Goal: Task Accomplishment & Management: Complete application form

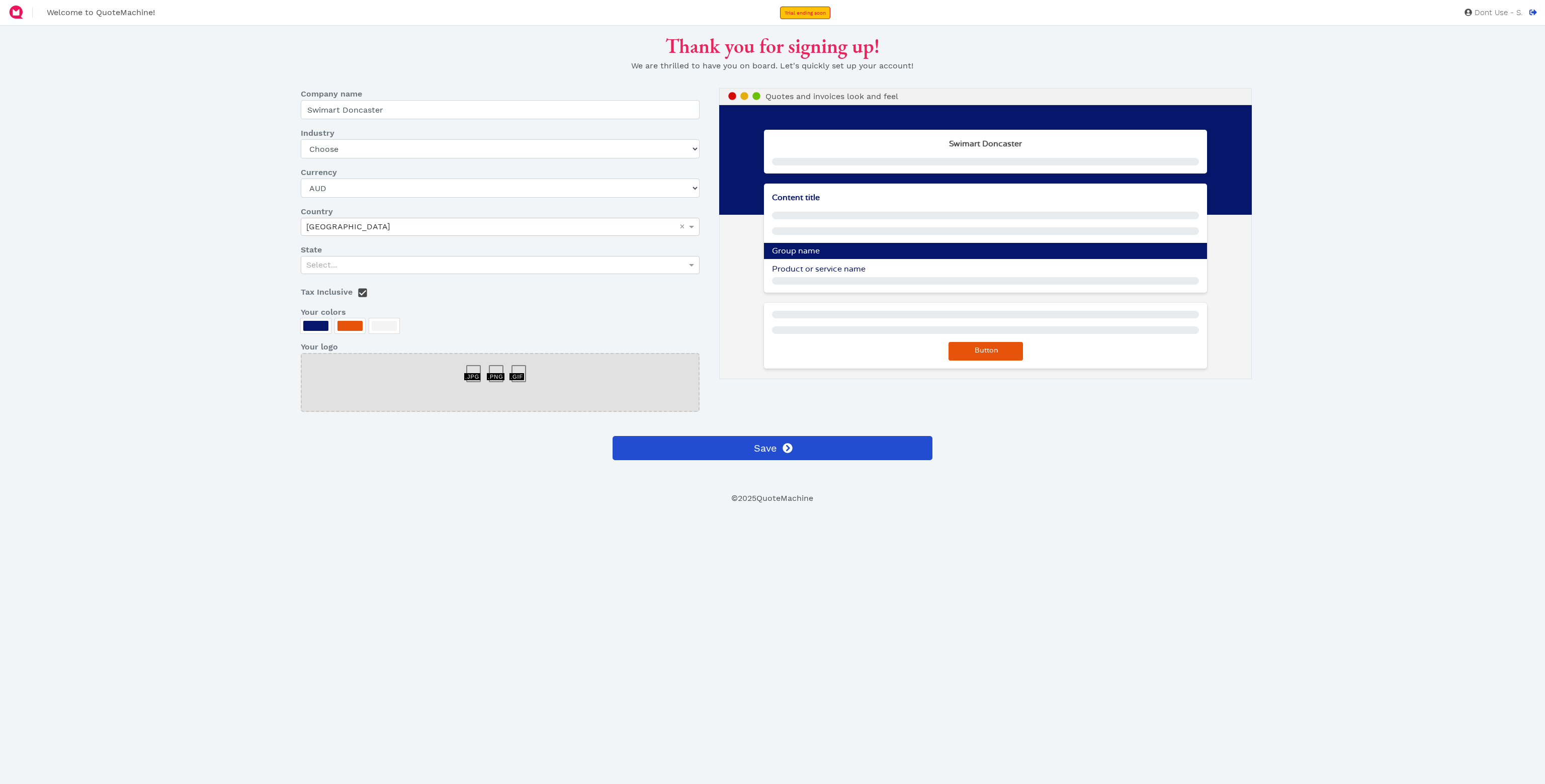
select select "AUD"
click at [364, 152] on select "Choose Art gallery Bike Books Construction (Not retail) Electronics Events Food…" at bounding box center [500, 148] width 399 height 19
select select "pool-spa"
click at [301, 139] on select "Choose Art gallery Bike Books Construction (Not retail) Electronics Events Food…" at bounding box center [500, 148] width 399 height 19
drag, startPoint x: 241, startPoint y: 208, endPoint x: 299, endPoint y: 208, distance: 58.0
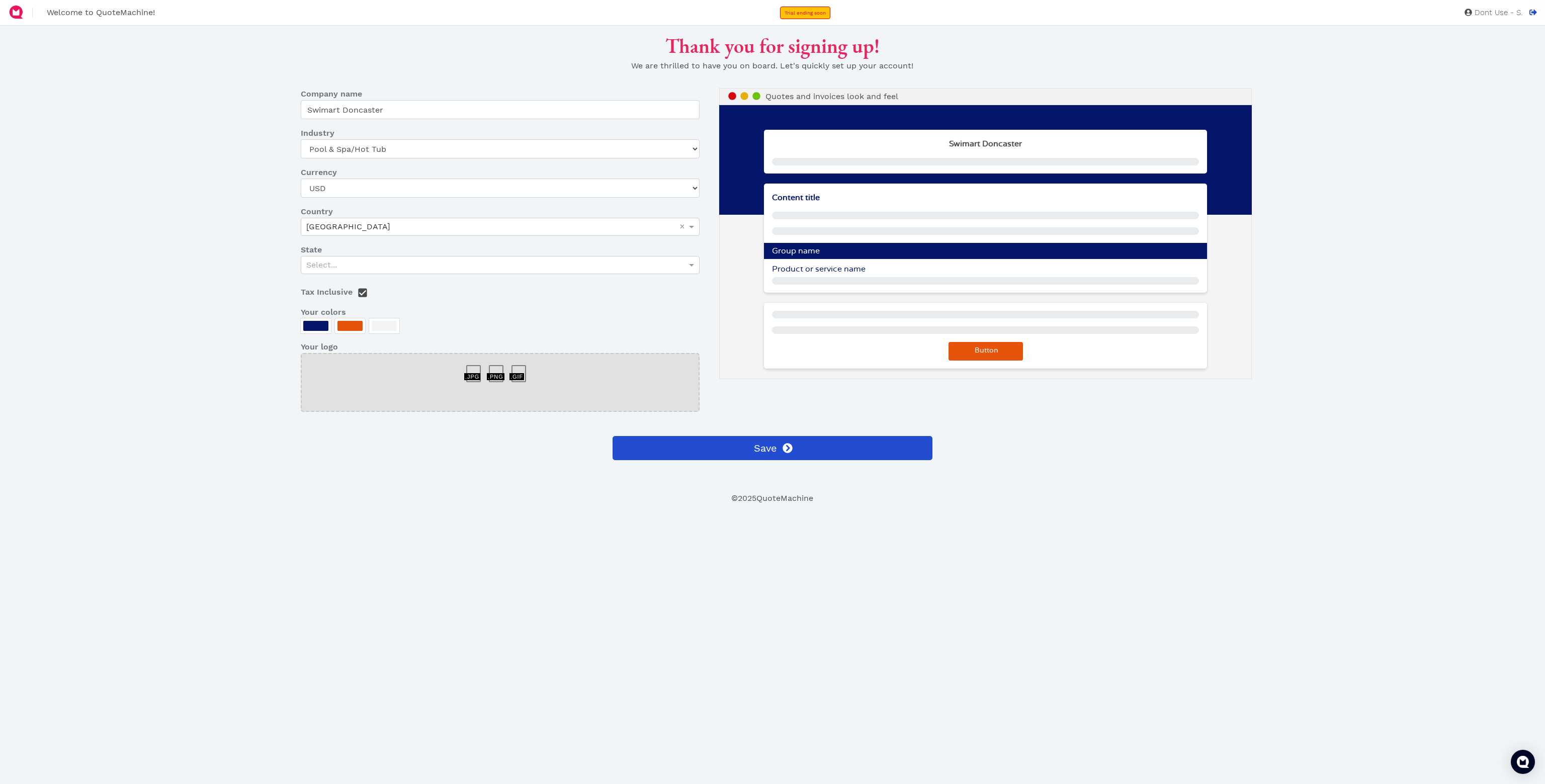
click at [241, 208] on div "Thank you for signing up! We are thrilled to have you on board. Let's quickly s…" at bounding box center [772, 262] width 1278 height 458
click at [354, 193] on select "USD CAD EUR GBP AUD MXN SGD ZAR AED AFN ALL AMD ANG AOA ARS AUD AWG AZN BAM BBD…" at bounding box center [500, 188] width 399 height 19
click at [353, 231] on div "Australia" at bounding box center [500, 227] width 398 height 17
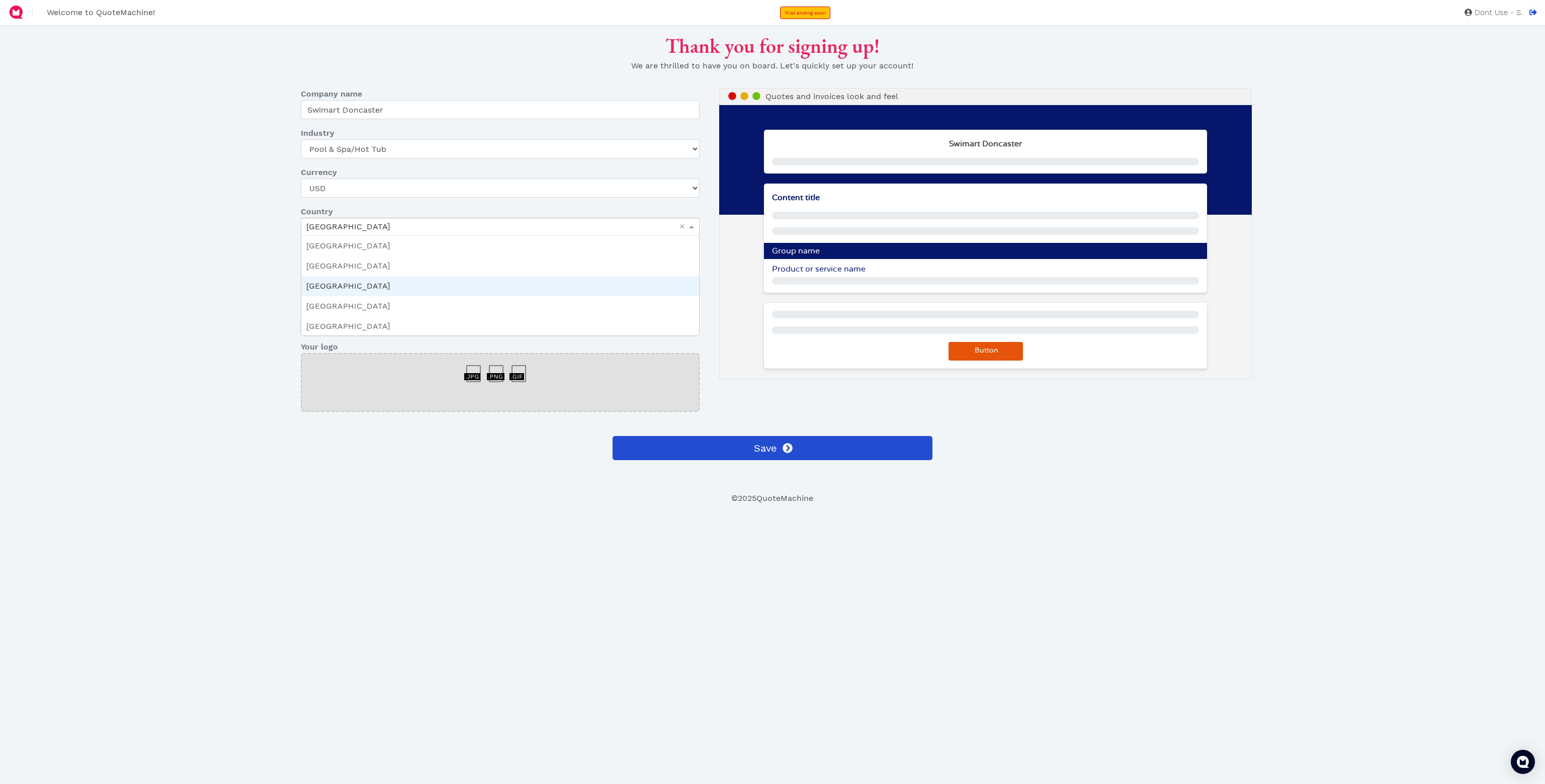
drag, startPoint x: 219, startPoint y: 215, endPoint x: 352, endPoint y: 255, distance: 138.9
click at [219, 215] on div "Thank you for signing up! We are thrilled to have you on board. Let's quickly s…" at bounding box center [772, 262] width 1278 height 458
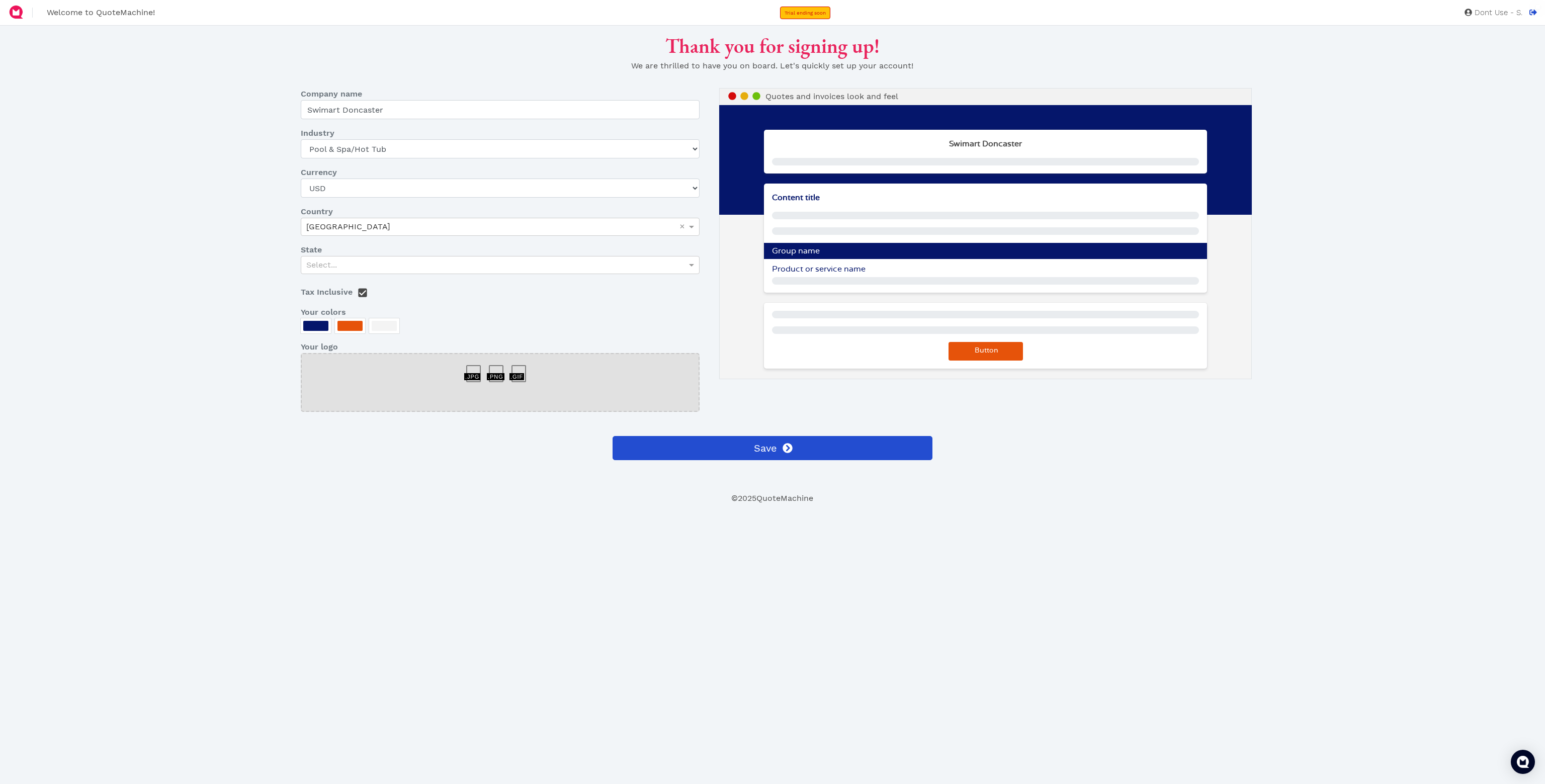
click at [352, 256] on div "Select..." at bounding box center [500, 264] width 399 height 18
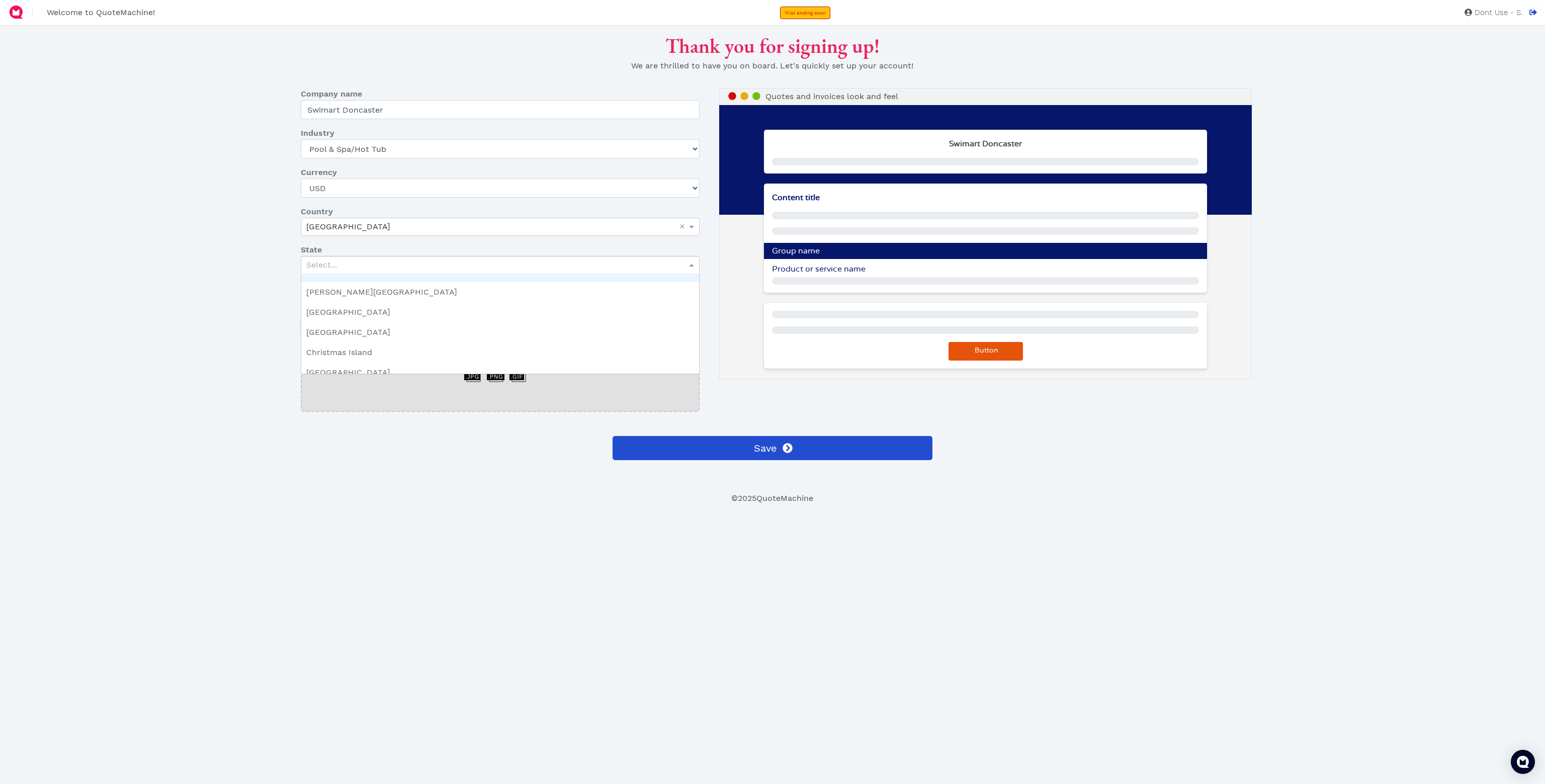
click at [366, 270] on div "Select..." at bounding box center [500, 265] width 398 height 17
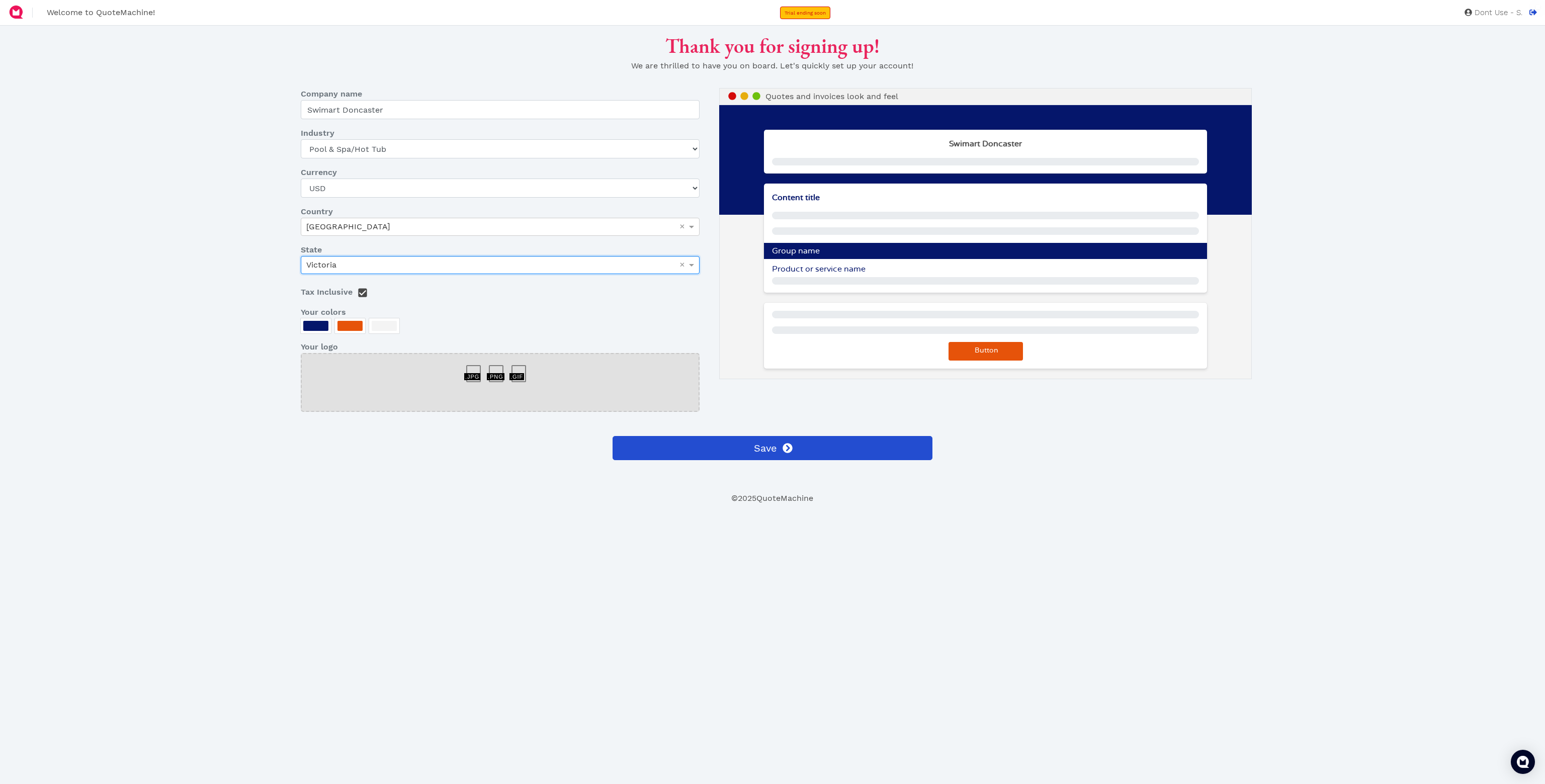
click at [243, 323] on div "Thank you for signing up! We are thrilled to have you on board. Let's quickly s…" at bounding box center [772, 262] width 1278 height 458
click at [322, 325] on div at bounding box center [316, 326] width 25 height 10
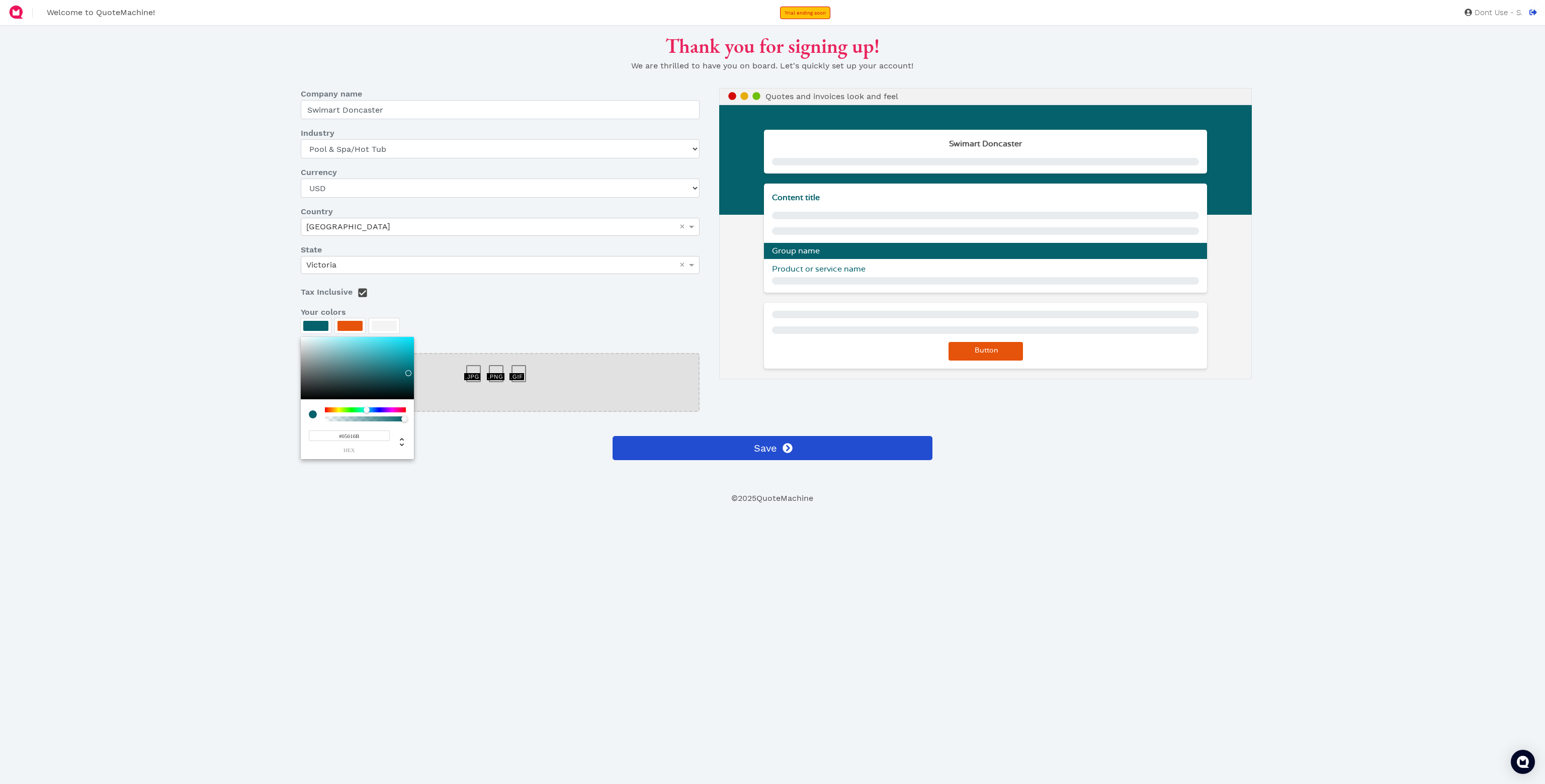
type input "#05646B"
drag, startPoint x: 372, startPoint y: 409, endPoint x: 366, endPoint y: 409, distance: 6.0
click at [366, 409] on div at bounding box center [365, 410] width 81 height 5
click at [220, 333] on div at bounding box center [772, 392] width 1545 height 784
click at [479, 369] on div at bounding box center [477, 369] width 22 height 0
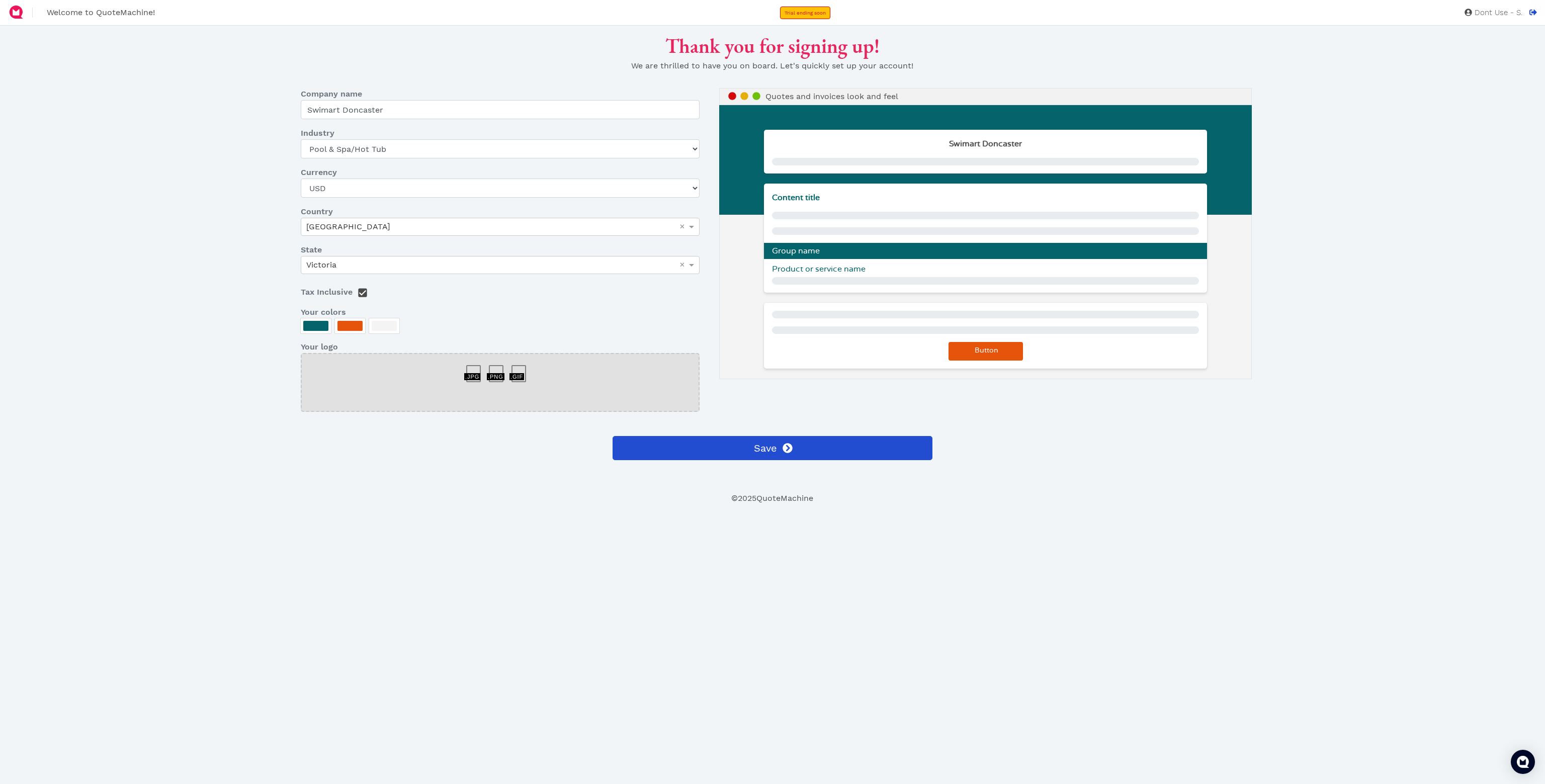
drag, startPoint x: 489, startPoint y: 374, endPoint x: 608, endPoint y: 398, distance: 121.4
click at [490, 369] on div at bounding box center [500, 369] width 22 height 0
click at [507, 365] on div at bounding box center [500, 382] width 399 height 59
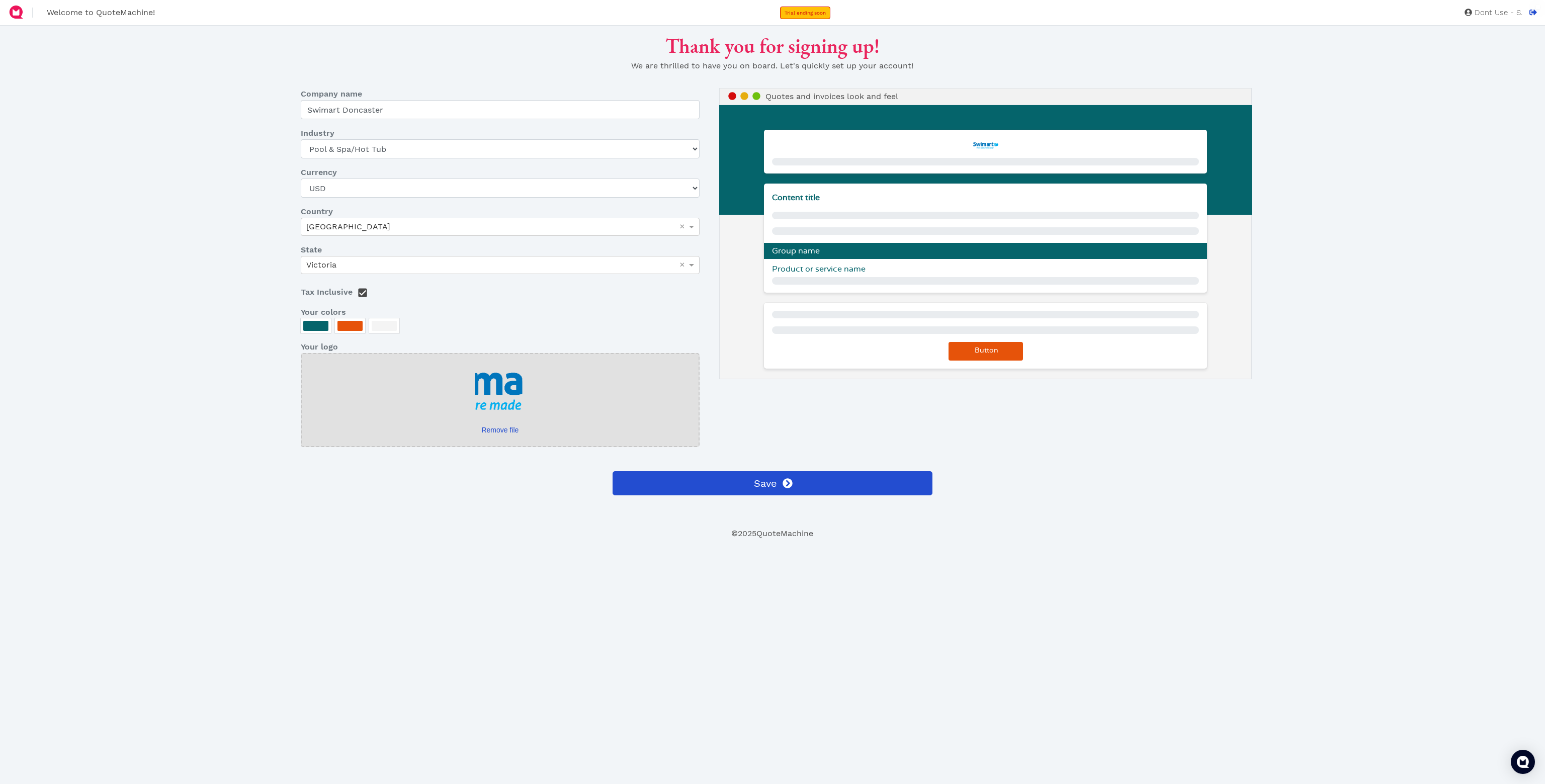
click at [985, 142] on img at bounding box center [986, 145] width 25 height 7
click at [317, 326] on div at bounding box center [316, 326] width 25 height 10
click at [357, 438] on input "#05646B" at bounding box center [349, 436] width 81 height 11
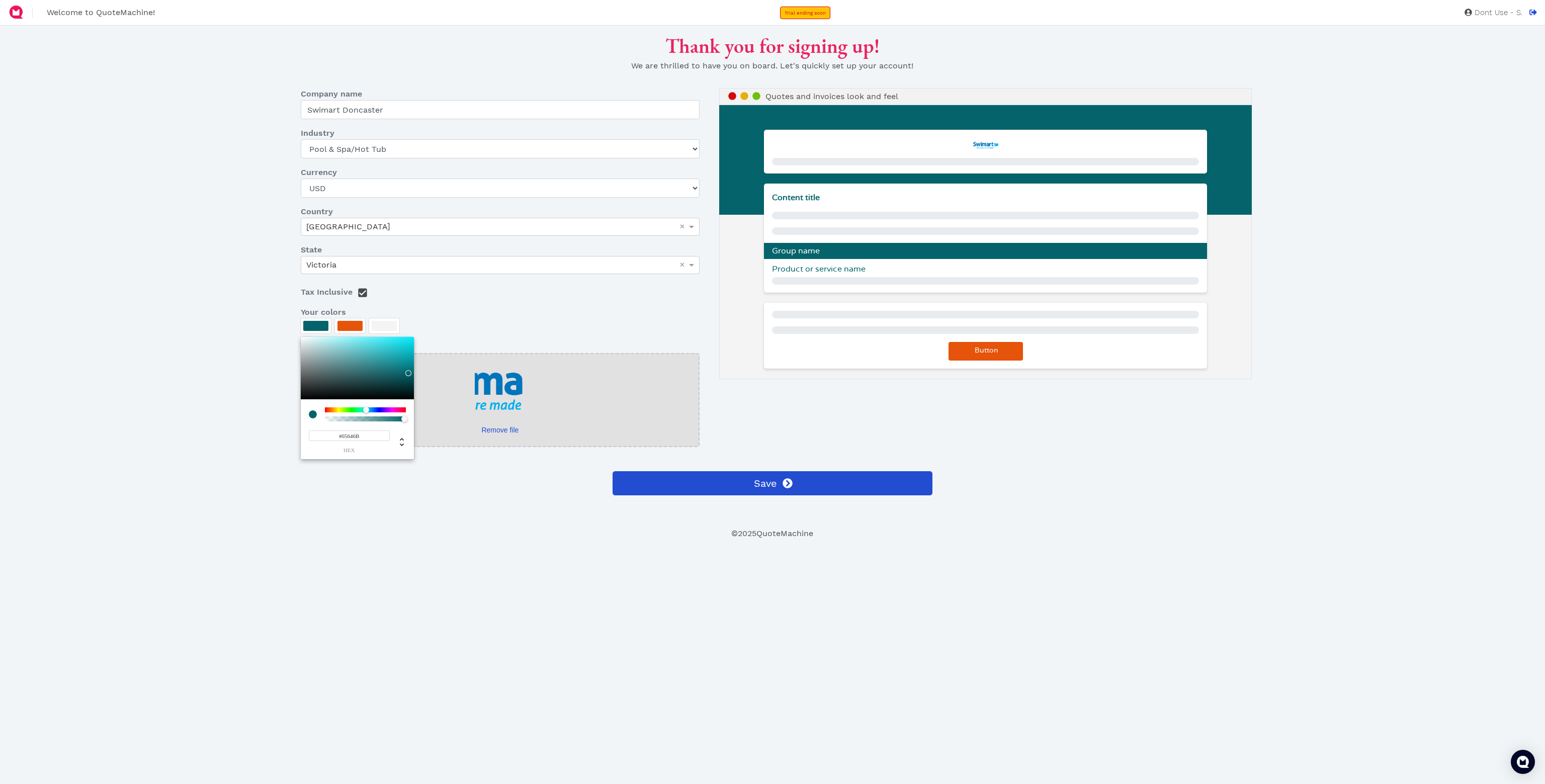
paste input "1980ff"
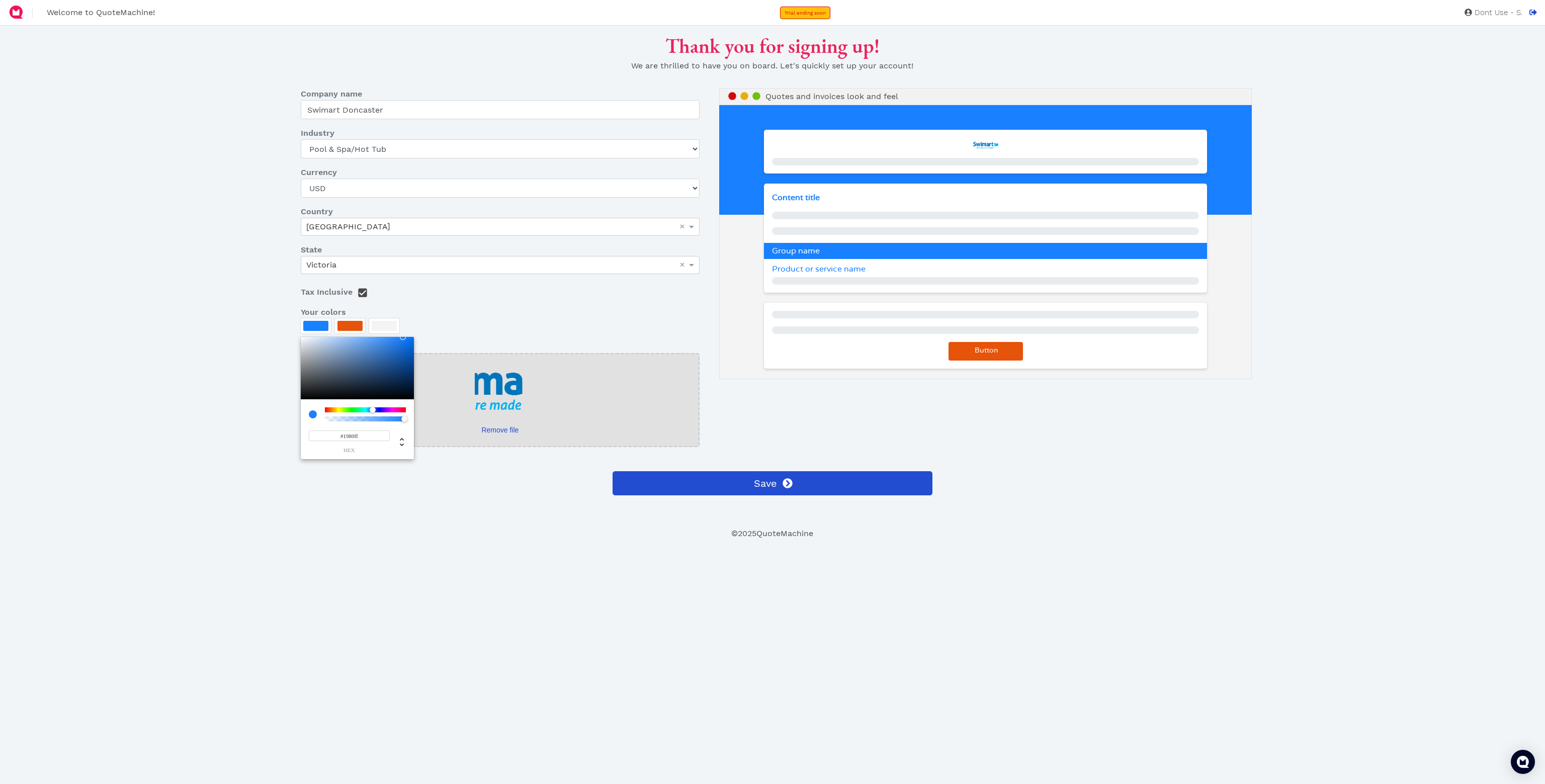
type input "#1980FF"
click at [158, 363] on div at bounding box center [772, 392] width 1545 height 784
click at [356, 321] on div at bounding box center [350, 326] width 25 height 10
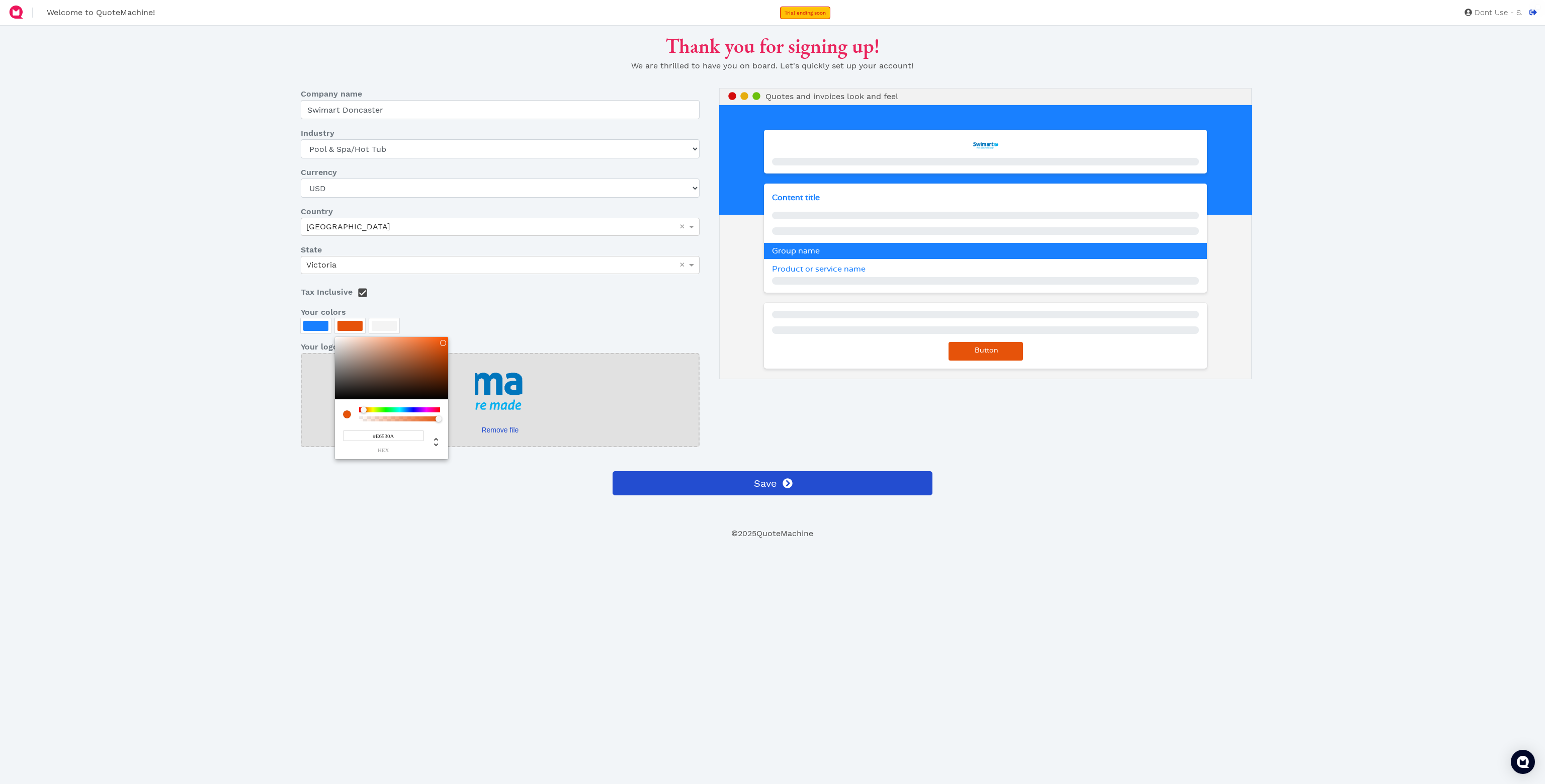
click at [396, 438] on input "#E6530A" at bounding box center [383, 436] width 81 height 11
paste input "#ffd100"
drag, startPoint x: 402, startPoint y: 433, endPoint x: 314, endPoint y: 431, distance: 88.0
click at [335, 428] on div "##ffd100 hex" at bounding box center [392, 398] width 113 height 122
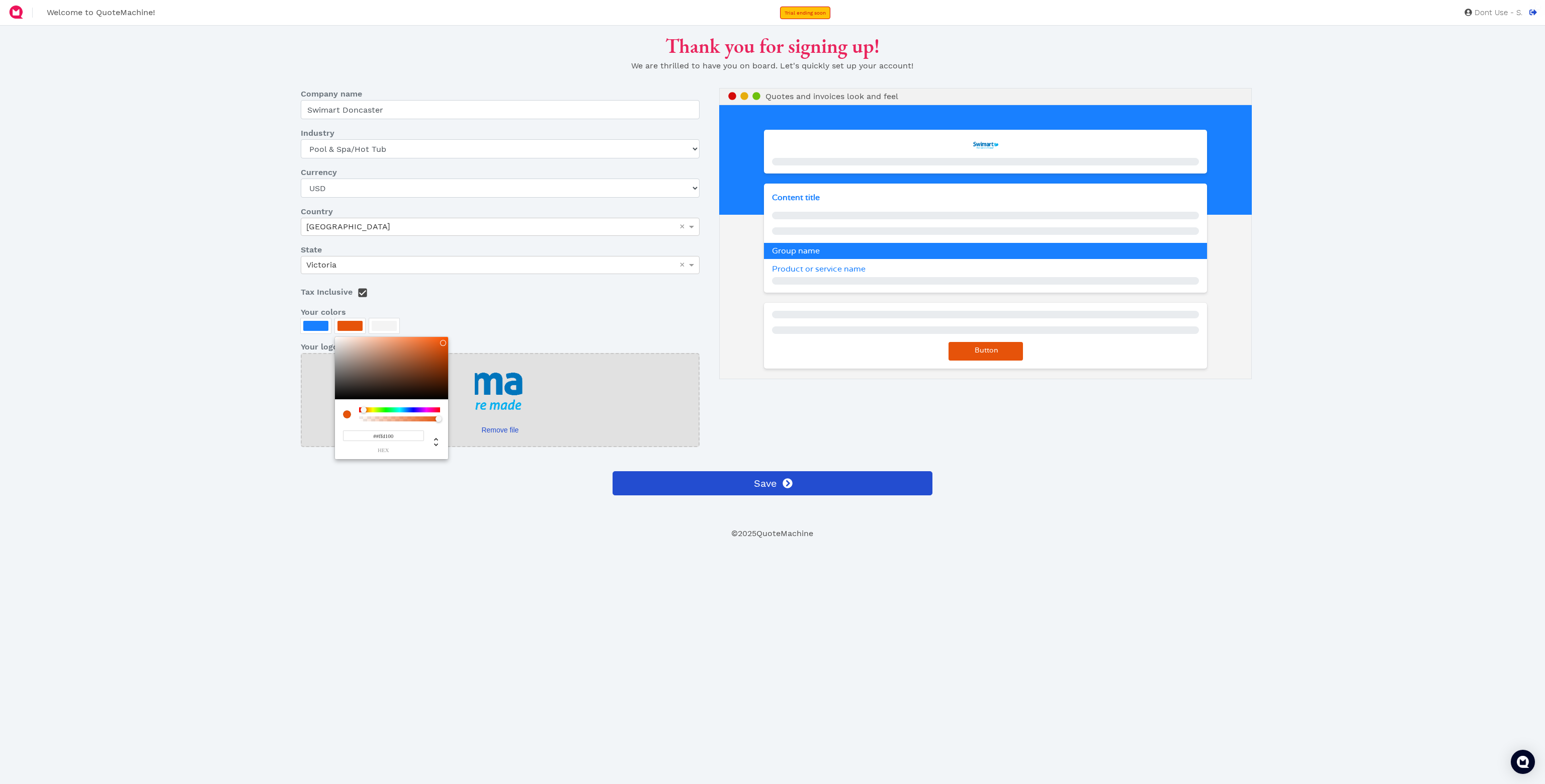
paste input
type input "#FFD100"
click at [198, 365] on div at bounding box center [772, 392] width 1545 height 784
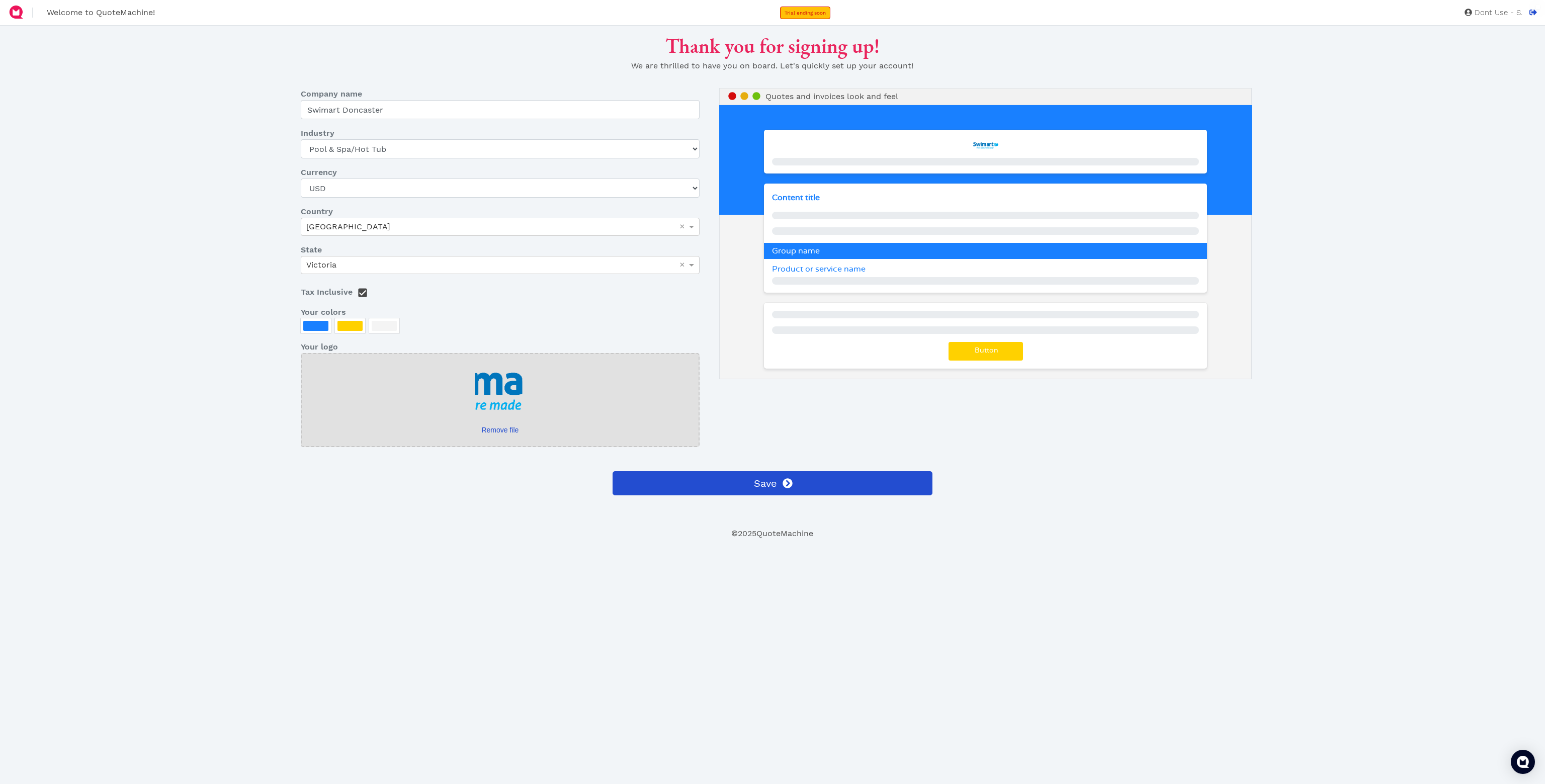
click at [322, 327] on div at bounding box center [316, 326] width 25 height 10
drag, startPoint x: 247, startPoint y: 365, endPoint x: 255, endPoint y: 363, distance: 8.2
click at [247, 365] on div at bounding box center [772, 392] width 1545 height 784
click at [390, 331] on div at bounding box center [384, 326] width 30 height 15
click at [412, 438] on input "#F4F4F4" at bounding box center [417, 436] width 81 height 11
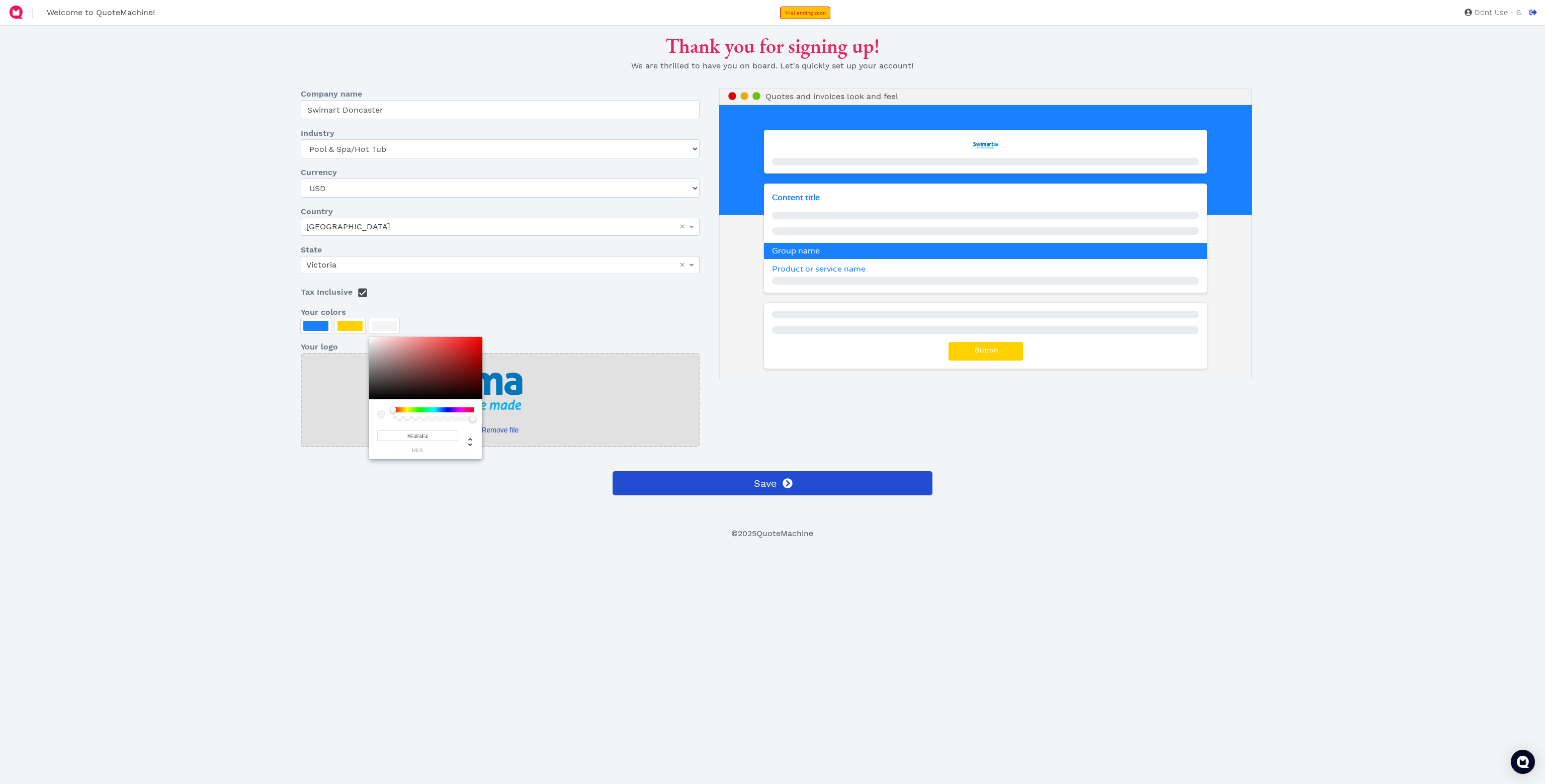
click at [412, 438] on input "#F4F4F4" at bounding box center [417, 436] width 81 height 11
paste input "ffd100"
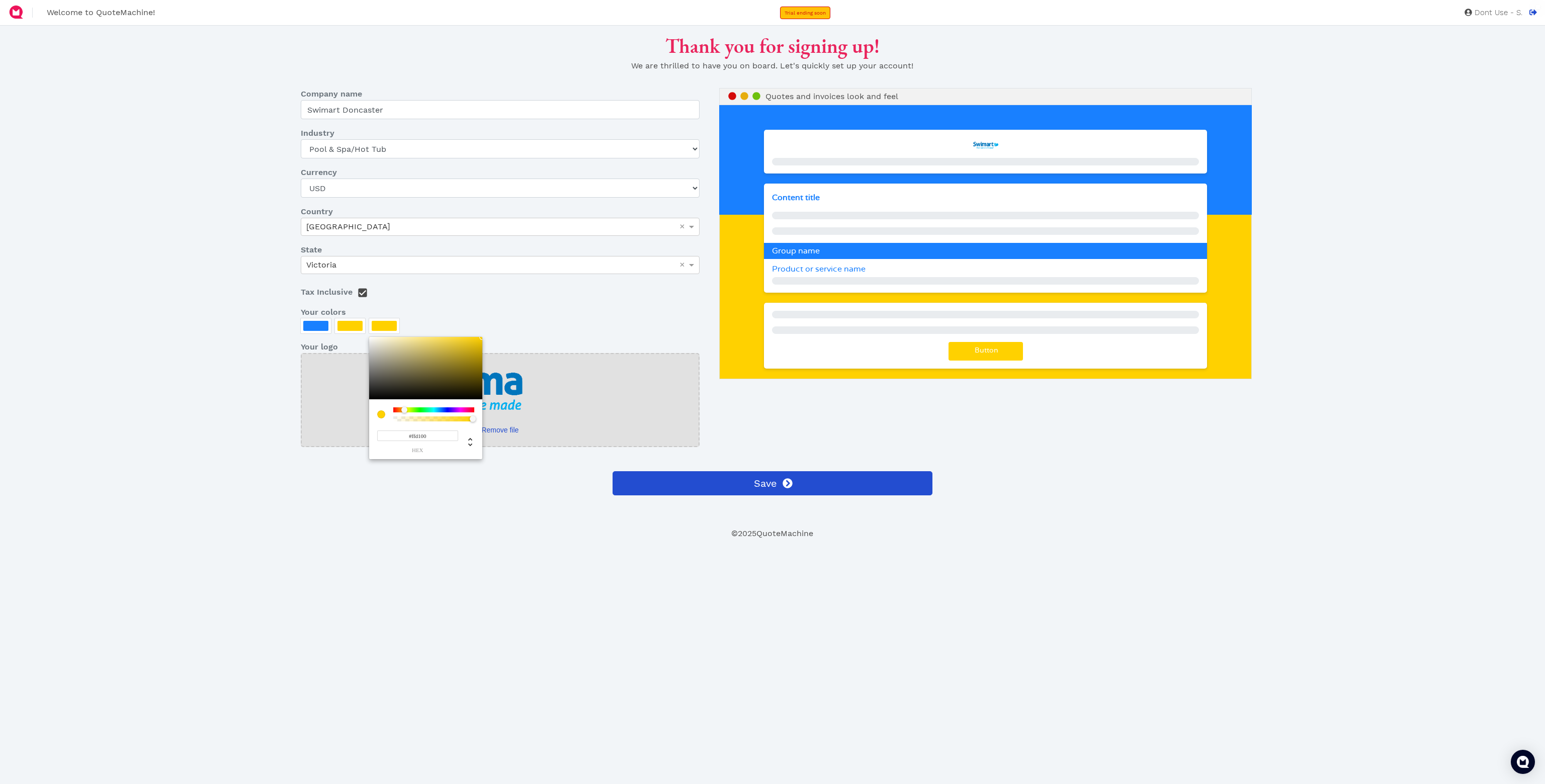
type input "#FFD100"
click at [158, 334] on div at bounding box center [772, 392] width 1545 height 784
click at [378, 325] on div at bounding box center [384, 326] width 25 height 10
click at [363, 328] on div at bounding box center [772, 392] width 1545 height 784
click at [355, 327] on div at bounding box center [350, 326] width 25 height 10
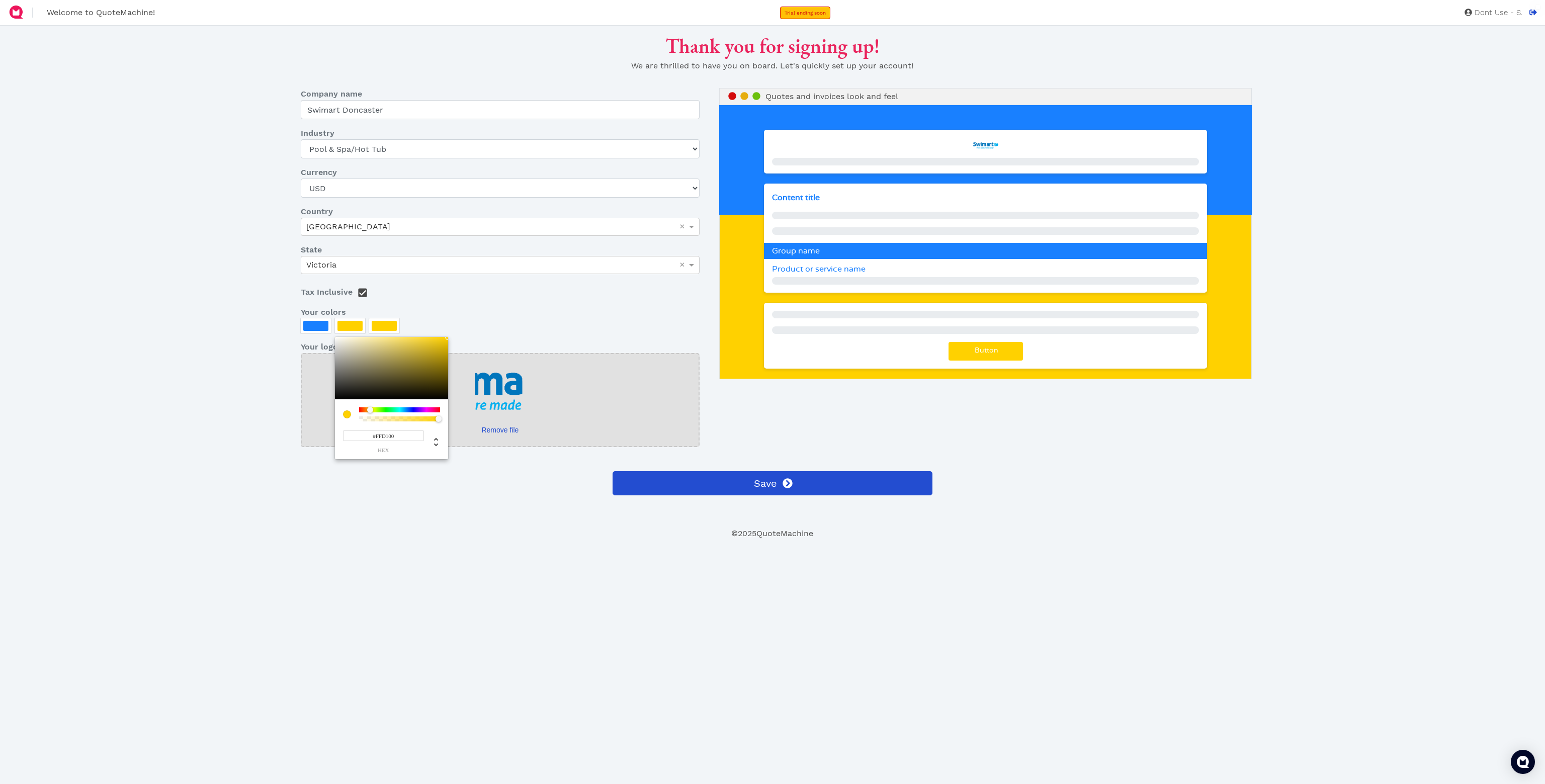
click at [380, 434] on input "#FFD100" at bounding box center [383, 436] width 81 height 11
paste input "2d393b"
type input "#2D393B"
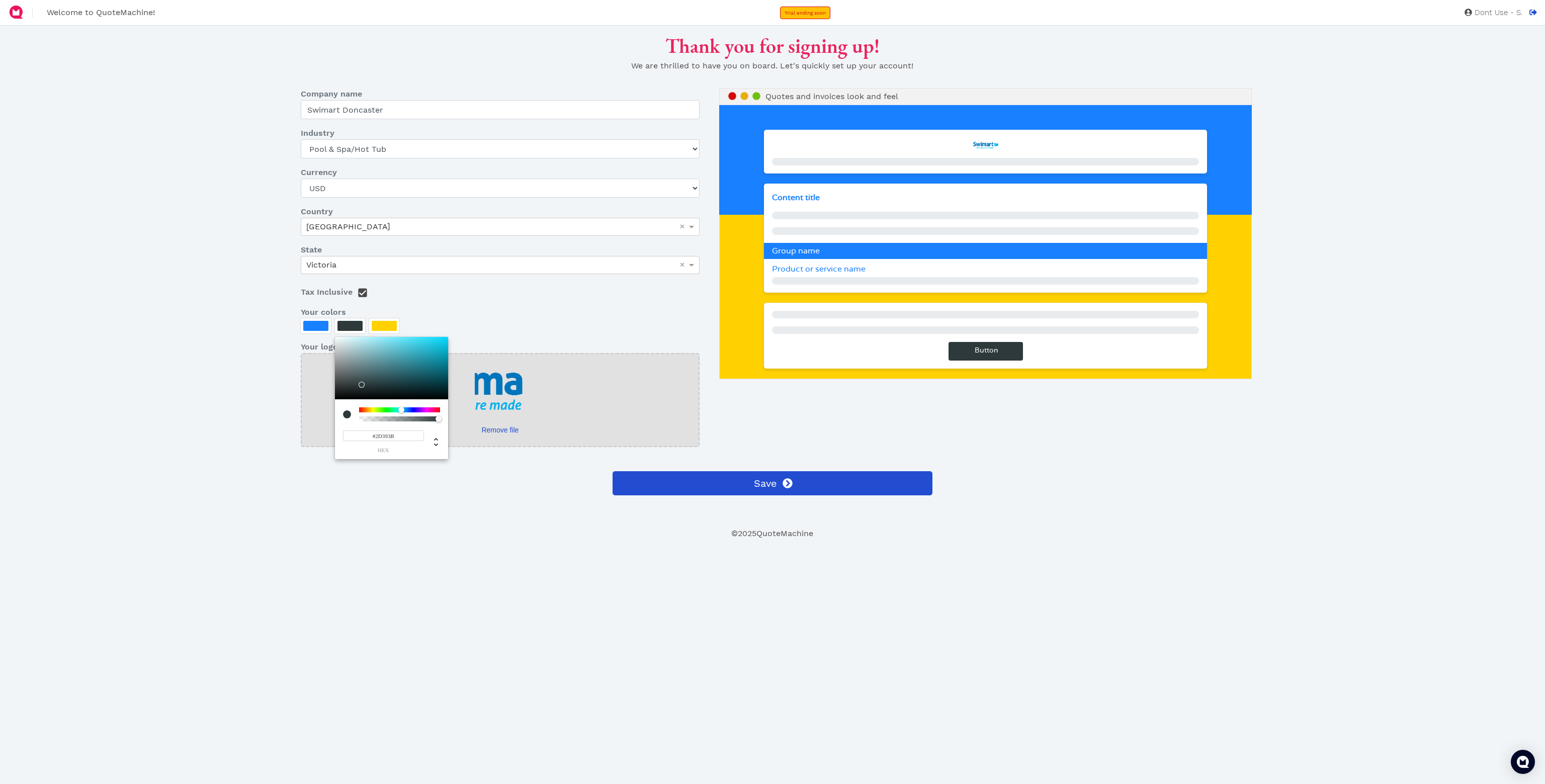
click at [186, 404] on div at bounding box center [772, 392] width 1545 height 784
click at [378, 323] on div at bounding box center [384, 326] width 25 height 10
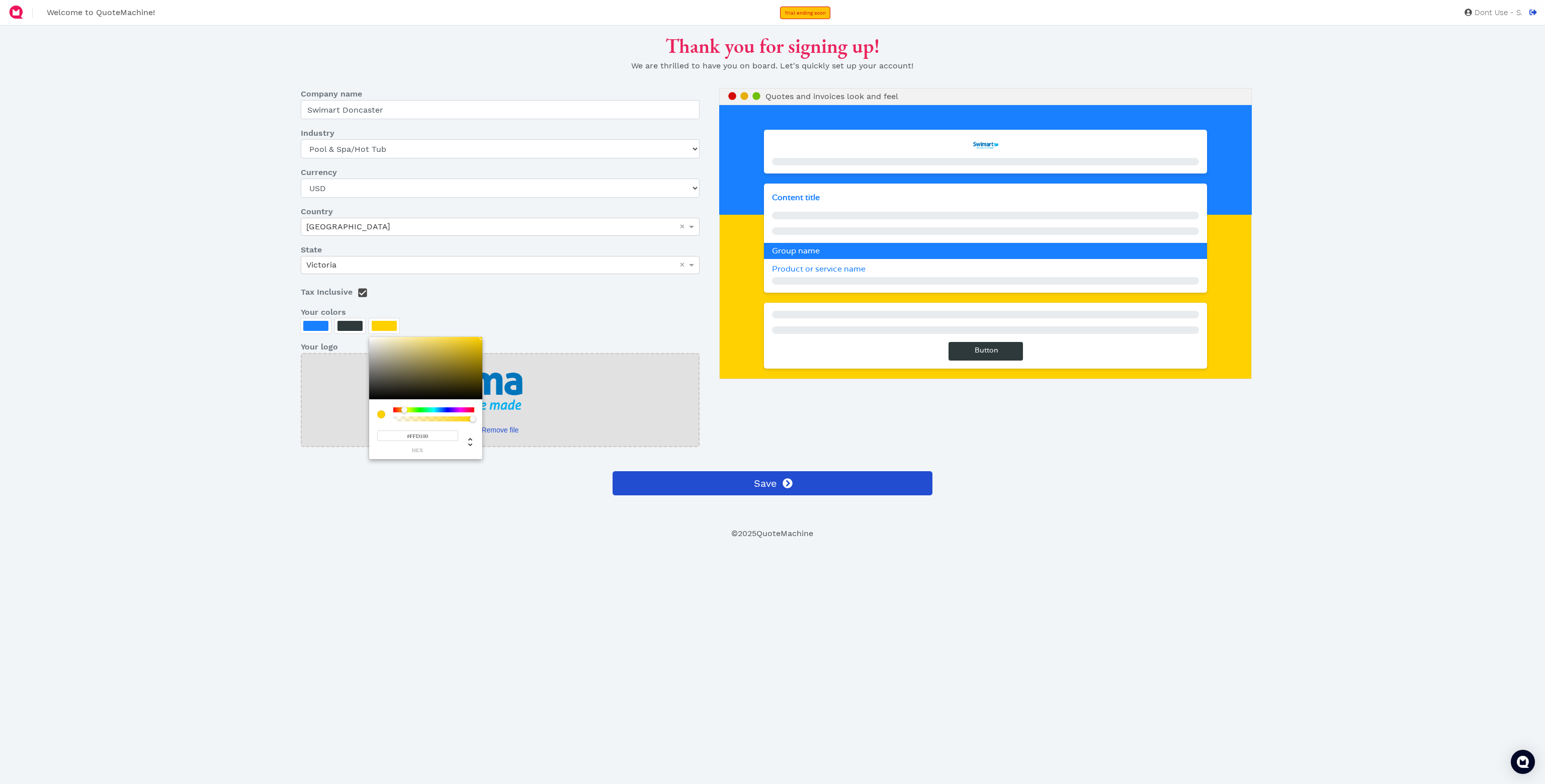
click at [419, 437] on input "#FFD100" at bounding box center [417, 436] width 81 height 11
click at [419, 437] on input "#FFD100" at bounding box center [417, 436] width 81 height 11
click at [418, 441] on input "#FFD100" at bounding box center [417, 436] width 81 height 11
click at [417, 441] on input "#FFD100" at bounding box center [417, 436] width 81 height 11
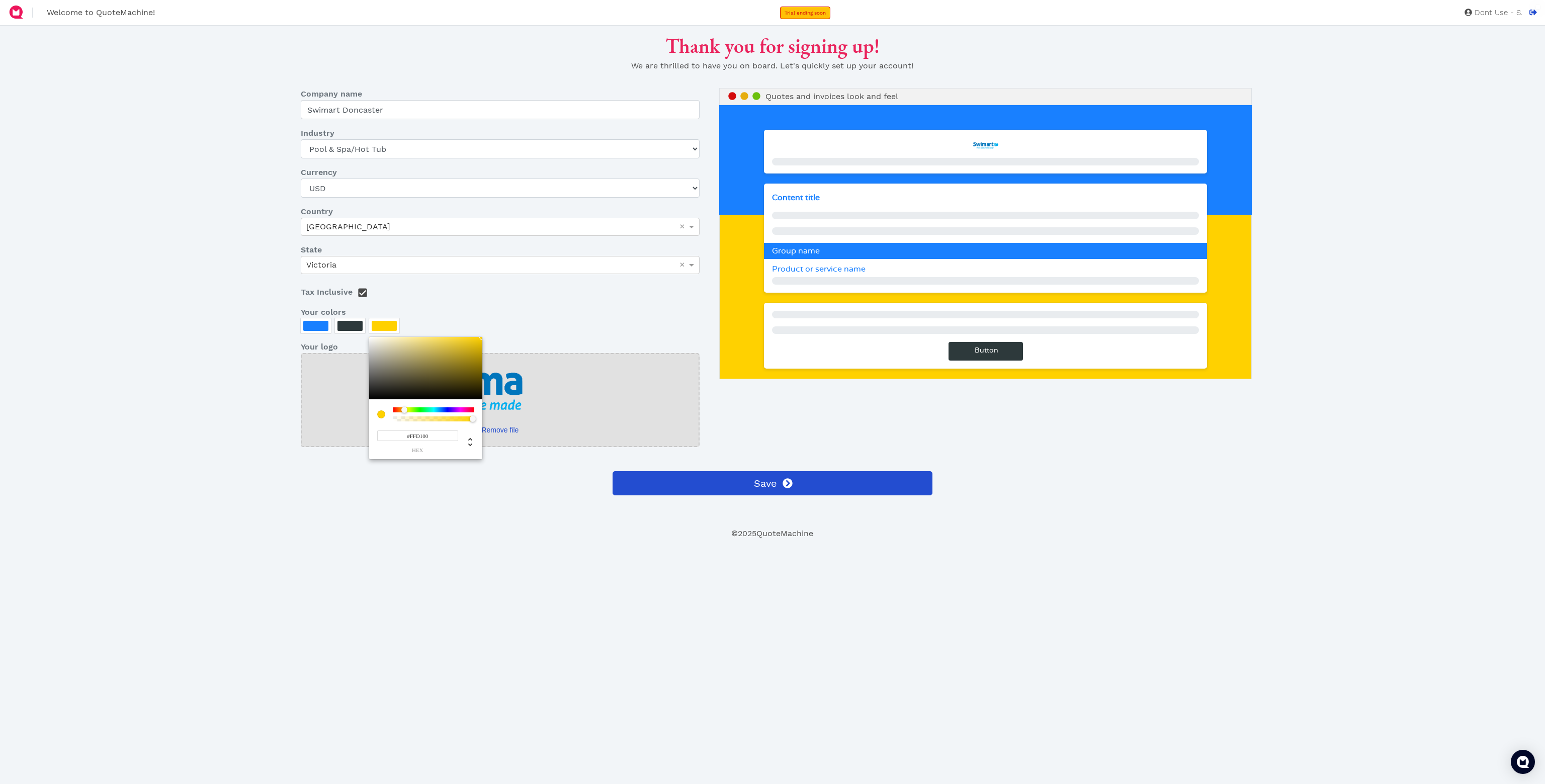
paste input "2d393b"
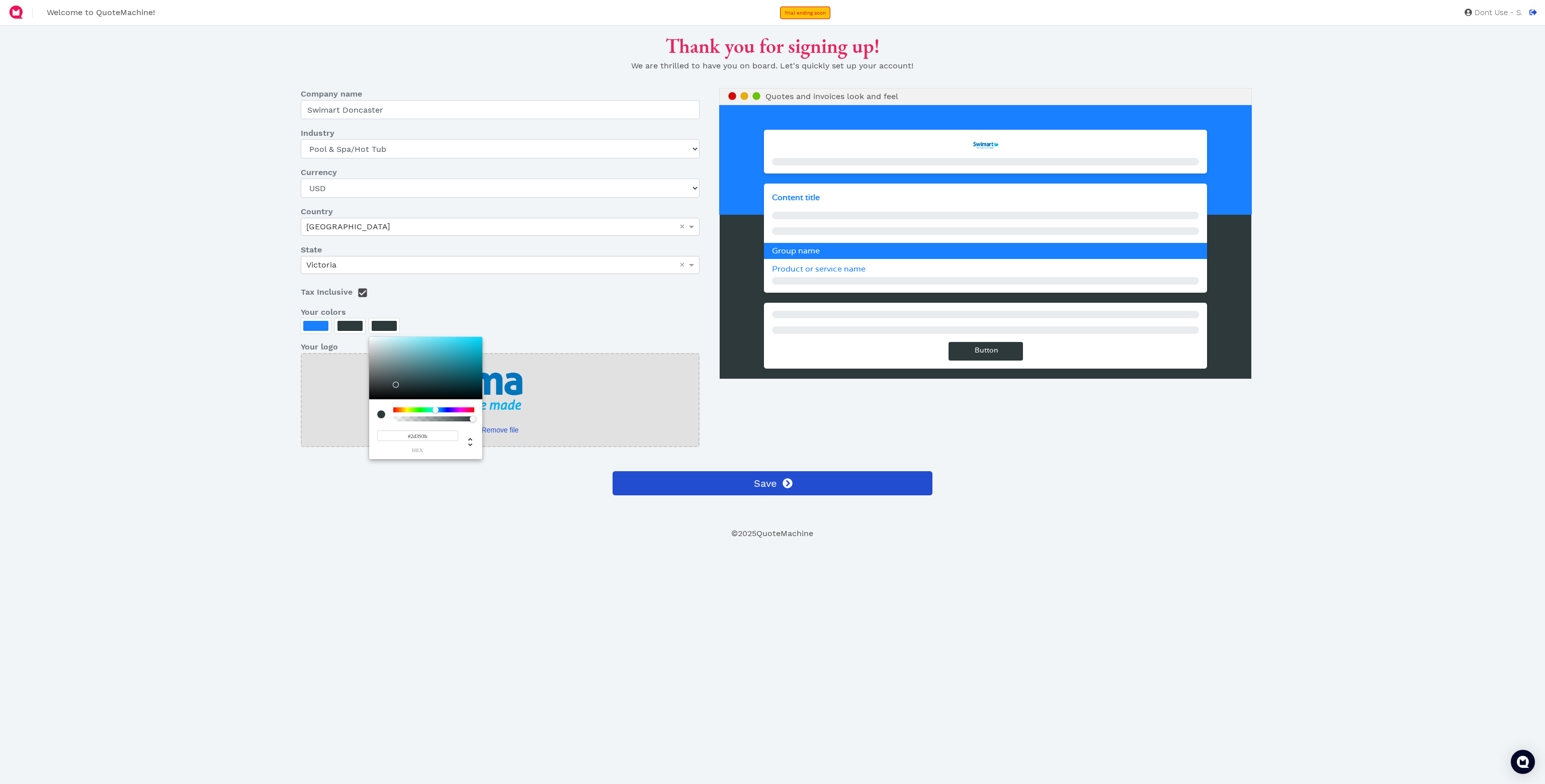
type input "#2D393B"
click at [264, 354] on div at bounding box center [772, 392] width 1545 height 784
click at [386, 329] on div at bounding box center [384, 326] width 25 height 10
click at [442, 437] on input "#2D393B" at bounding box center [417, 436] width 81 height 11
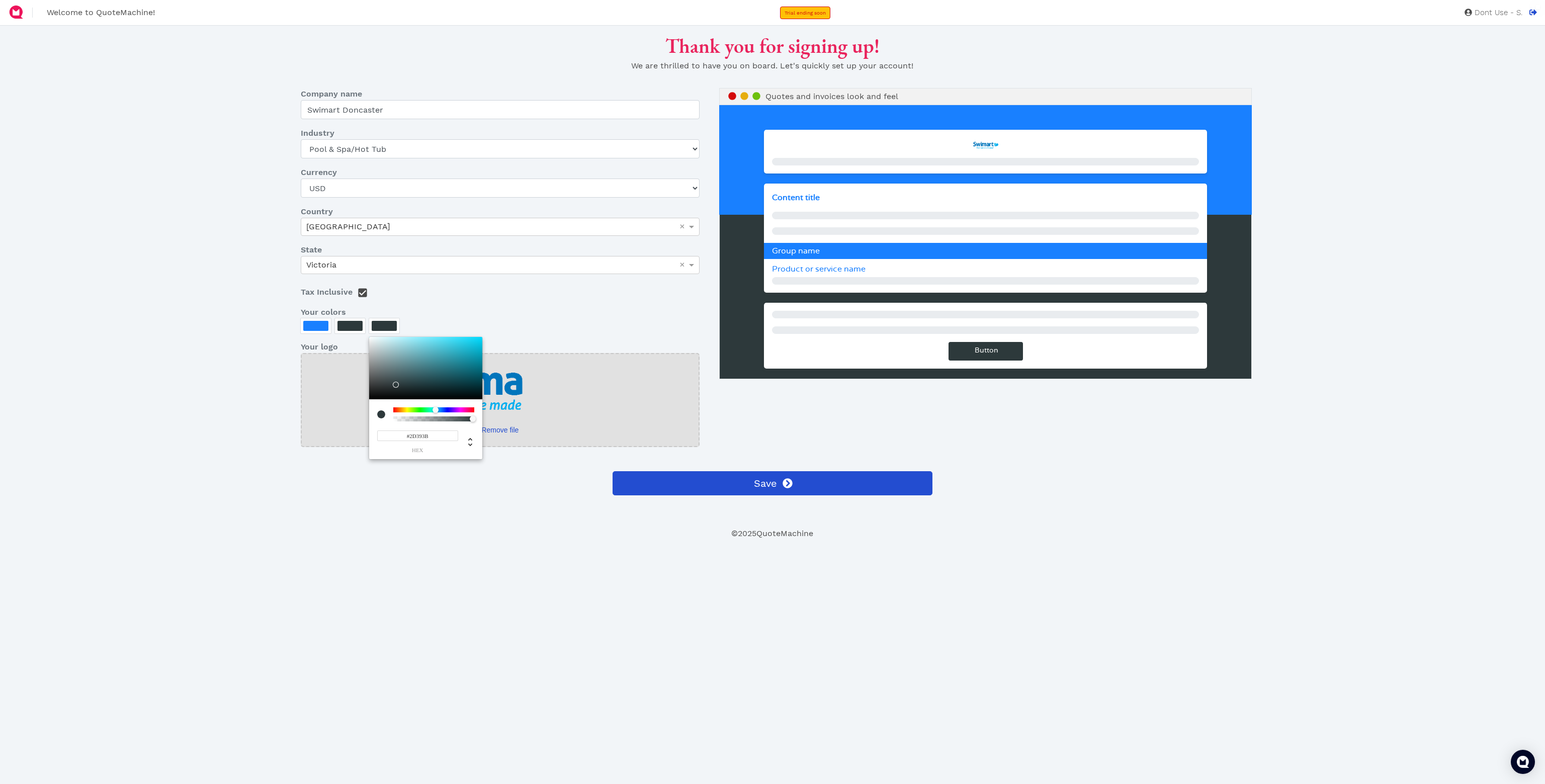
click at [442, 437] on input "#2D393B" at bounding box center [417, 436] width 81 height 11
paste input "ffd100"
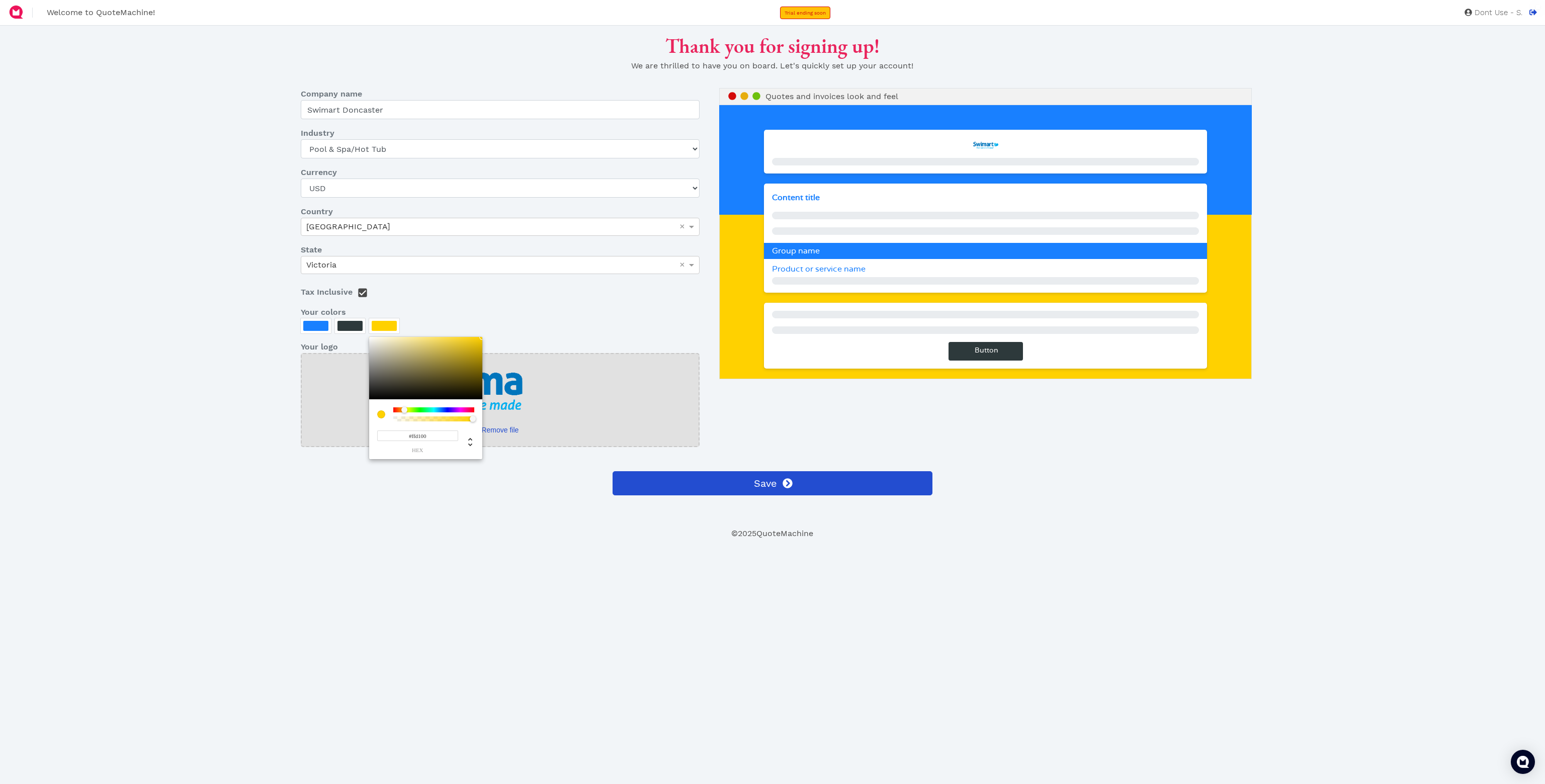
type input "#FFD100"
click at [122, 280] on div at bounding box center [772, 392] width 1545 height 784
click at [354, 322] on div at bounding box center [350, 326] width 25 height 10
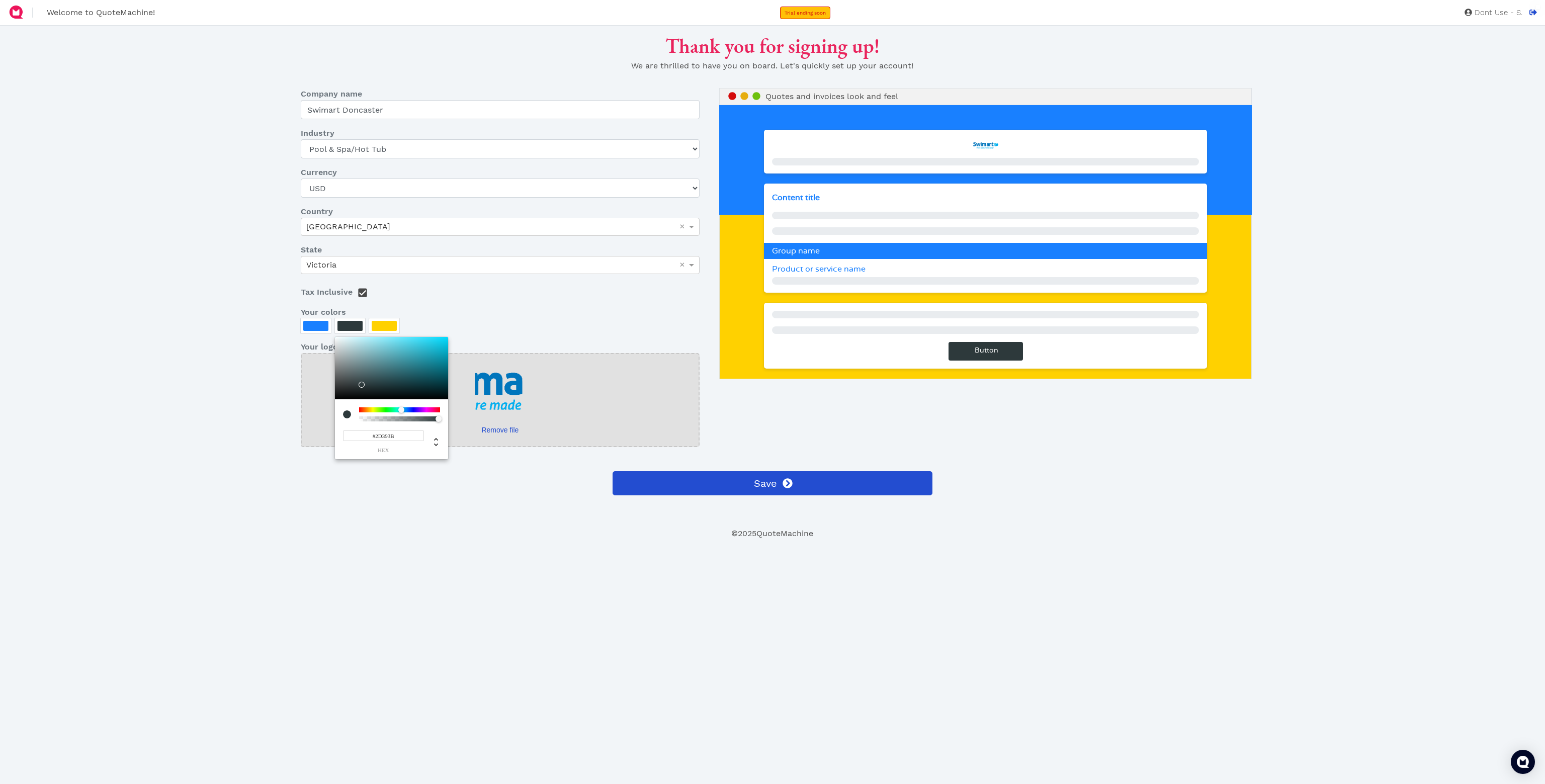
click at [393, 438] on input "#2D393B" at bounding box center [383, 436] width 81 height 11
paste input "00ffff"
type input "#00FFFF"
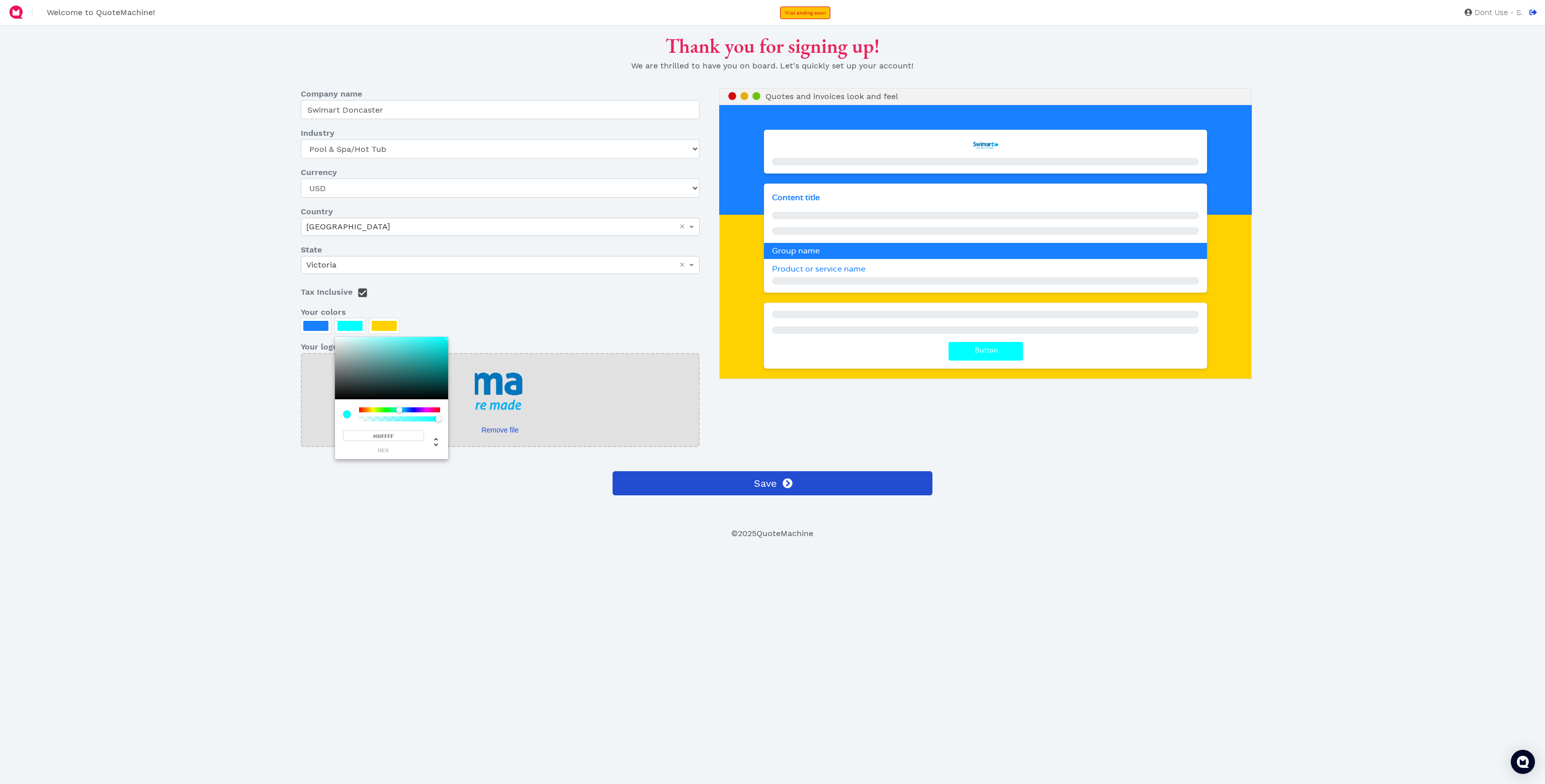
click at [181, 301] on div at bounding box center [772, 392] width 1545 height 784
click at [358, 327] on div at bounding box center [350, 326] width 25 height 10
click at [391, 323] on div at bounding box center [772, 392] width 1545 height 784
click at [390, 323] on div at bounding box center [384, 326] width 25 height 10
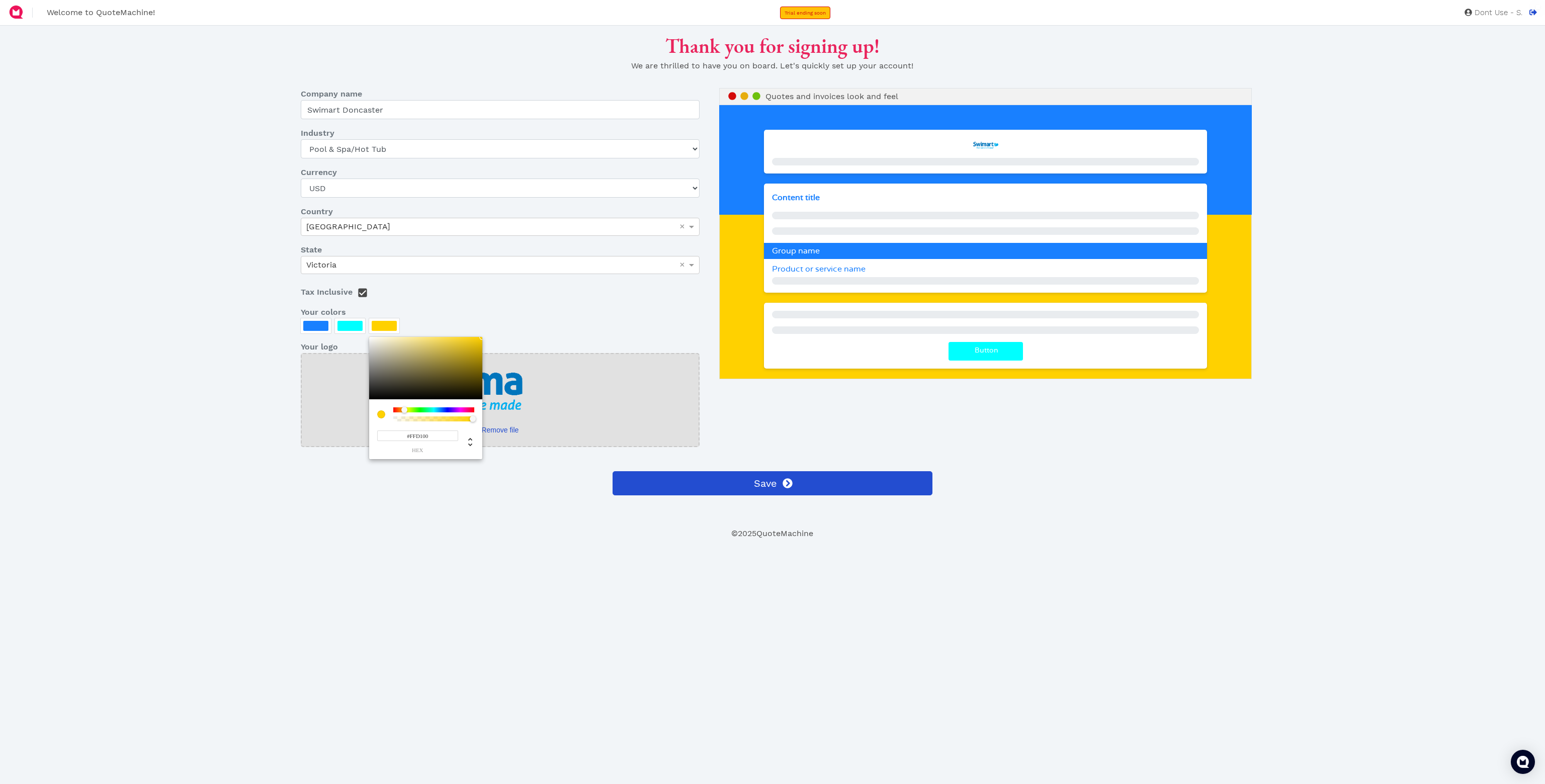
click at [313, 326] on div at bounding box center [772, 392] width 1545 height 784
click at [311, 326] on div at bounding box center [316, 326] width 25 height 10
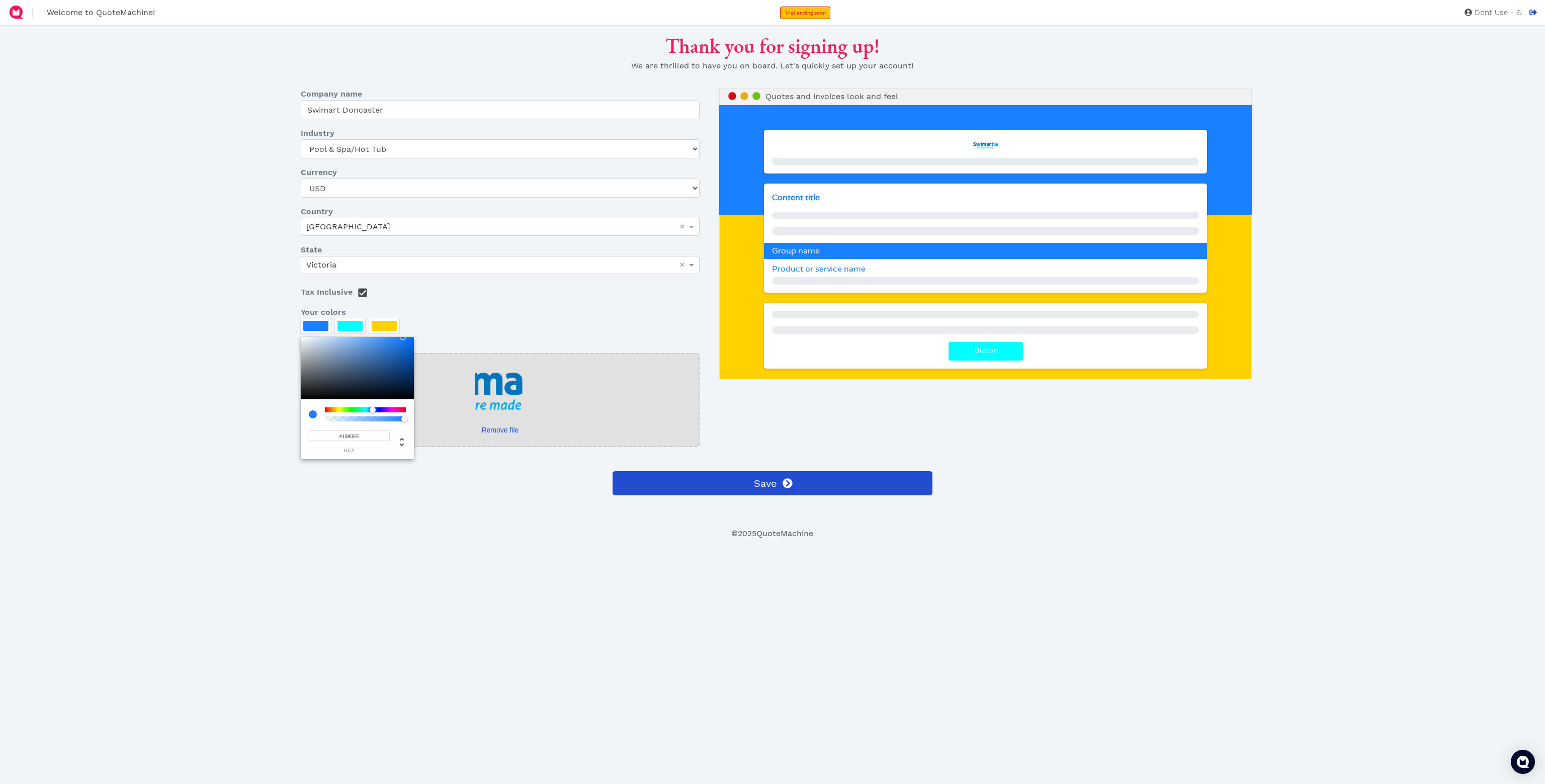
click at [359, 435] on input "#1980FF" at bounding box center [349, 436] width 81 height 11
click at [359, 435] on input "#1980FF" at bounding box center [349, 436] width 81 height 11
paste input "00ffff"
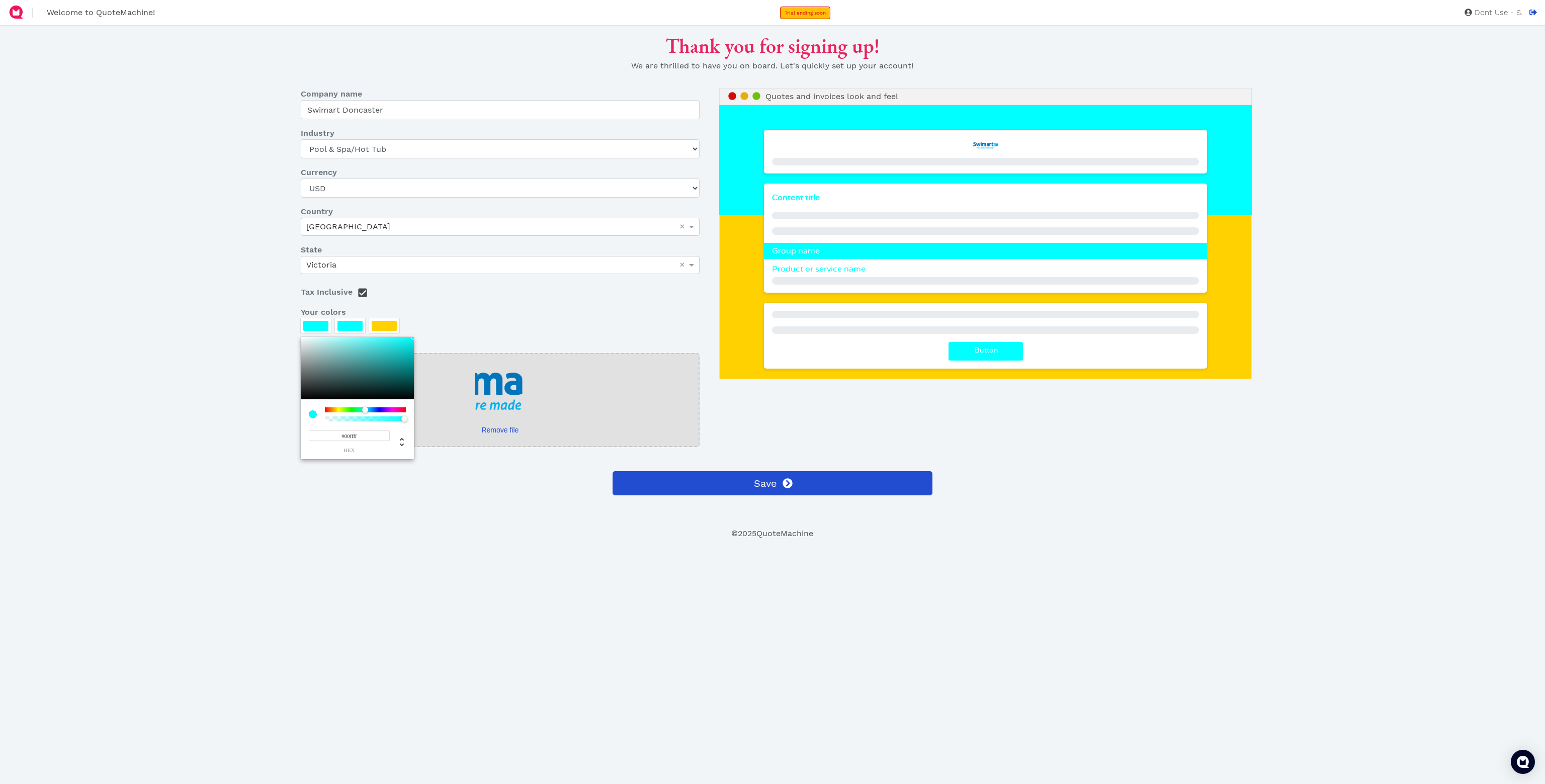
type input "#1980FF"
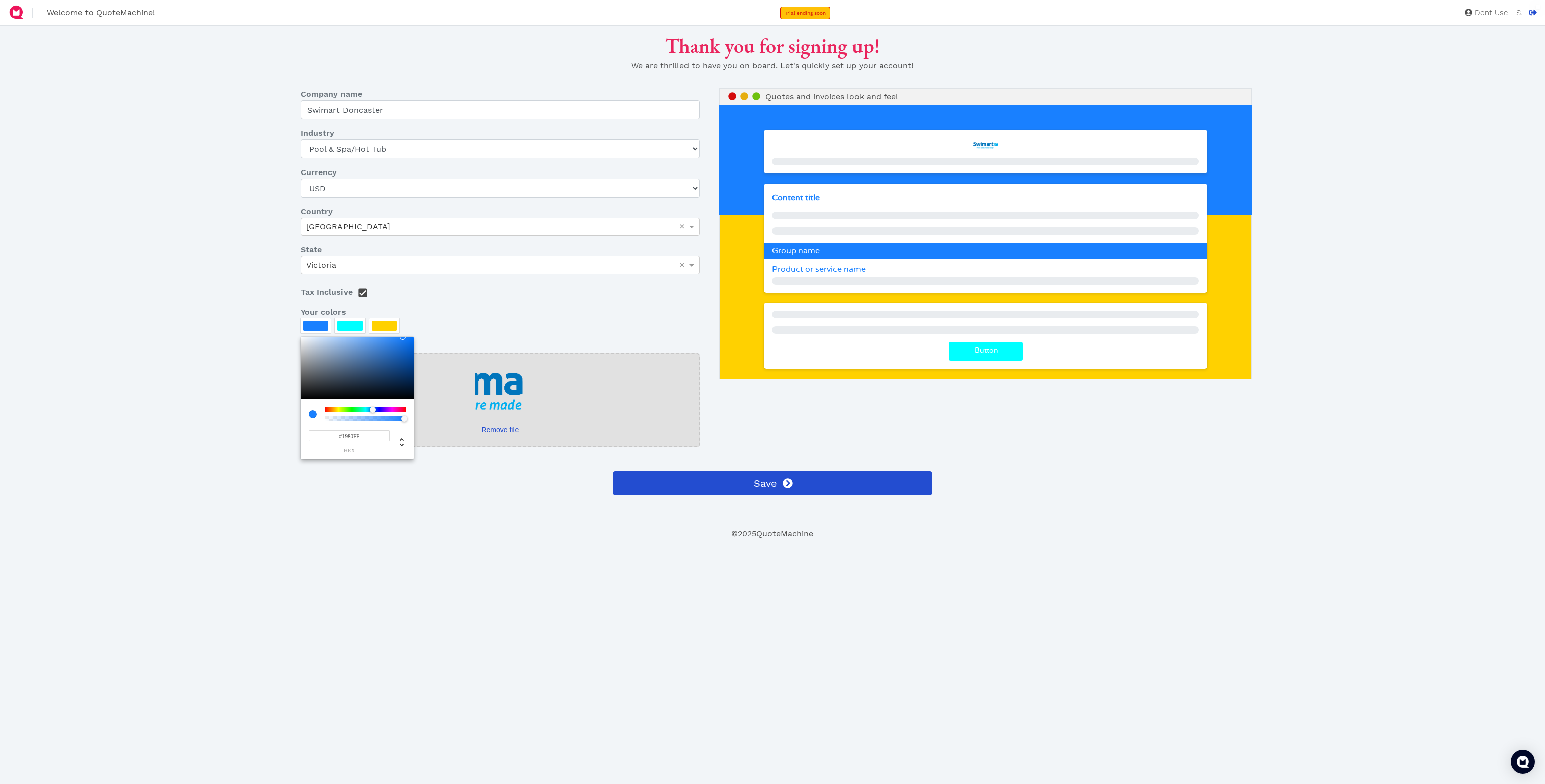
click at [364, 442] on div "#1980FF hex" at bounding box center [349, 441] width 81 height 24
click at [362, 438] on input "#1980FF" at bounding box center [349, 436] width 81 height 11
click at [361, 438] on input "#1980FF" at bounding box center [349, 436] width 81 height 11
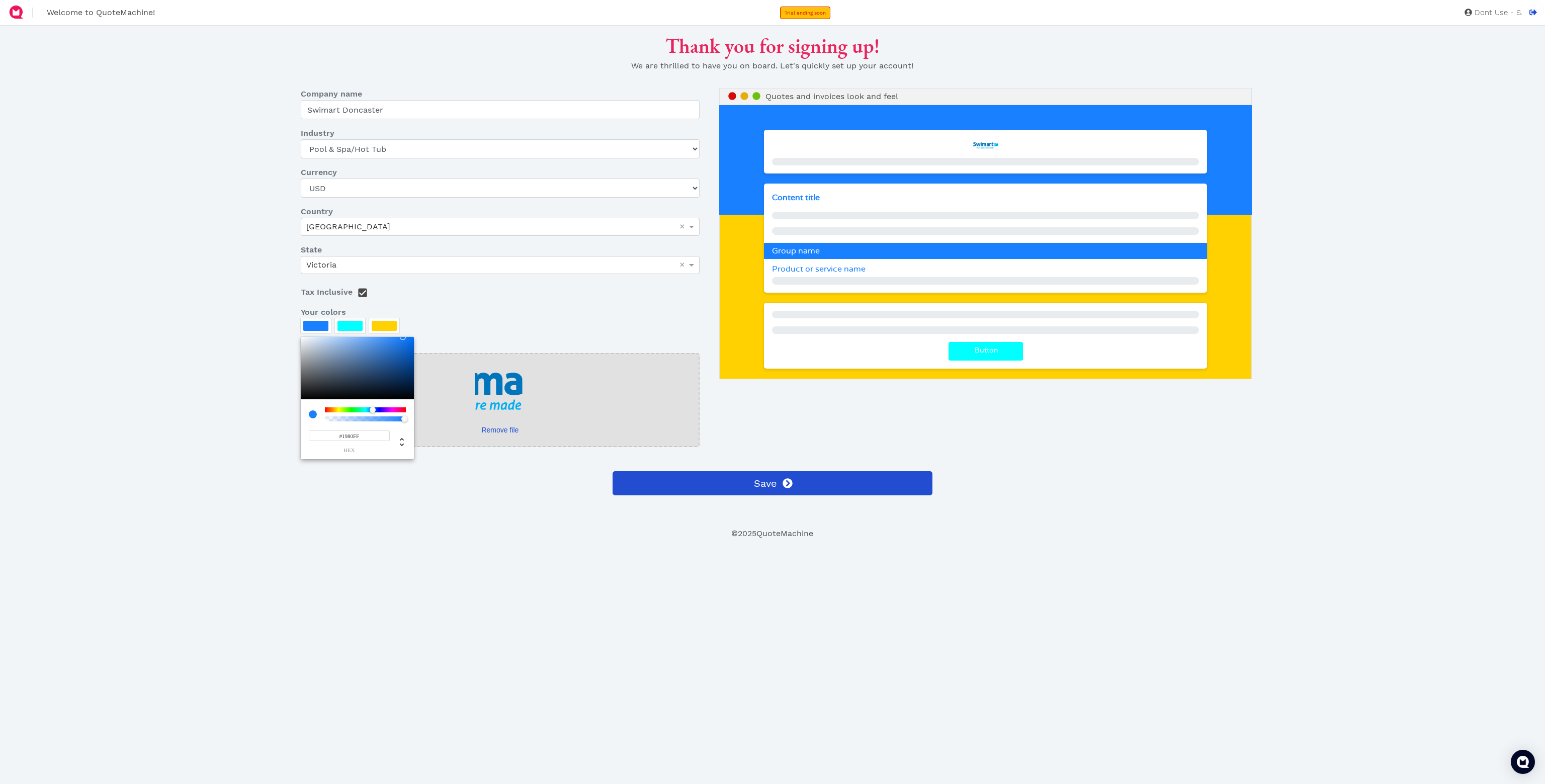
click at [361, 438] on input "#1980FF" at bounding box center [349, 436] width 81 height 11
drag, startPoint x: 486, startPoint y: 259, endPoint x: 473, endPoint y: 271, distance: 17.7
click at [484, 260] on div "Victoria" at bounding box center [500, 265] width 398 height 17
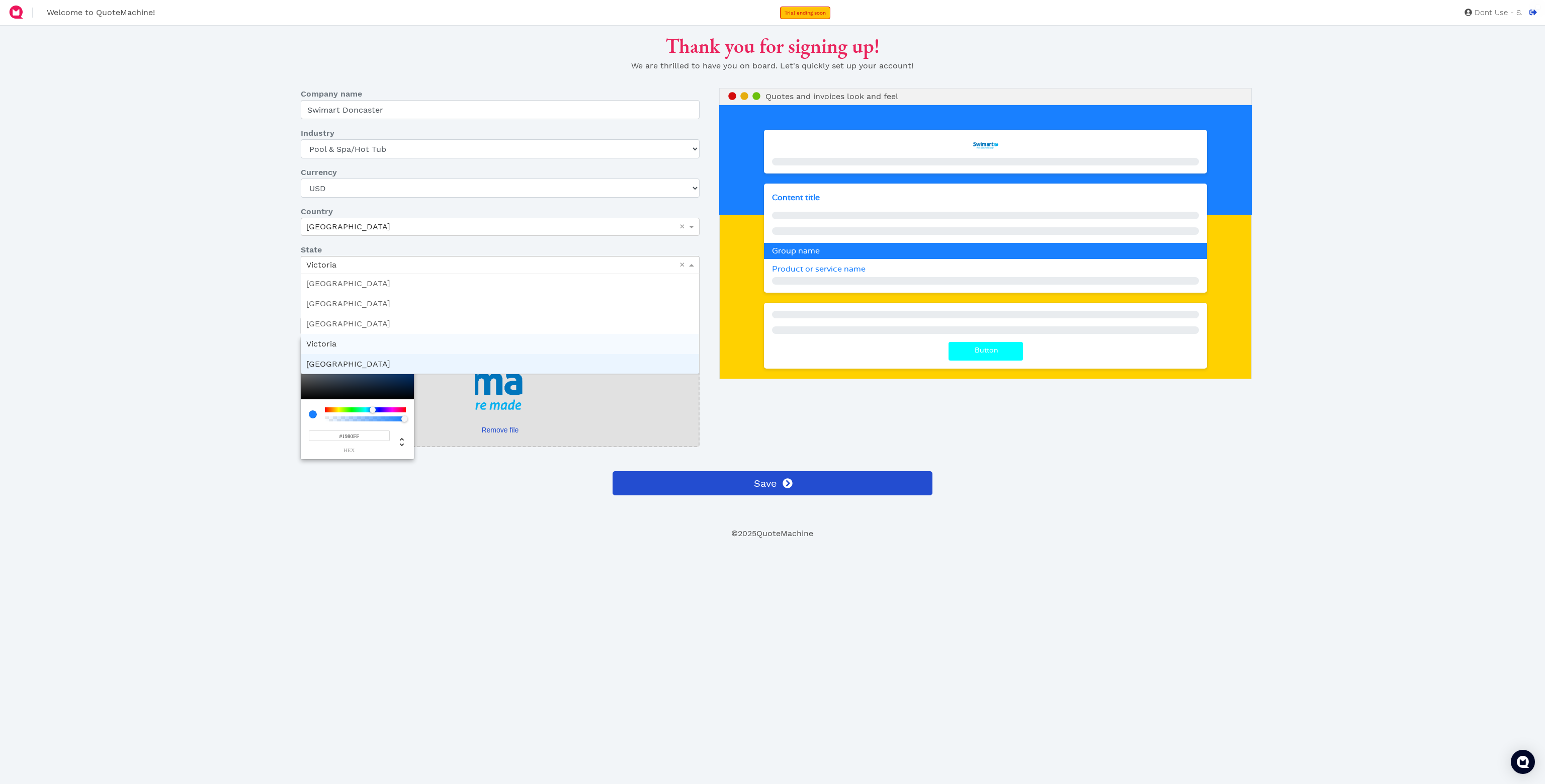
click at [239, 367] on div at bounding box center [772, 392] width 1545 height 784
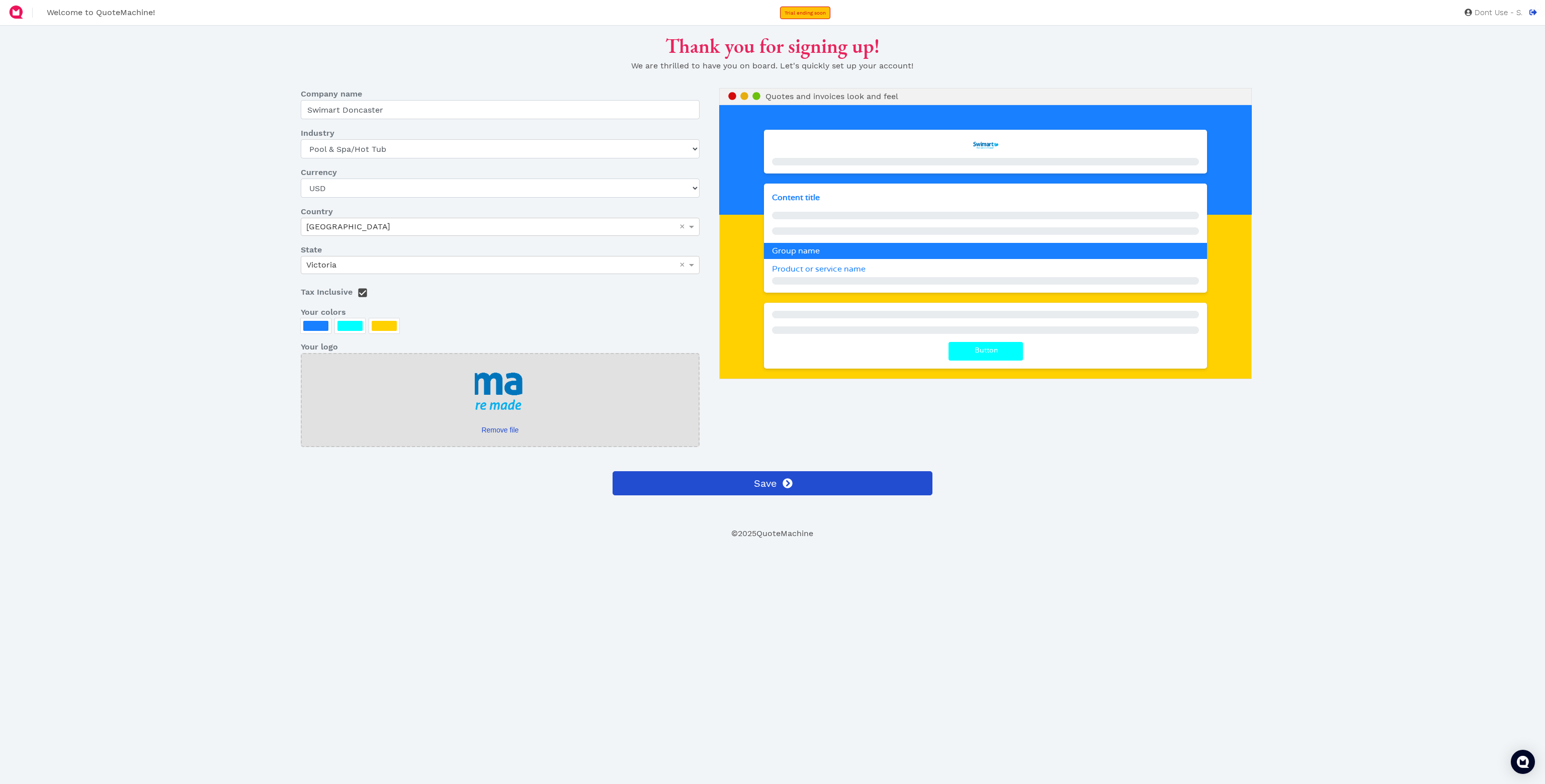
click at [352, 327] on div at bounding box center [350, 326] width 25 height 10
click at [378, 424] on div at bounding box center [772, 392] width 1545 height 784
click at [355, 334] on div at bounding box center [350, 326] width 30 height 15
click at [384, 434] on input "#00FFFF" at bounding box center [383, 436] width 81 height 11
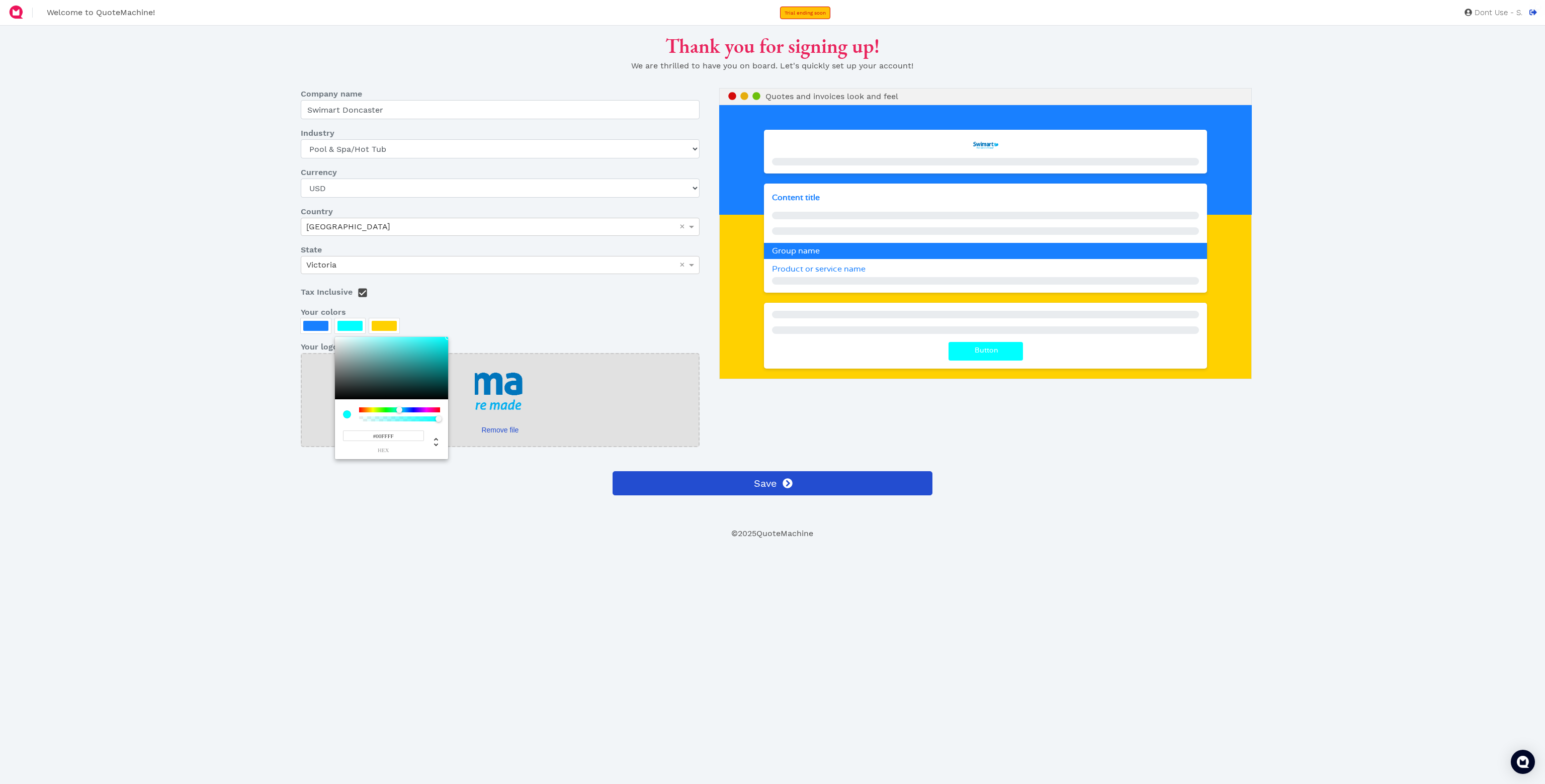
click at [384, 434] on input "#00FFFF" at bounding box center [383, 436] width 81 height 11
paste input "1980"
type input "#1980FF"
click at [135, 344] on div at bounding box center [772, 392] width 1545 height 784
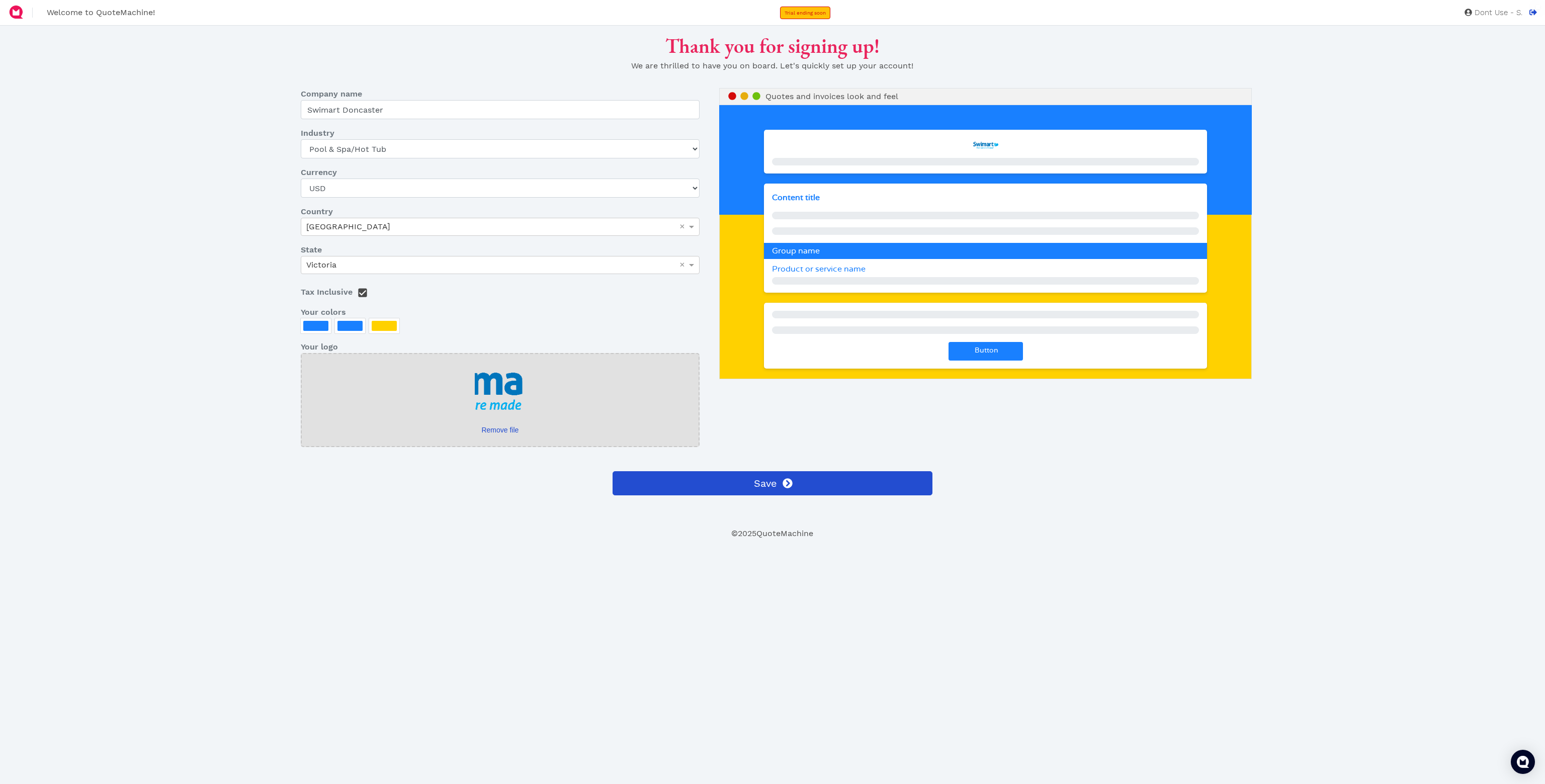
click at [390, 328] on div at bounding box center [384, 326] width 25 height 10
drag, startPoint x: 473, startPoint y: 419, endPoint x: 449, endPoint y: 420, distance: 24.0
click at [433, 422] on div "#FFD100 hex" at bounding box center [426, 398] width 113 height 122
click at [444, 418] on div at bounding box center [434, 419] width 78 height 5
click at [473, 418] on div at bounding box center [472, 419] width 6 height 6
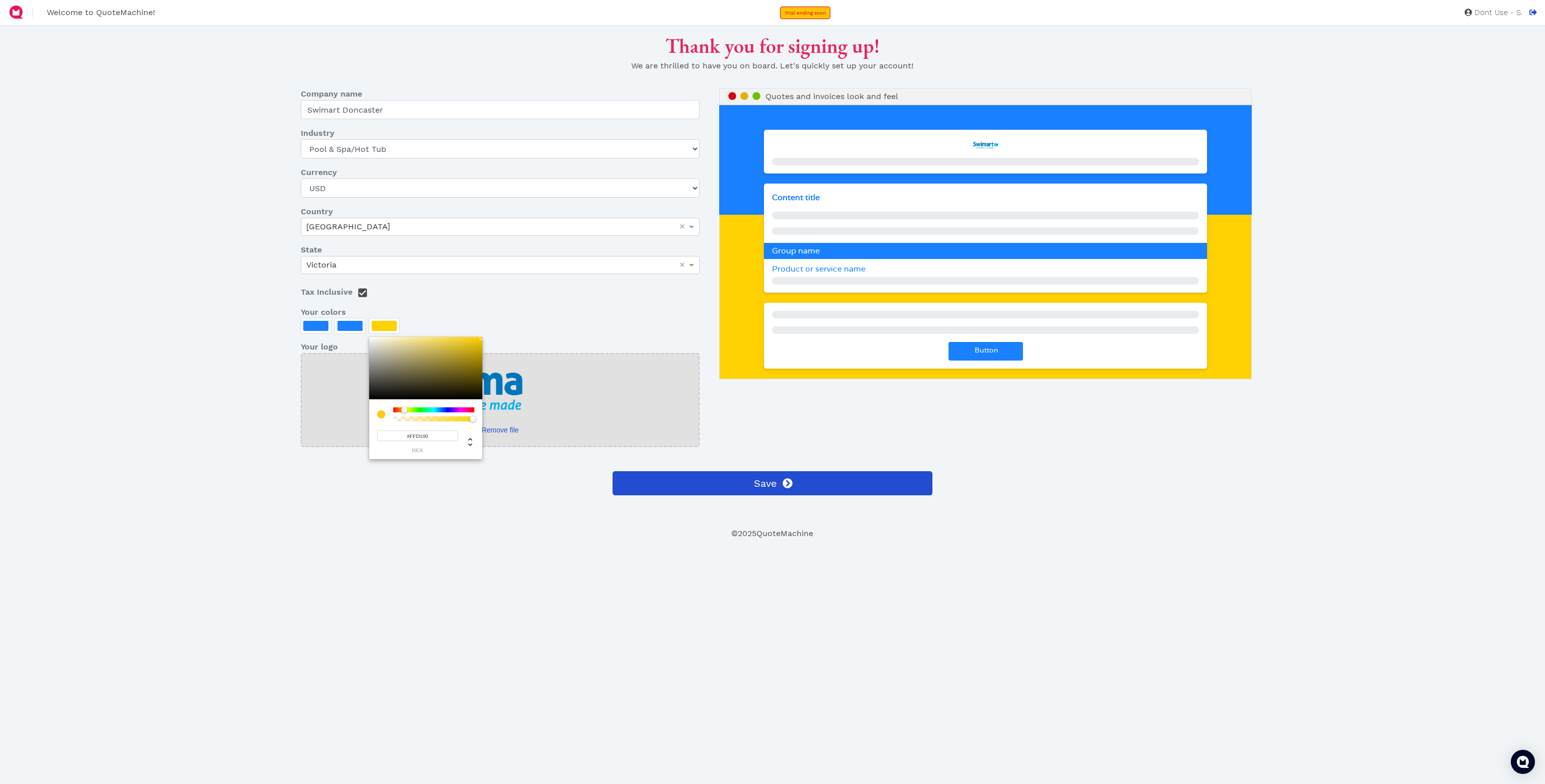
drag, startPoint x: 473, startPoint y: 418, endPoint x: 416, endPoint y: 423, distance: 57.2
click at [416, 423] on div "#FFD100 hex" at bounding box center [426, 398] width 113 height 122
click at [398, 418] on div at bounding box center [434, 419] width 78 height 5
click at [401, 418] on div at bounding box center [434, 419] width 78 height 5
drag, startPoint x: 404, startPoint y: 418, endPoint x: 410, endPoint y: 418, distance: 6.0
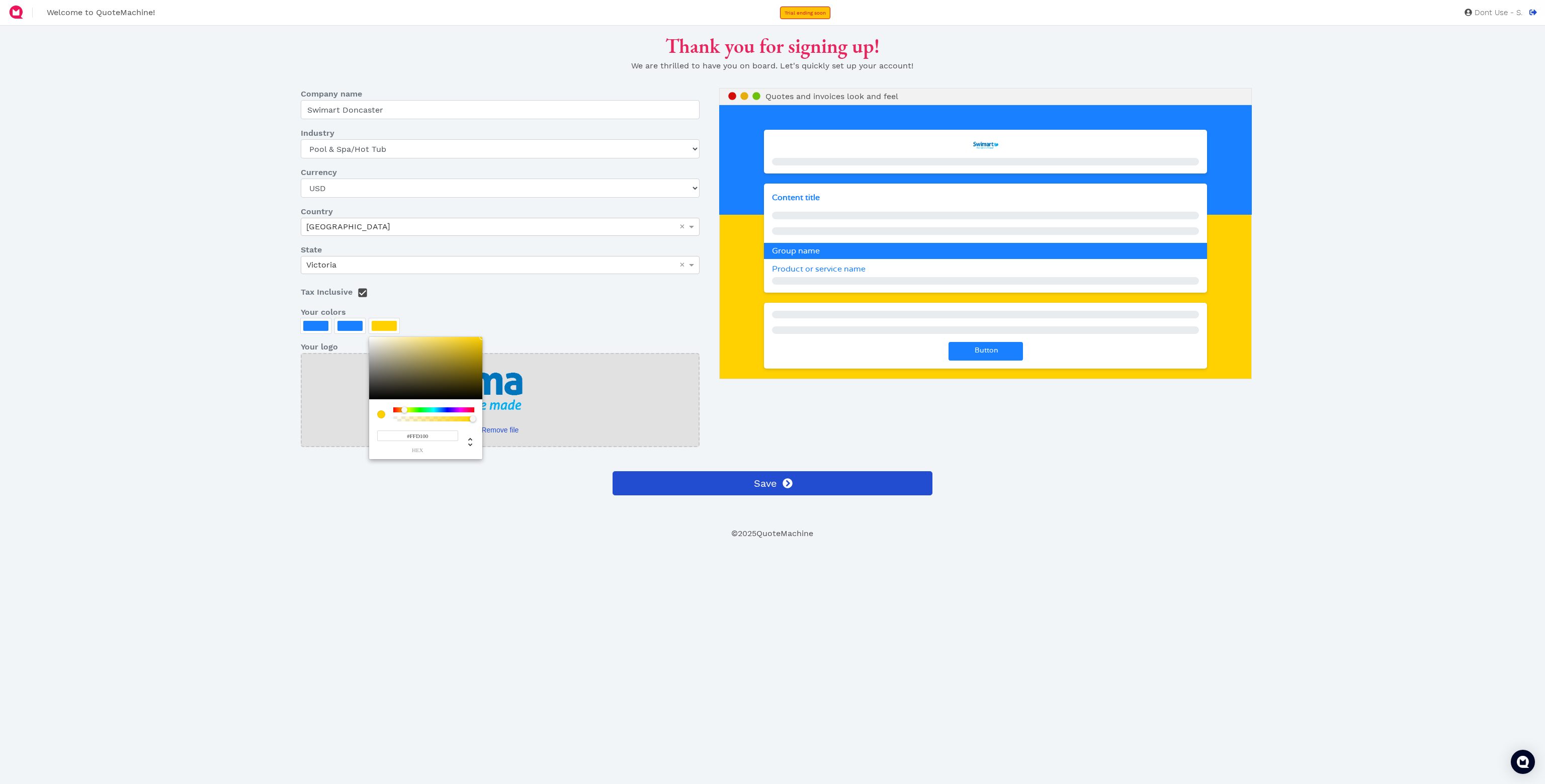
click at [407, 418] on div at bounding box center [434, 419] width 78 height 5
click at [413, 434] on input "#FFD100" at bounding box center [417, 436] width 81 height 11
click at [414, 435] on input "#FFD100" at bounding box center [417, 436] width 81 height 11
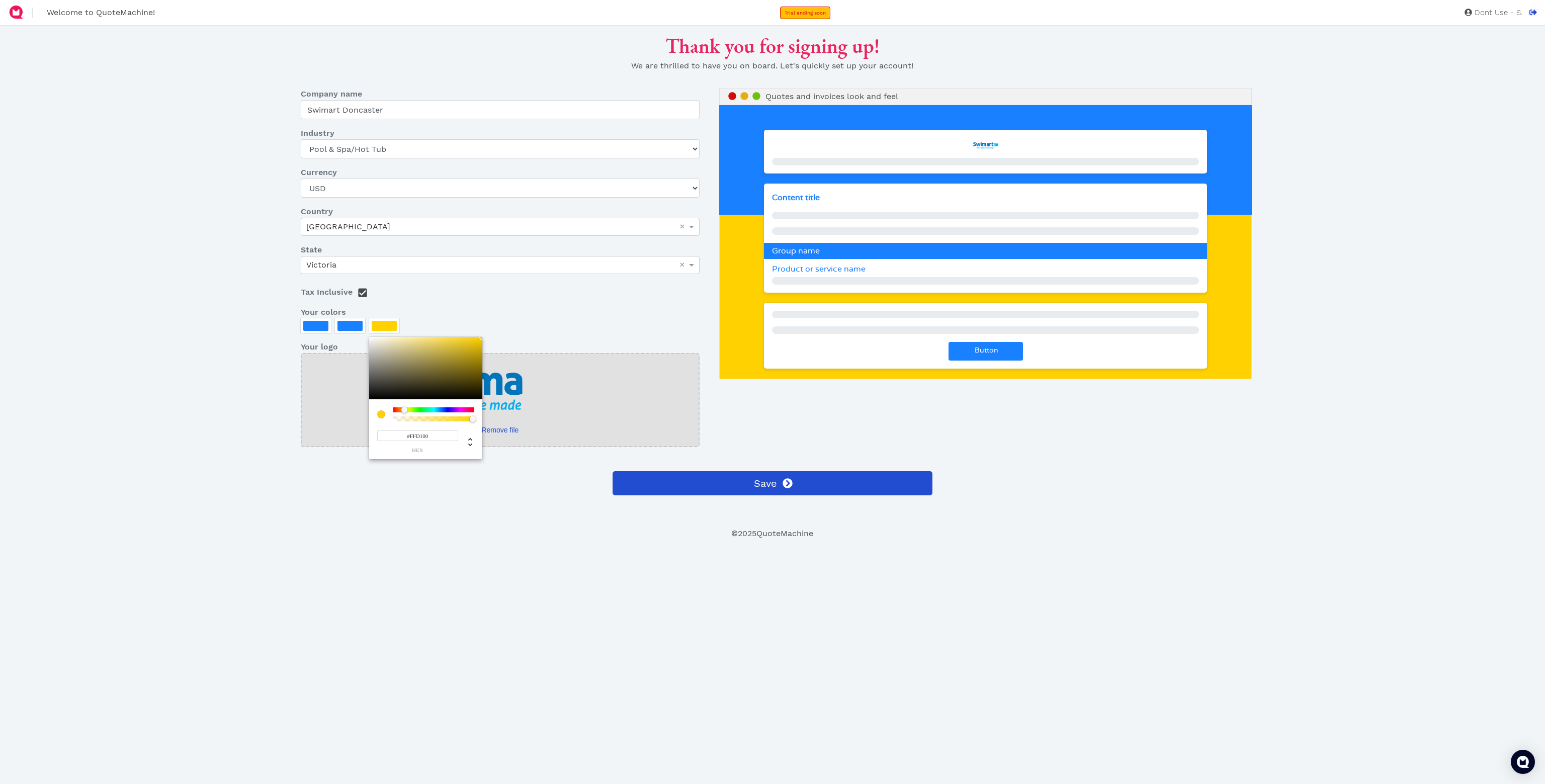
paste input "1980FF"
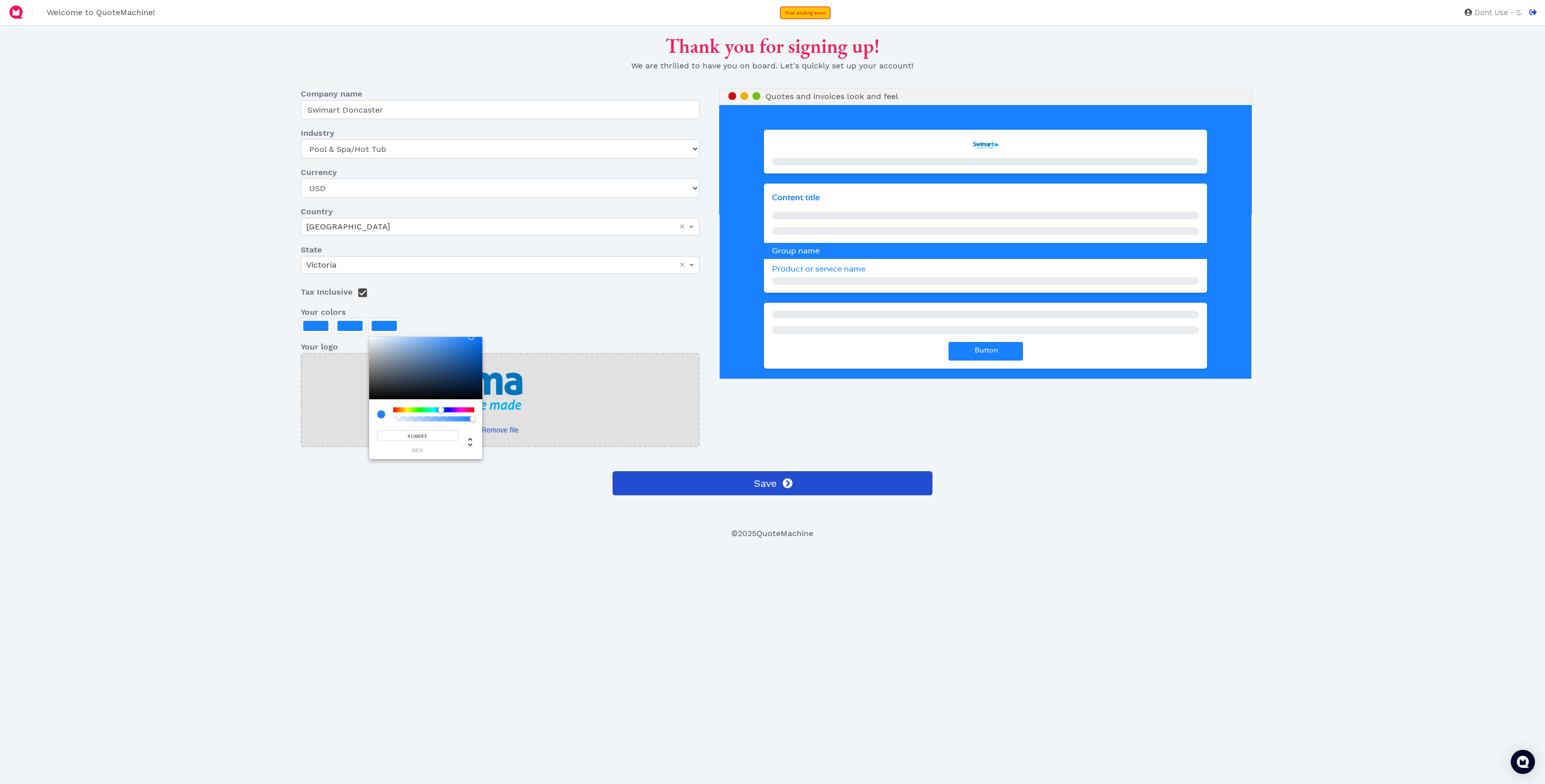
drag, startPoint x: 472, startPoint y: 419, endPoint x: 454, endPoint y: 425, distance: 19.0
click at [466, 418] on div at bounding box center [434, 419] width 78 height 5
click at [438, 442] on div "#1980FF hex" at bounding box center [417, 441] width 81 height 24
drag, startPoint x: 473, startPoint y: 418, endPoint x: 415, endPoint y: 414, distance: 58.1
click at [414, 414] on div "#1980FF hex" at bounding box center [426, 398] width 113 height 122
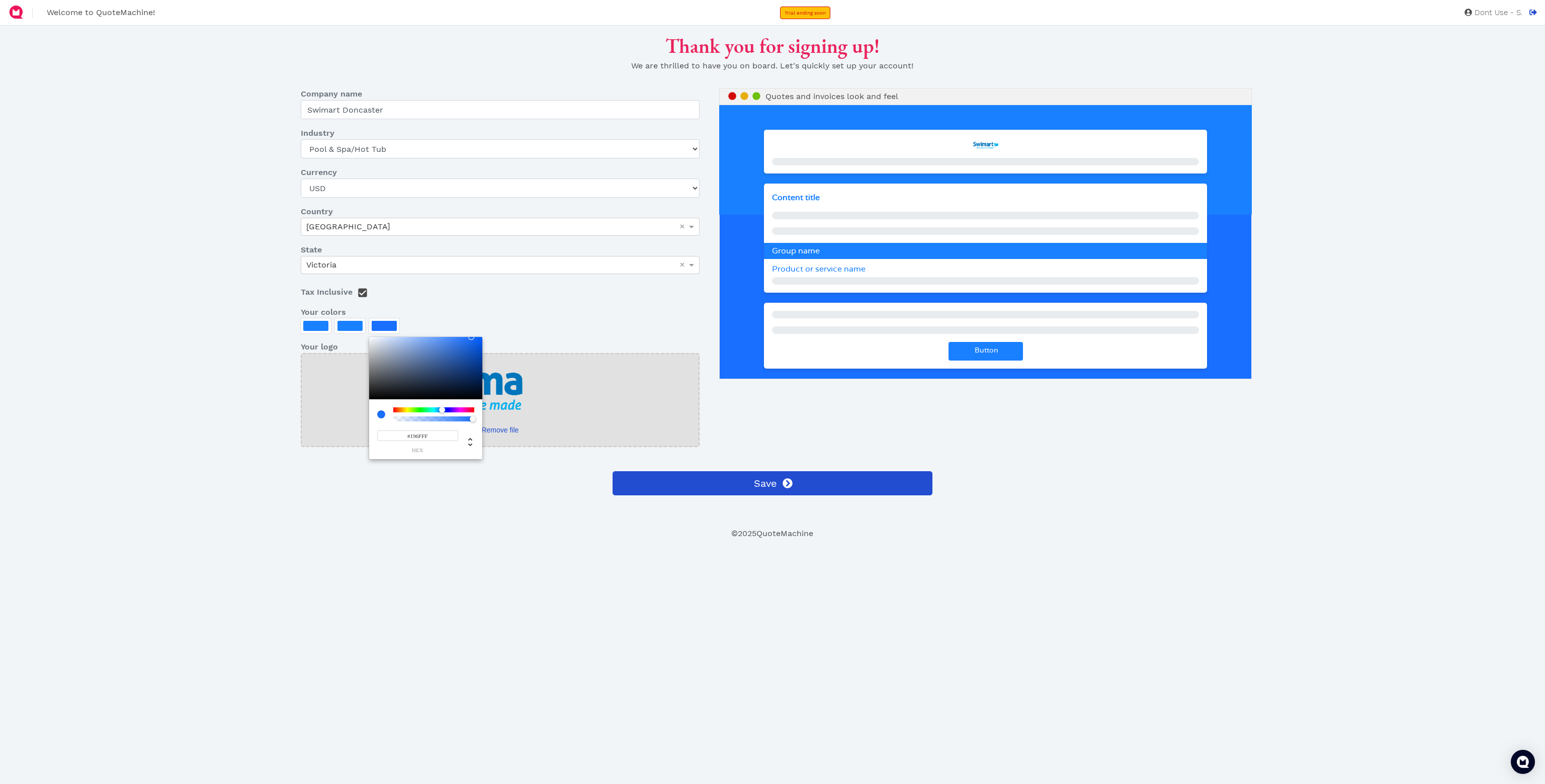
click at [442, 409] on div at bounding box center [442, 409] width 6 height 6
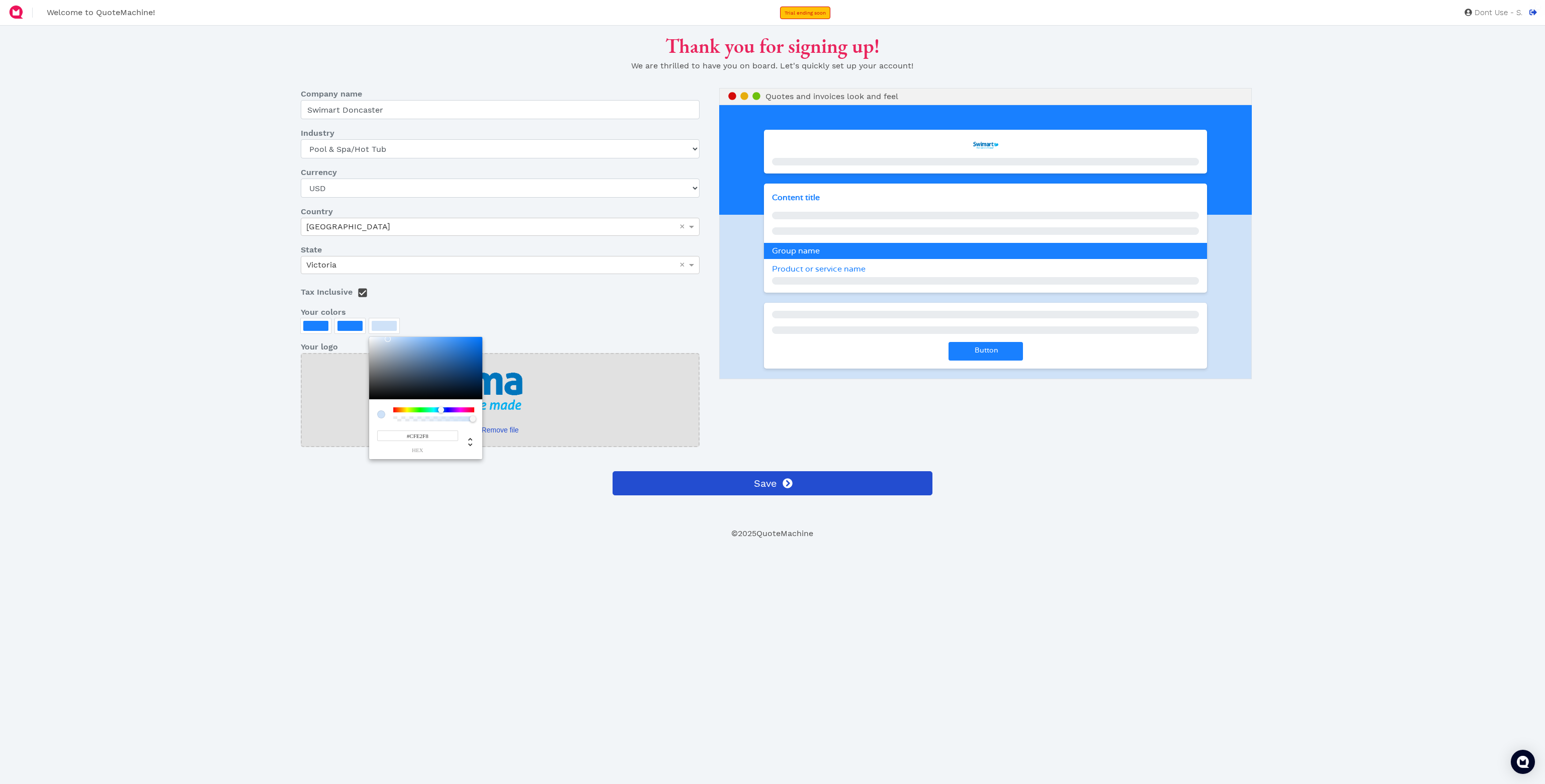
click at [388, 338] on div at bounding box center [387, 338] width 6 height 6
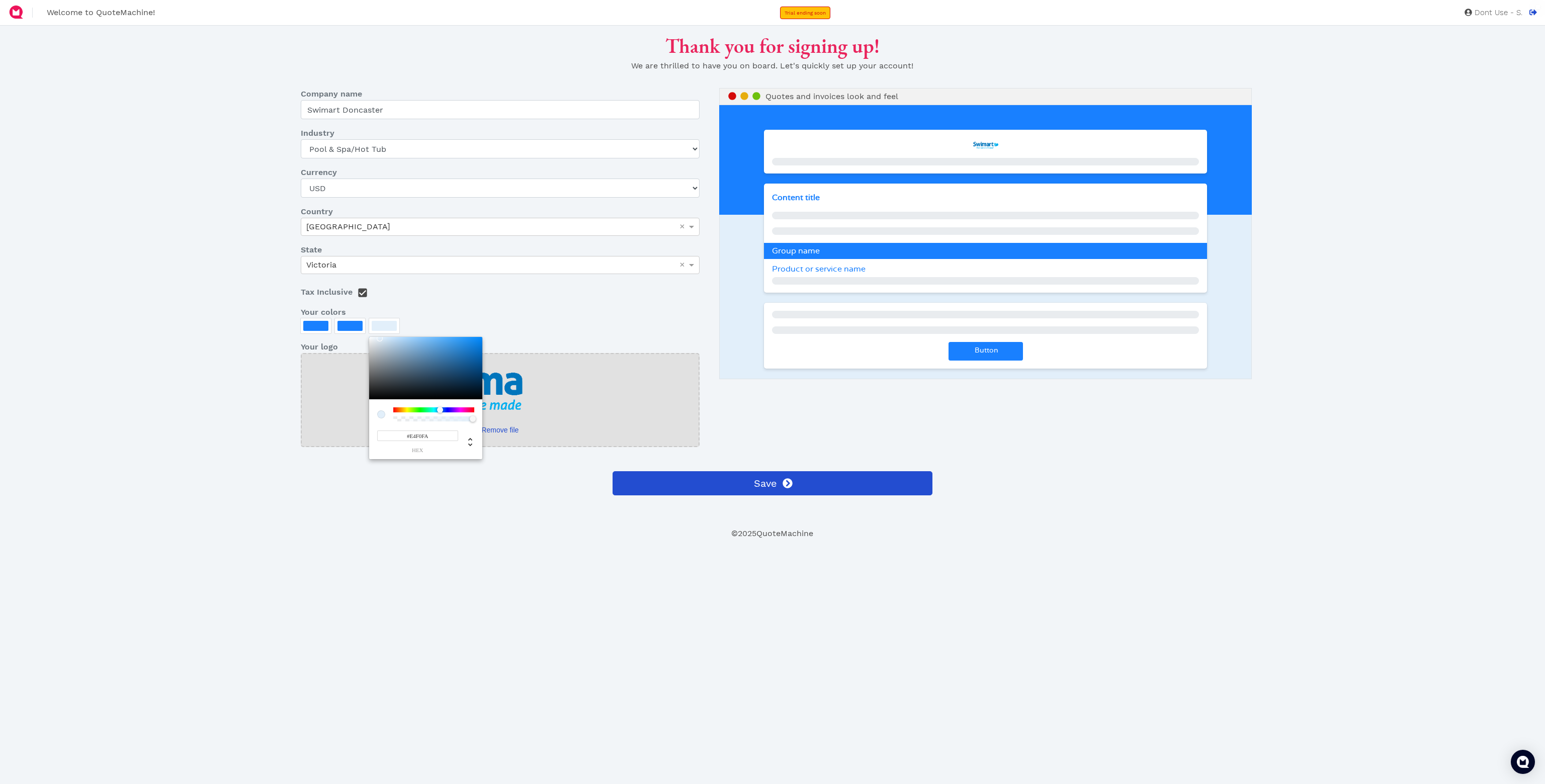
type input "#E8F3FC"
drag, startPoint x: 387, startPoint y: 340, endPoint x: 378, endPoint y: 338, distance: 9.2
click at [378, 338] on div at bounding box center [378, 338] width 6 height 6
click at [220, 412] on div at bounding box center [772, 392] width 1545 height 784
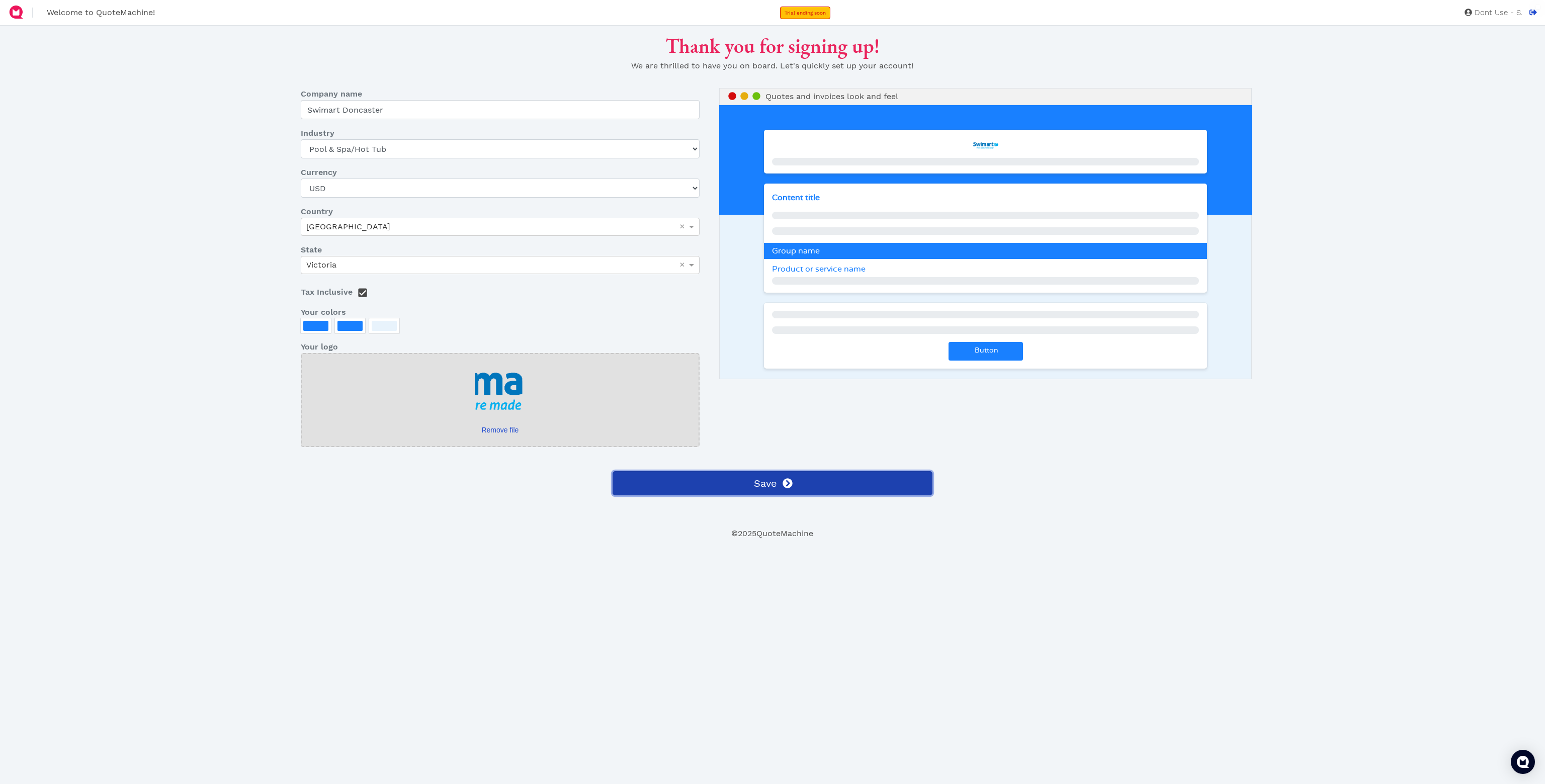
click at [797, 482] on button "Save" at bounding box center [772, 483] width 319 height 24
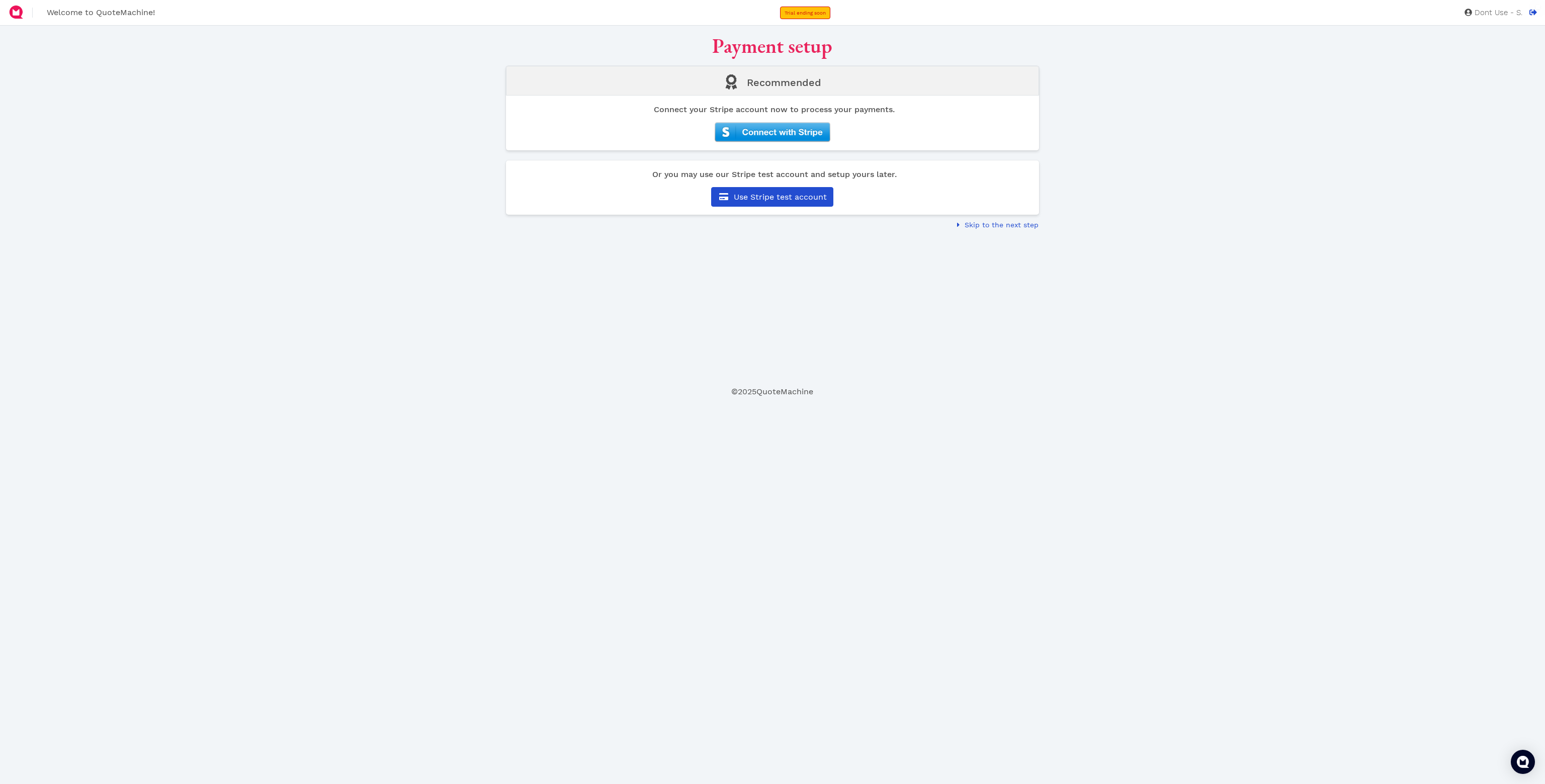
click at [790, 127] on img at bounding box center [772, 132] width 115 height 20
click at [979, 221] on button "Skip to the next step" at bounding box center [995, 225] width 86 height 16
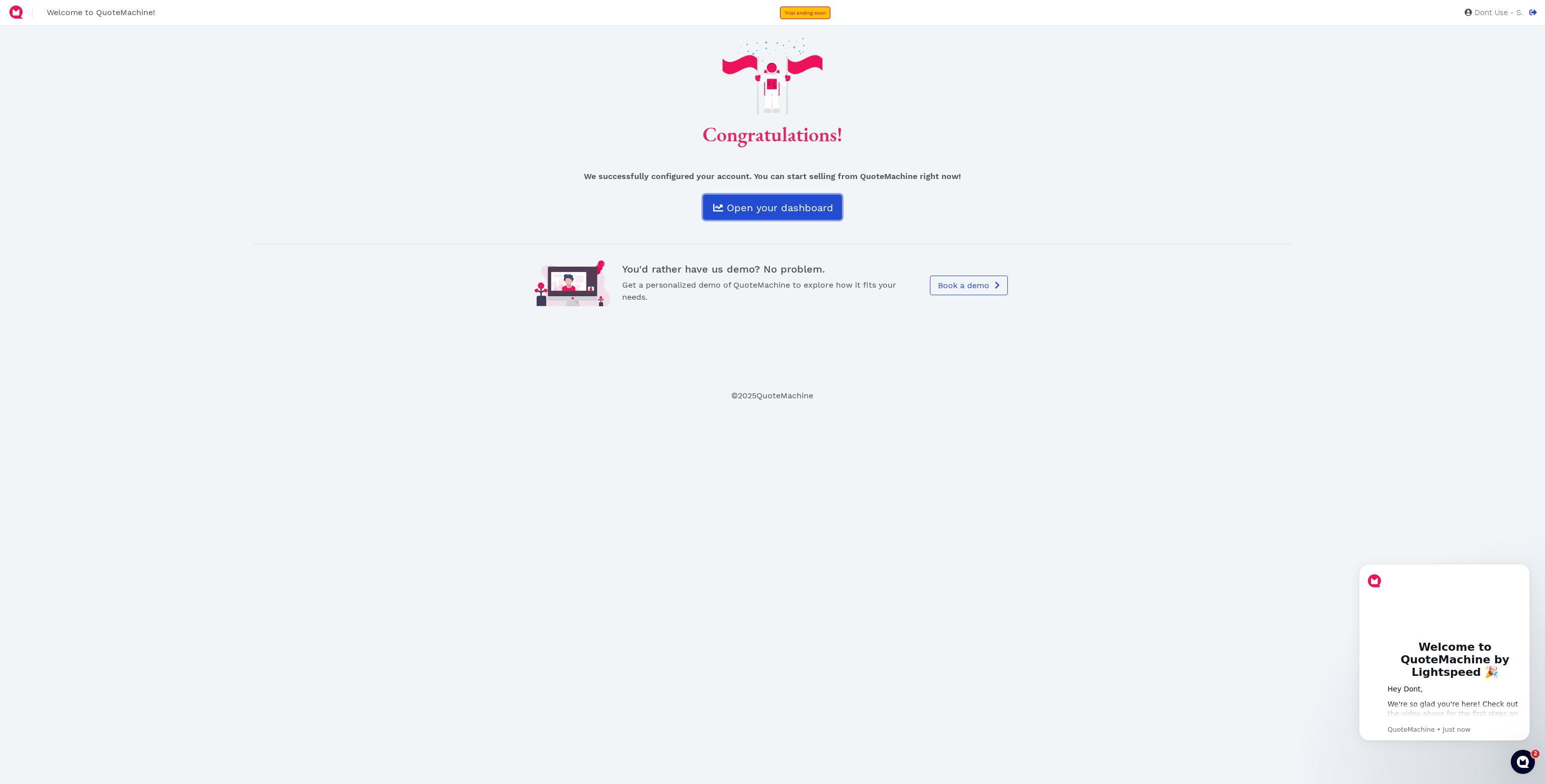
click at [789, 211] on span "Open your dashboard" at bounding box center [779, 208] width 108 height 12
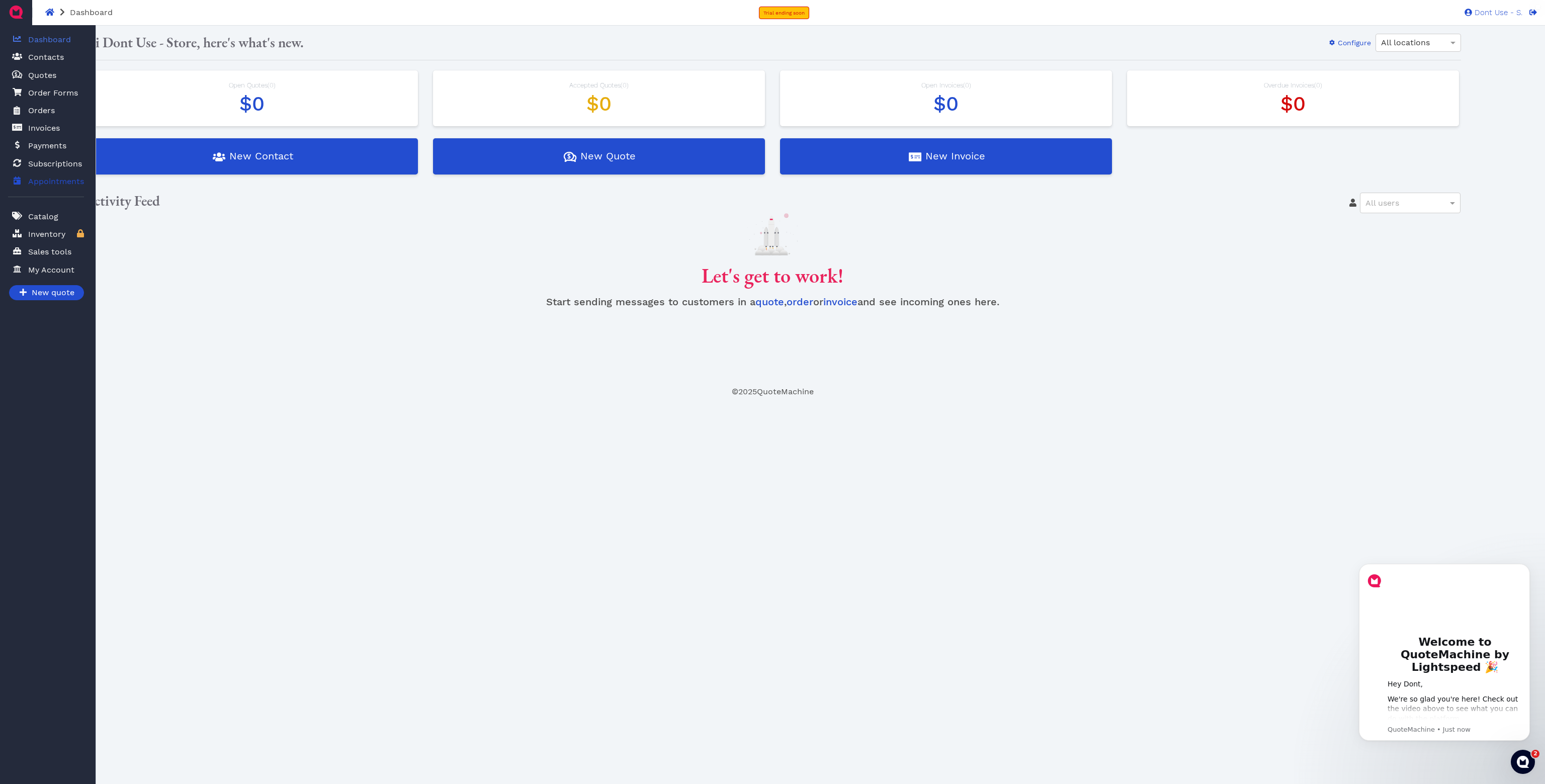
click at [69, 175] on span "Appointments" at bounding box center [56, 181] width 56 height 12
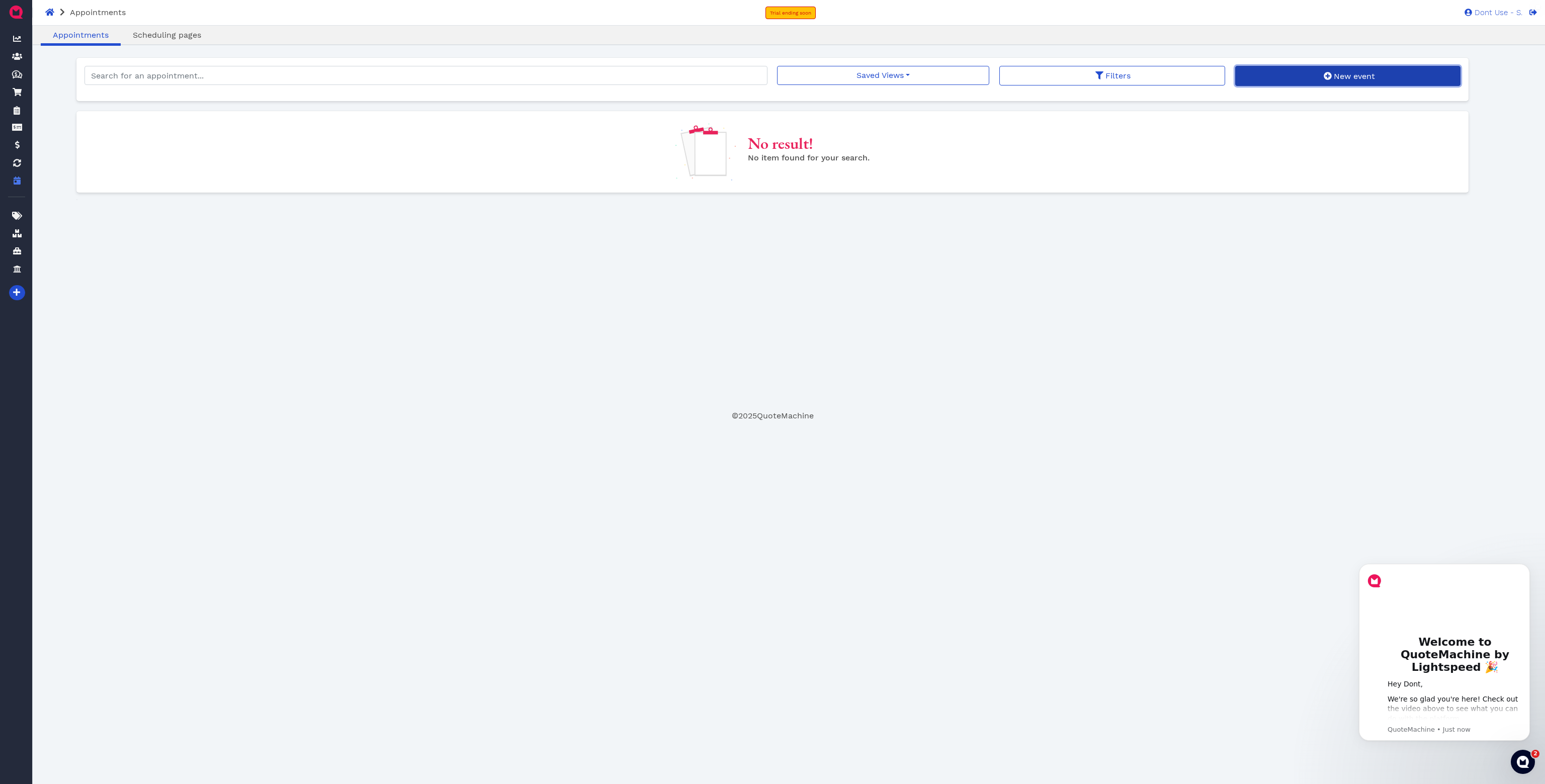
click at [1264, 77] on link "New event" at bounding box center [1348, 76] width 226 height 20
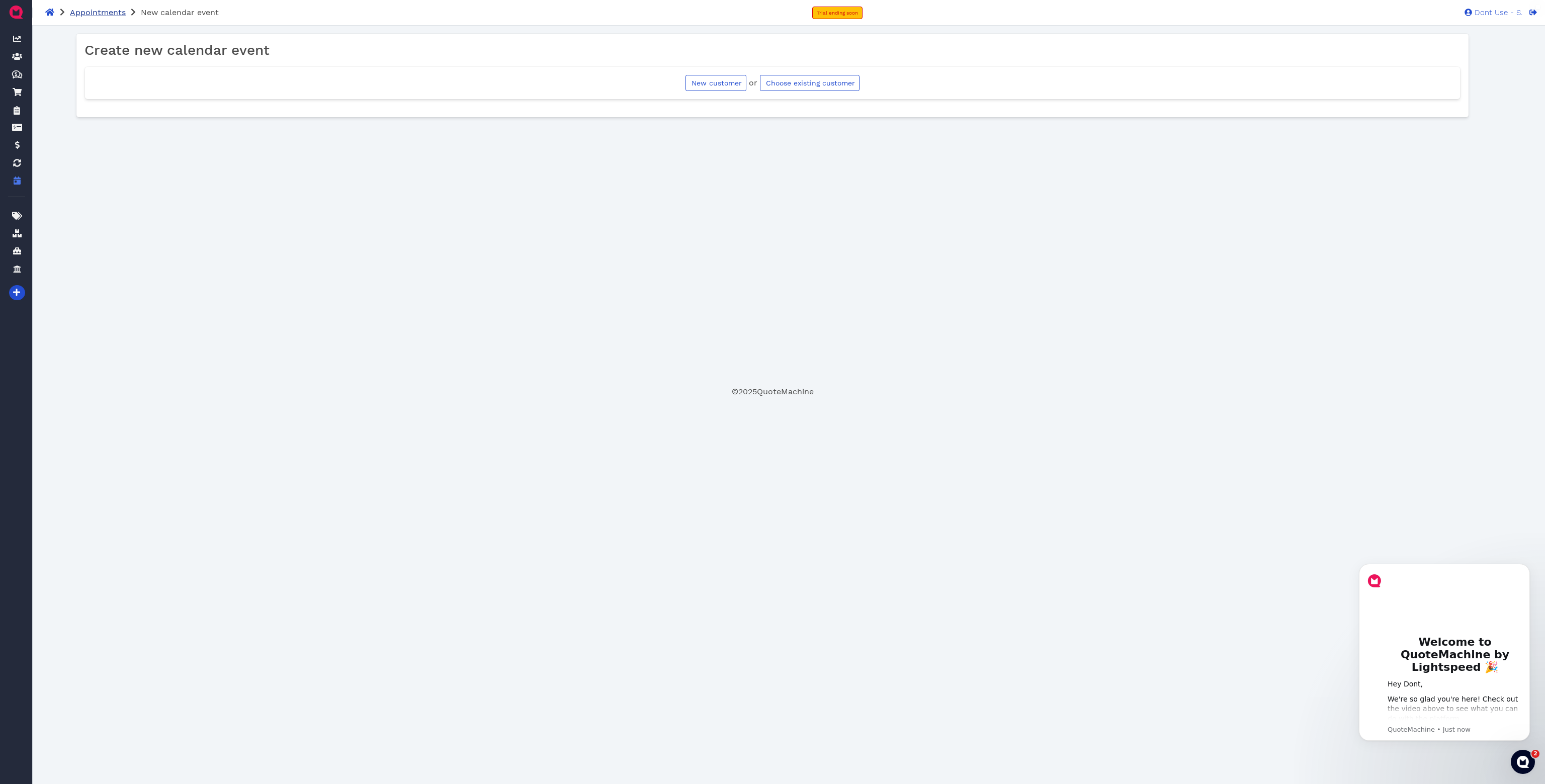
click at [105, 13] on span "Appointments" at bounding box center [98, 12] width 56 height 9
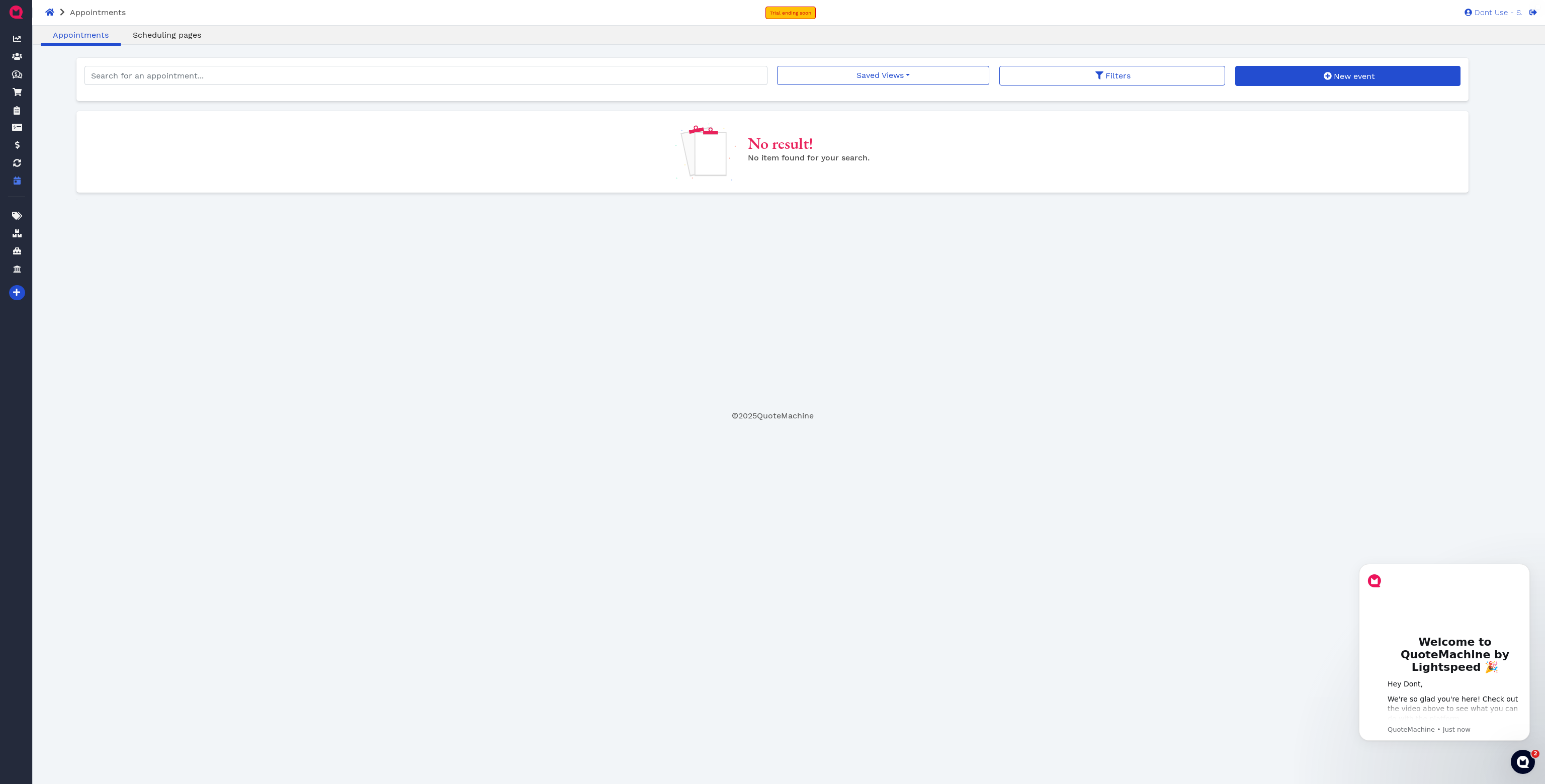
click at [175, 40] on link "Scheduling pages" at bounding box center [167, 35] width 92 height 12
drag, startPoint x: 747, startPoint y: 148, endPoint x: 760, endPoint y: 150, distance: 13.2
click at [748, 148] on div "No result! No item found for your search." at bounding box center [772, 152] width 1391 height 57
click at [1307, 78] on icon at bounding box center [1307, 76] width 8 height 8
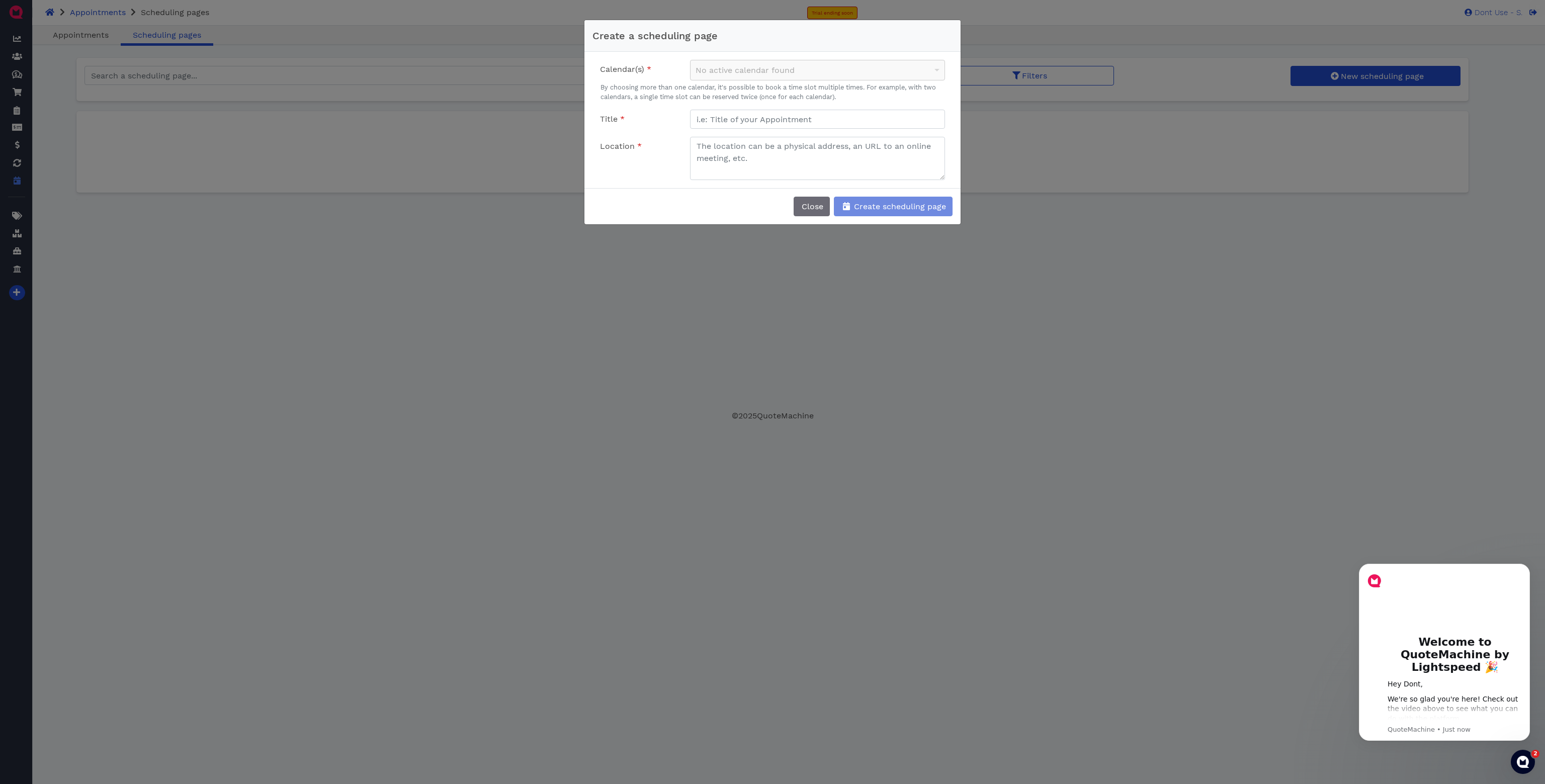
click at [764, 71] on div "No active calendar found" at bounding box center [817, 71] width 254 height 20
click at [754, 117] on input "text" at bounding box center [817, 119] width 255 height 19
click at [881, 96] on small "By choosing more than one calendar, it's possible to book a time slot multiple …" at bounding box center [772, 92] width 360 height 19
click at [806, 204] on span "Close" at bounding box center [811, 206] width 23 height 9
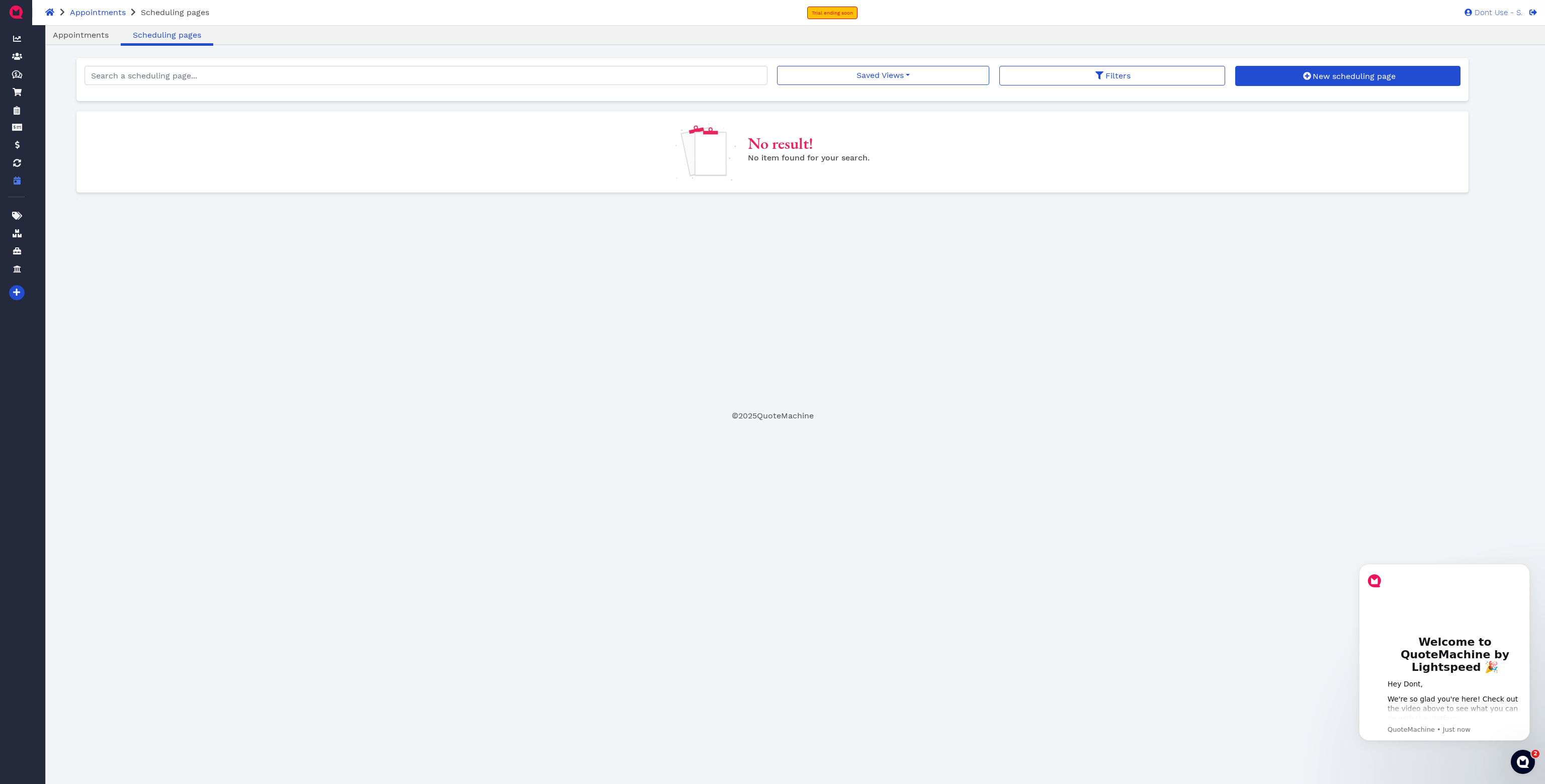
click at [15, 16] on img at bounding box center [16, 12] width 16 height 16
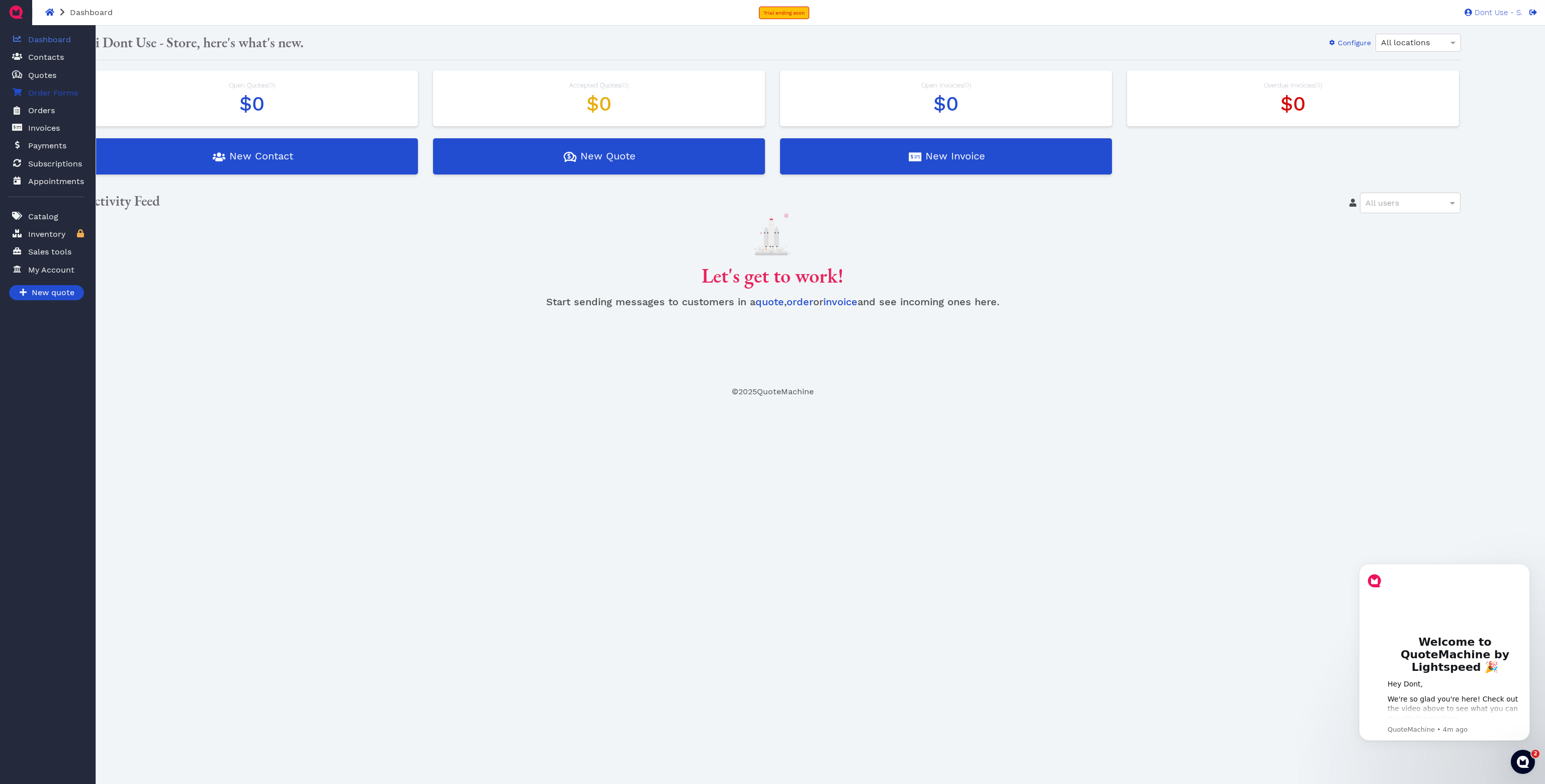
click at [61, 94] on span "Order Forms" at bounding box center [53, 93] width 49 height 12
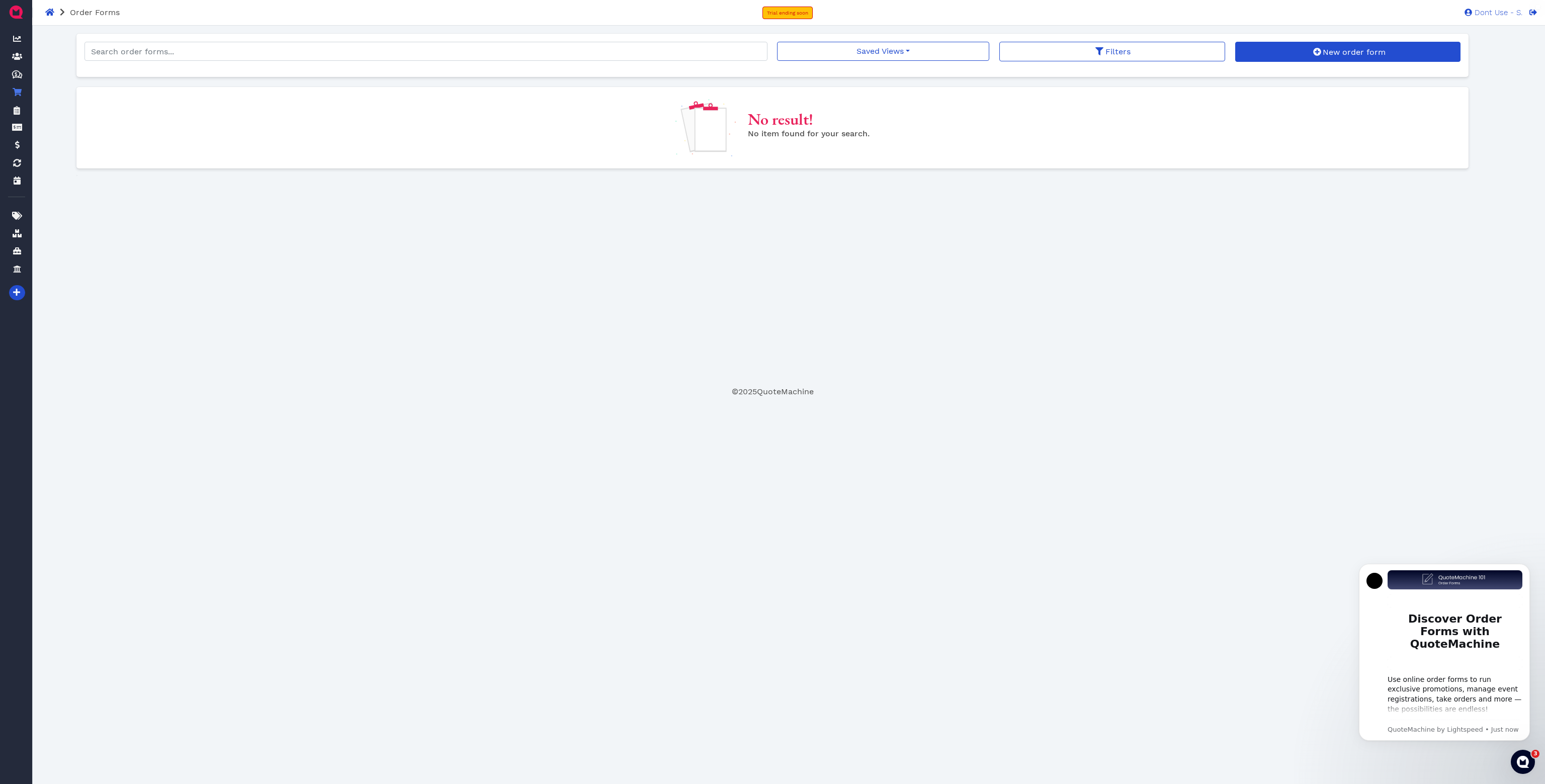
click at [1338, 65] on div "Saved Views No saved filters Filters New order form" at bounding box center [1119, 55] width 683 height 27
click at [1338, 56] on span "New order form" at bounding box center [1353, 52] width 65 height 9
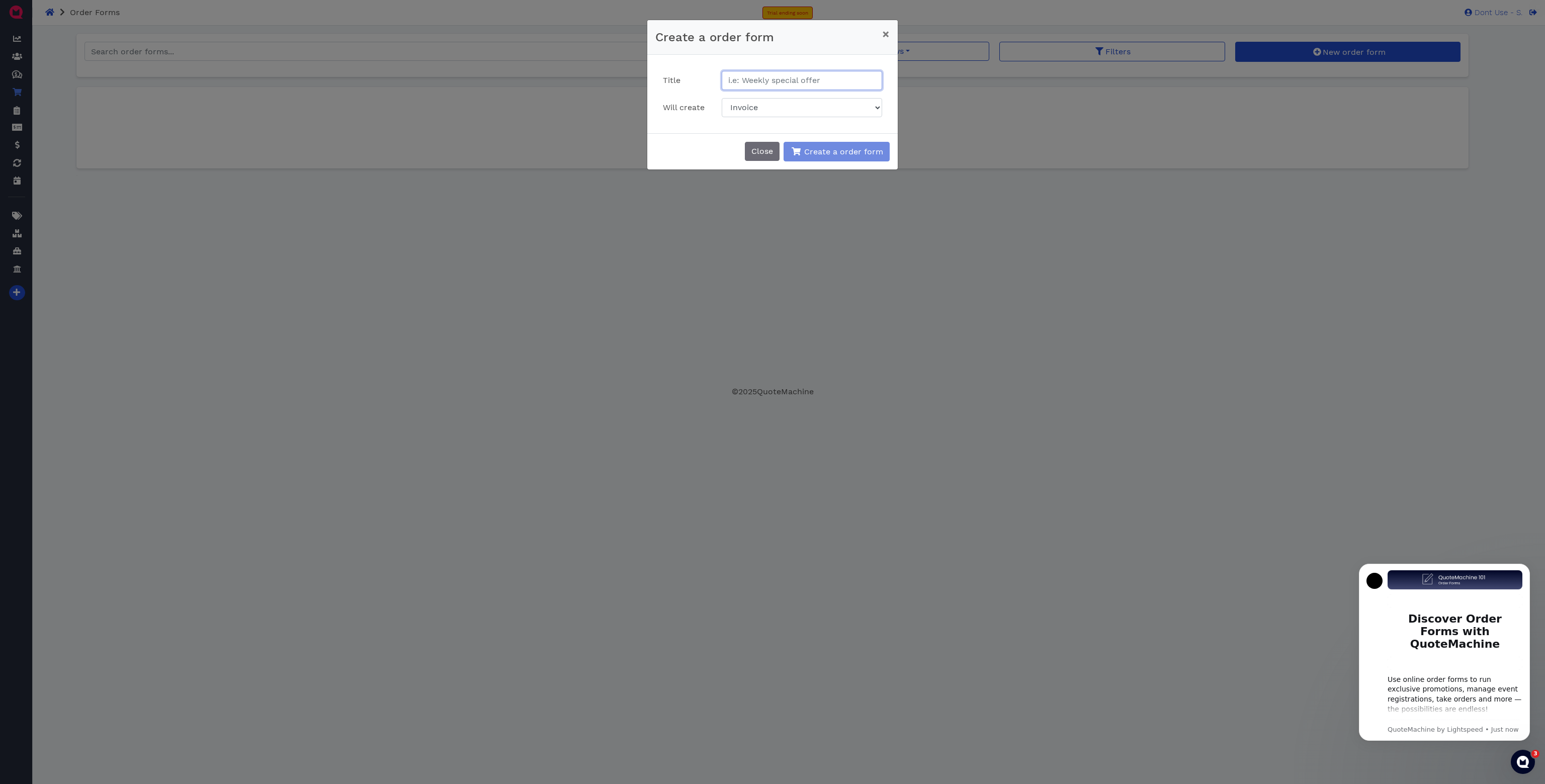
click at [785, 76] on input "text" at bounding box center [802, 80] width 161 height 19
click at [760, 106] on select "Invoice Quote Credit memo (deposit)" at bounding box center [802, 107] width 161 height 19
click at [768, 52] on div "Create a order form × Close" at bounding box center [772, 38] width 251 height 35
click at [803, 90] on div "Title Will create Invoice Quote Credit memo (deposit)" at bounding box center [772, 94] width 234 height 46
click at [781, 102] on select "Invoice Quote Credit memo (deposit)" at bounding box center [802, 107] width 161 height 19
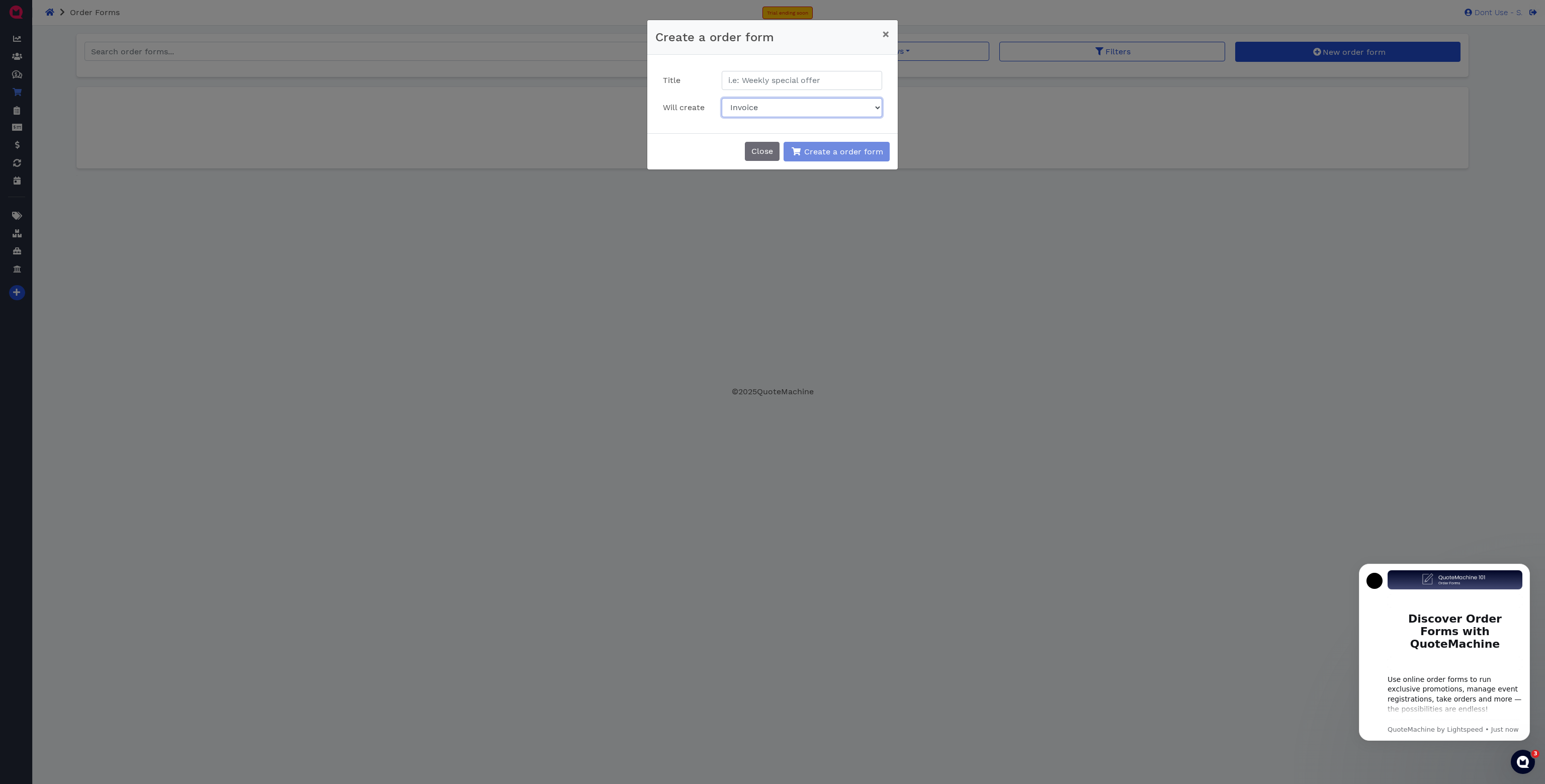
click at [721, 98] on select "Invoice Quote Credit memo (deposit)" at bounding box center [802, 107] width 161 height 19
click at [884, 34] on span "×" at bounding box center [886, 34] width 7 height 14
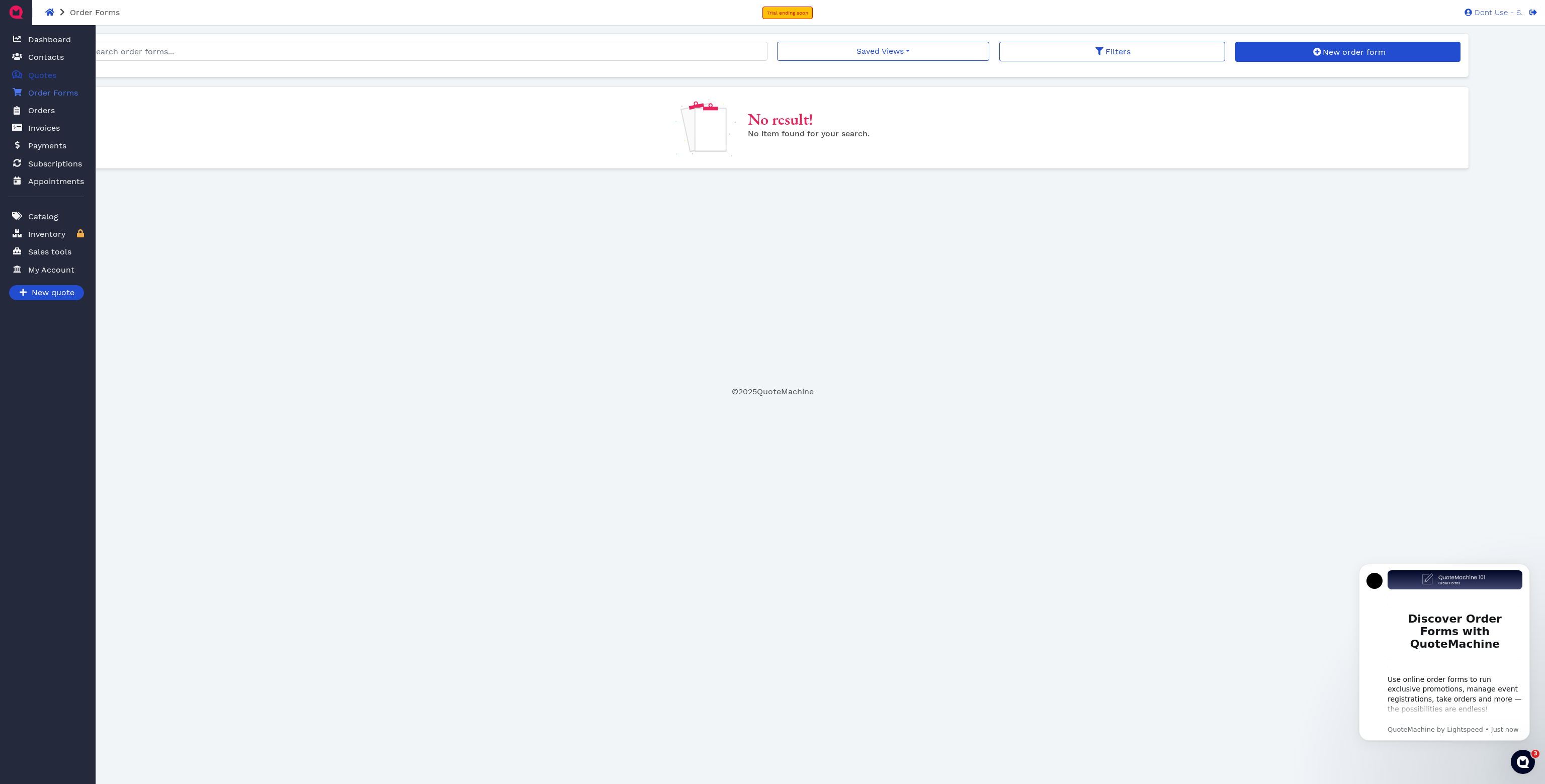
click at [55, 77] on span "Quotes" at bounding box center [42, 75] width 28 height 12
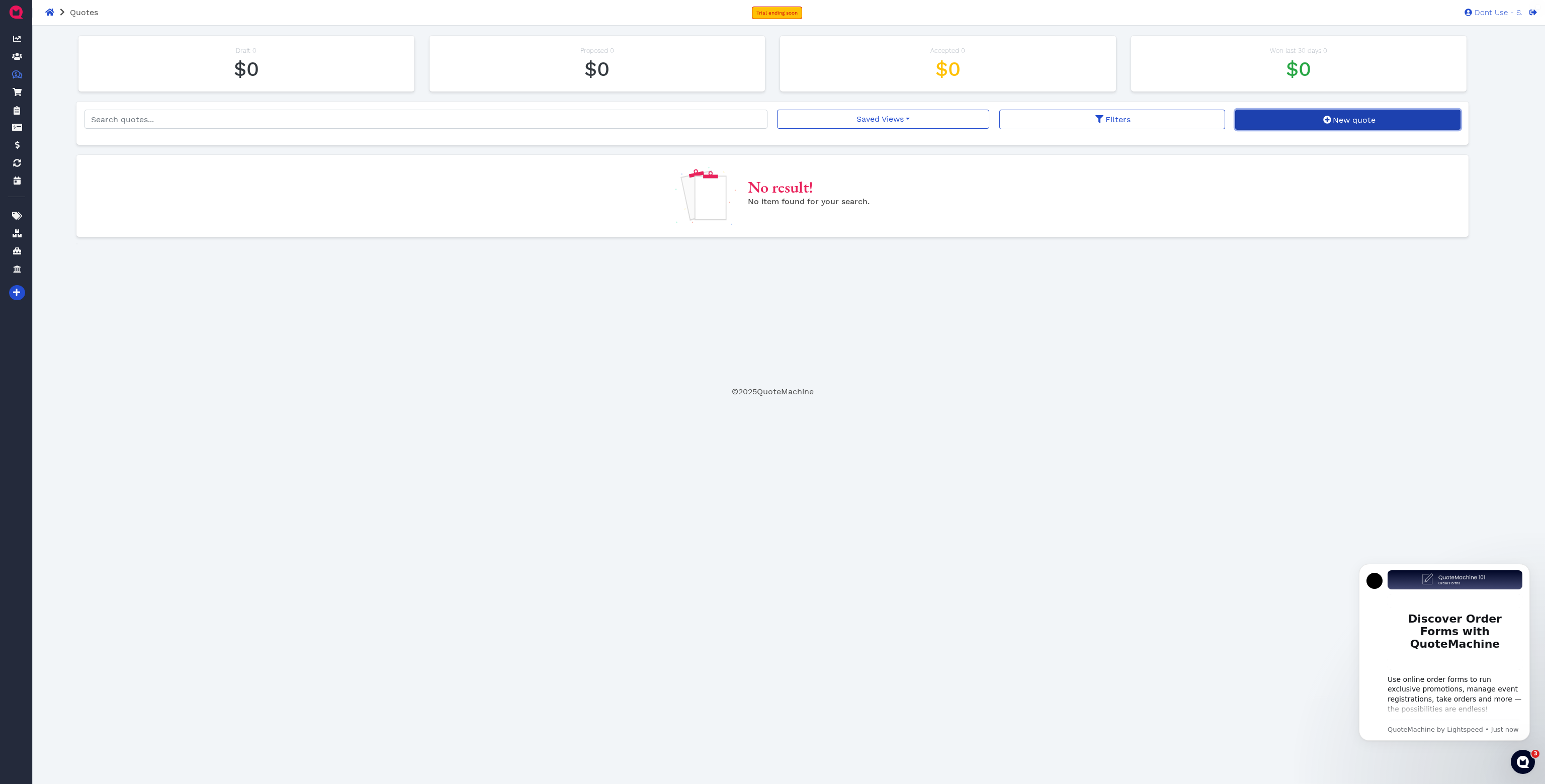
click at [1331, 124] on icon at bounding box center [1327, 119] width 8 height 8
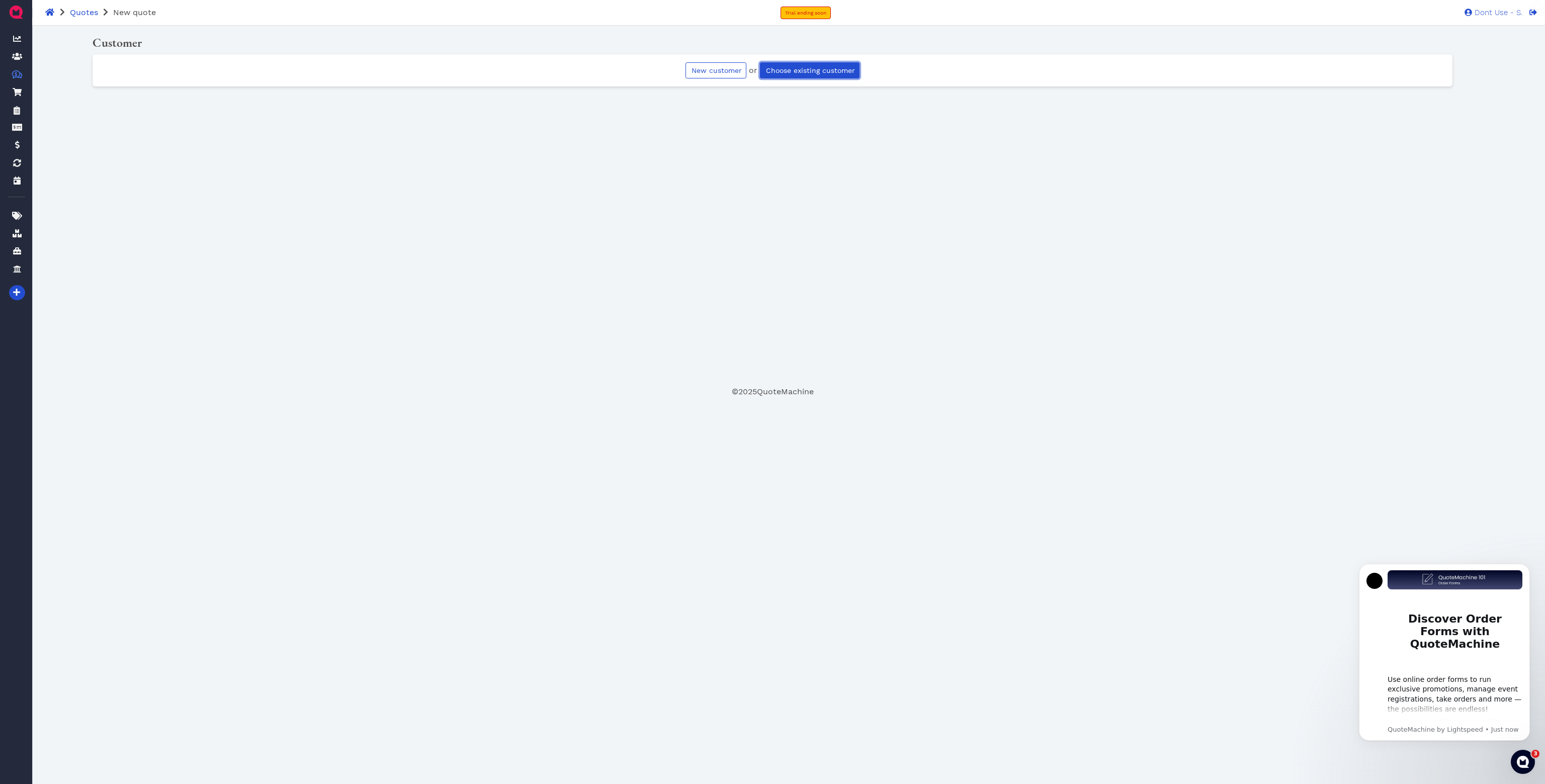
click at [793, 69] on span "Choose existing customer" at bounding box center [809, 71] width 90 height 8
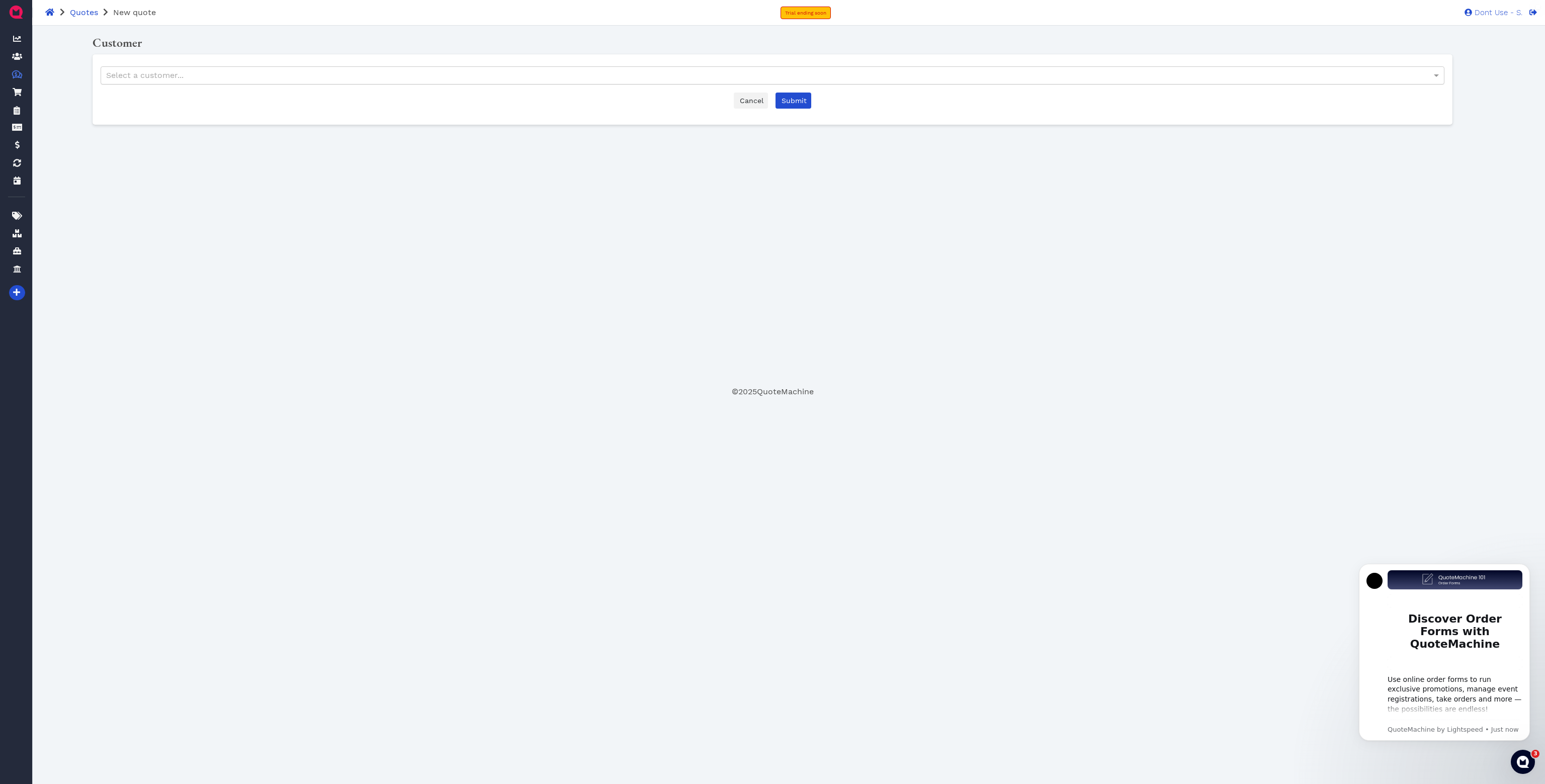
click at [393, 76] on div "Select a customer..." at bounding box center [772, 75] width 1343 height 17
type input "p"
type input "Swimart Doncaster"
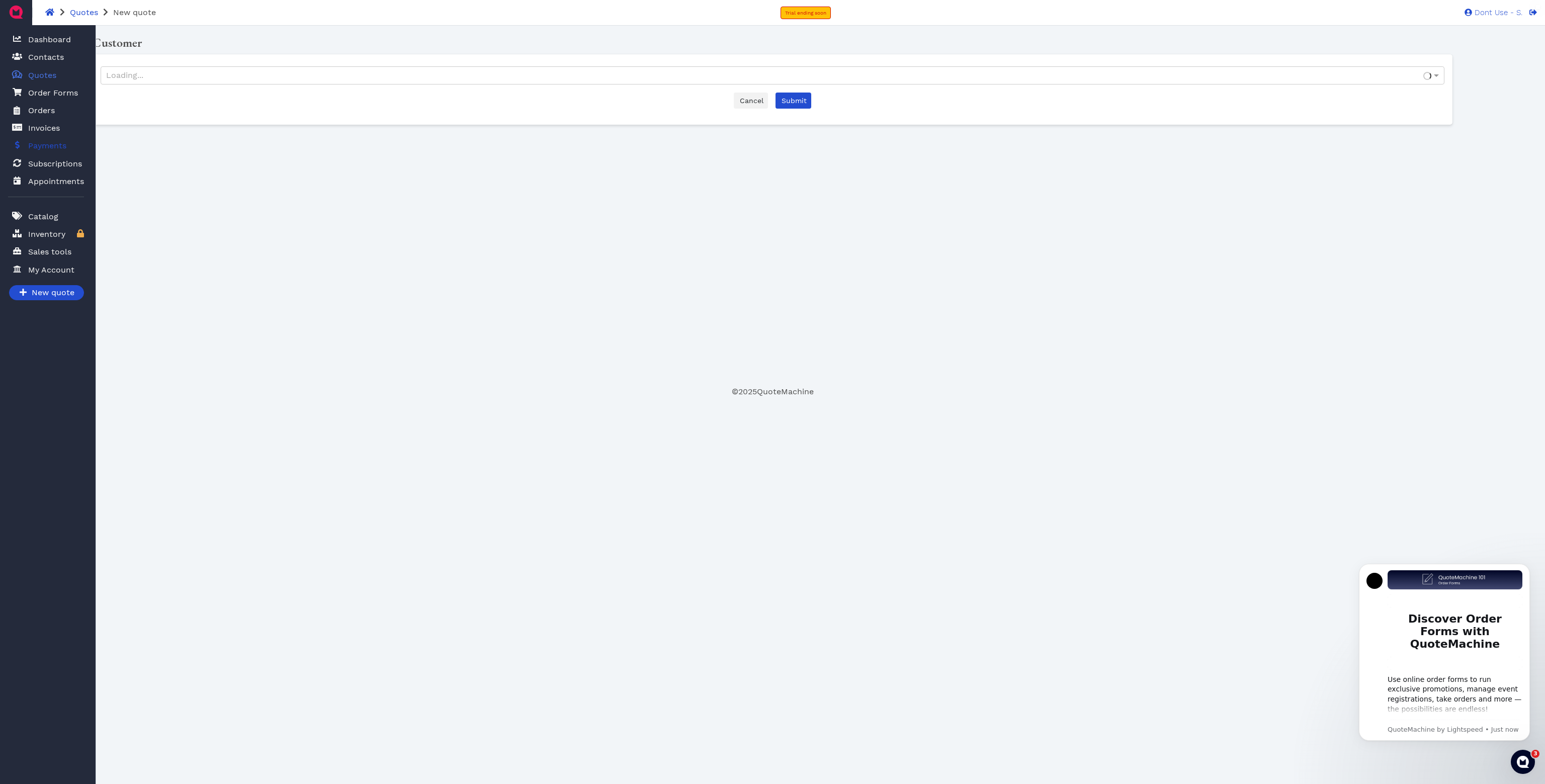
click at [42, 147] on span "Payments" at bounding box center [47, 146] width 38 height 12
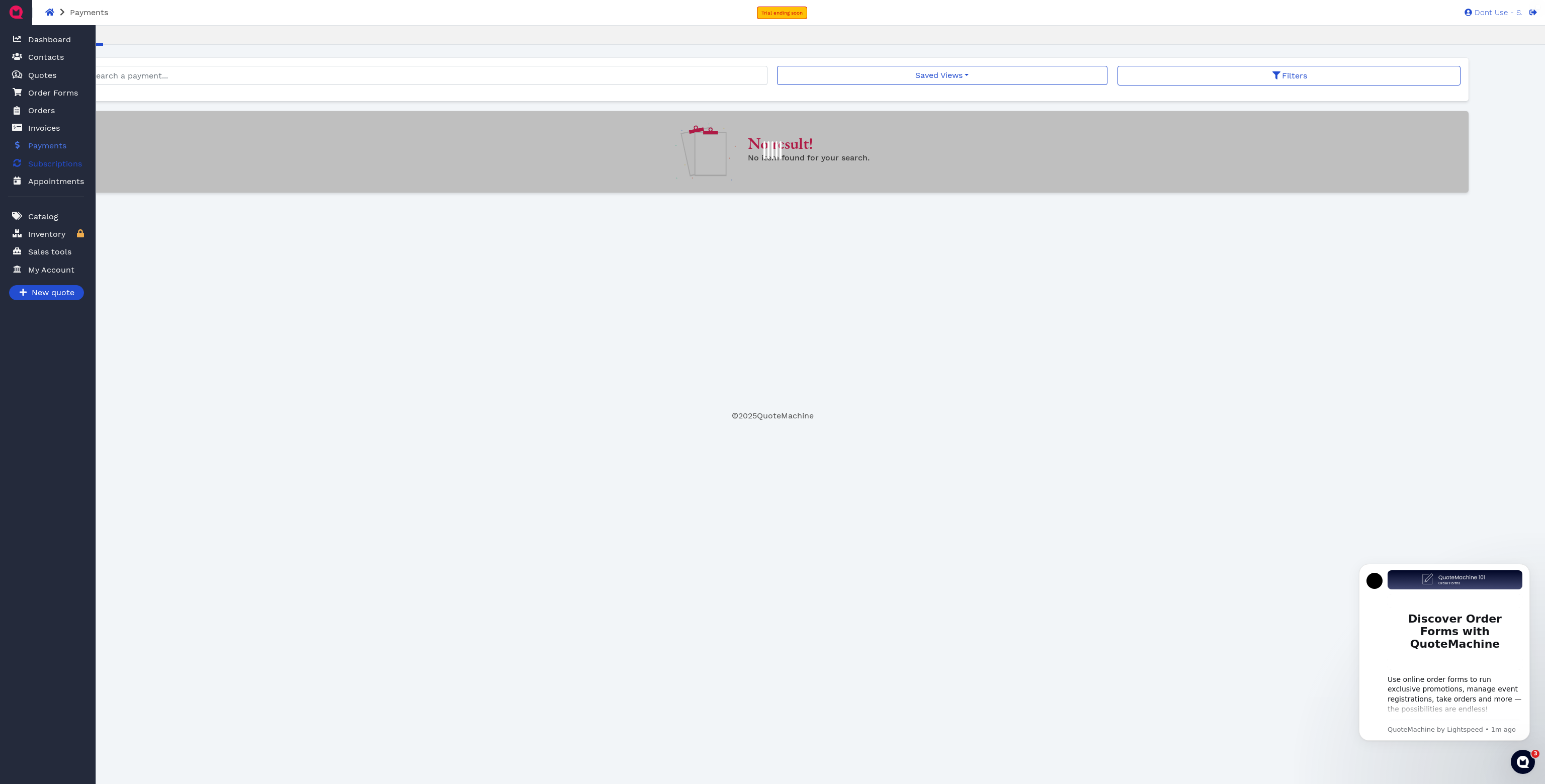
click at [41, 159] on span "Subscriptions" at bounding box center [55, 164] width 54 height 12
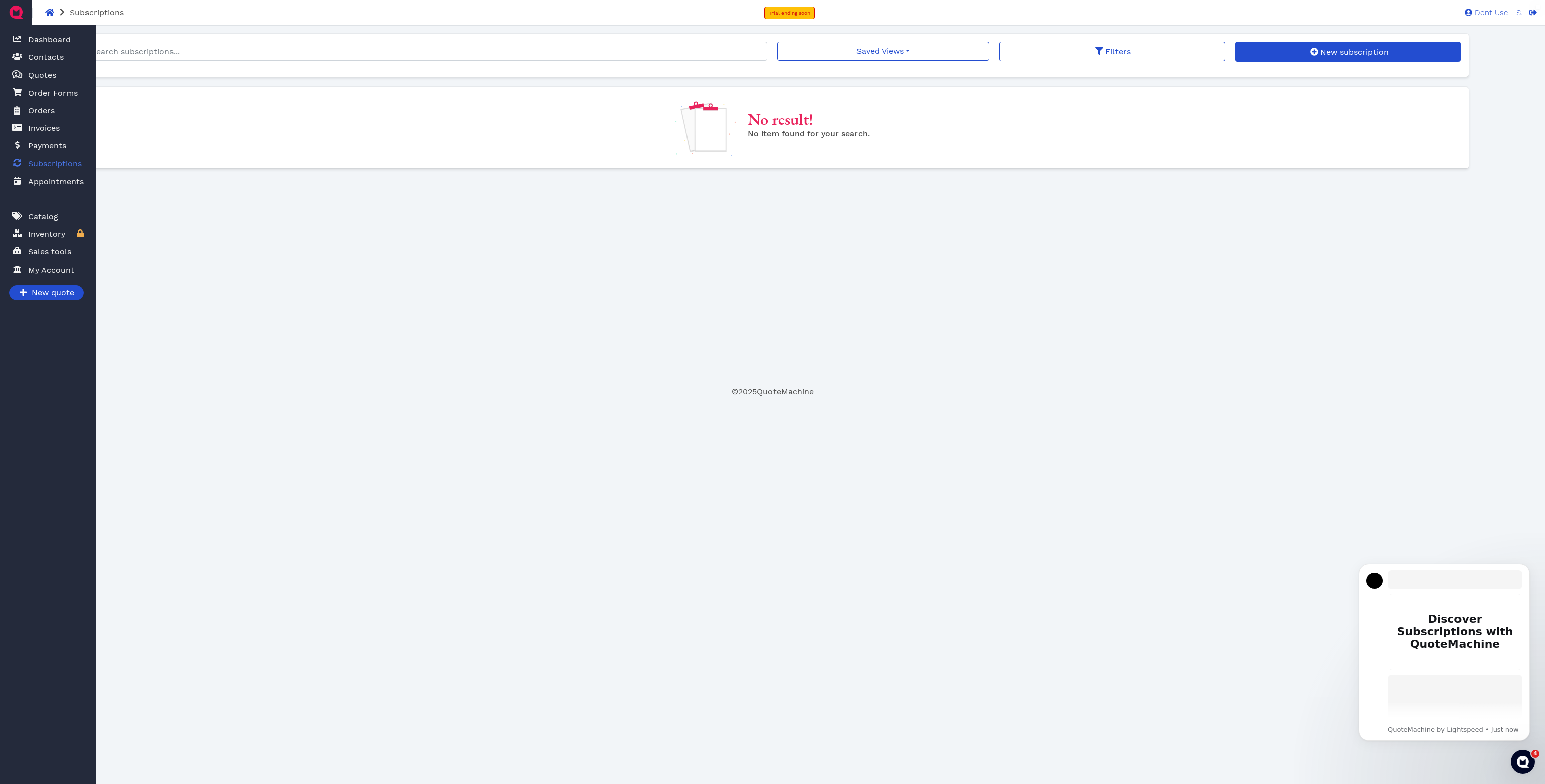
click at [52, 160] on span "Subscriptions" at bounding box center [55, 164] width 54 height 12
click at [44, 179] on span "Appointments" at bounding box center [56, 181] width 56 height 12
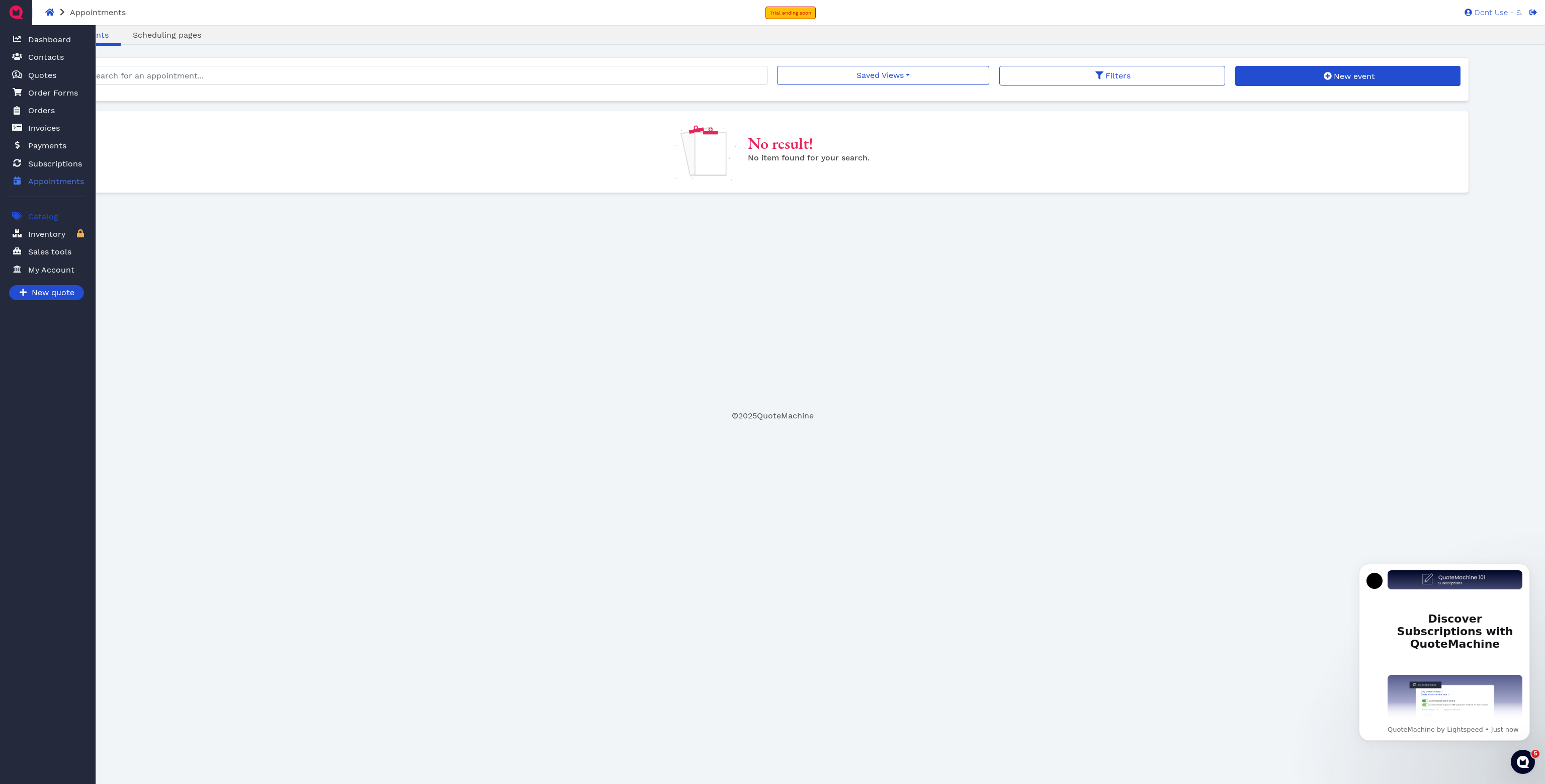
click at [46, 220] on span "Catalog" at bounding box center [44, 217] width 30 height 12
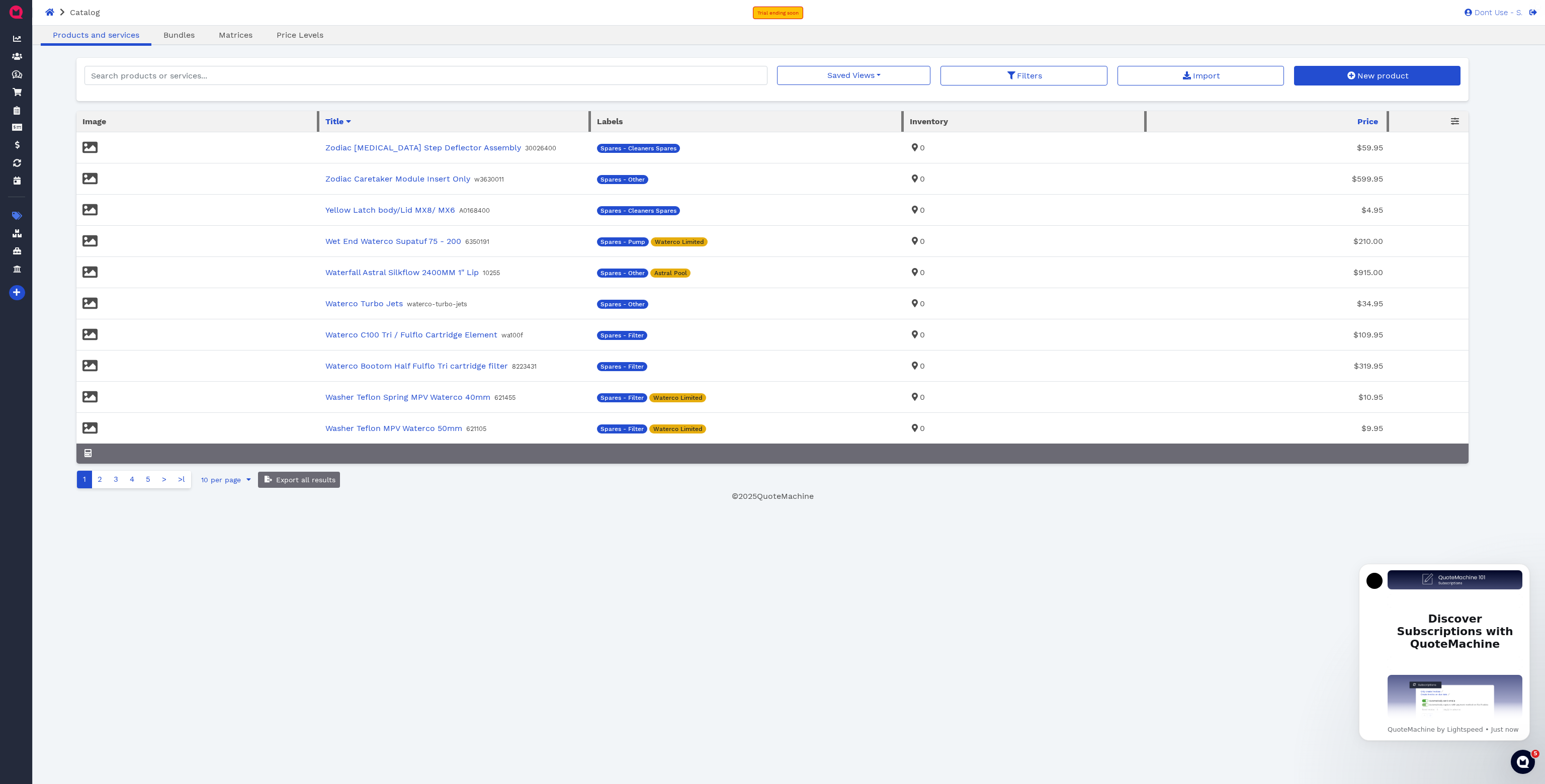
click at [86, 143] on icon at bounding box center [90, 147] width 15 height 15
click at [148, 483] on link "5" at bounding box center [148, 479] width 16 height 18
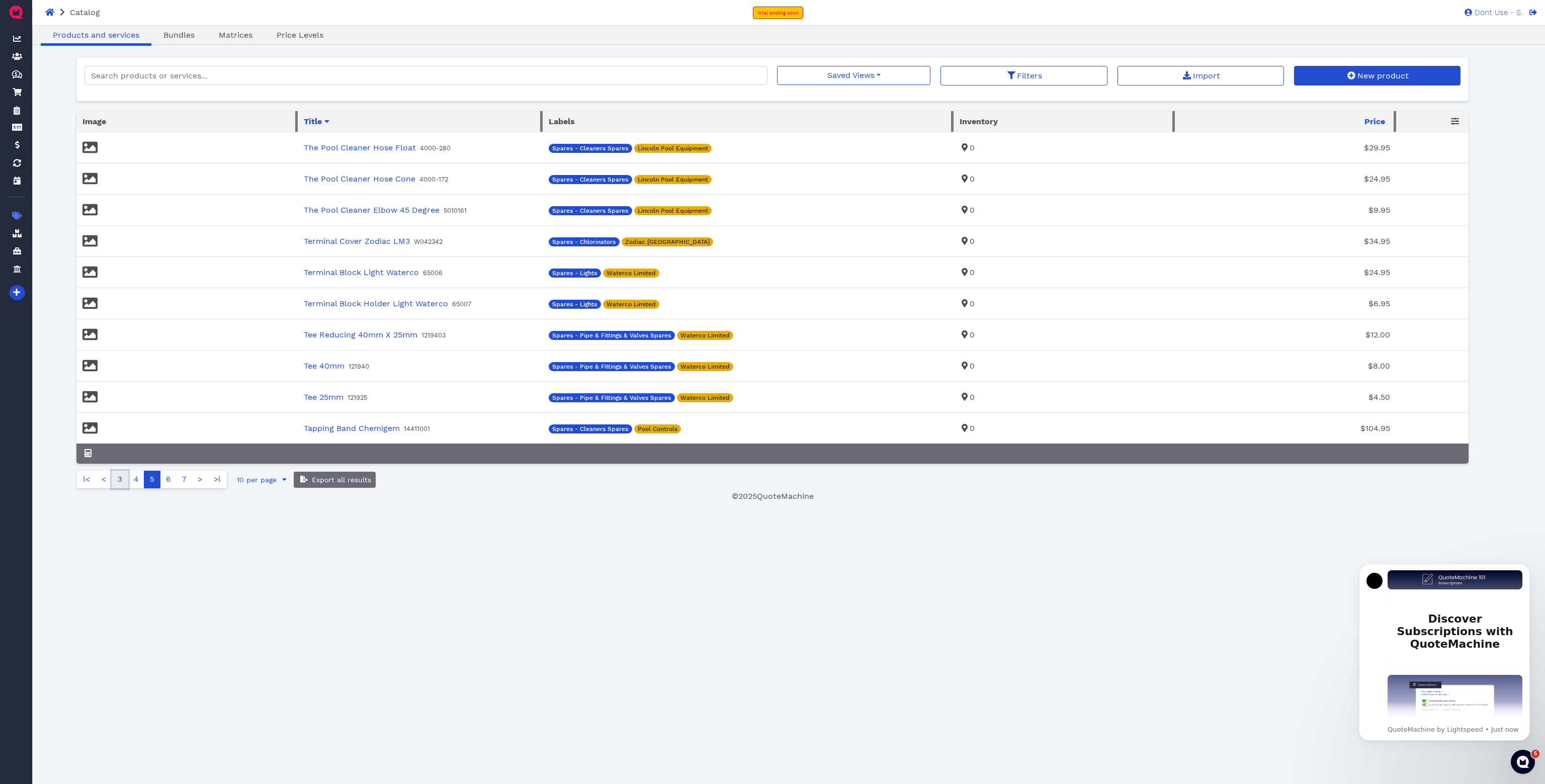
click at [121, 486] on link "3" at bounding box center [119, 479] width 16 height 18
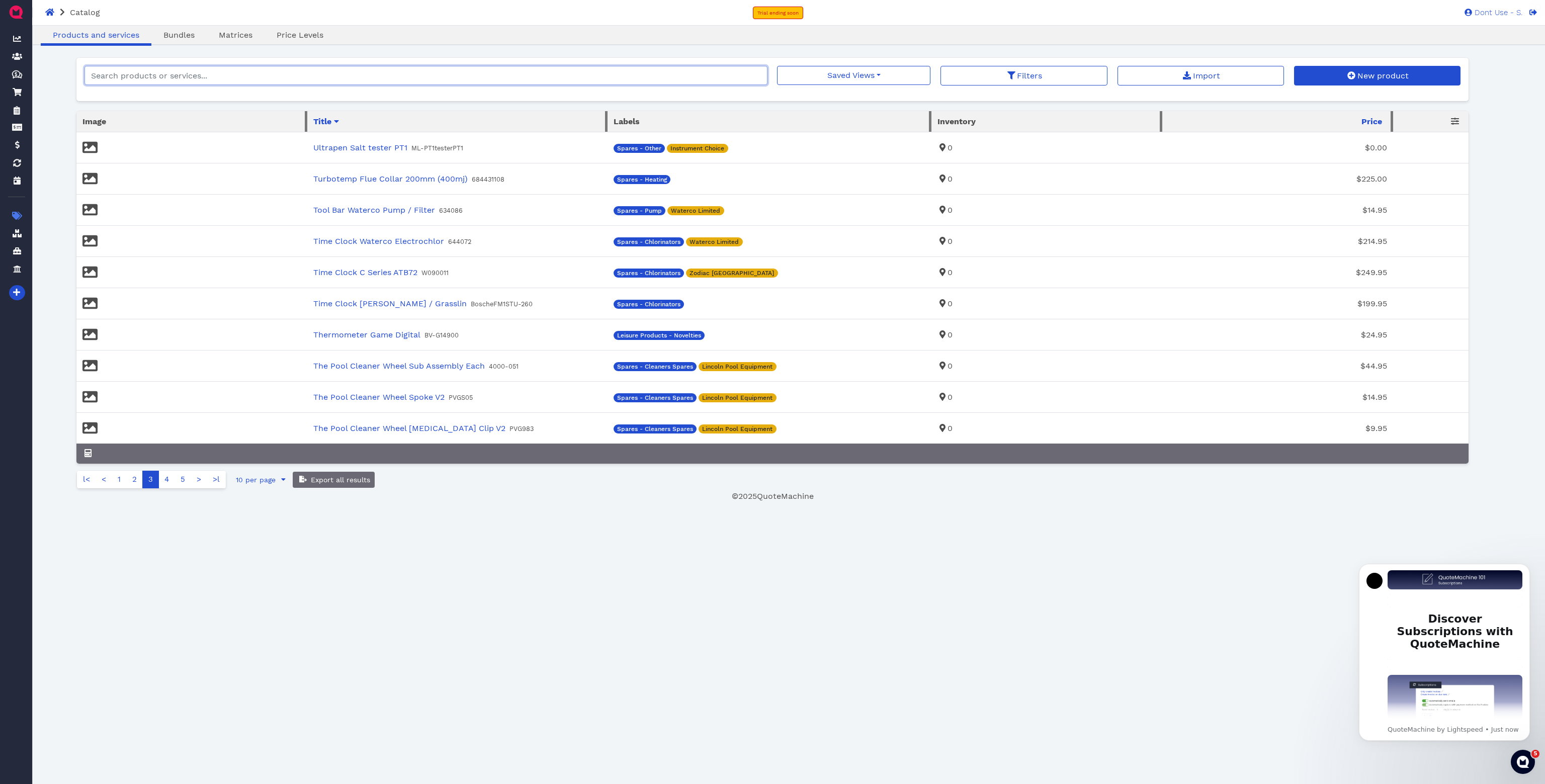
click at [184, 80] on input "search" at bounding box center [426, 75] width 683 height 19
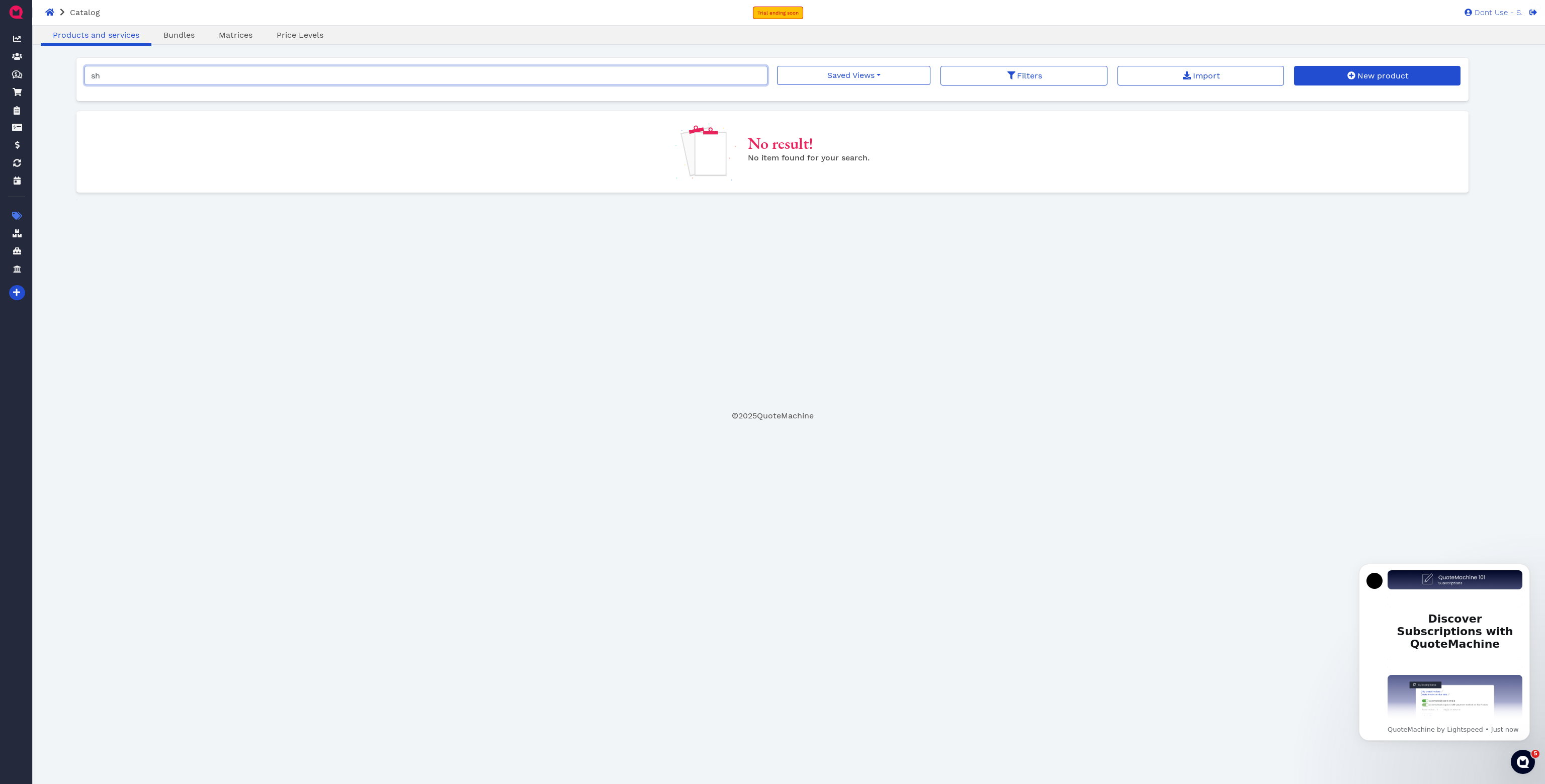
type input "s"
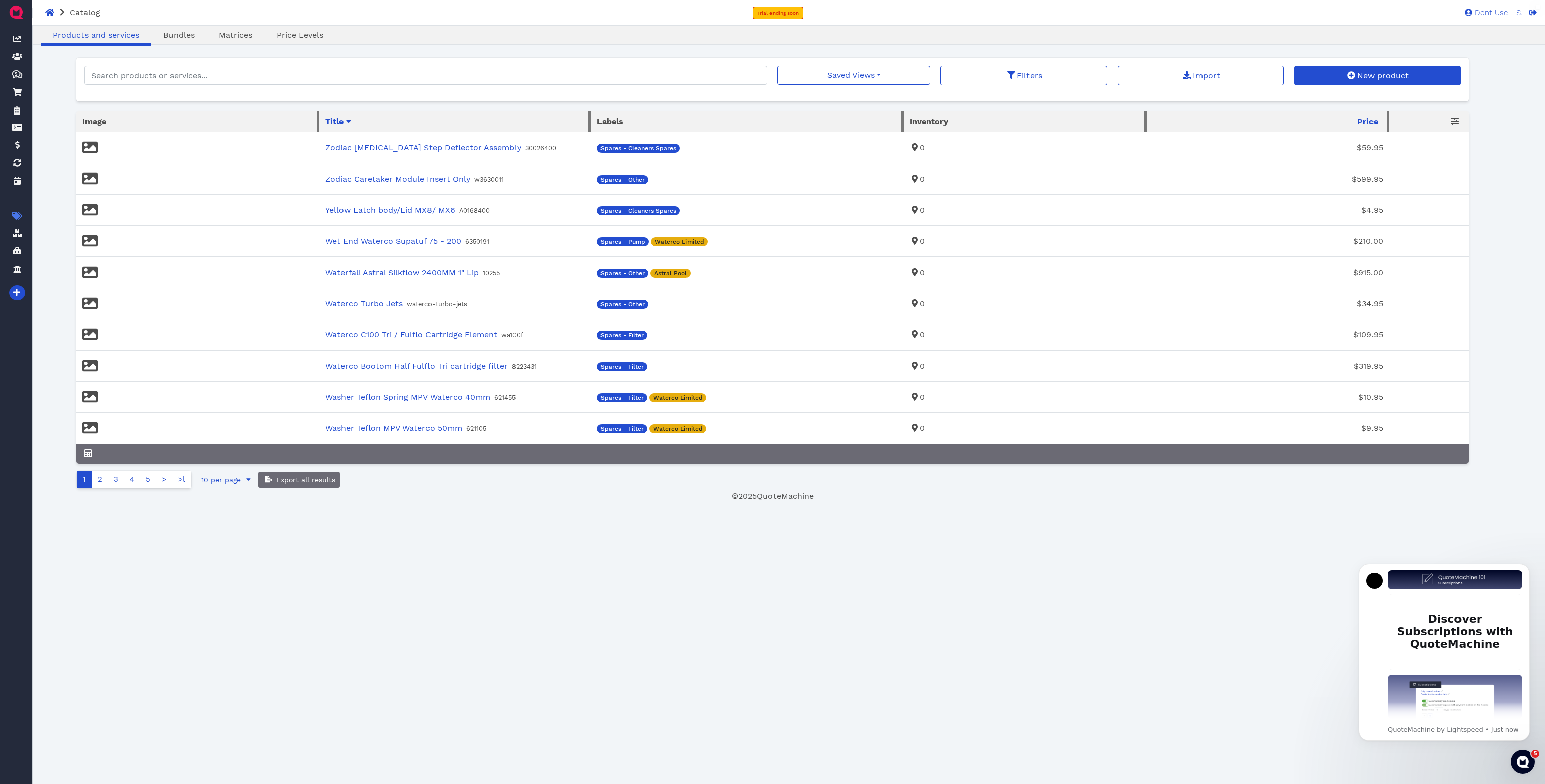
click at [478, 502] on footer "© 2025 QuoteMachine" at bounding box center [772, 496] width 1392 height 12
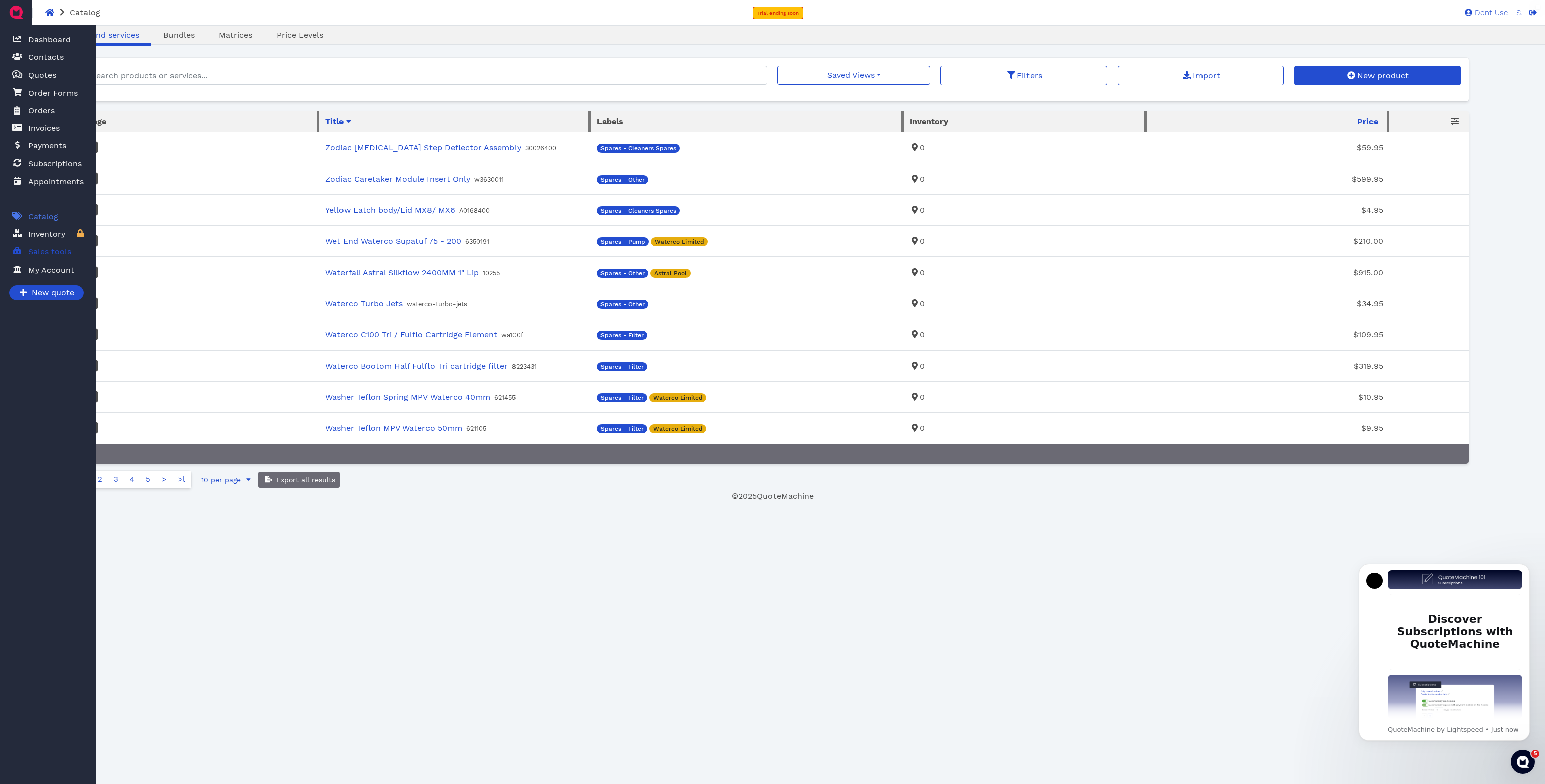
click at [27, 255] on span "Sales tools" at bounding box center [48, 251] width 47 height 13
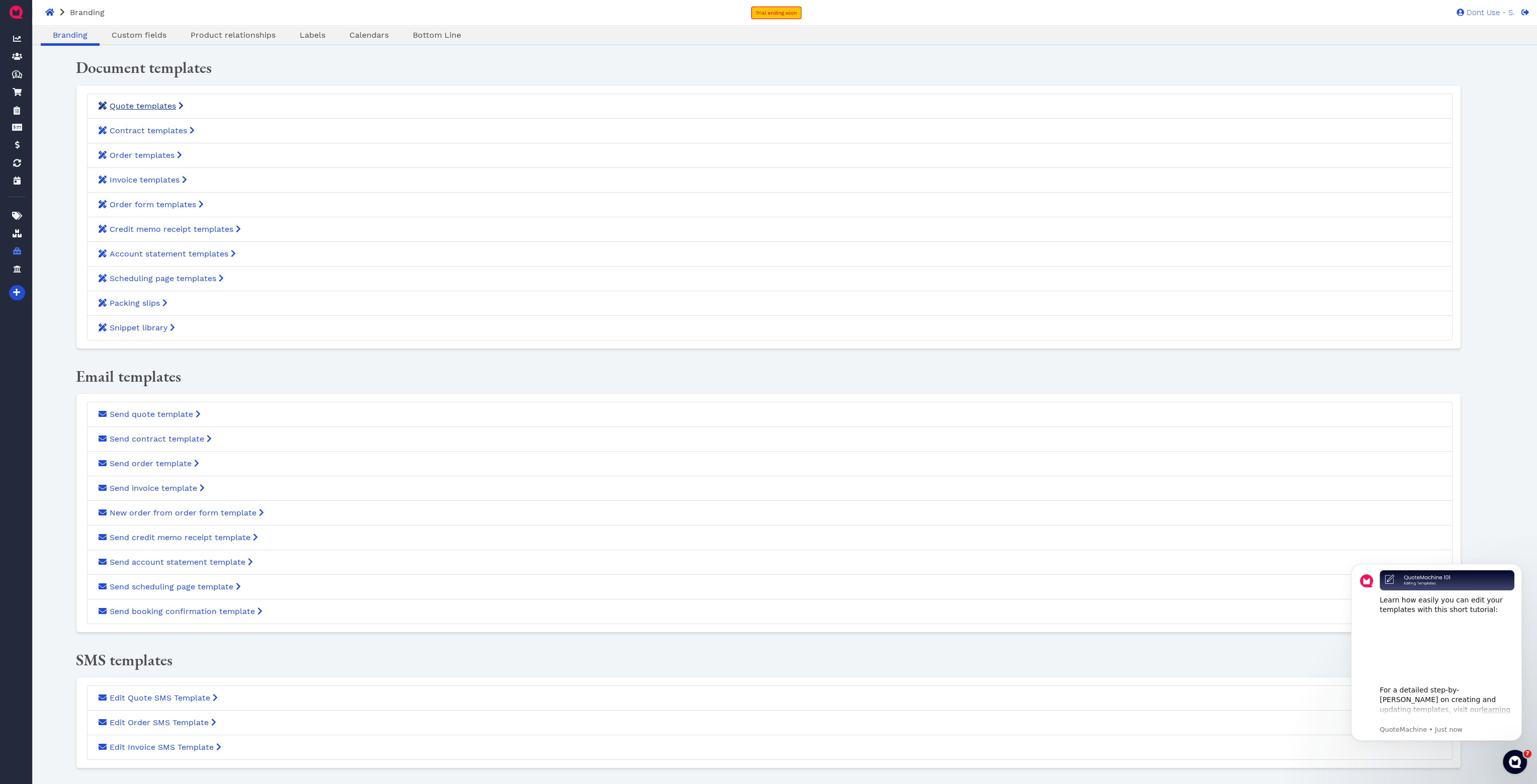
click at [155, 109] on span "Quote templates" at bounding box center [142, 106] width 67 height 9
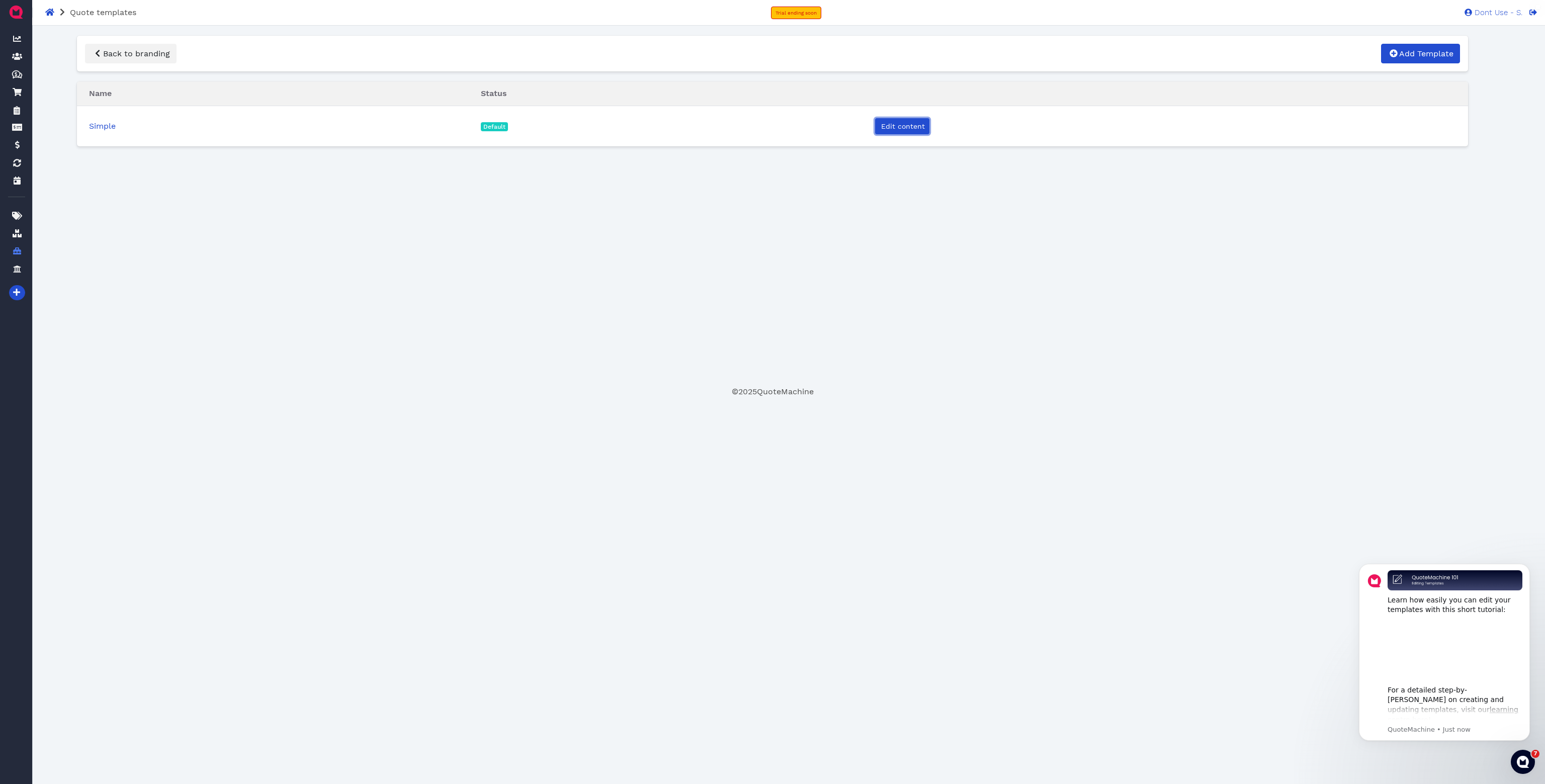
click at [899, 134] on link "Edit content" at bounding box center [902, 126] width 54 height 16
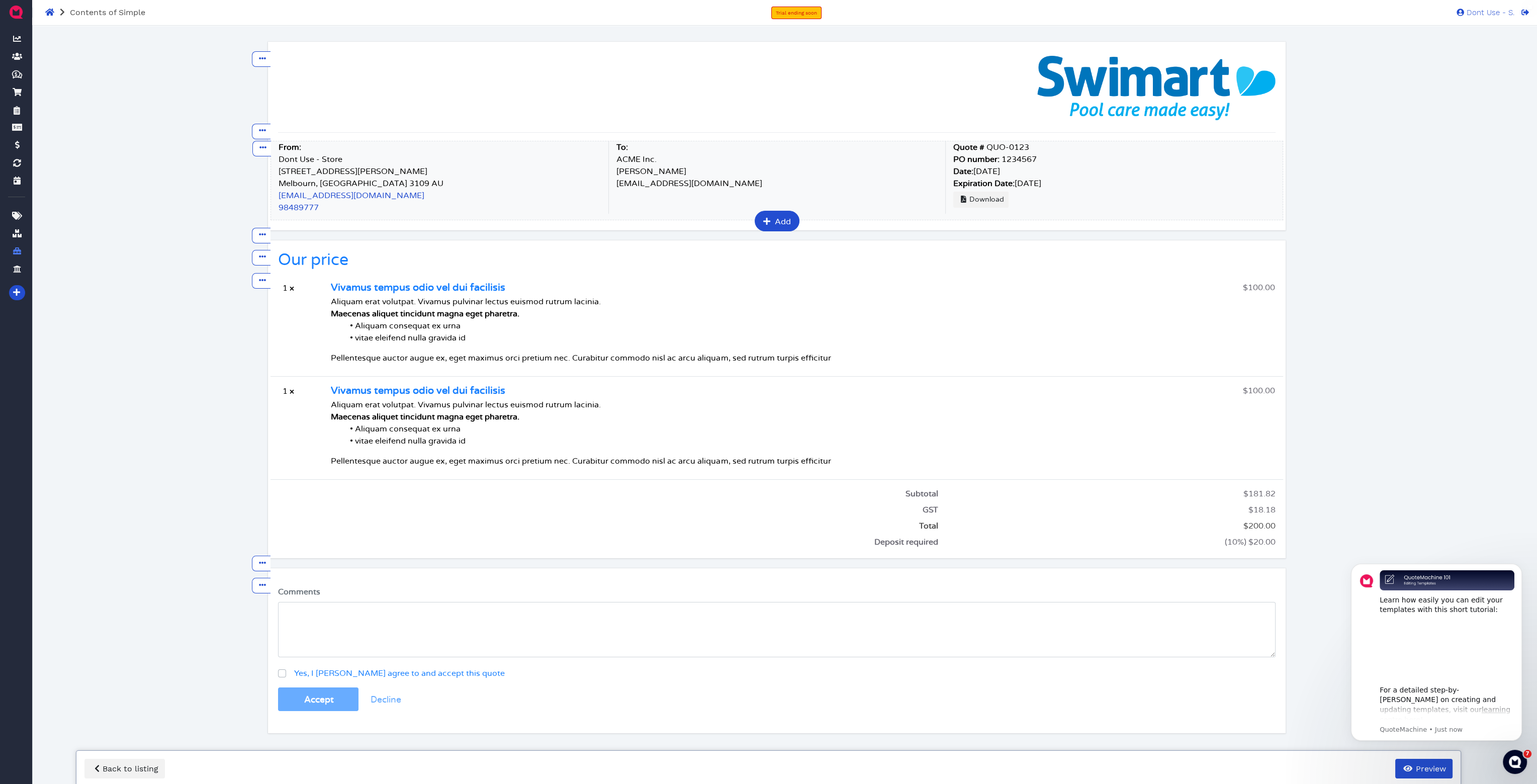
click at [332, 158] on p "Dont Use - Store" at bounding box center [439, 160] width 322 height 12
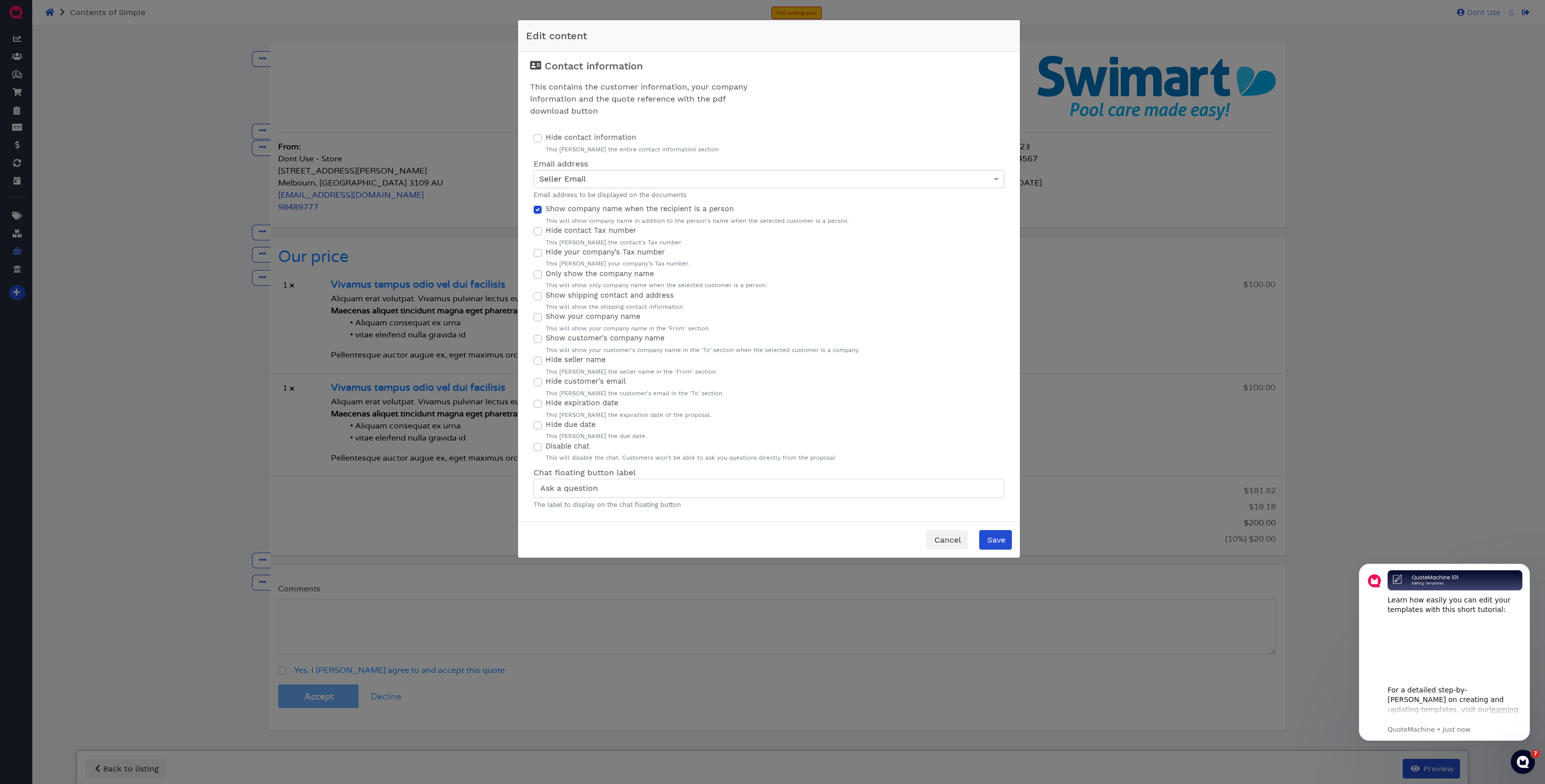
click at [417, 173] on div "Edit content Contact information This contains the customer information, your c…" at bounding box center [772, 392] width 1545 height 784
click at [591, 318] on span "Show your company name" at bounding box center [592, 317] width 94 height 8
click at [545, 319] on label "Show your company name" at bounding box center [592, 317] width 94 height 11
click at [539, 319] on input "Show your company name" at bounding box center [537, 316] width 8 height 10
click at [545, 319] on label "Show your company name" at bounding box center [592, 317] width 94 height 11
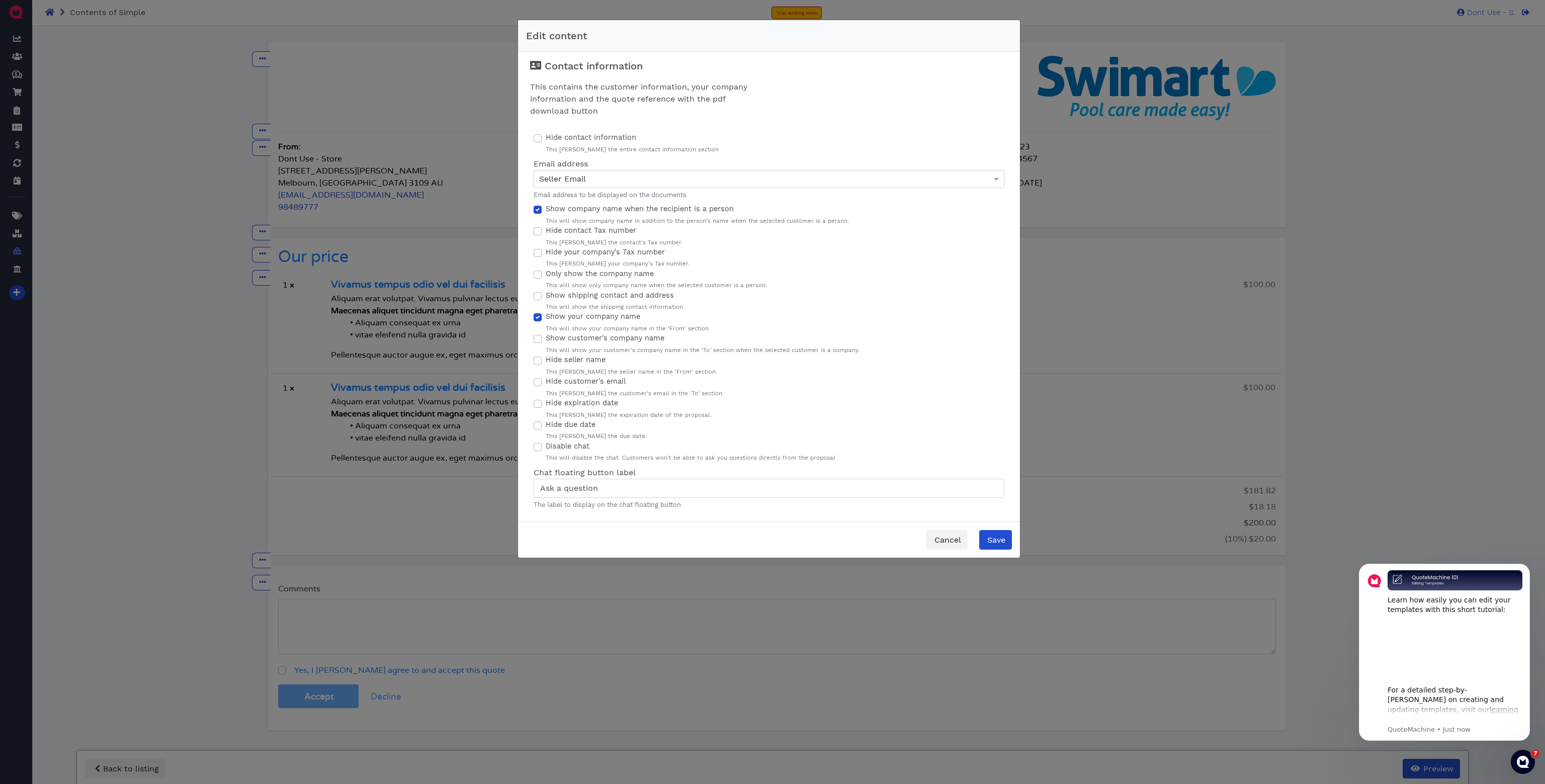
click at [539, 319] on input "Show your company name" at bounding box center [537, 316] width 8 height 10
checkbox input "false"
click at [939, 541] on span "Cancel" at bounding box center [947, 539] width 28 height 9
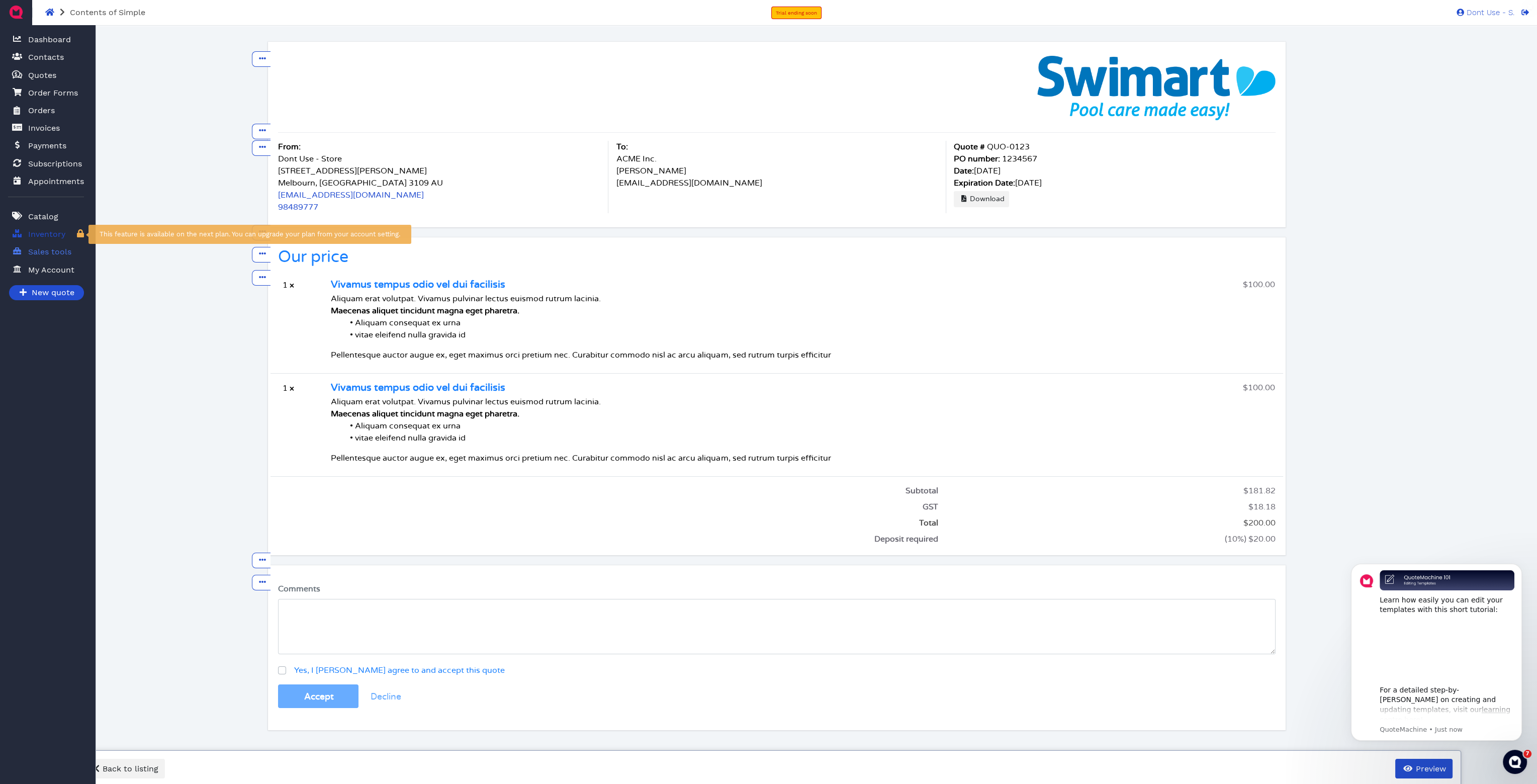
click at [48, 234] on span "Inventory" at bounding box center [47, 234] width 37 height 12
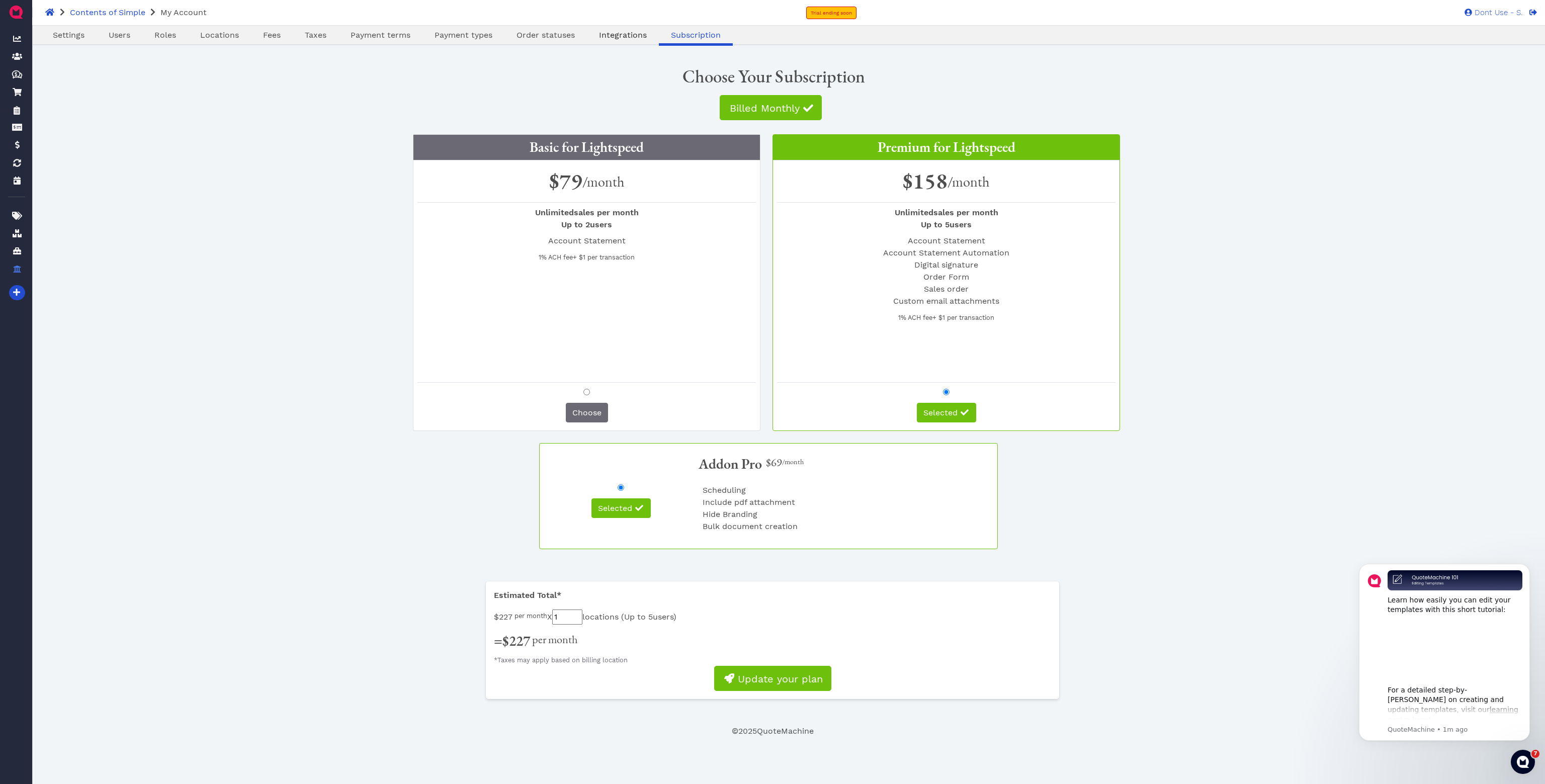
click at [614, 35] on span "Integrations" at bounding box center [622, 35] width 47 height 9
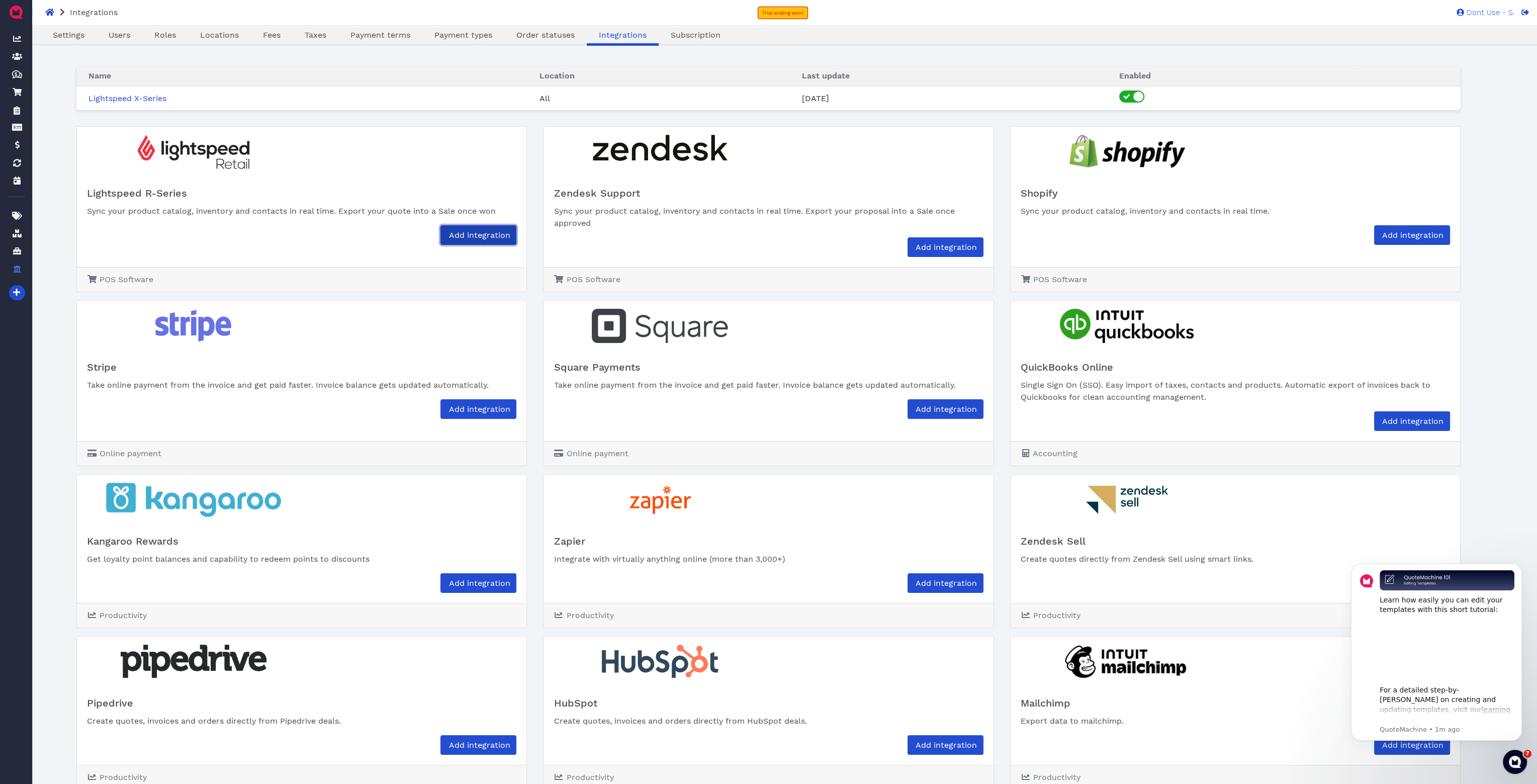
click at [489, 236] on span "Add integration" at bounding box center [478, 235] width 63 height 9
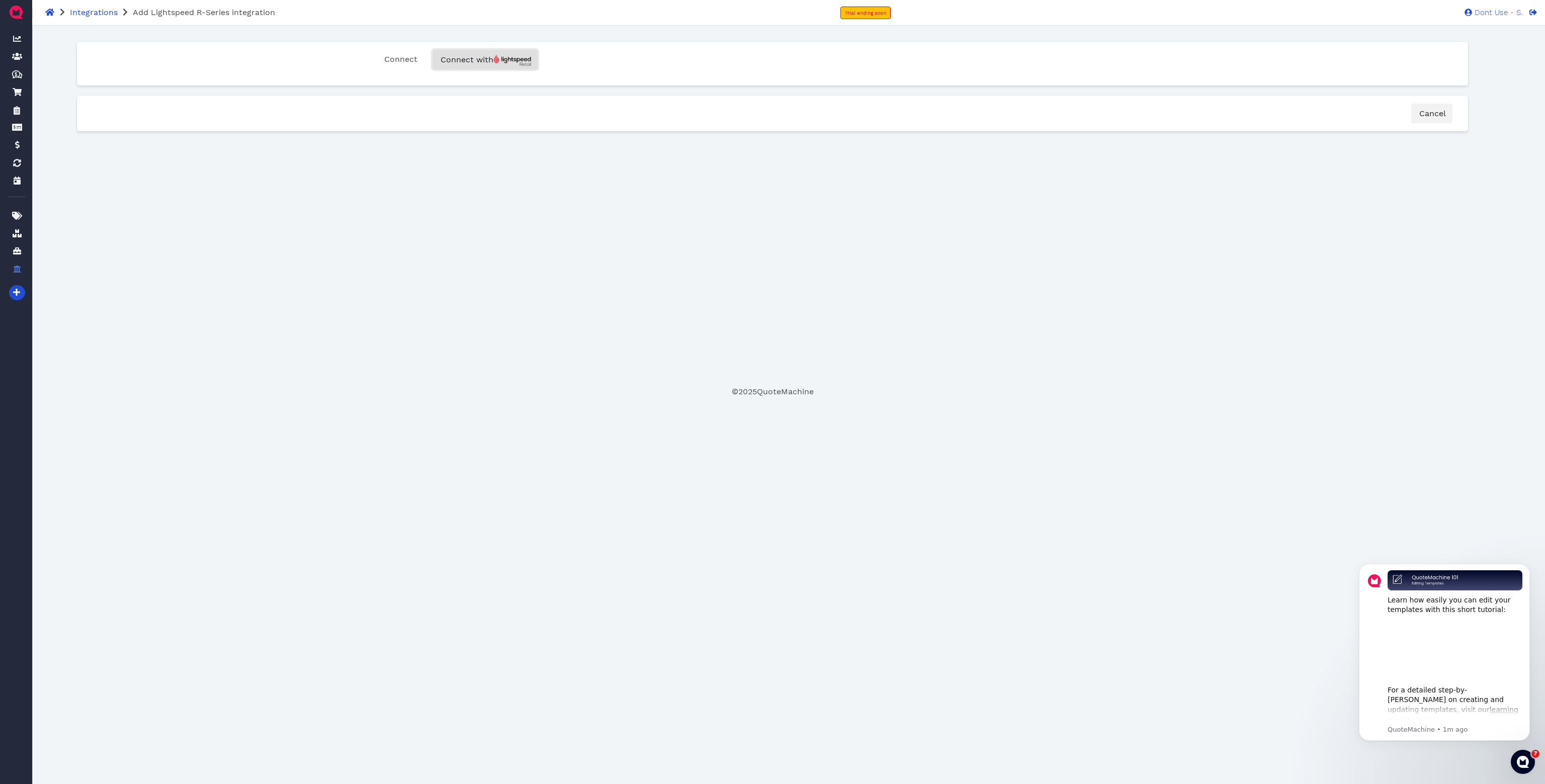
click at [503, 61] on img "button" at bounding box center [512, 61] width 38 height 12
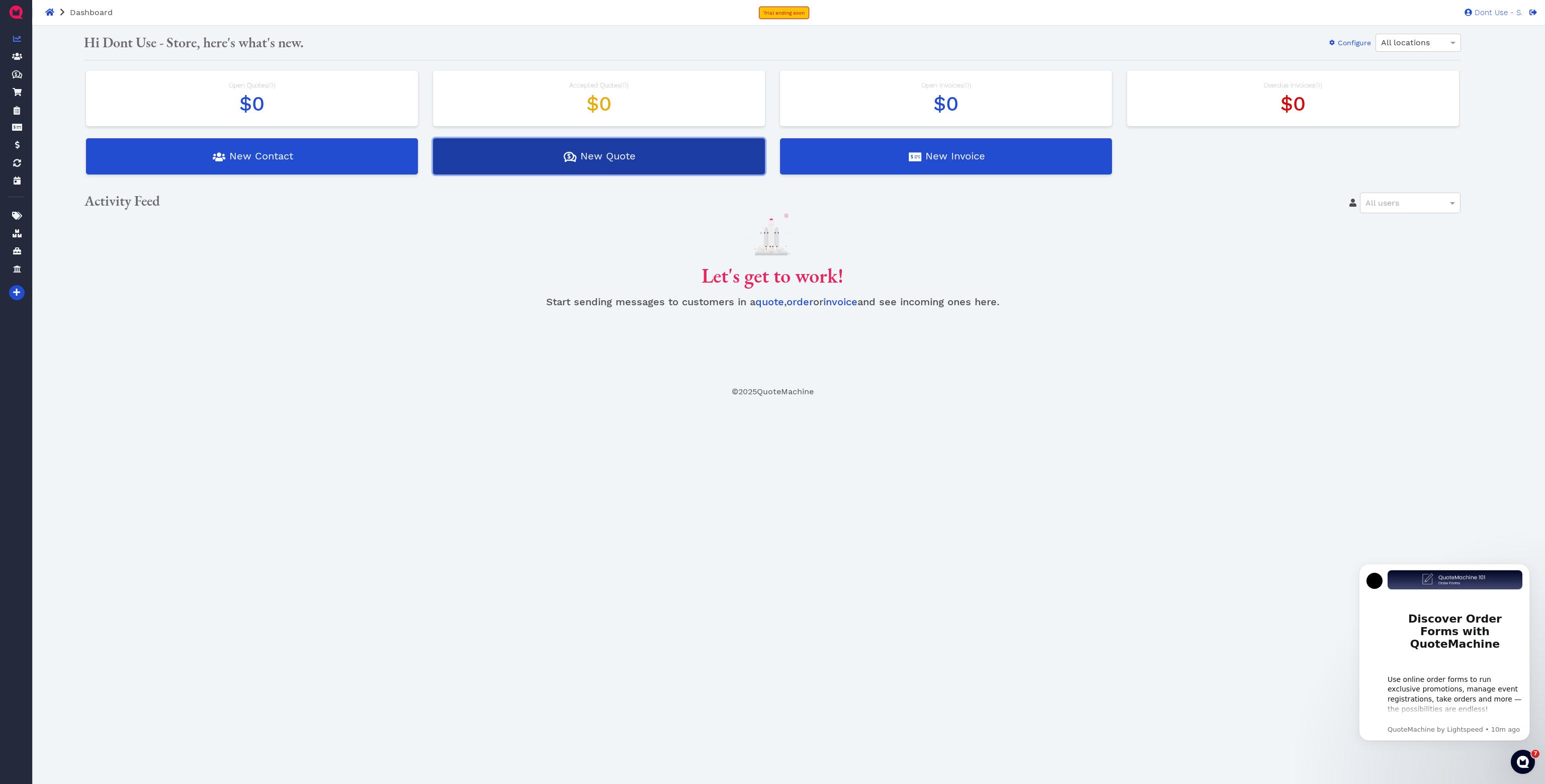
click at [578, 162] on button "Quotes Created with Sketch. $ New Quote" at bounding box center [599, 156] width 332 height 36
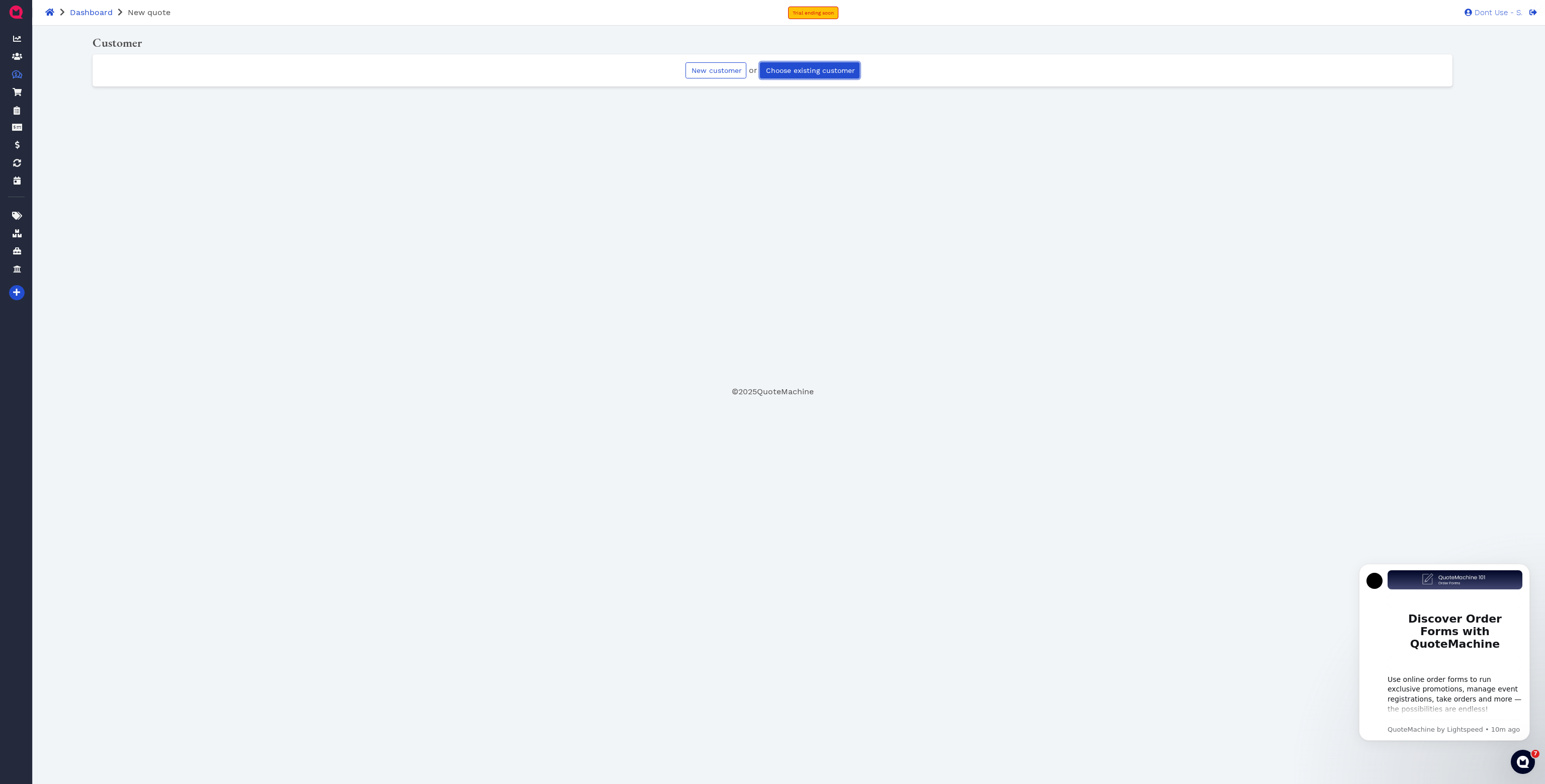
click at [776, 70] on span "Choose existing customer" at bounding box center [809, 71] width 90 height 8
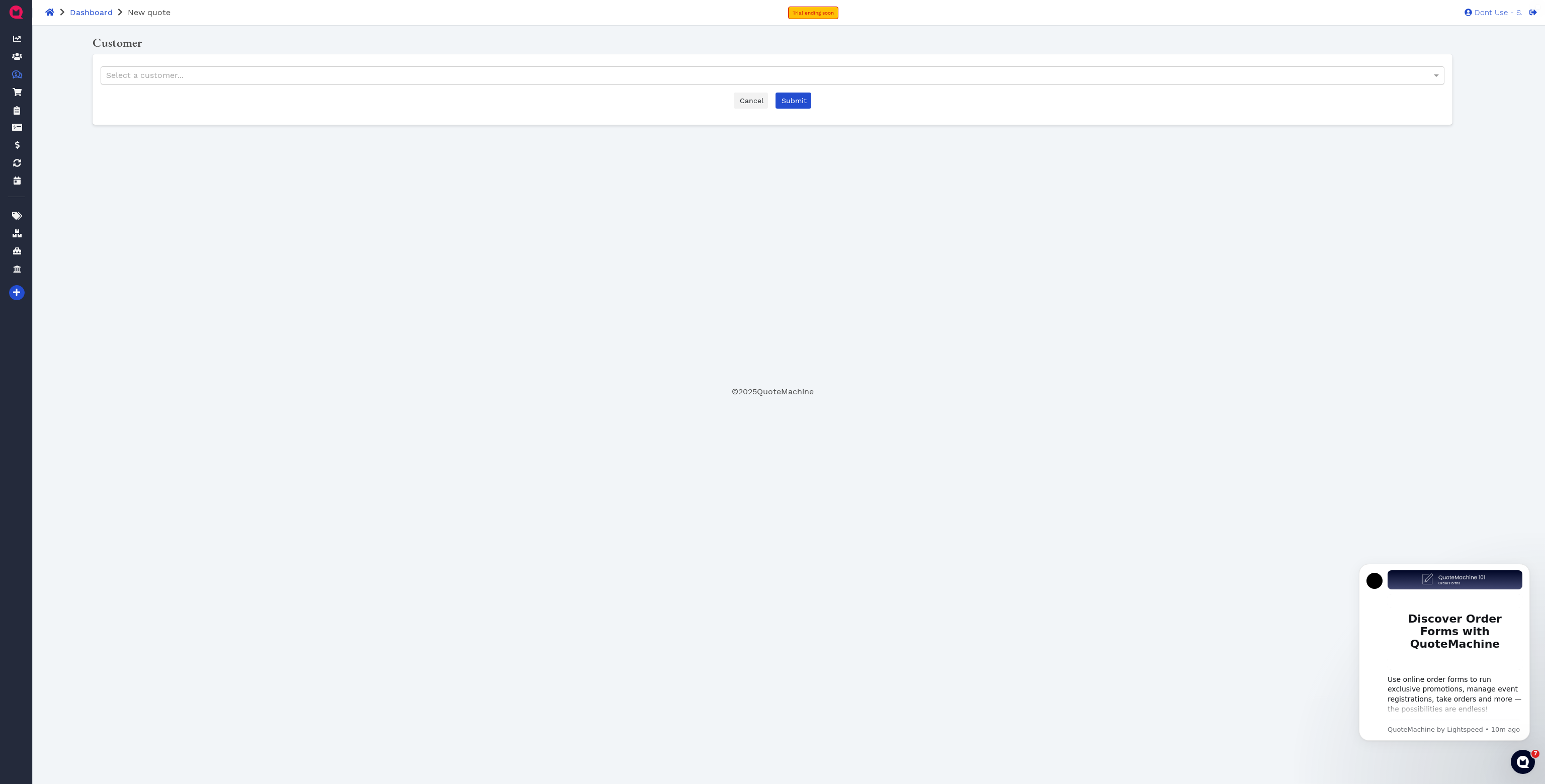
click at [466, 73] on div "Select a customer..." at bounding box center [772, 75] width 1343 height 17
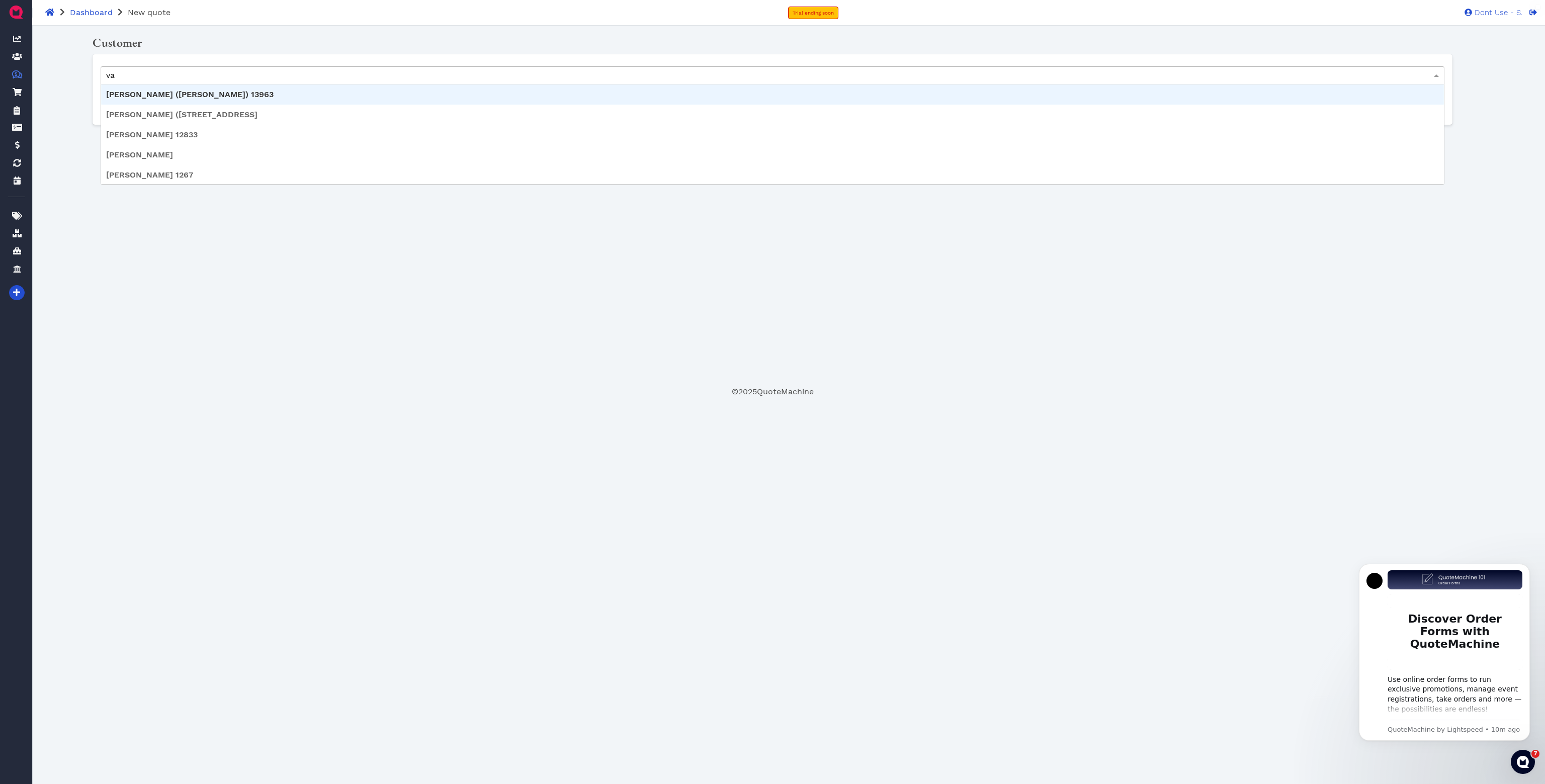
type input "v"
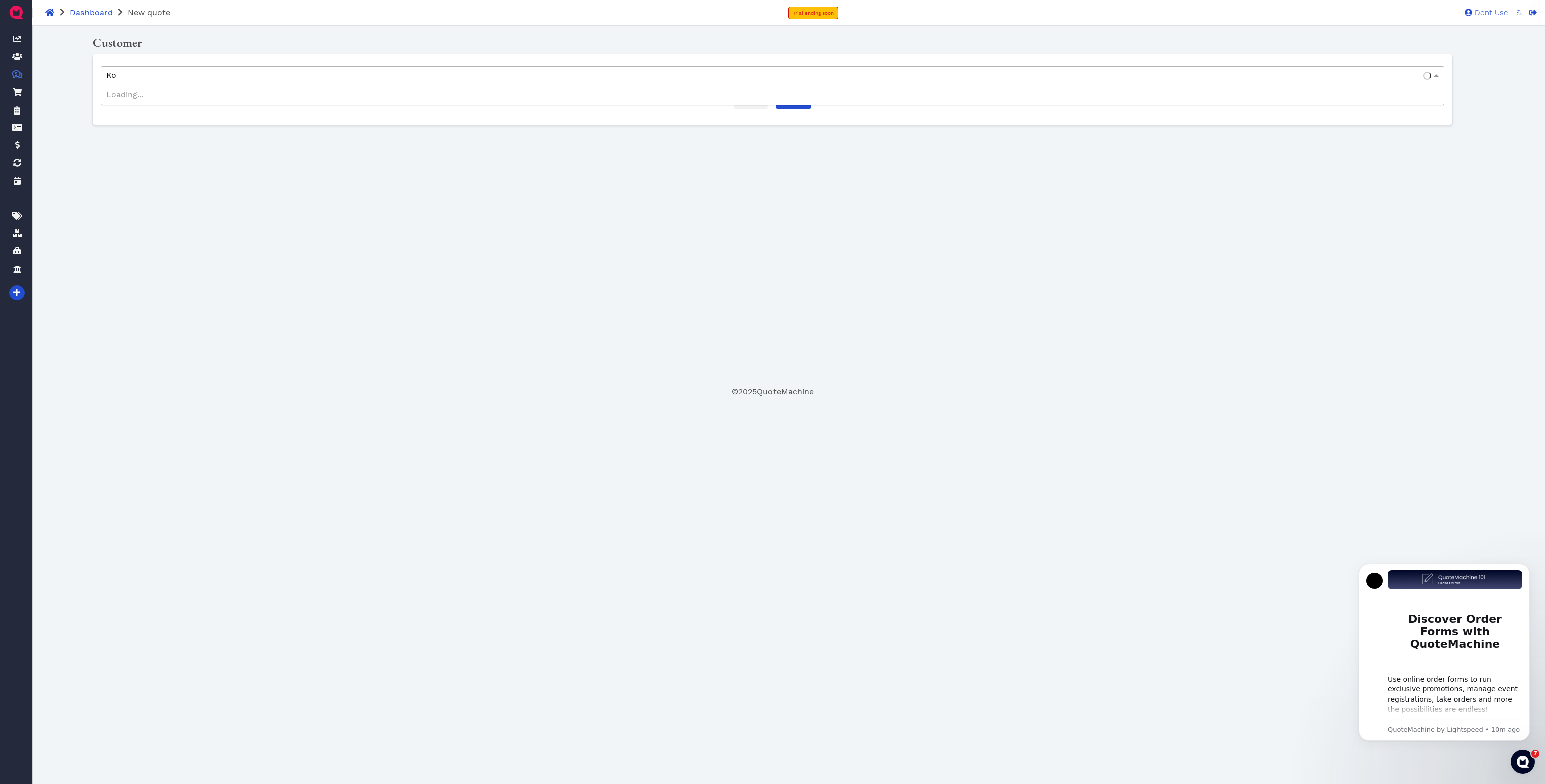
type input "K"
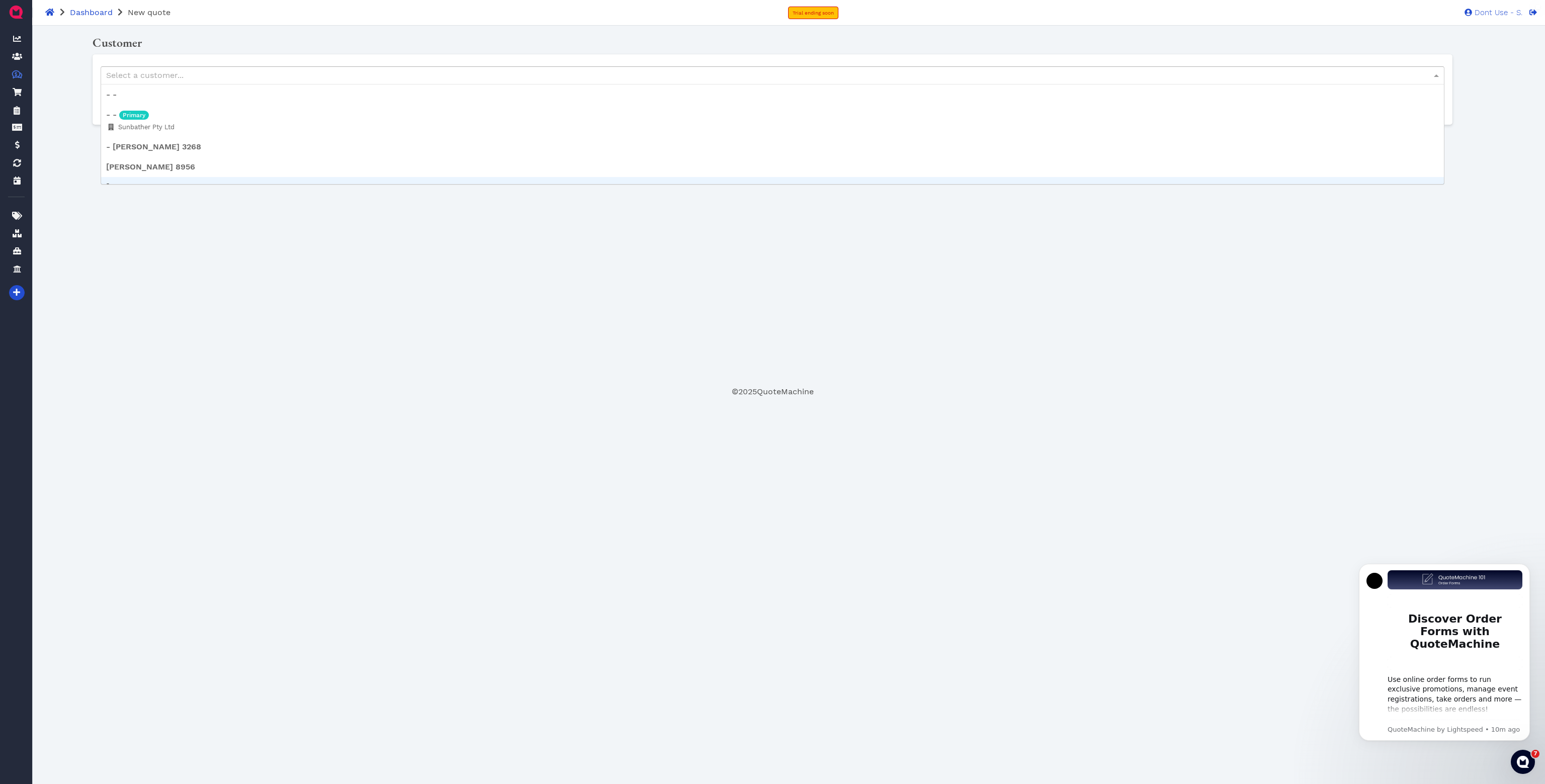
drag, startPoint x: 518, startPoint y: 344, endPoint x: 533, endPoint y: 273, distance: 72.6
click at [518, 344] on div "Oops! × Customer Select a customer... - - - - Primary Sunbather Pty Ltd - Mr Pa…" at bounding box center [772, 210] width 1392 height 352
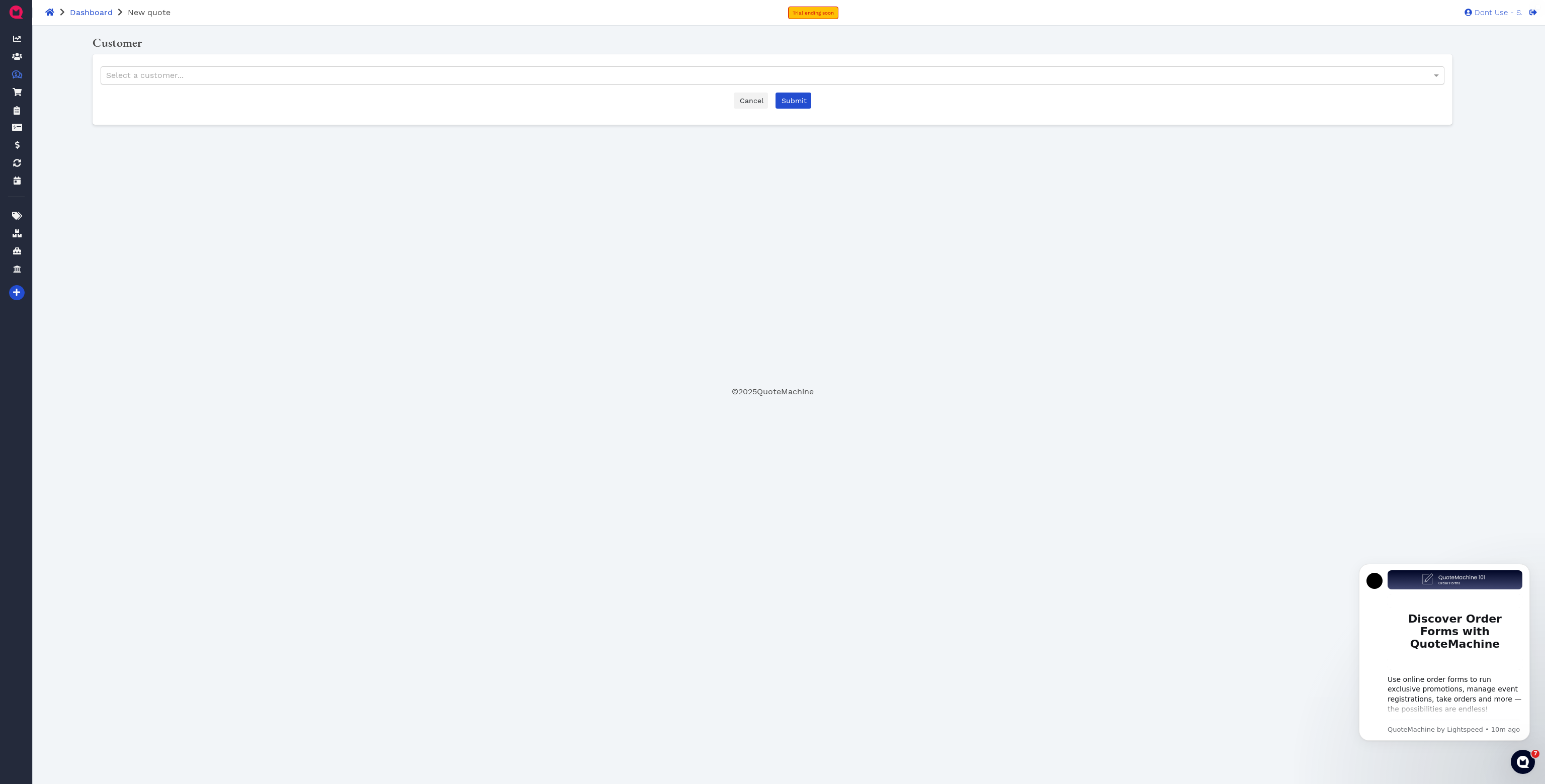
click at [512, 73] on div "Select a customer..." at bounding box center [772, 75] width 1343 height 17
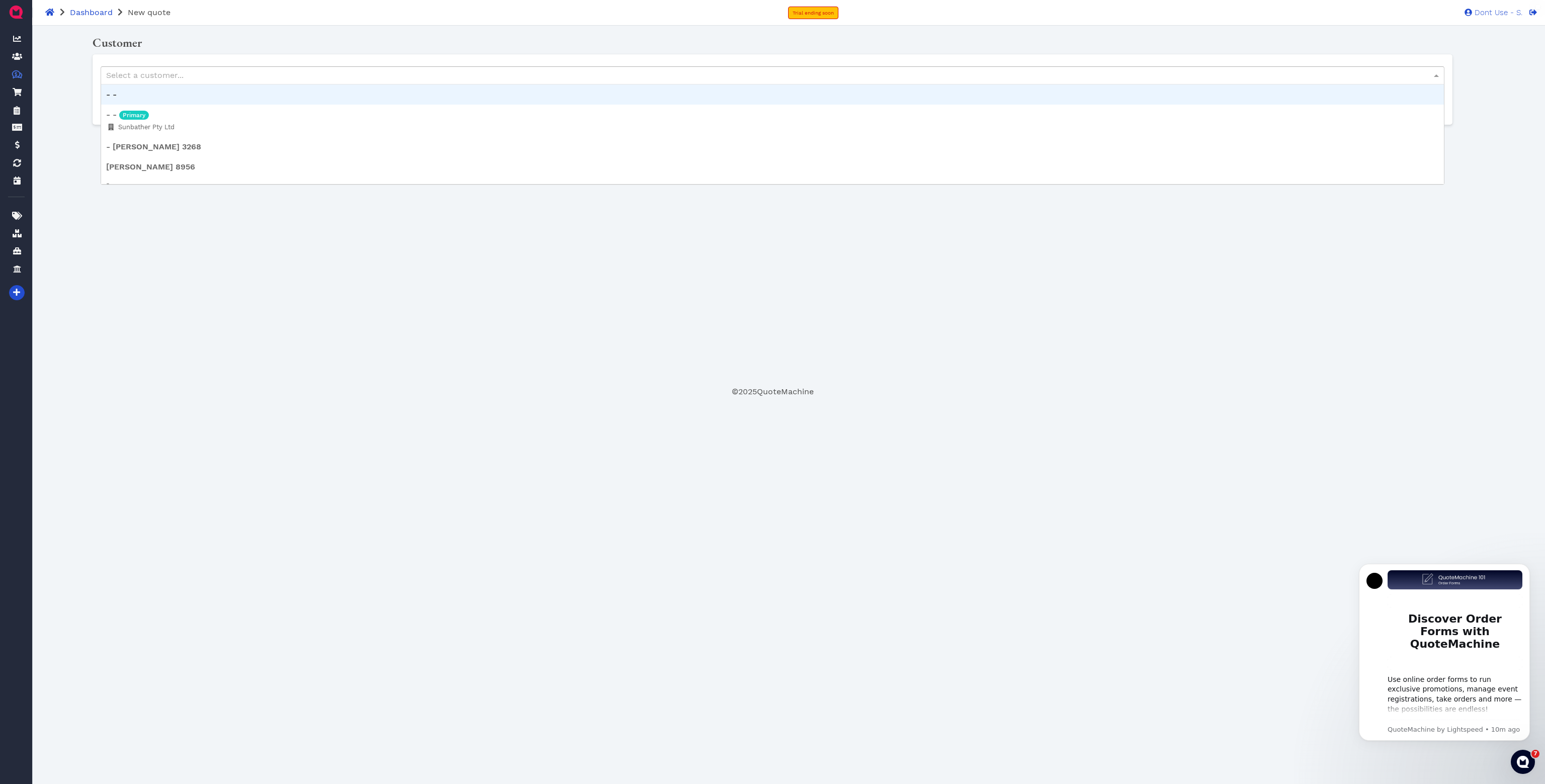
click at [596, 31] on main "Oops! × Customer Select a customer... - - - - Primary Sunbather Pty Ltd - Mr Pa…" at bounding box center [772, 212] width 1416 height 372
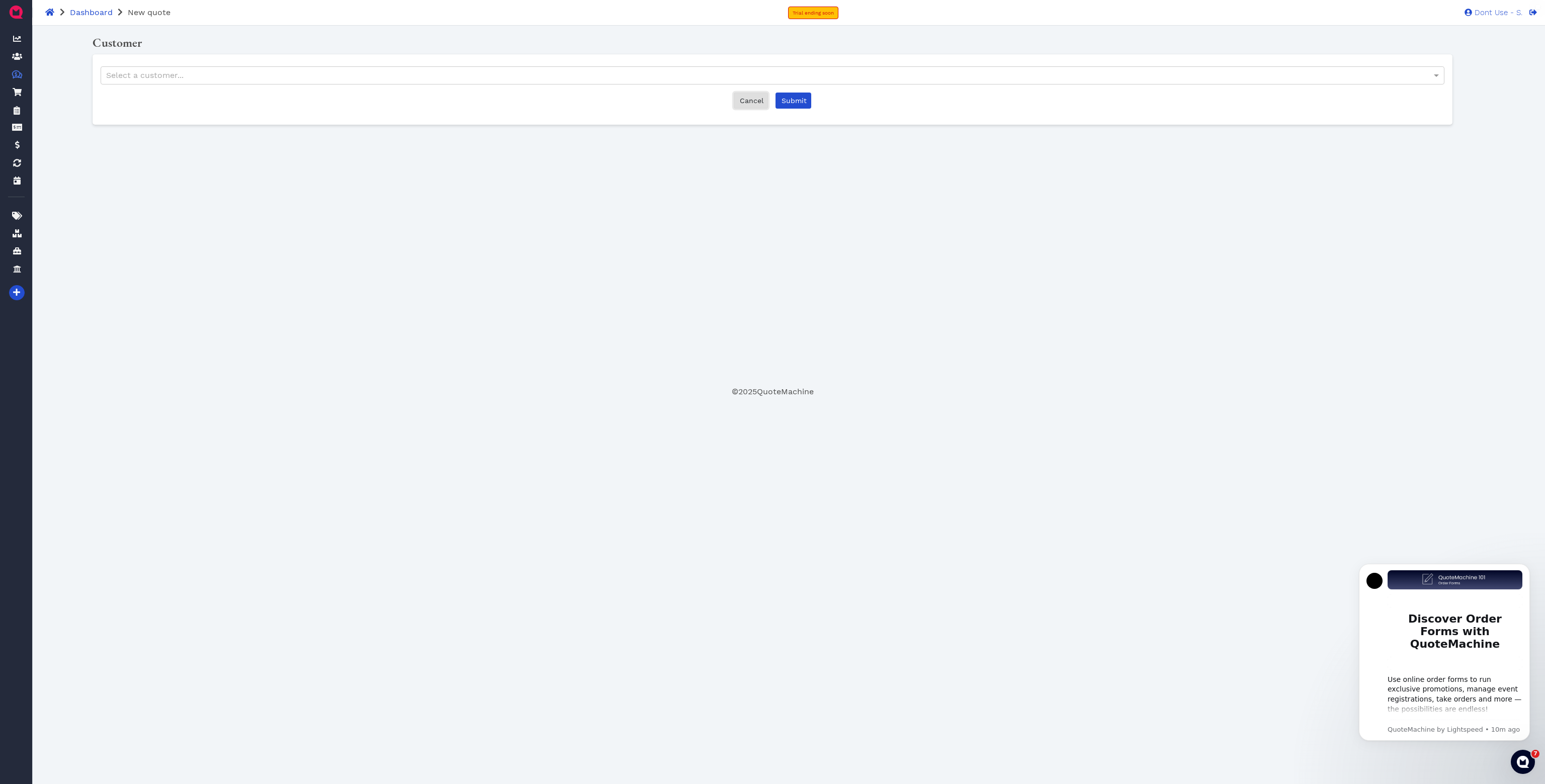
click at [763, 98] on link "Cancel" at bounding box center [751, 100] width 34 height 16
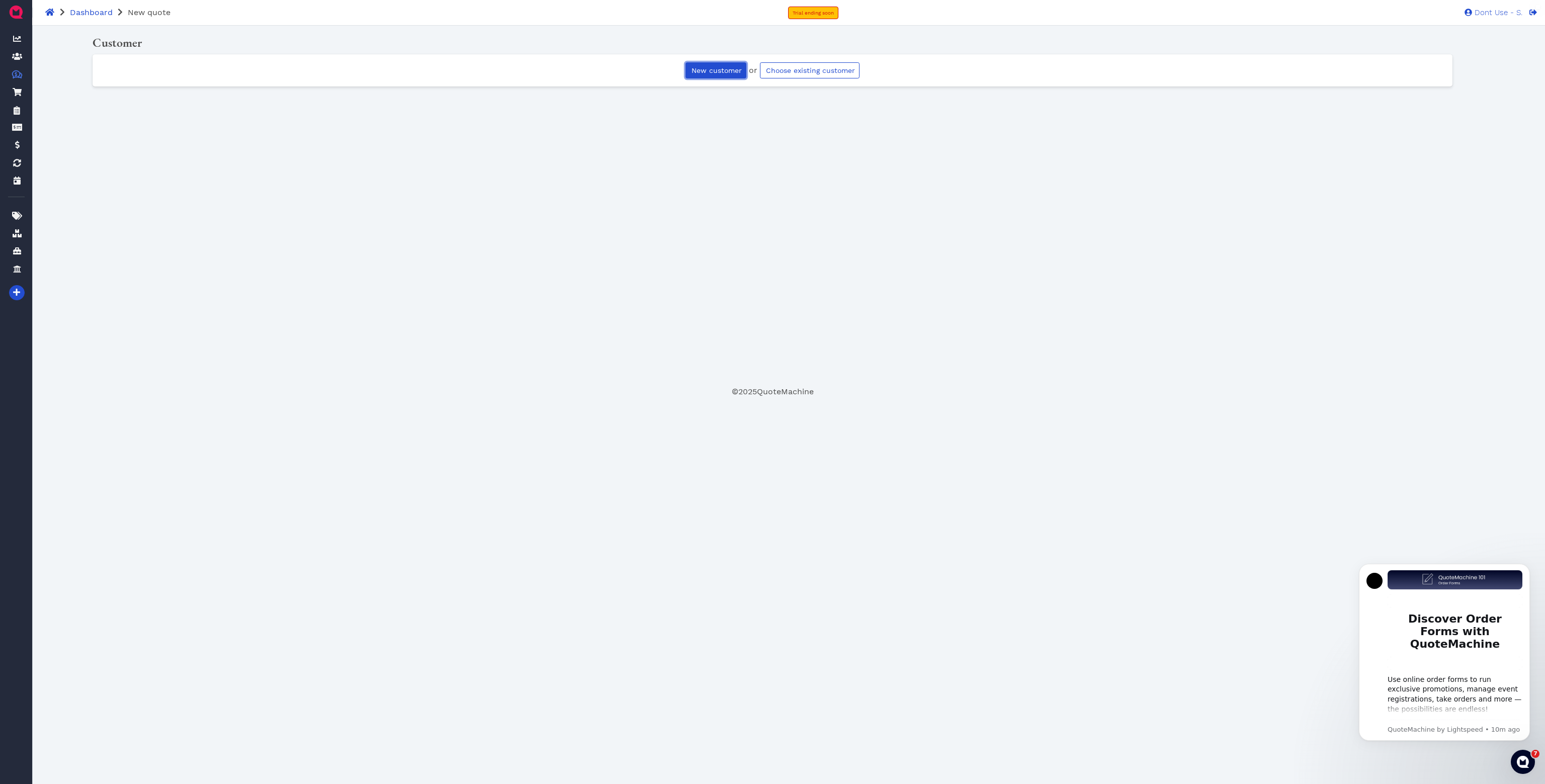
click at [714, 71] on span "New customer" at bounding box center [715, 71] width 52 height 8
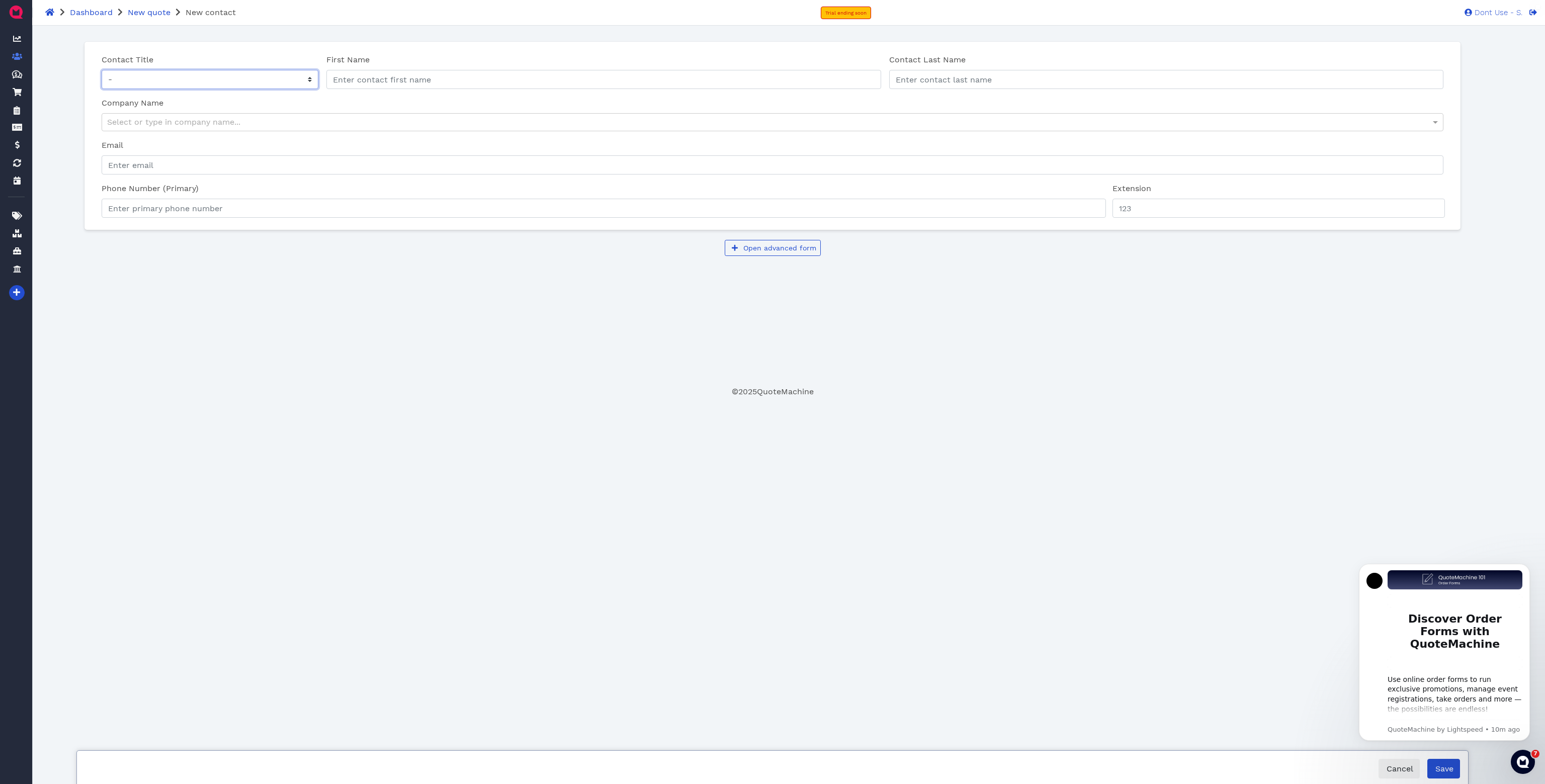
click at [250, 73] on select "- Mr Ms" at bounding box center [210, 79] width 217 height 19
click at [372, 82] on input "First Name" at bounding box center [603, 79] width 554 height 19
drag, startPoint x: 1110, startPoint y: 208, endPoint x: 1099, endPoint y: 208, distance: 11.0
click at [1098, 208] on div "Phone Number (Primary) Please ensure the primary phone number is filled out pro…" at bounding box center [772, 200] width 1350 height 44
click at [1132, 232] on div "Contact Title - Mr Ms First Name Contact Last Name Contact last name is require…" at bounding box center [772, 154] width 1376 height 226
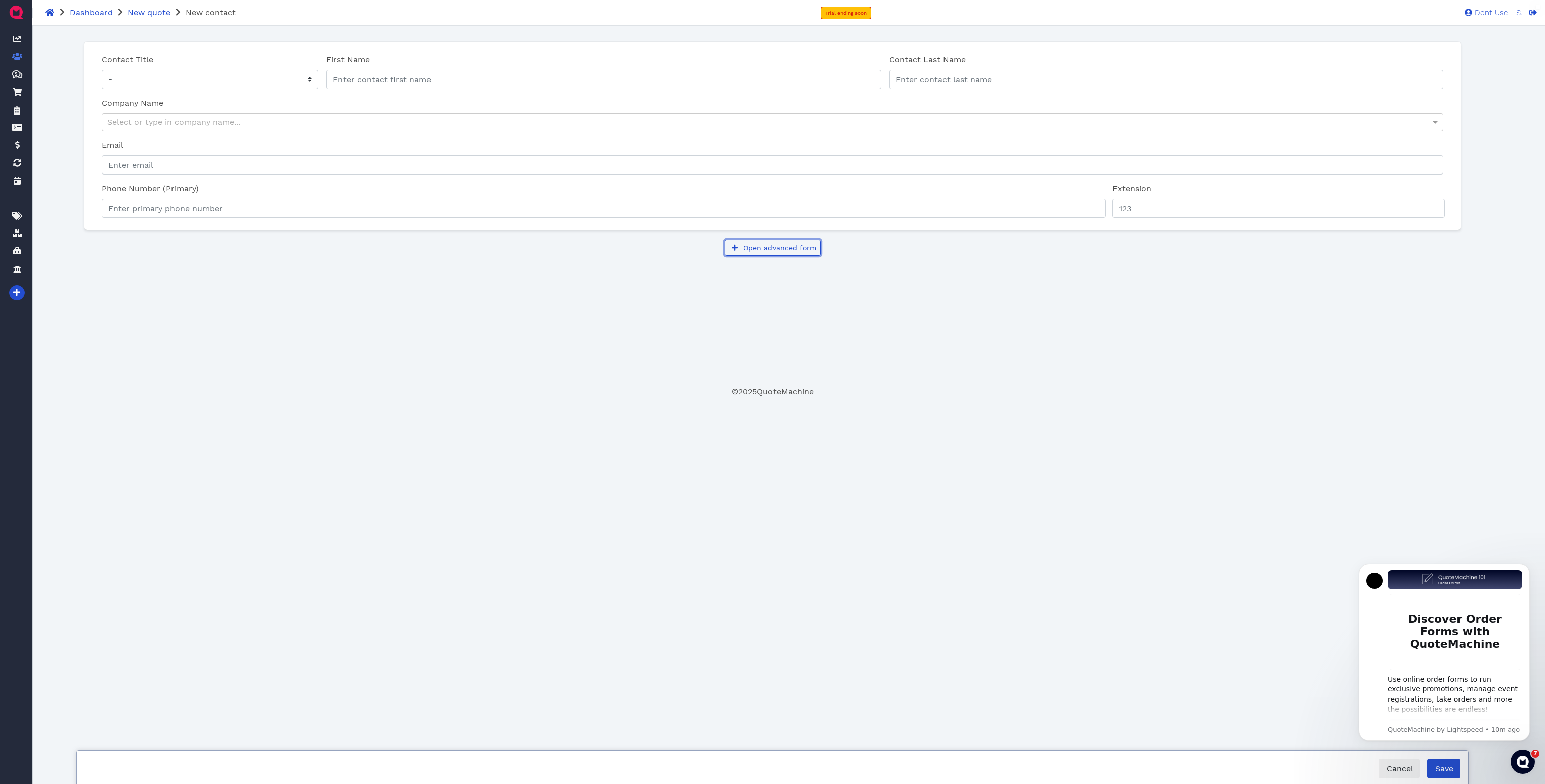
click at [801, 247] on span "Open advanced form" at bounding box center [779, 248] width 75 height 8
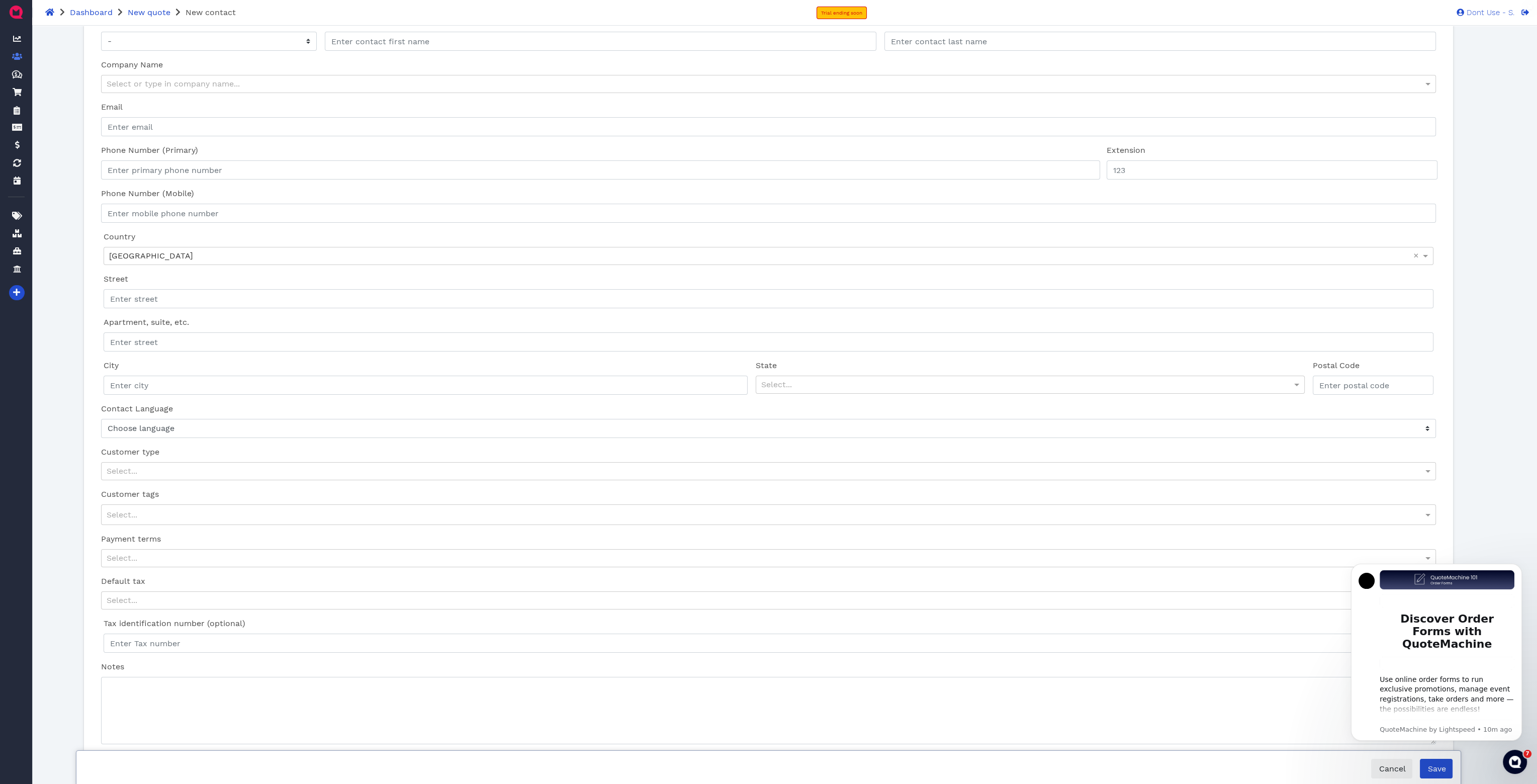
scroll to position [54, 0]
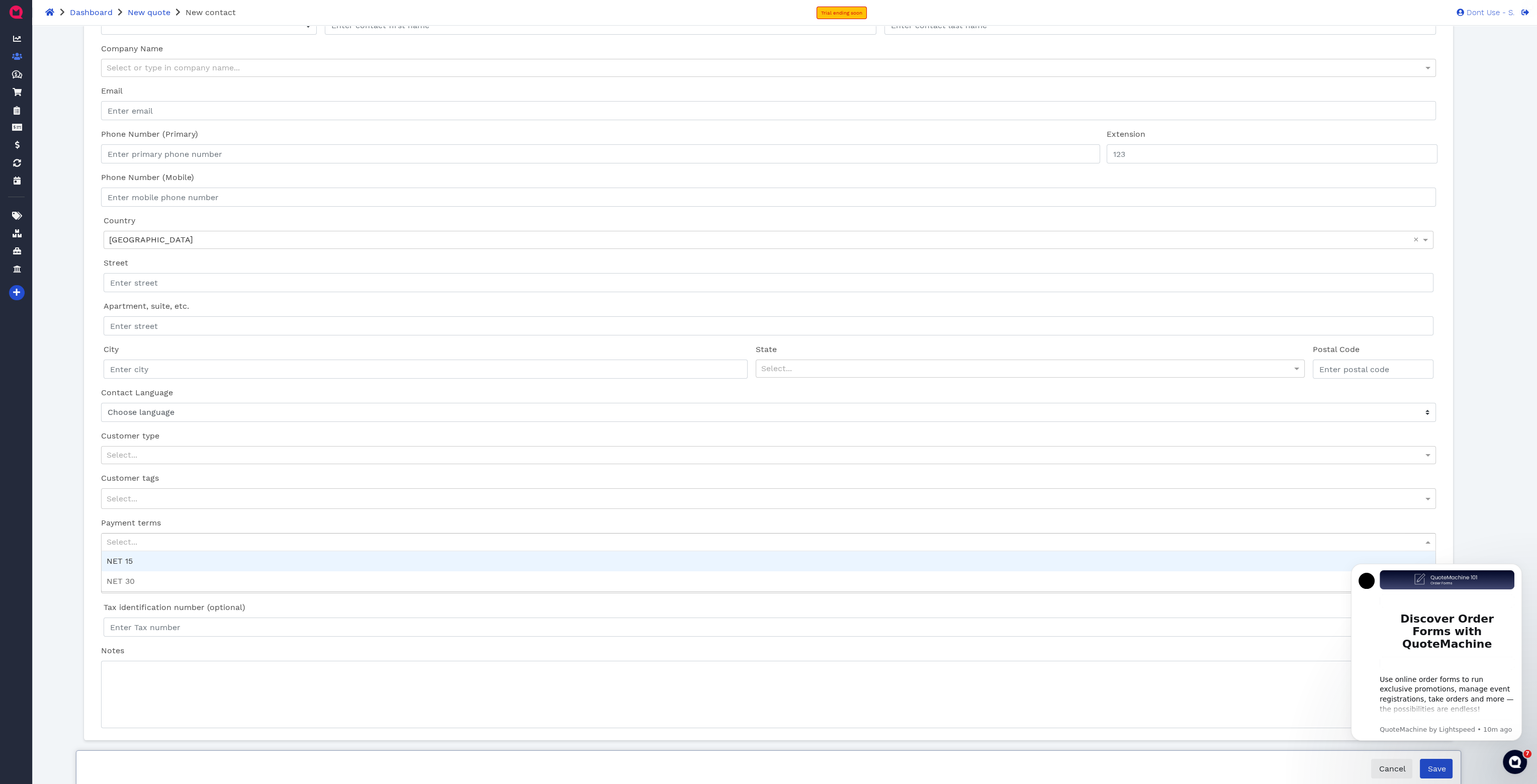
click at [222, 545] on div "Select..." at bounding box center [768, 542] width 1333 height 17
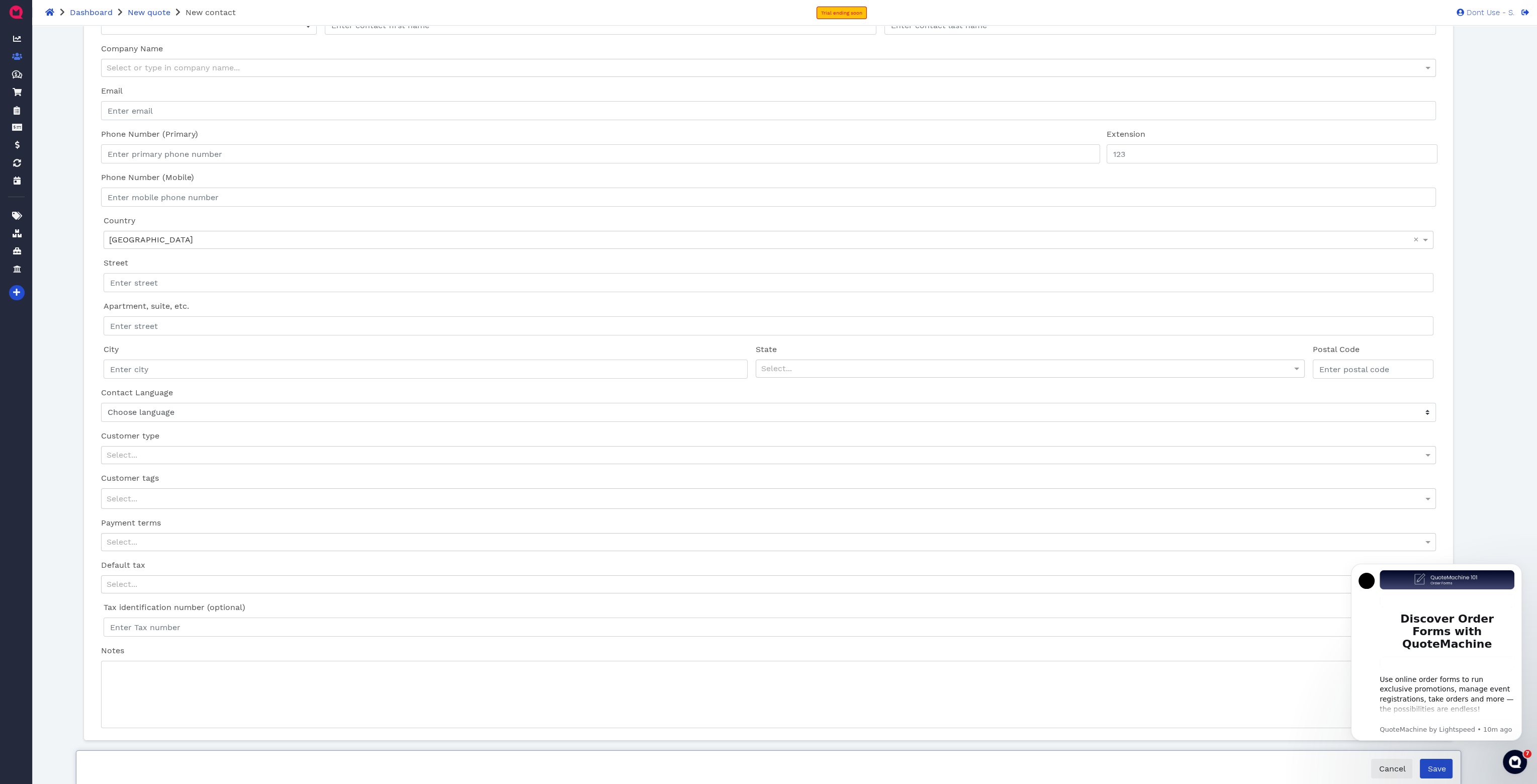
click at [264, 520] on div "Payment terms Select..." at bounding box center [768, 534] width 1342 height 42
click at [245, 502] on div "Select..." at bounding box center [768, 498] width 1333 height 20
click at [251, 448] on div "Select..." at bounding box center [768, 455] width 1333 height 17
click at [251, 431] on div "Customer type Select... No results found" at bounding box center [768, 447] width 1342 height 42
click at [1422, 657] on img "Message content" at bounding box center [1447, 663] width 135 height 13
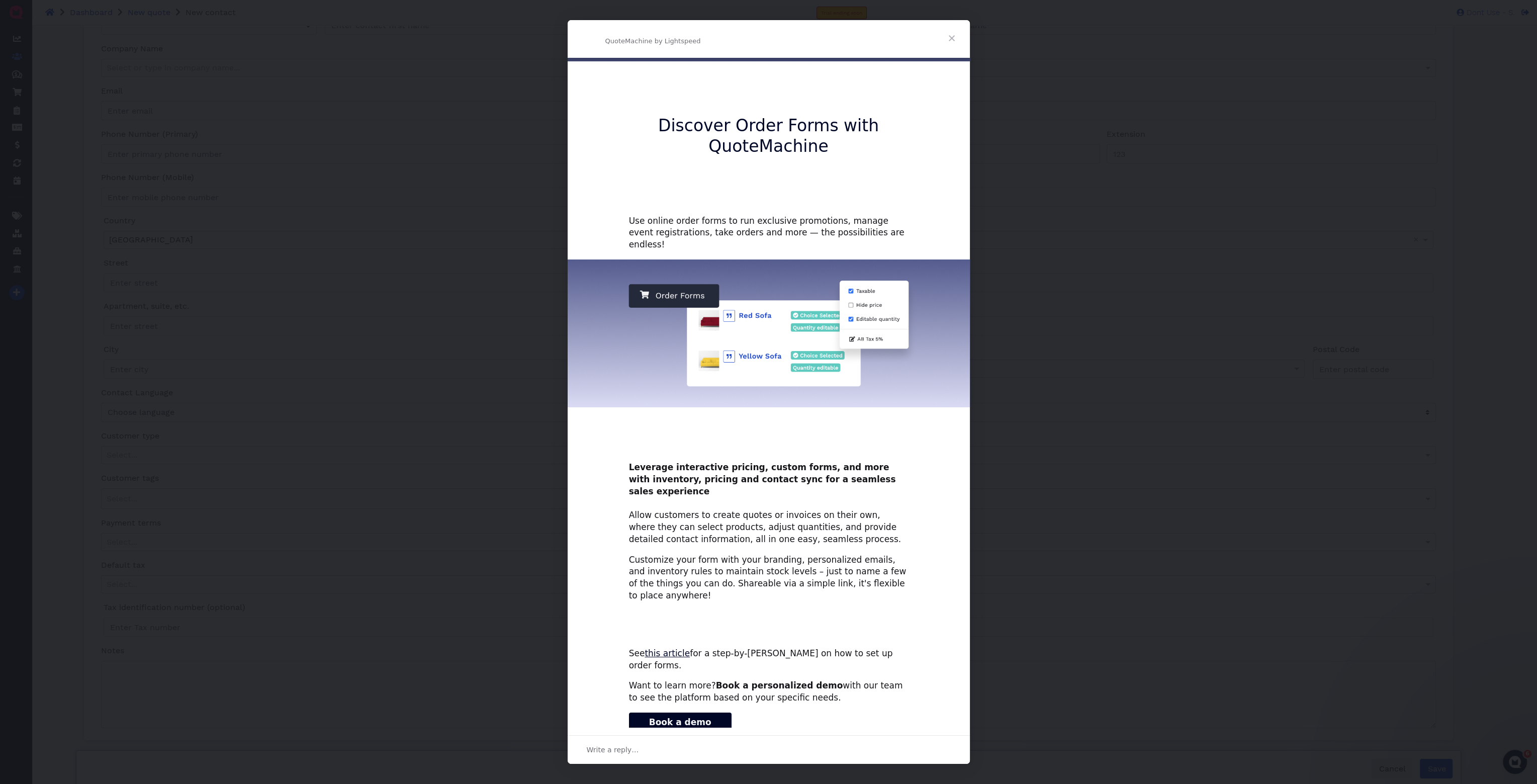
scroll to position [75, 0]
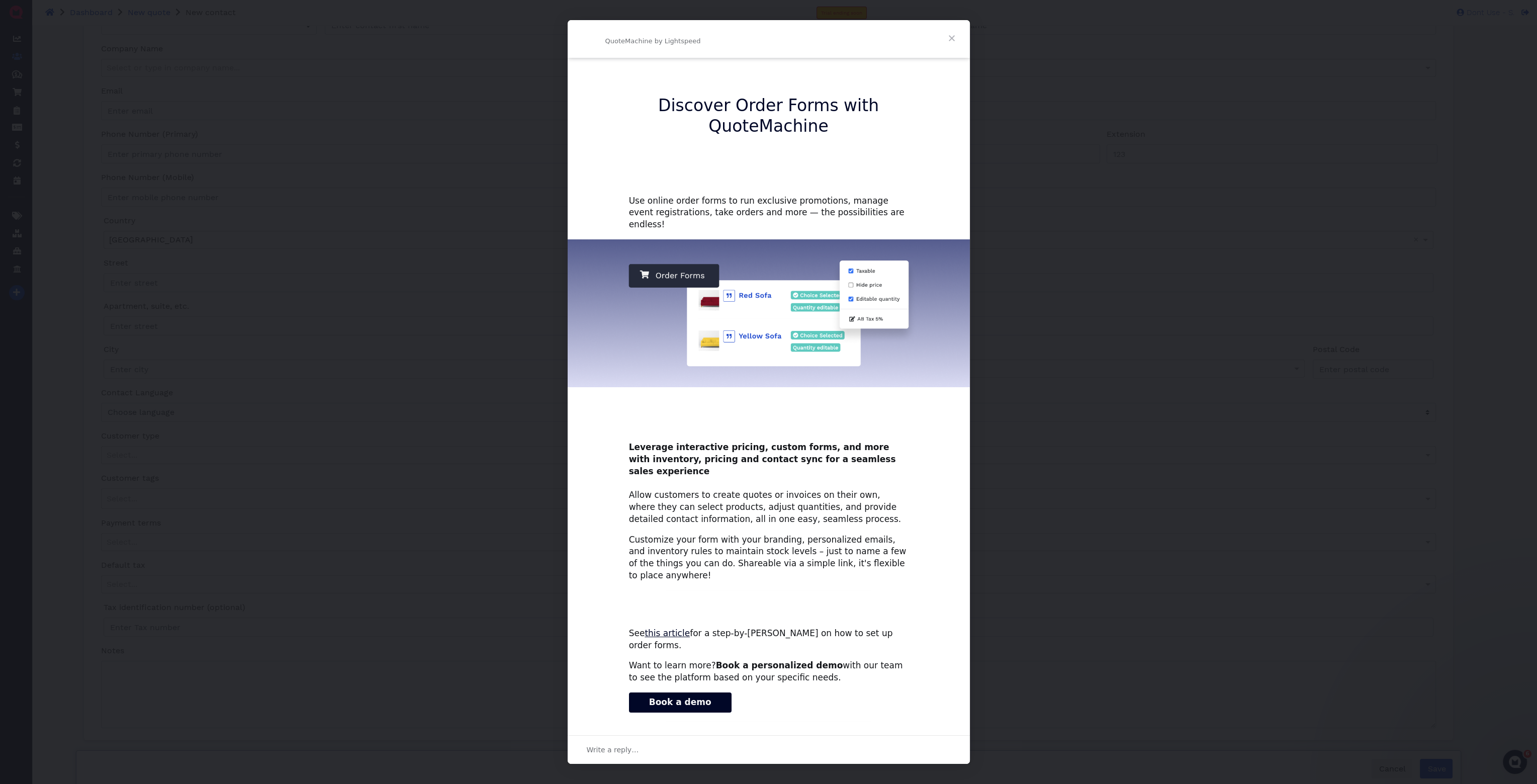
click at [518, 458] on div "Intercom messenger" at bounding box center [768, 392] width 1537 height 784
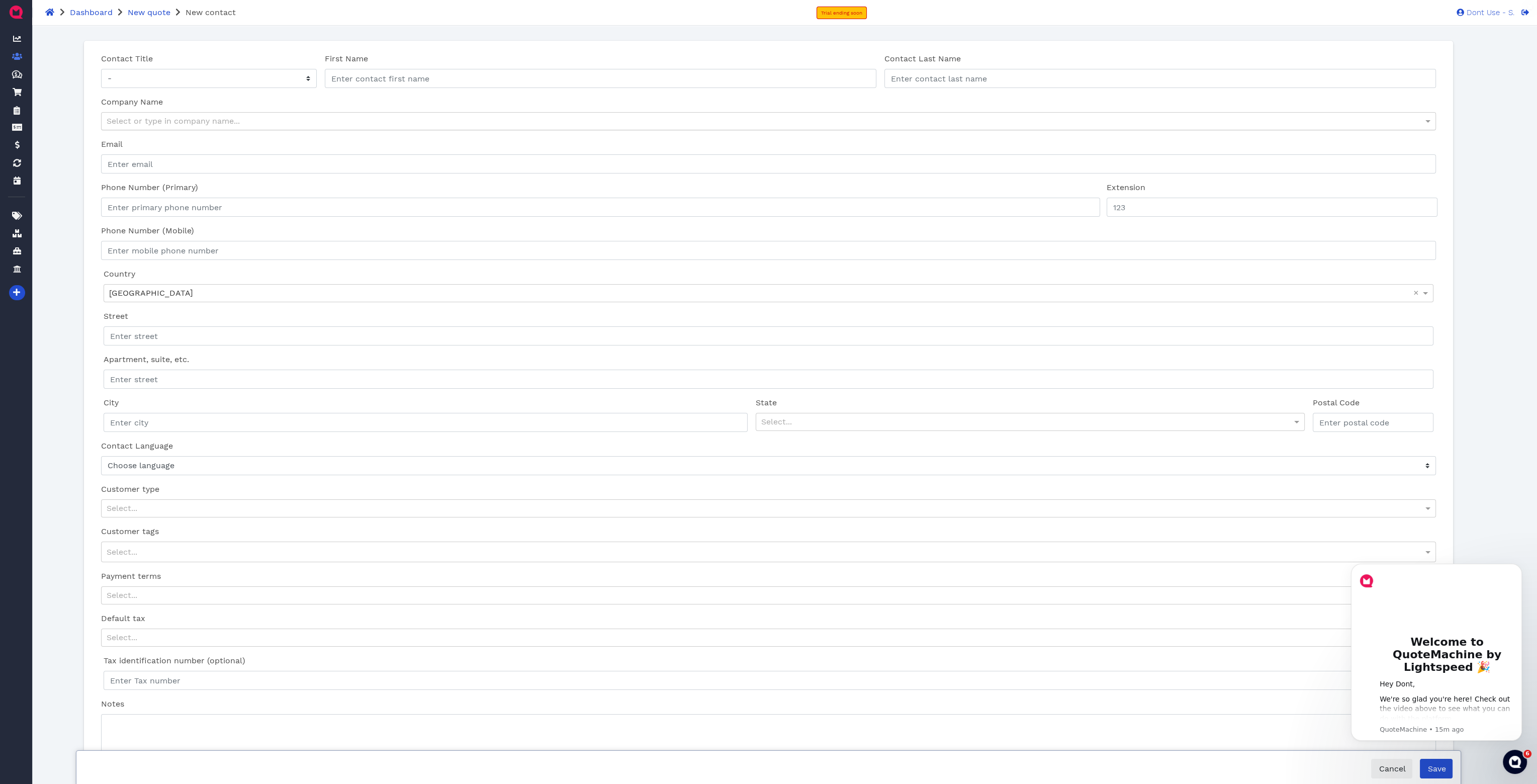
scroll to position [0, 0]
click at [353, 79] on input "First Name" at bounding box center [601, 79] width 552 height 19
type input "Kosta"
type input "Varagiannis"
type input "varagianniskosta@gmail.com"
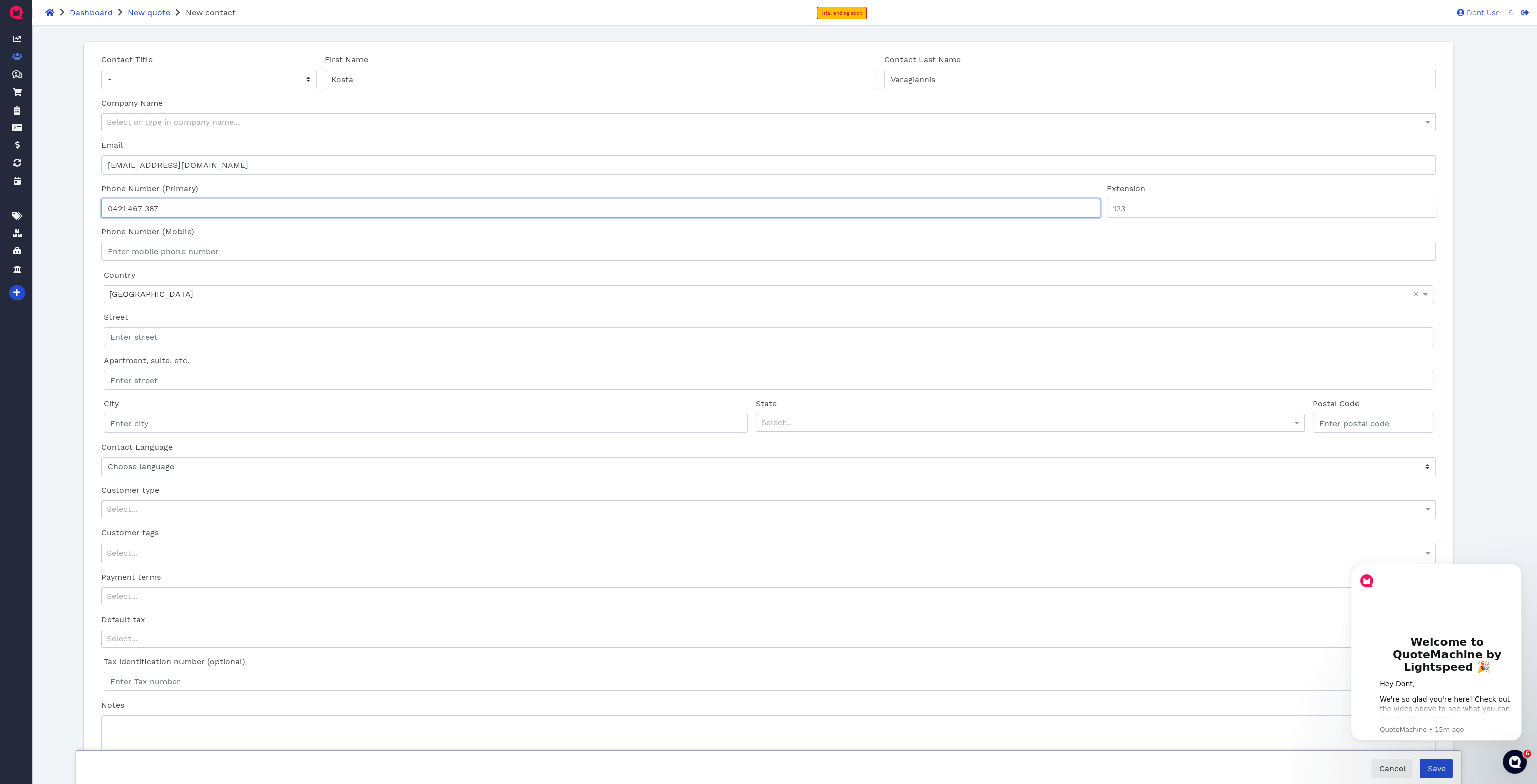
type input "0421 467 387"
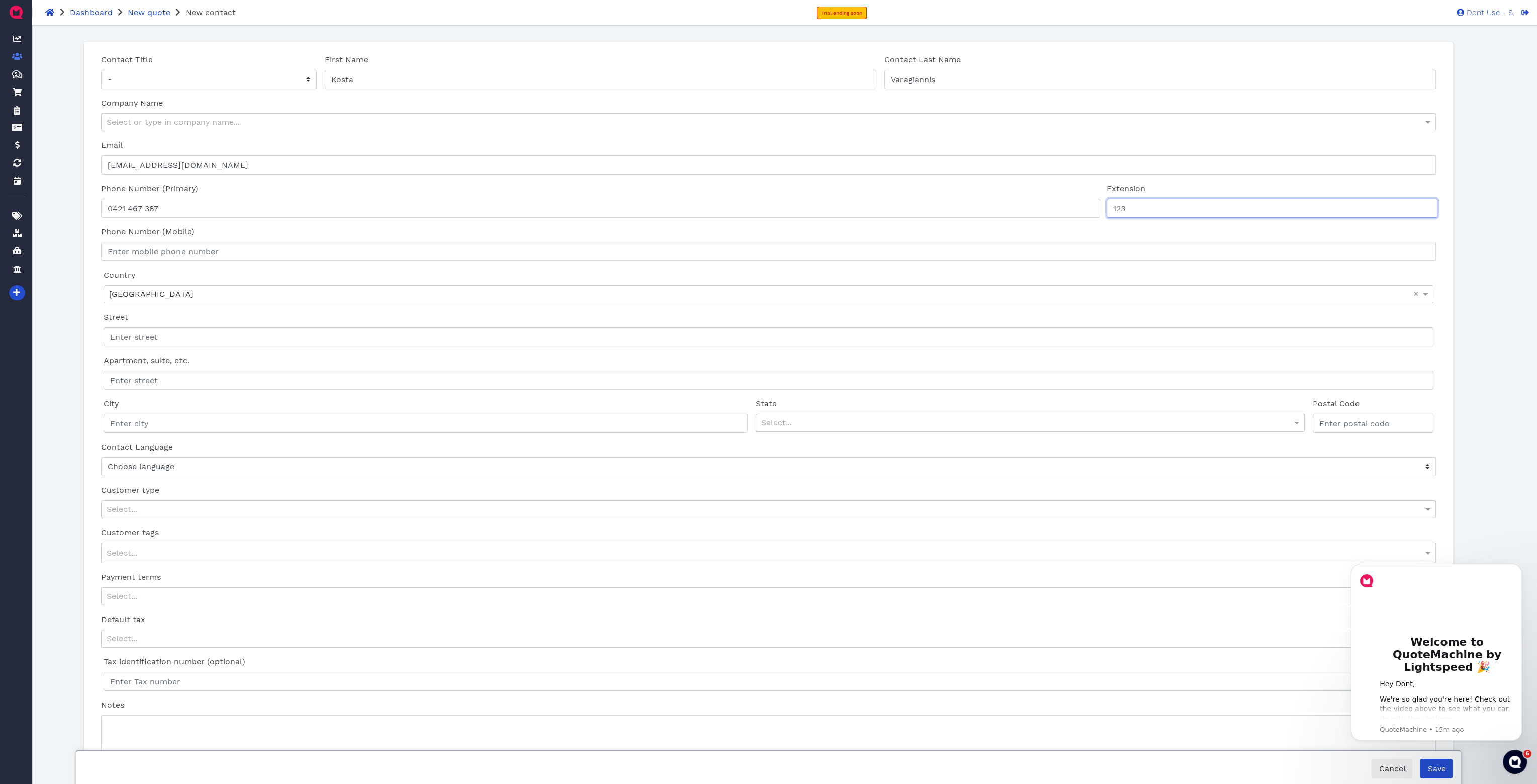
click at [1143, 205] on input "text" at bounding box center [1272, 208] width 331 height 19
type input "+61"
click at [1054, 244] on input "Phone Number (Mobile)" at bounding box center [768, 251] width 1335 height 19
type input "0421 467 387"
click at [189, 273] on div "Country Australia ×" at bounding box center [768, 286] width 1337 height 42
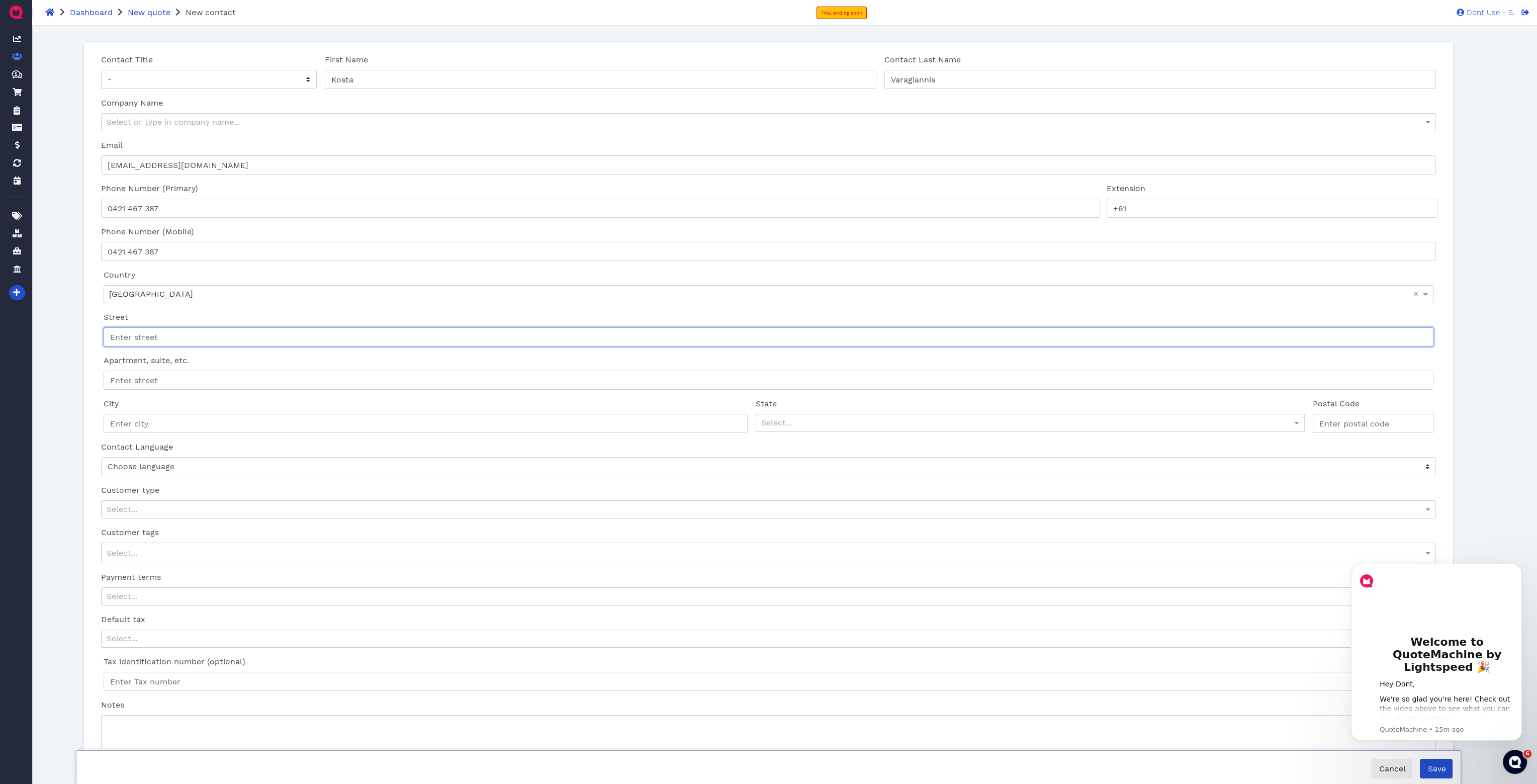
click at [173, 336] on input "Street" at bounding box center [768, 336] width 1329 height 19
type input "2"
type input "Unit 8/21-23 Morton Street"
click at [251, 415] on input "City" at bounding box center [425, 423] width 644 height 19
type input "Melbourne"
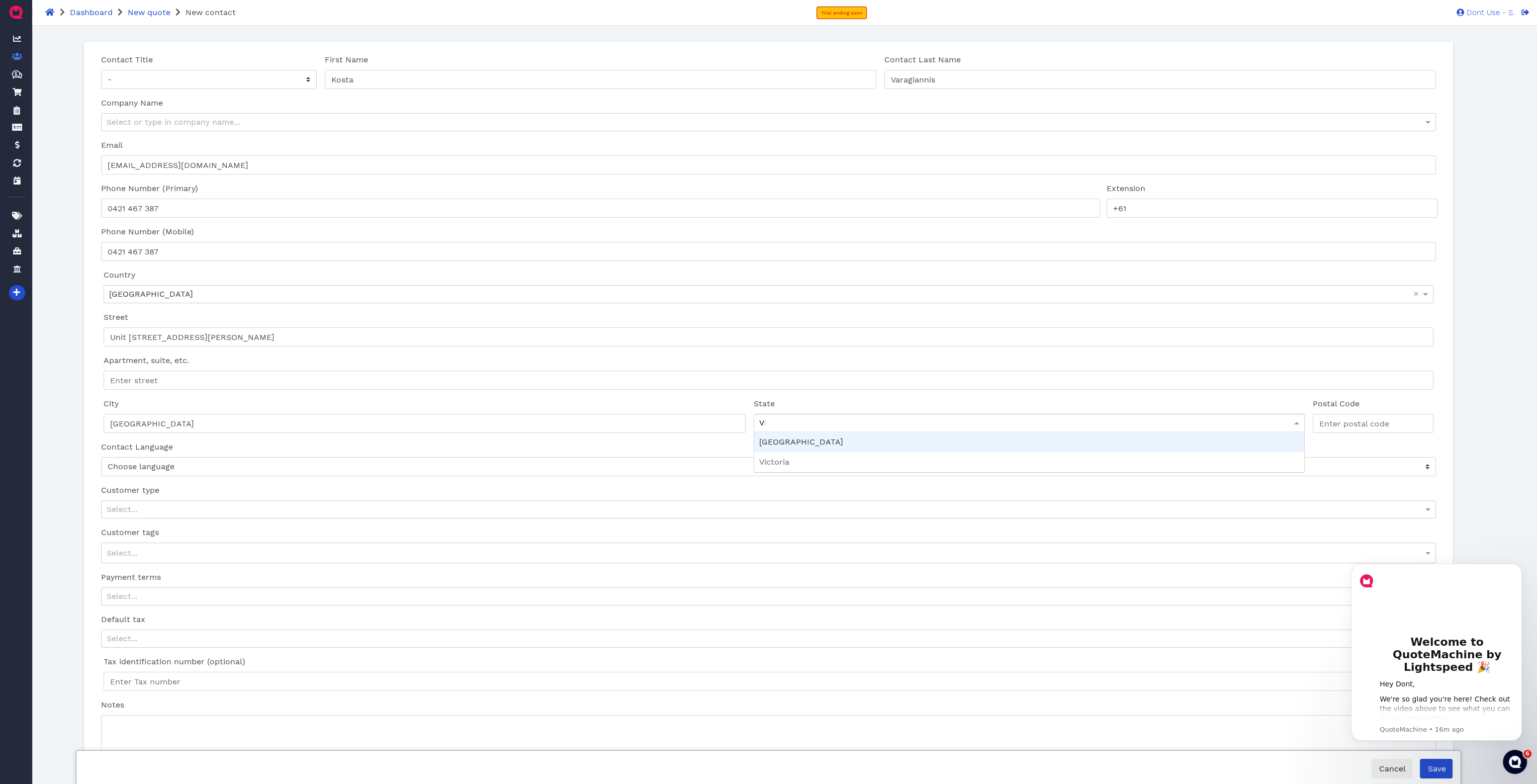
type input "VIC"
type input "3168"
click at [182, 474] on select "Choose language English US French French Canada English Canada Dutch Netherland…" at bounding box center [768, 466] width 1335 height 19
select select "en-US"
click at [101, 457] on select "Choose language English US French French Canada English Canada Dutch Netherland…" at bounding box center [768, 466] width 1335 height 19
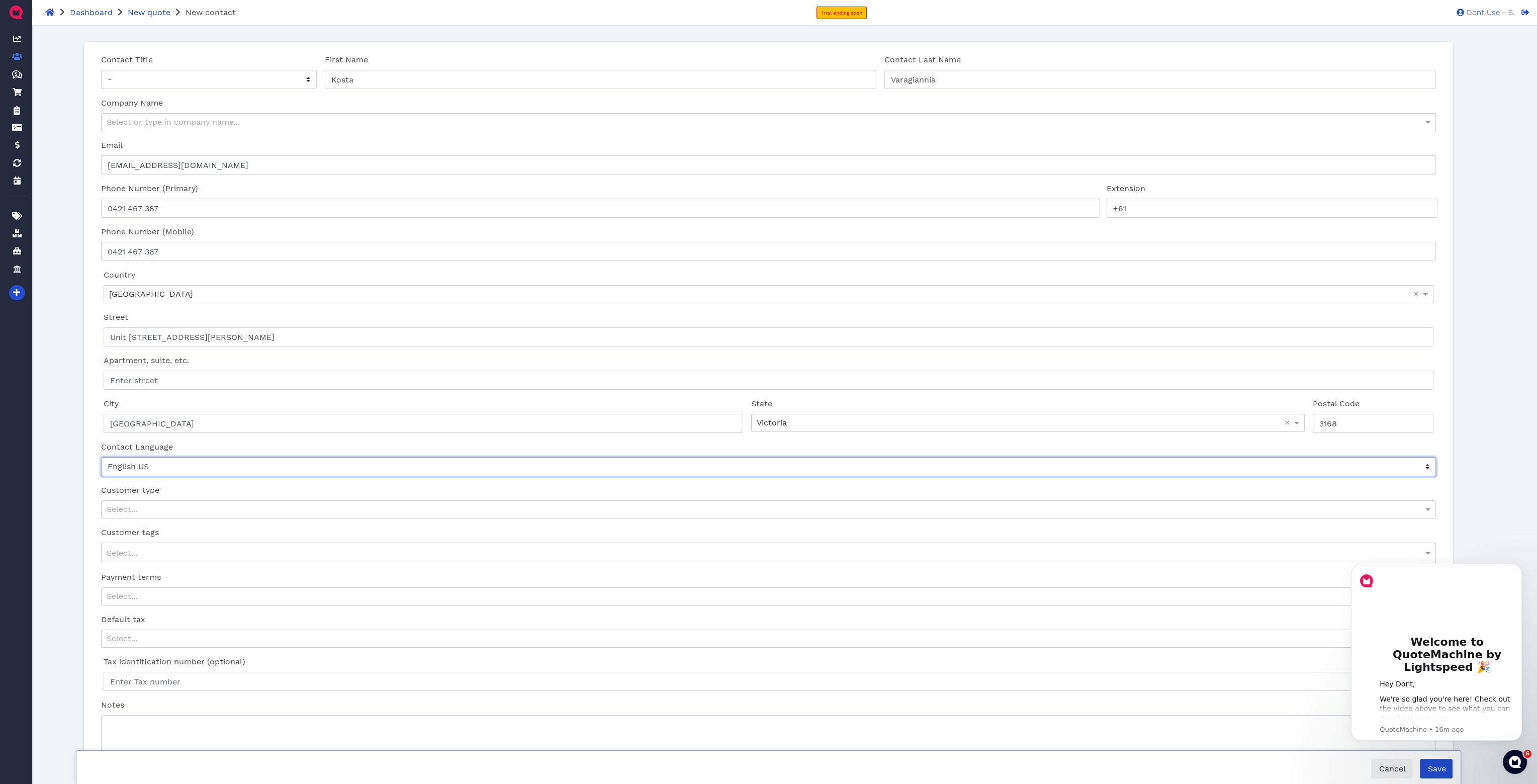
click at [173, 470] on select "Choose language English US French French Canada English Canada Dutch Netherland…" at bounding box center [768, 466] width 1335 height 19
click at [101, 457] on select "Choose language English US French French Canada English Canada Dutch Netherland…" at bounding box center [768, 466] width 1335 height 19
click at [160, 505] on div "Select..." at bounding box center [768, 510] width 1333 height 17
click at [191, 489] on div "Customer type Select... No results found" at bounding box center [768, 501] width 1342 height 42
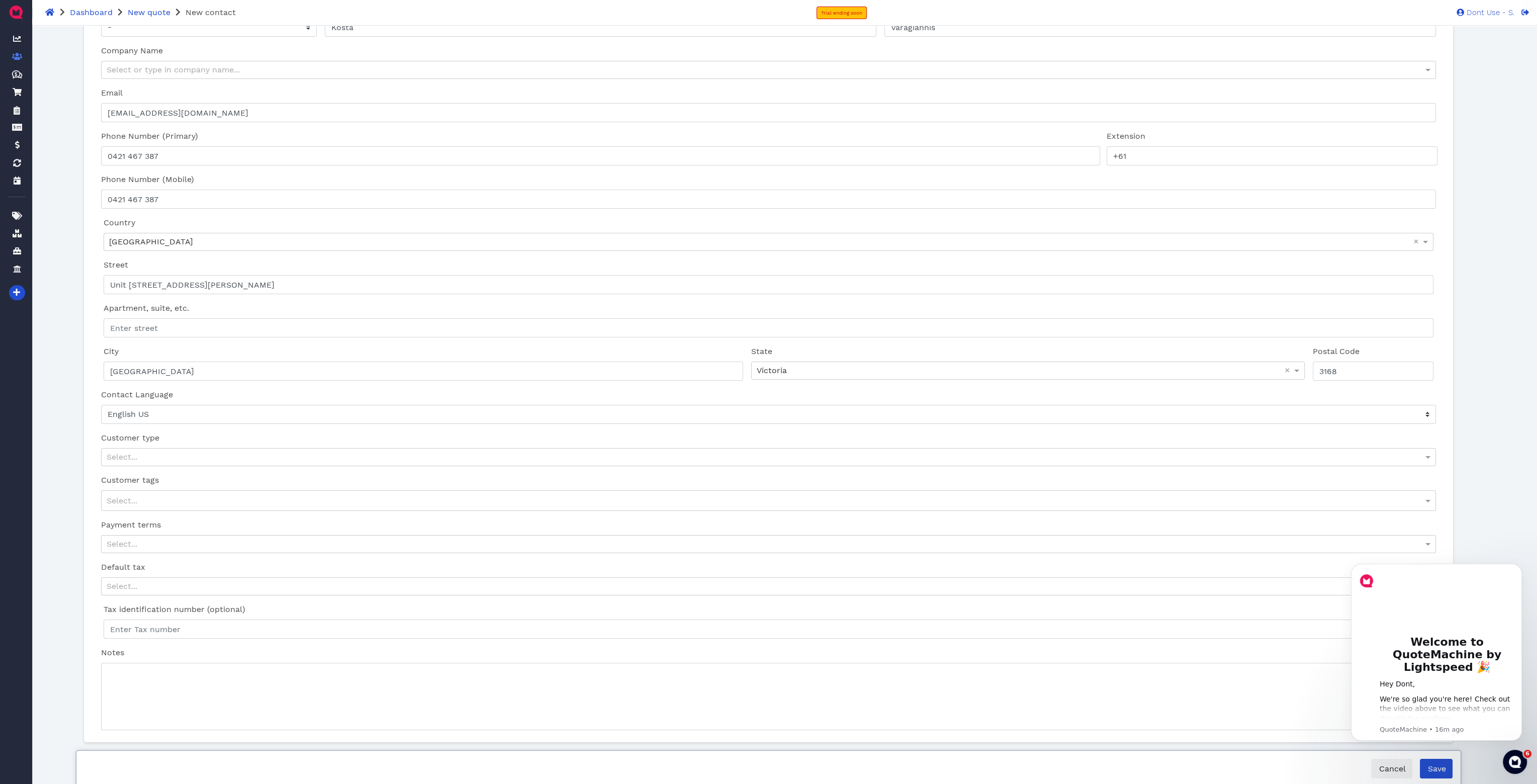
scroll to position [54, 0]
click at [1432, 771] on body "Welcome to QuoteMachine by Lightspeed 🎉 Hey Dont, We're so glad you're here! Ch…" at bounding box center [1436, 665] width 193 height 220
drag, startPoint x: 1524, startPoint y: 568, endPoint x: 2876, endPoint y: 1208, distance: 1495.8
click at [1524, 568] on button "Dismiss notification" at bounding box center [1519, 566] width 13 height 13
click at [1435, 767] on body "Welcome to QuoteMachine by Lightspeed 🎉 Hey Dont, We're so glad you're here! Ch…" at bounding box center [1436, 665] width 193 height 220
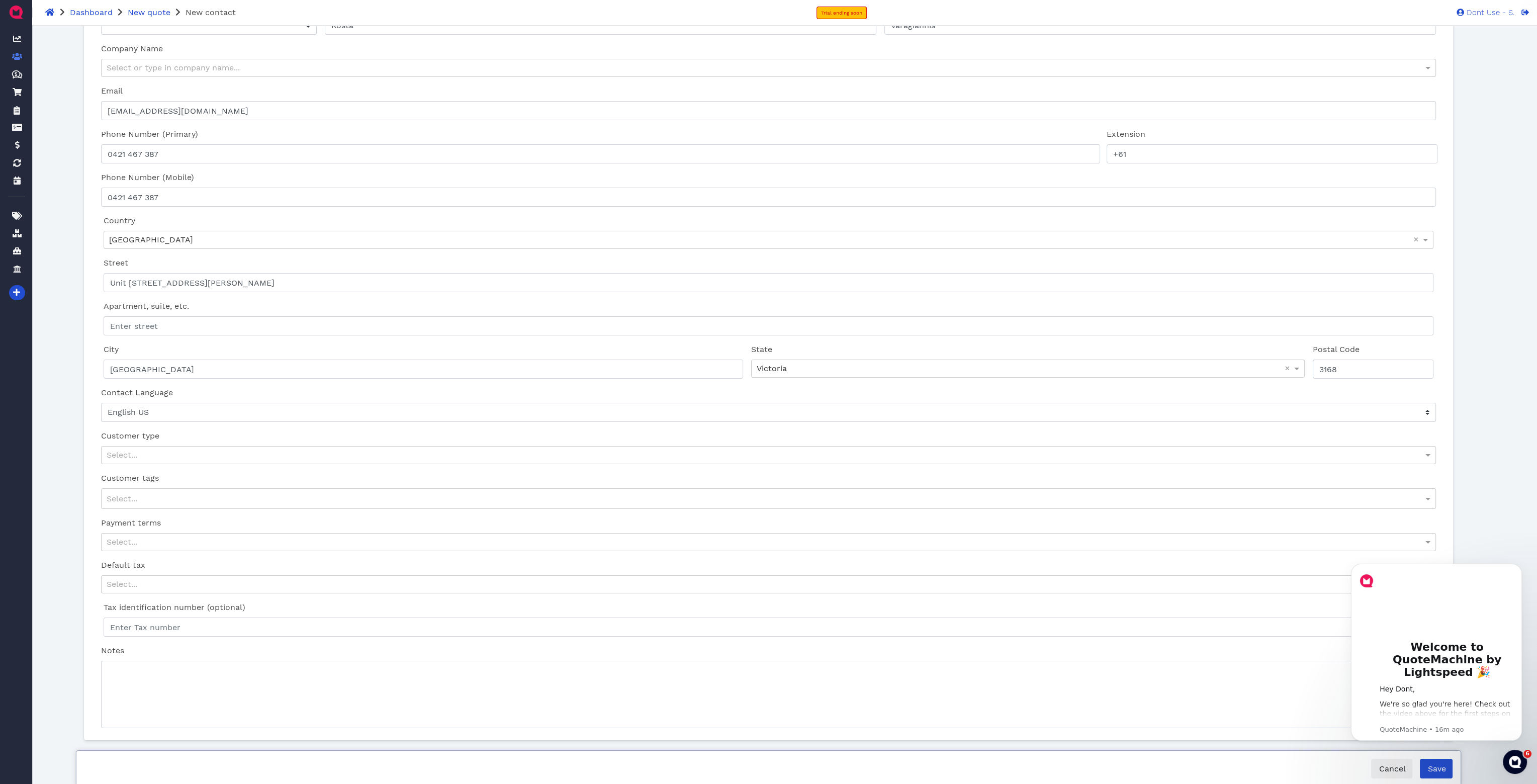
click at [1433, 772] on body "Welcome to QuoteMachine by Lightspeed 🎉 Hey Dont, We're so glad you're here! Ch…" at bounding box center [1436, 665] width 193 height 220
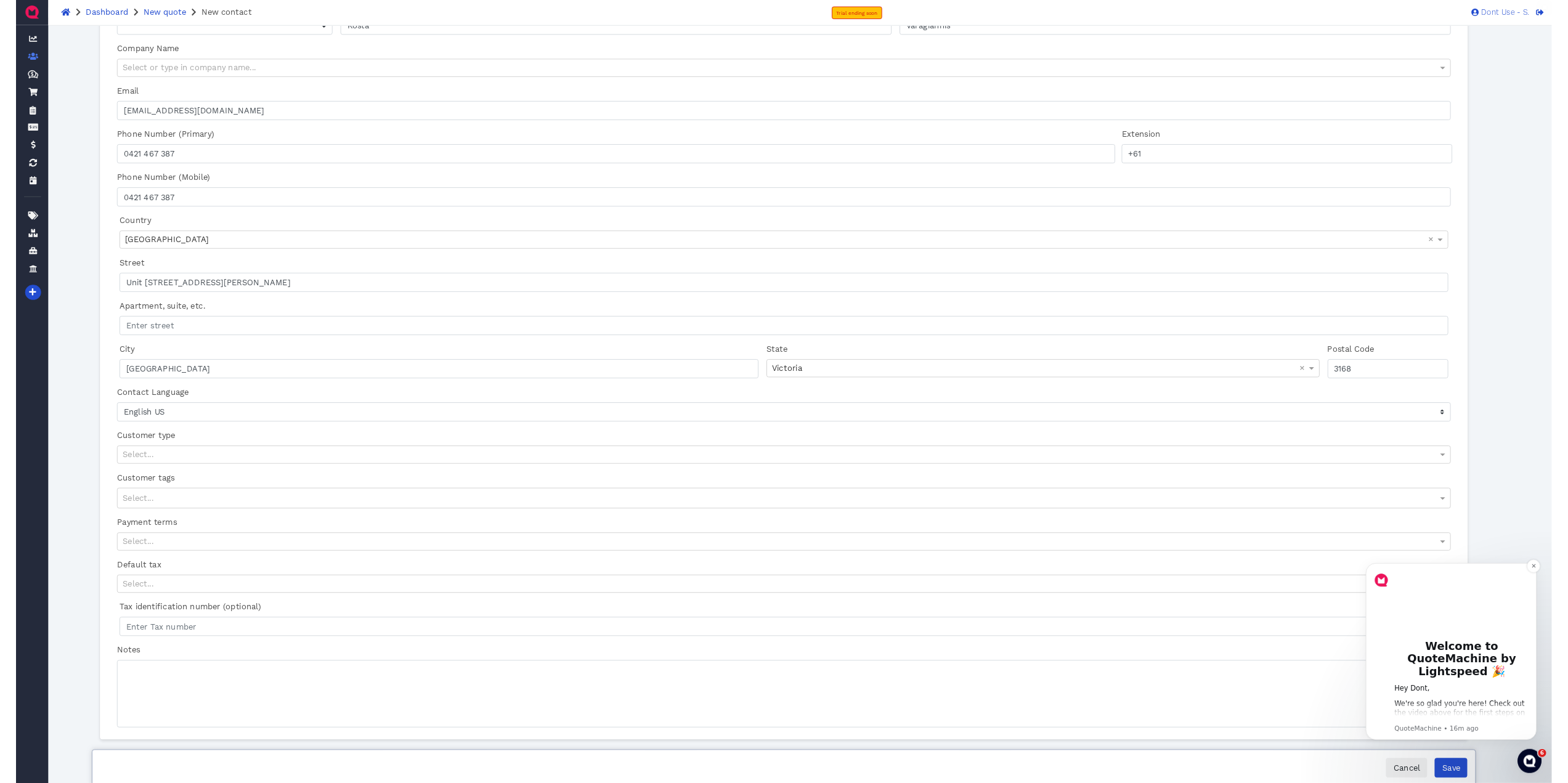
scroll to position [0, 0]
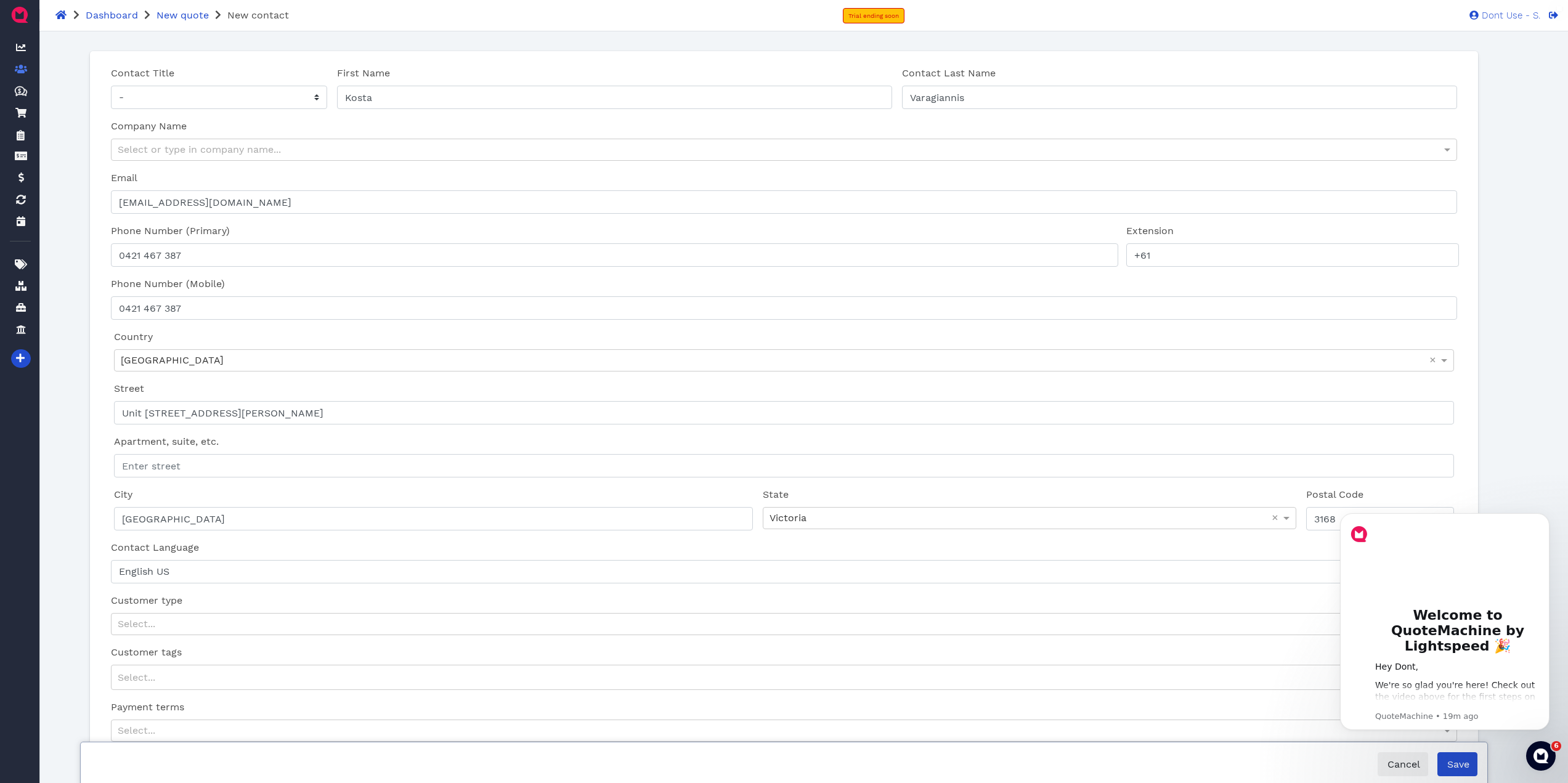
click at [1453, 772] on html "Welcome to QuoteMachine by Lightspeed 🎉 Hey Dont, We're so glad you're here! Ch…" at bounding box center [1444, 637] width 246 height 279
click at [1454, 770] on body "Welcome to QuoteMachine by Lightspeed 🎉 Hey Dont, We're so glad you're here! Ch…" at bounding box center [1444, 637] width 237 height 269
click at [1454, 769] on body "Welcome to QuoteMachine by Lightspeed 🎉 Hey Dont, We're so glad you're here! Ch…" at bounding box center [1444, 637] width 237 height 269
click at [1546, 317] on div "Dont Use - S. Dashboard Contacts Quotes Created with Sketch. $ Quotes Order For…" at bounding box center [784, 529] width 1568 height 996
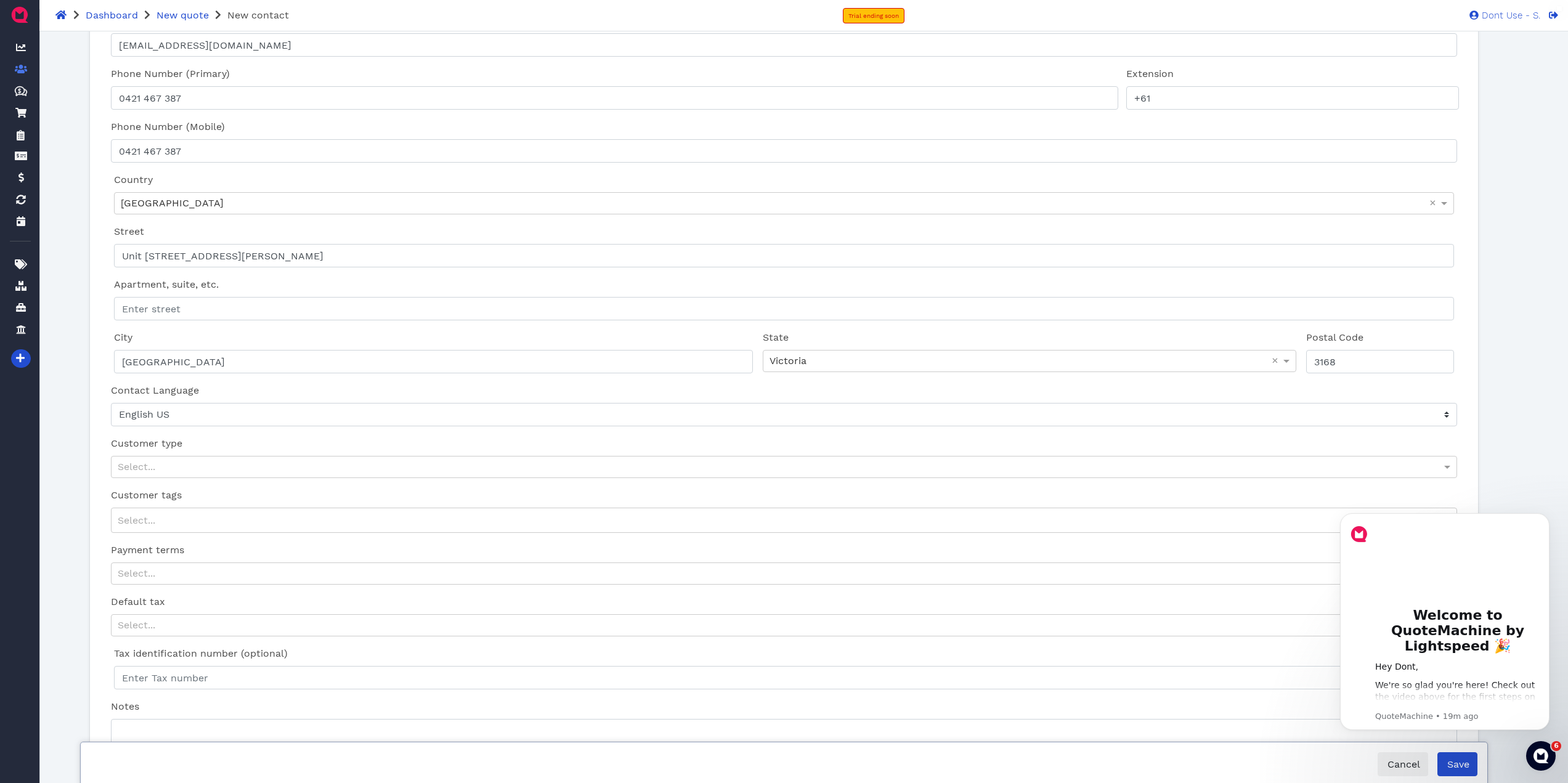
scroll to position [245, 0]
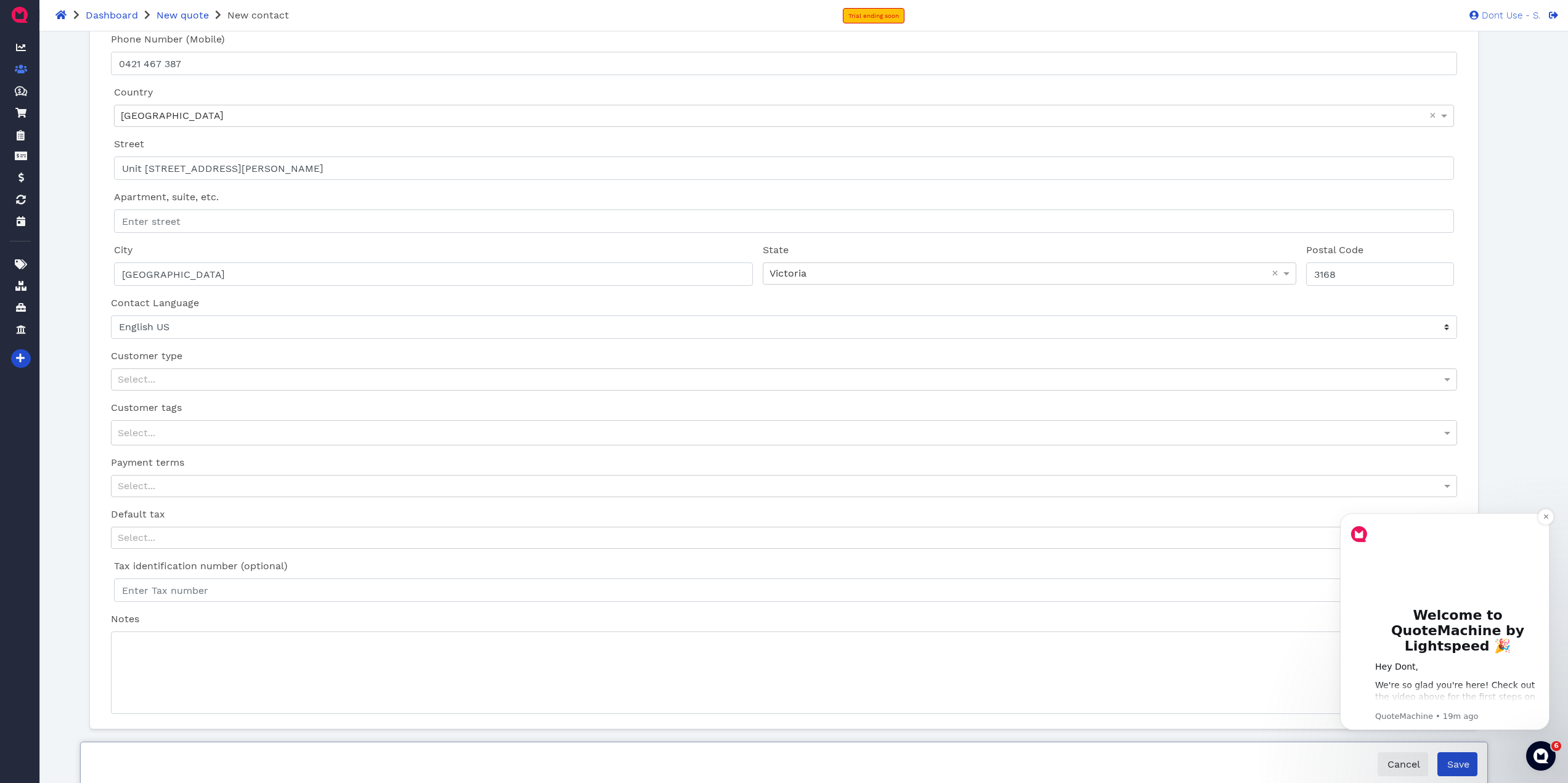
click at [1444, 637] on h1 "Welcome to QuoteMachine by Lightspeed 🎉" at bounding box center [1457, 634] width 165 height 53
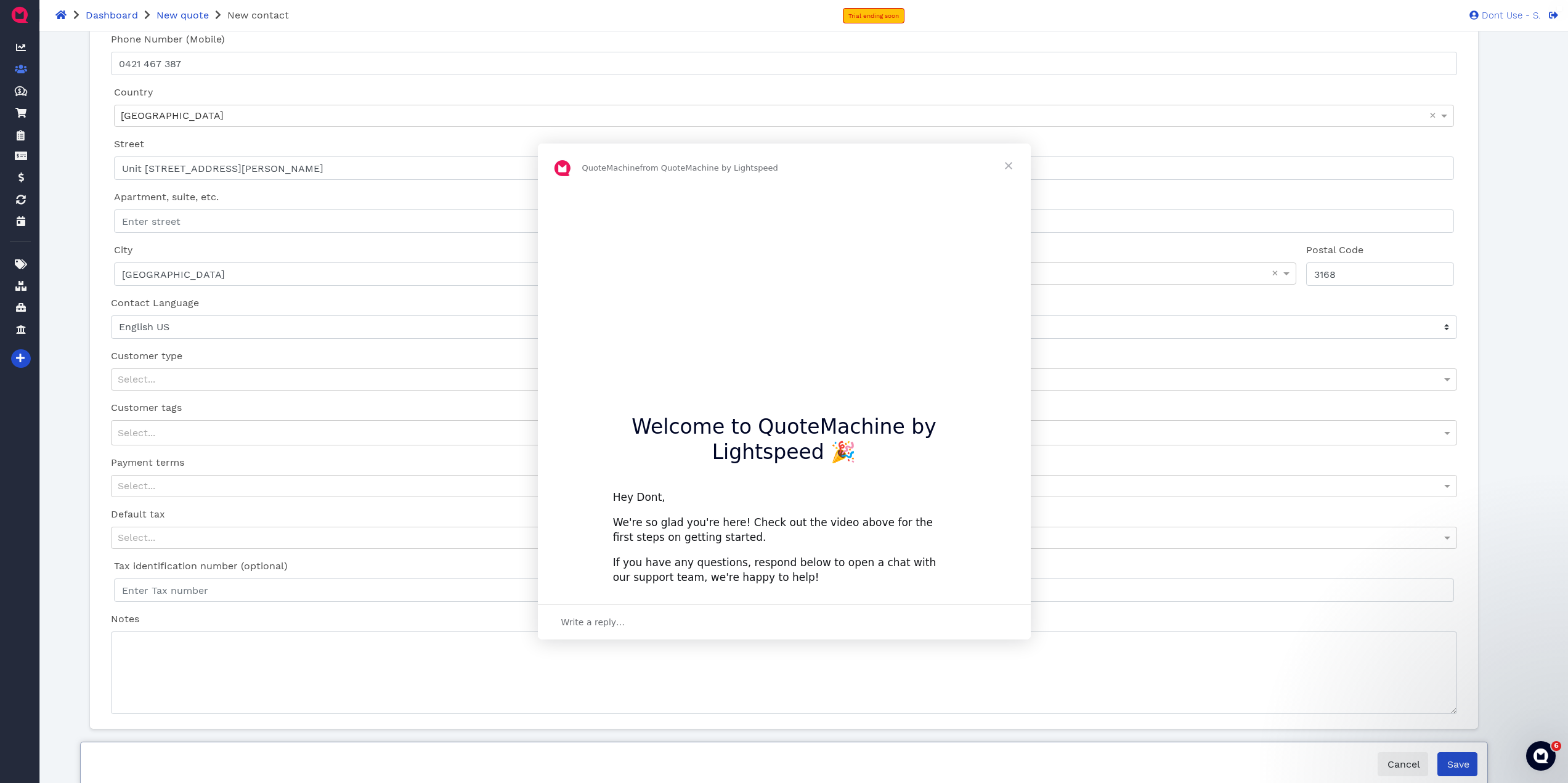
scroll to position [0, 0]
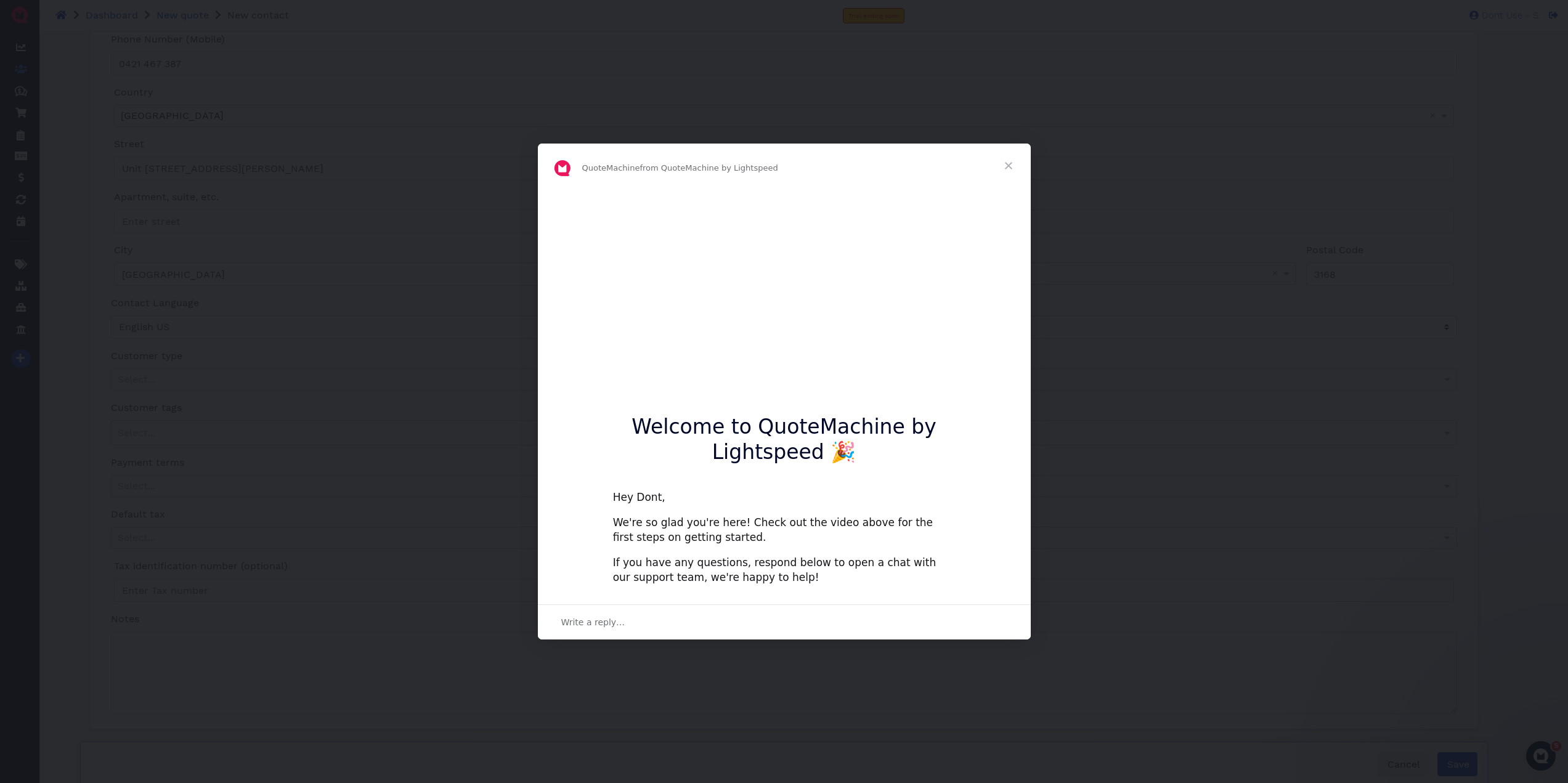
click at [755, 505] on div "Hey Dont," at bounding box center [784, 498] width 343 height 15
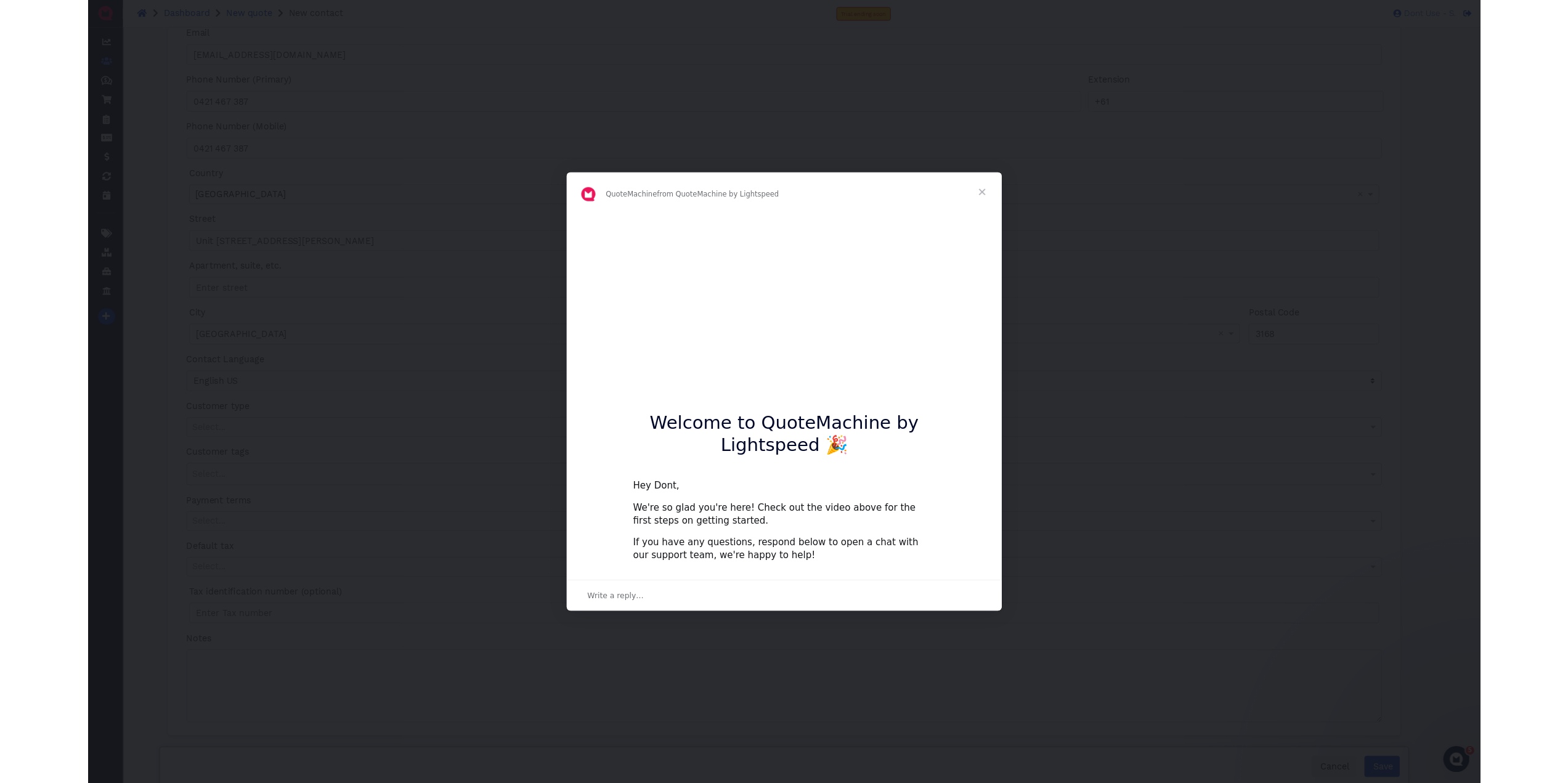
scroll to position [245, 0]
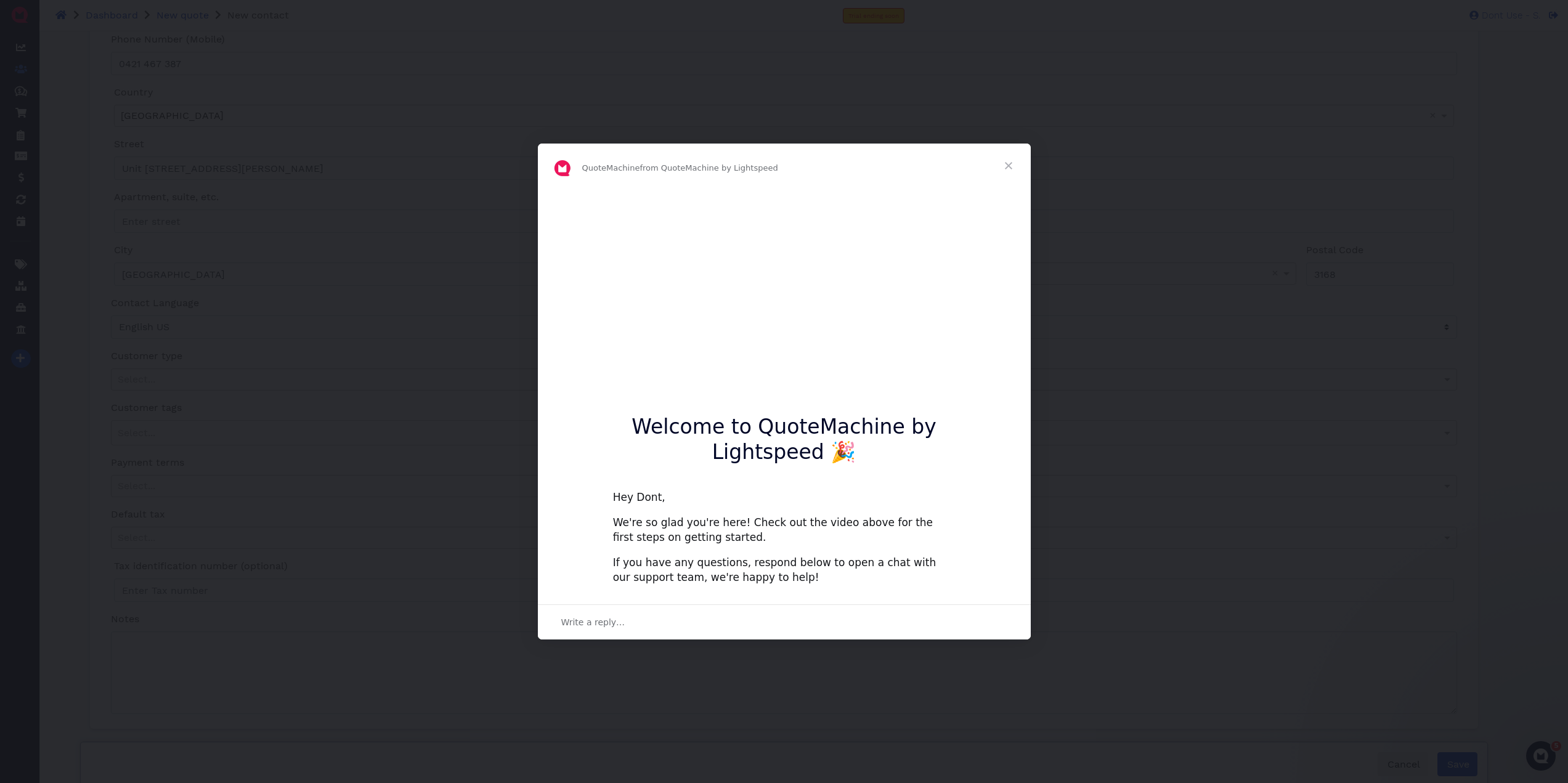
click at [1008, 297] on div "Welcome to QuoteMachine by Lightspeed 🎉 Hey Dont, We're so glad you're here! Ch…" at bounding box center [784, 392] width 493 height 407
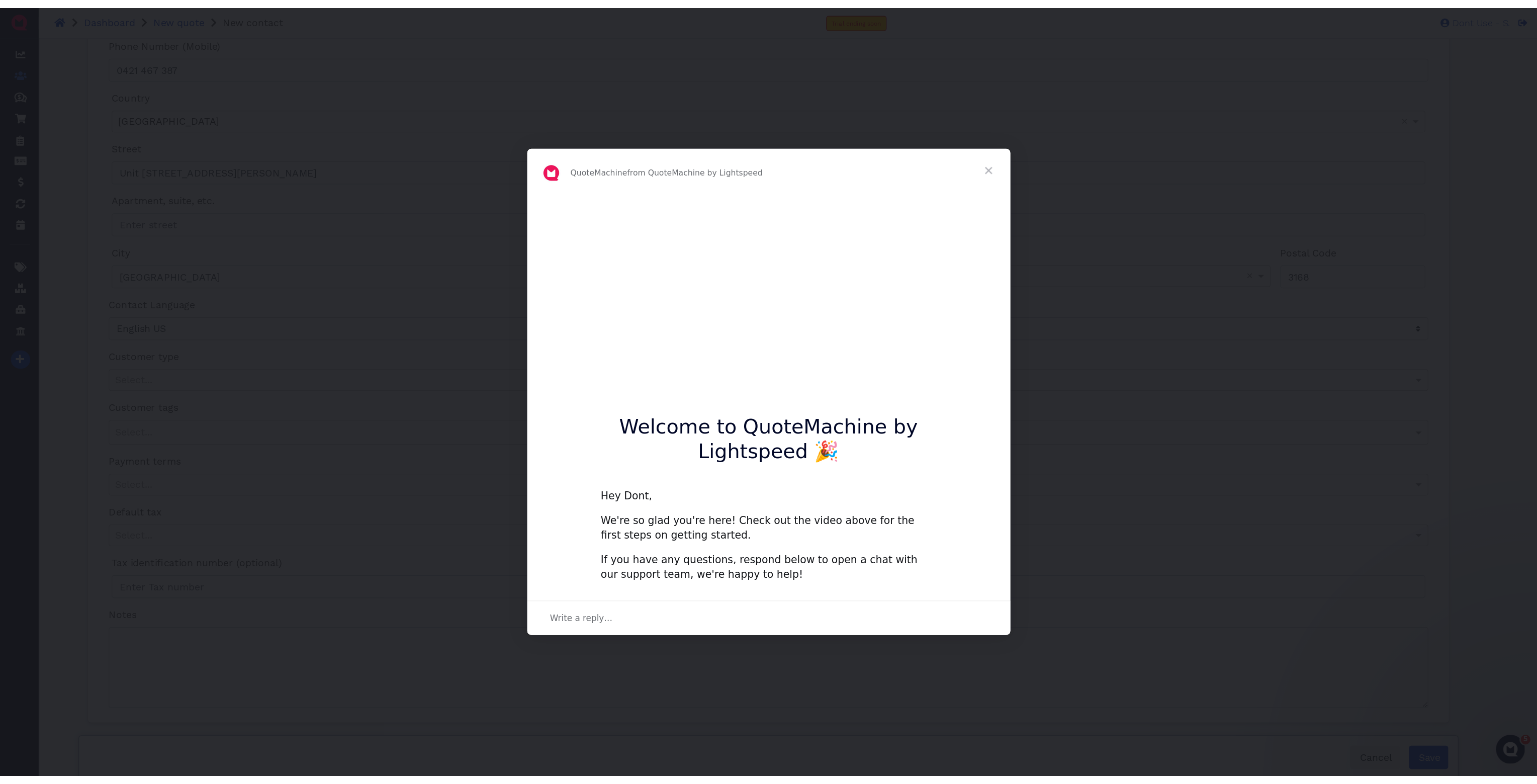
scroll to position [54, 0]
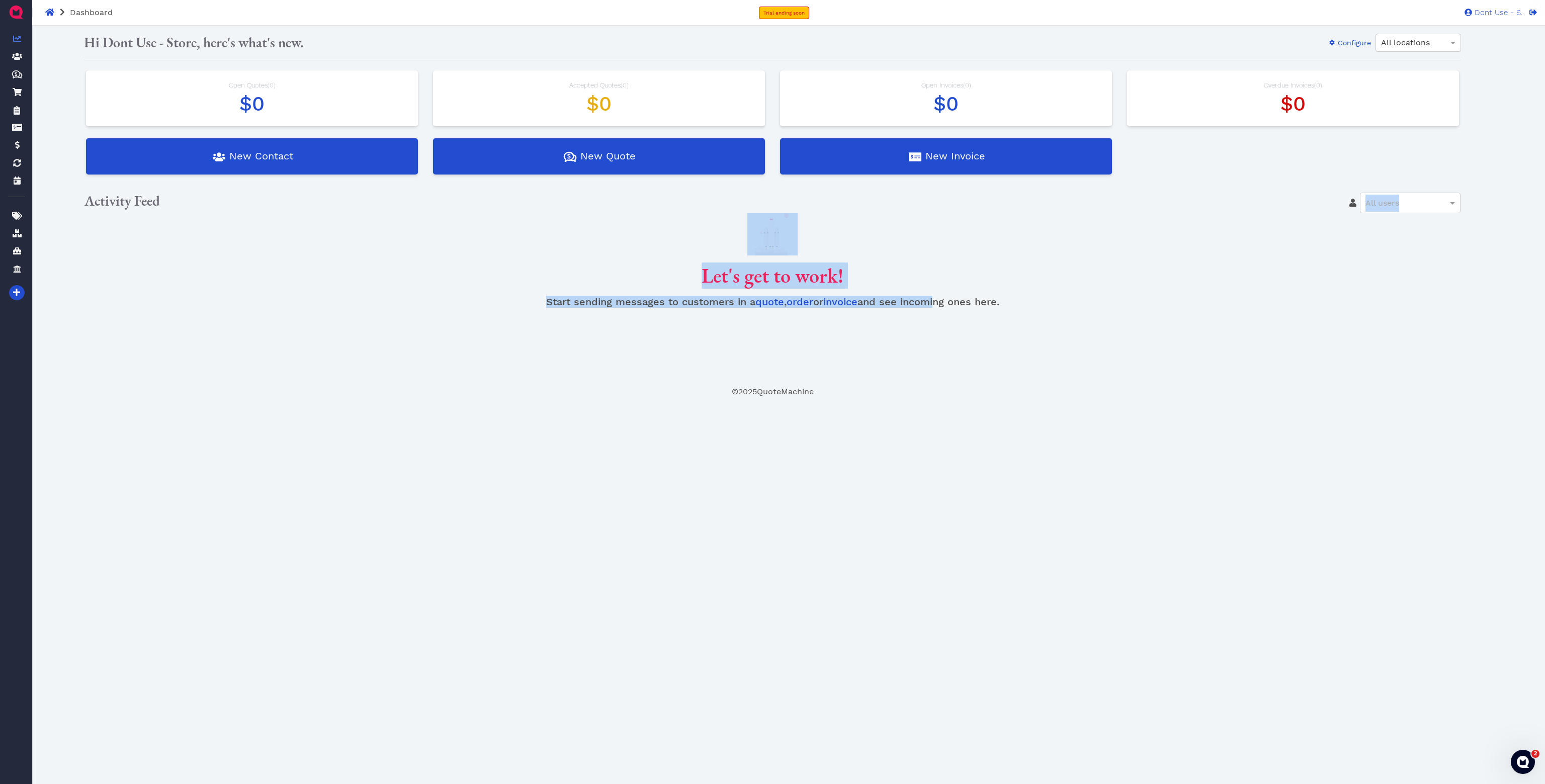
drag, startPoint x: 741, startPoint y: 202, endPoint x: 1045, endPoint y: 334, distance: 331.4
click at [1045, 334] on div "Oops! × Hi Dont Use - Store, here's what's new. Configure All locations Open Qu…" at bounding box center [772, 210] width 1392 height 352
click at [1024, 322] on div "Oops! × Hi Dont Use - Store, here's what's new. Configure All locations Open Qu…" at bounding box center [772, 210] width 1392 height 352
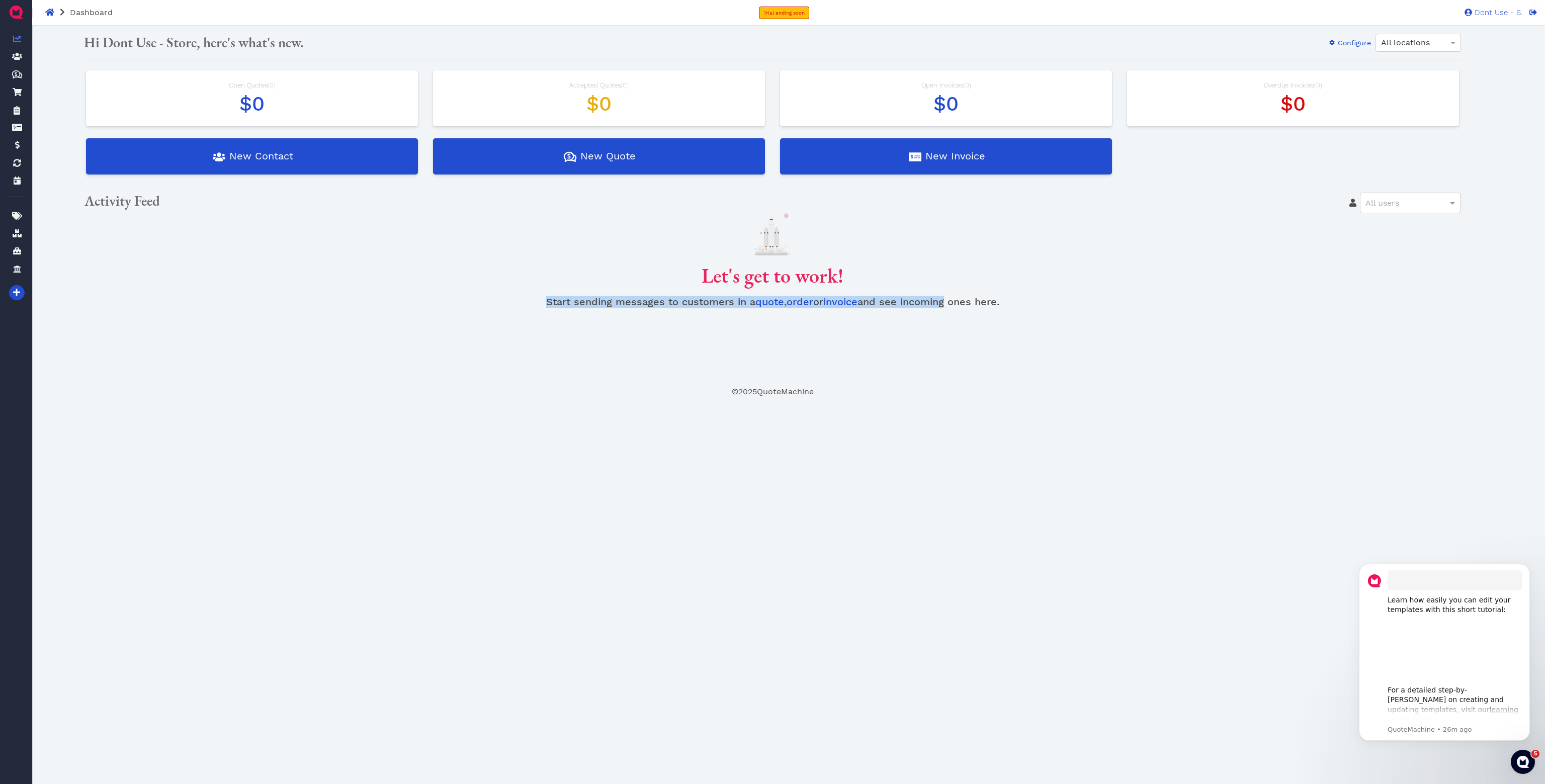
drag, startPoint x: 535, startPoint y: 289, endPoint x: 952, endPoint y: 334, distance: 419.4
click at [952, 334] on div "Oops! × Hi Dont Use - Store, here's what's new. Configure All locations Open Qu…" at bounding box center [772, 210] width 1392 height 352
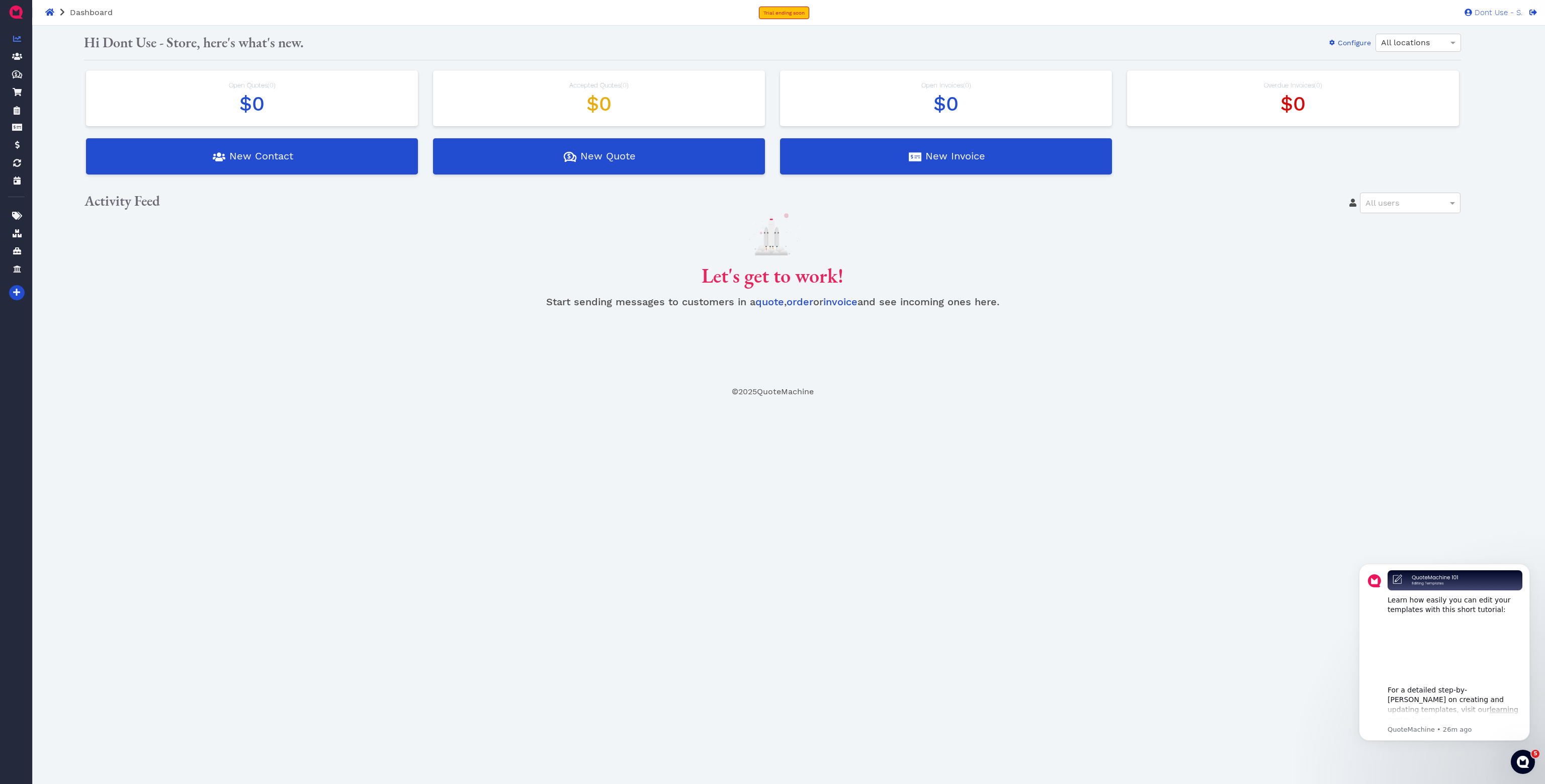
click at [1064, 363] on div "Oops! × Hi Dont Use - Store, here's what's new. Configure All locations Open Qu…" at bounding box center [772, 210] width 1392 height 352
drag, startPoint x: 172, startPoint y: 47, endPoint x: 307, endPoint y: 47, distance: 135.0
click at [307, 47] on div "Hi Dont Use - Store, here's what's new. Configure All locations" at bounding box center [772, 42] width 1377 height 18
click at [349, 40] on div "Hi Dont Use - Store, here's what's new. Configure All locations" at bounding box center [772, 42] width 1377 height 18
click at [1445, 44] on div "All locations" at bounding box center [1418, 43] width 84 height 17
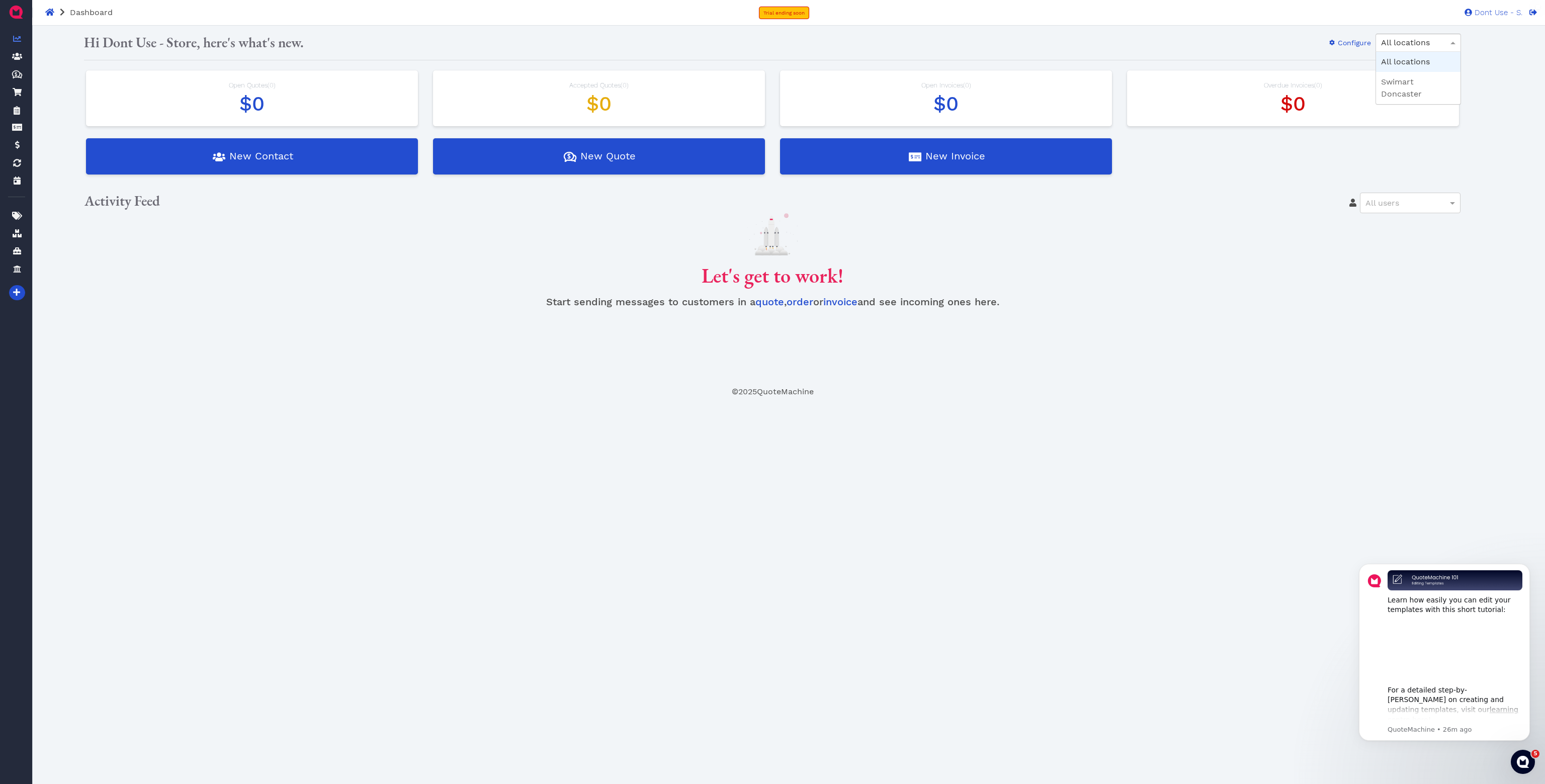
click at [1445, 42] on div "All locations" at bounding box center [1418, 43] width 84 height 17
click at [1485, 31] on div "Dont Use - S. Dashboard Contacts Quotes Created with Sketch. $ Quotes Order For…" at bounding box center [772, 212] width 1545 height 372
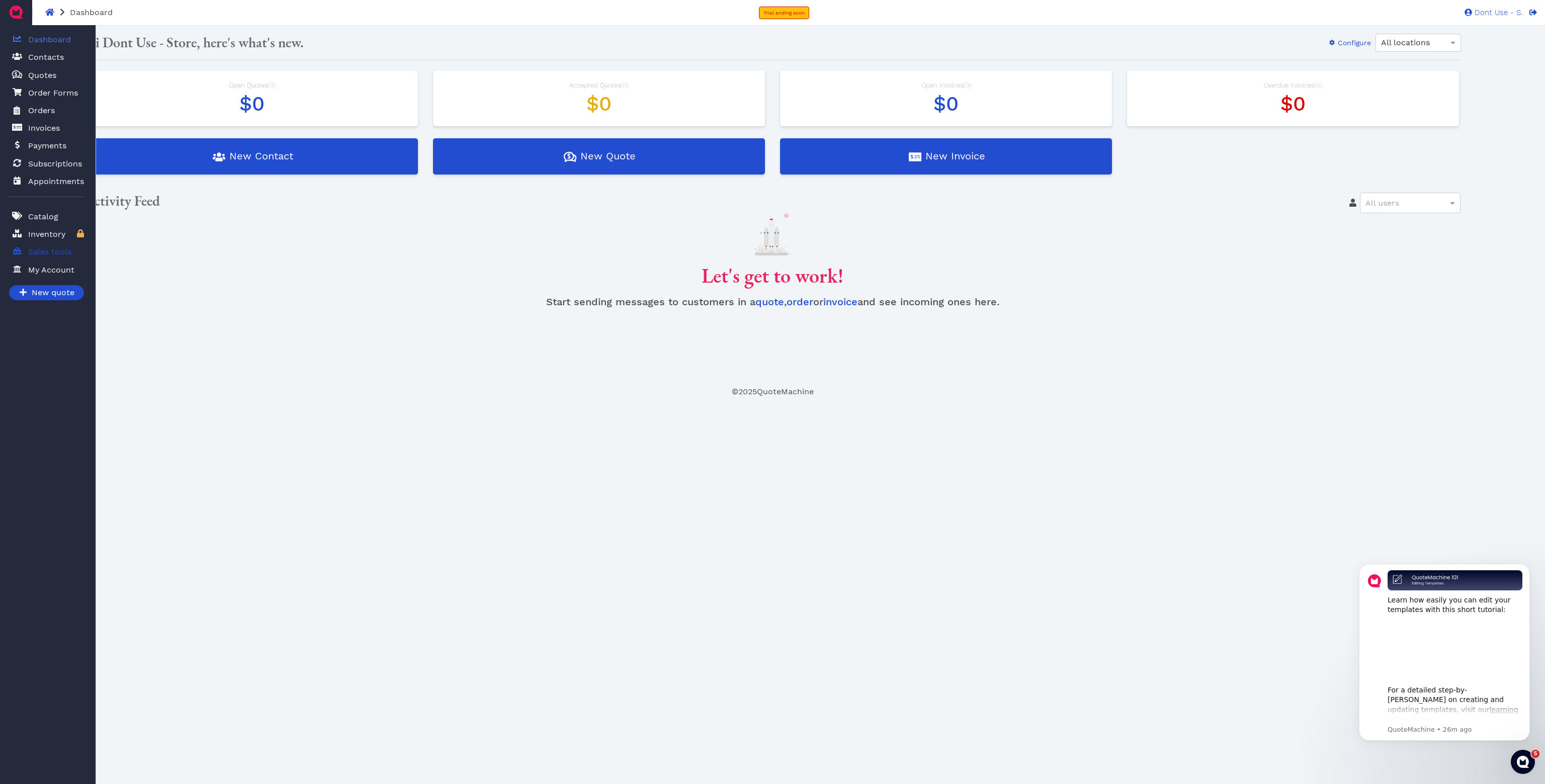
click at [50, 255] on span "Sales tools" at bounding box center [50, 252] width 44 height 12
